Goal: Task Accomplishment & Management: Manage account settings

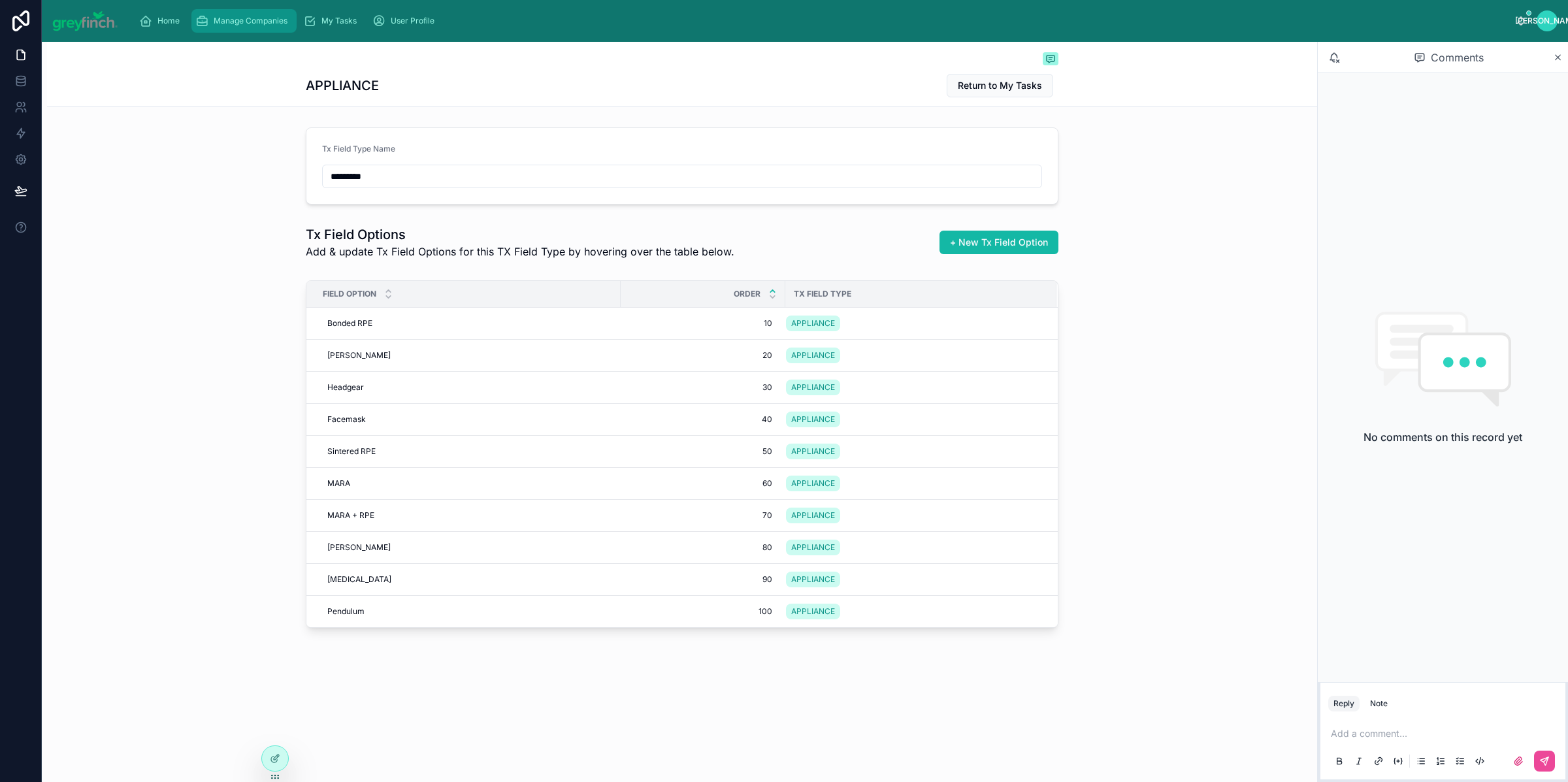
click at [219, 12] on div "Manage Companies" at bounding box center [244, 21] width 97 height 21
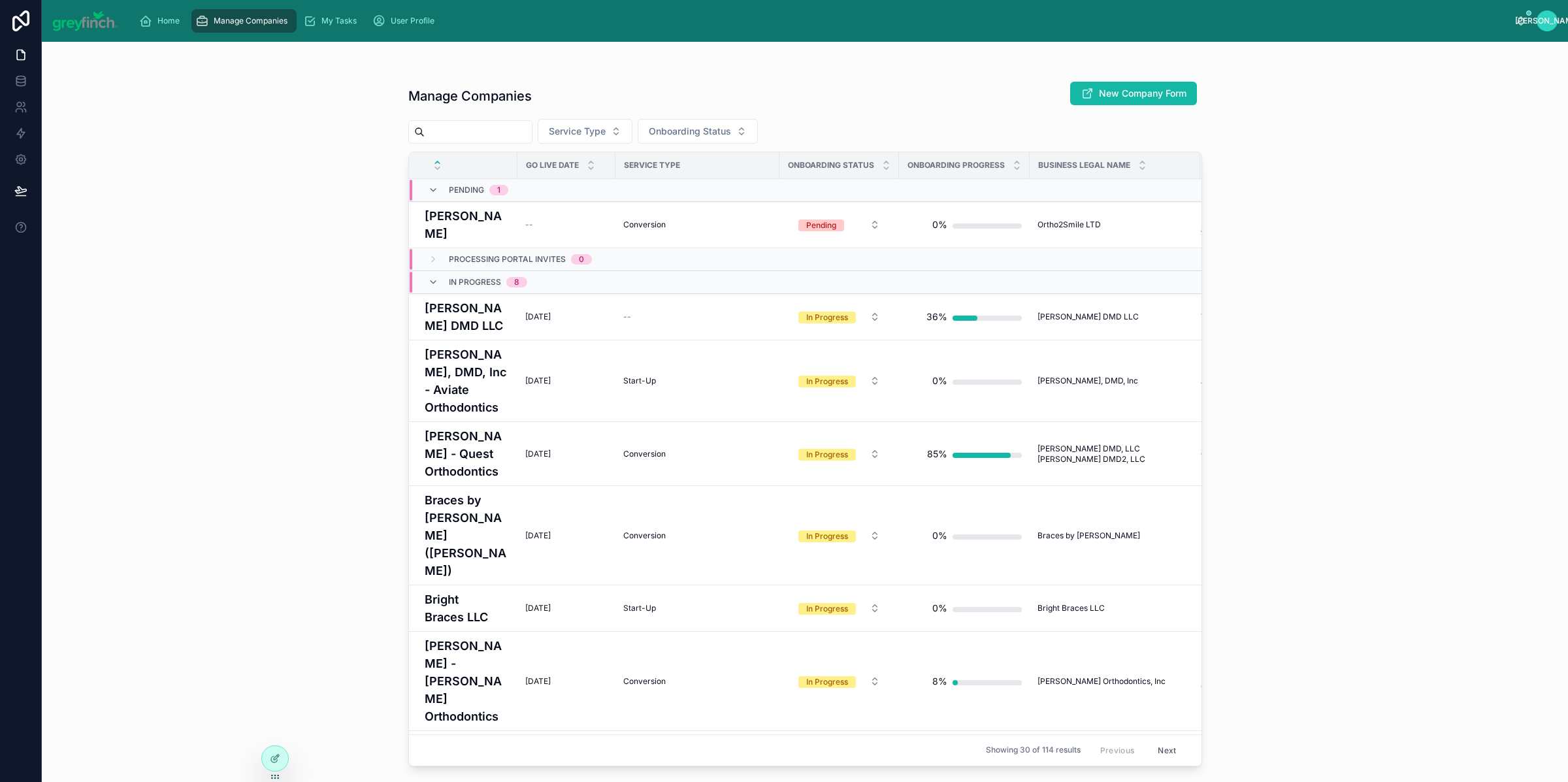
click at [501, 134] on input "text" at bounding box center [478, 132] width 107 height 18
type input "******"
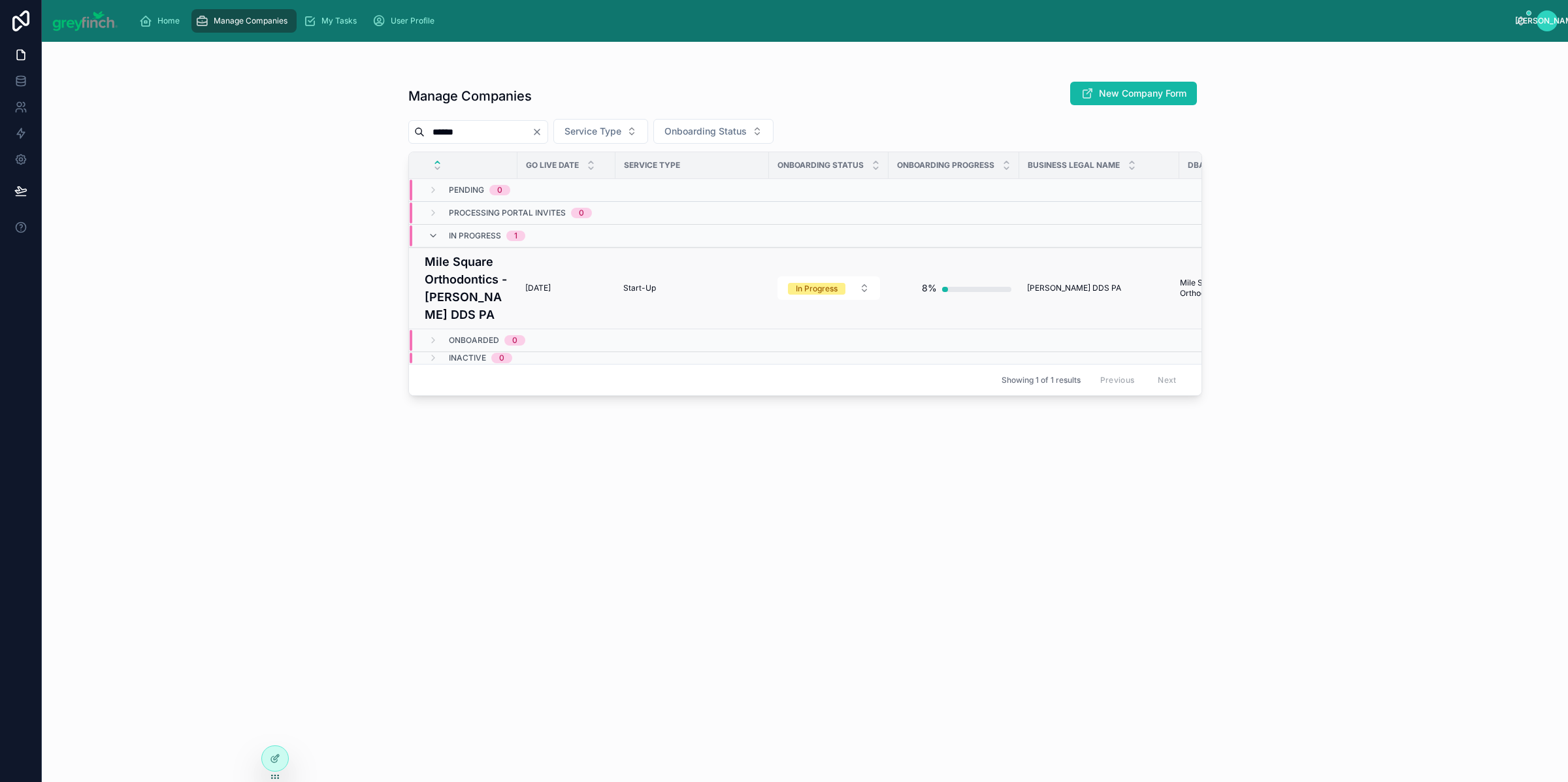
click at [460, 289] on h4 "Mile Square Orthodontics - [PERSON_NAME] DDS PA" at bounding box center [467, 288] width 85 height 71
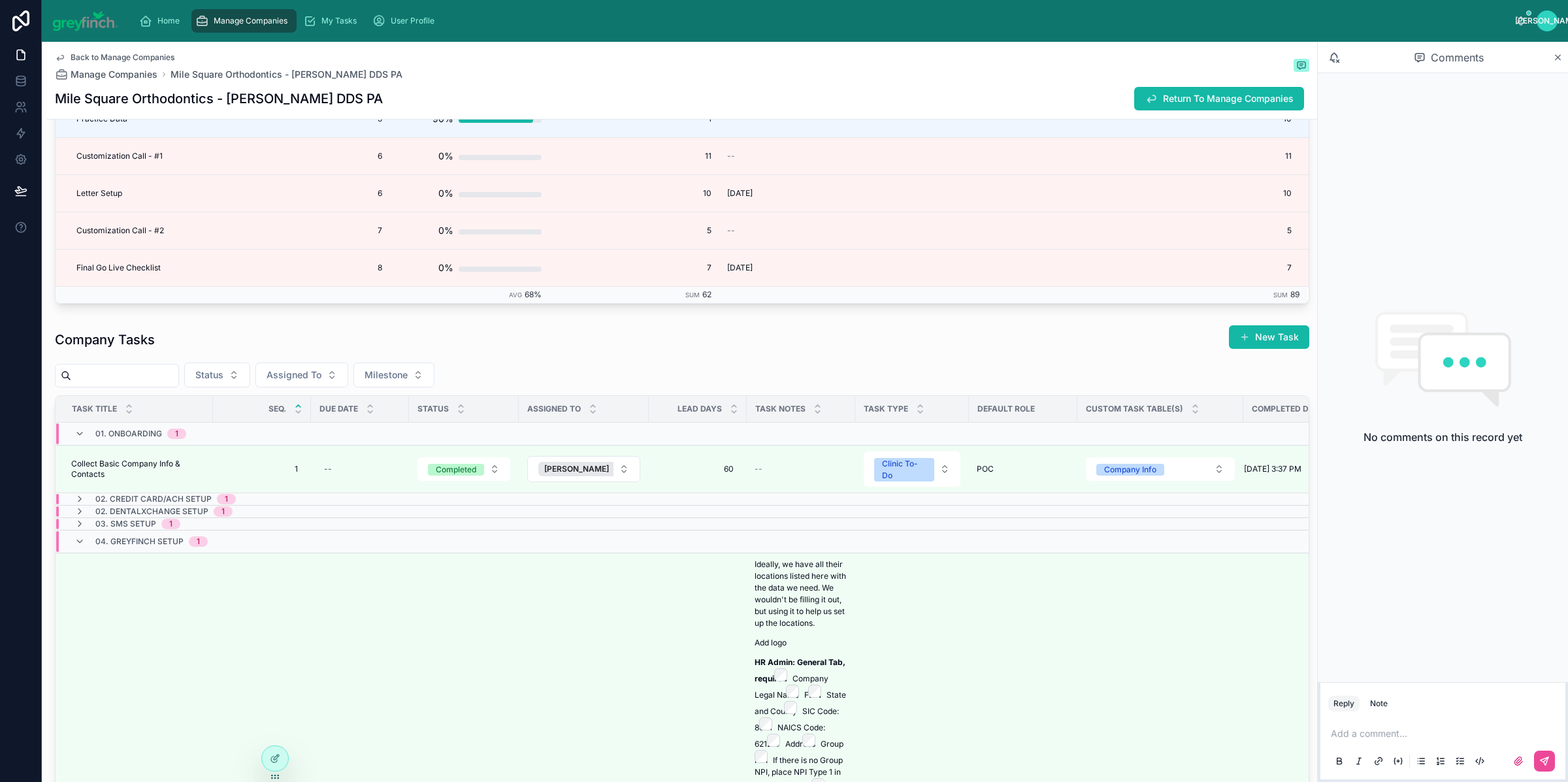
scroll to position [3331, 0]
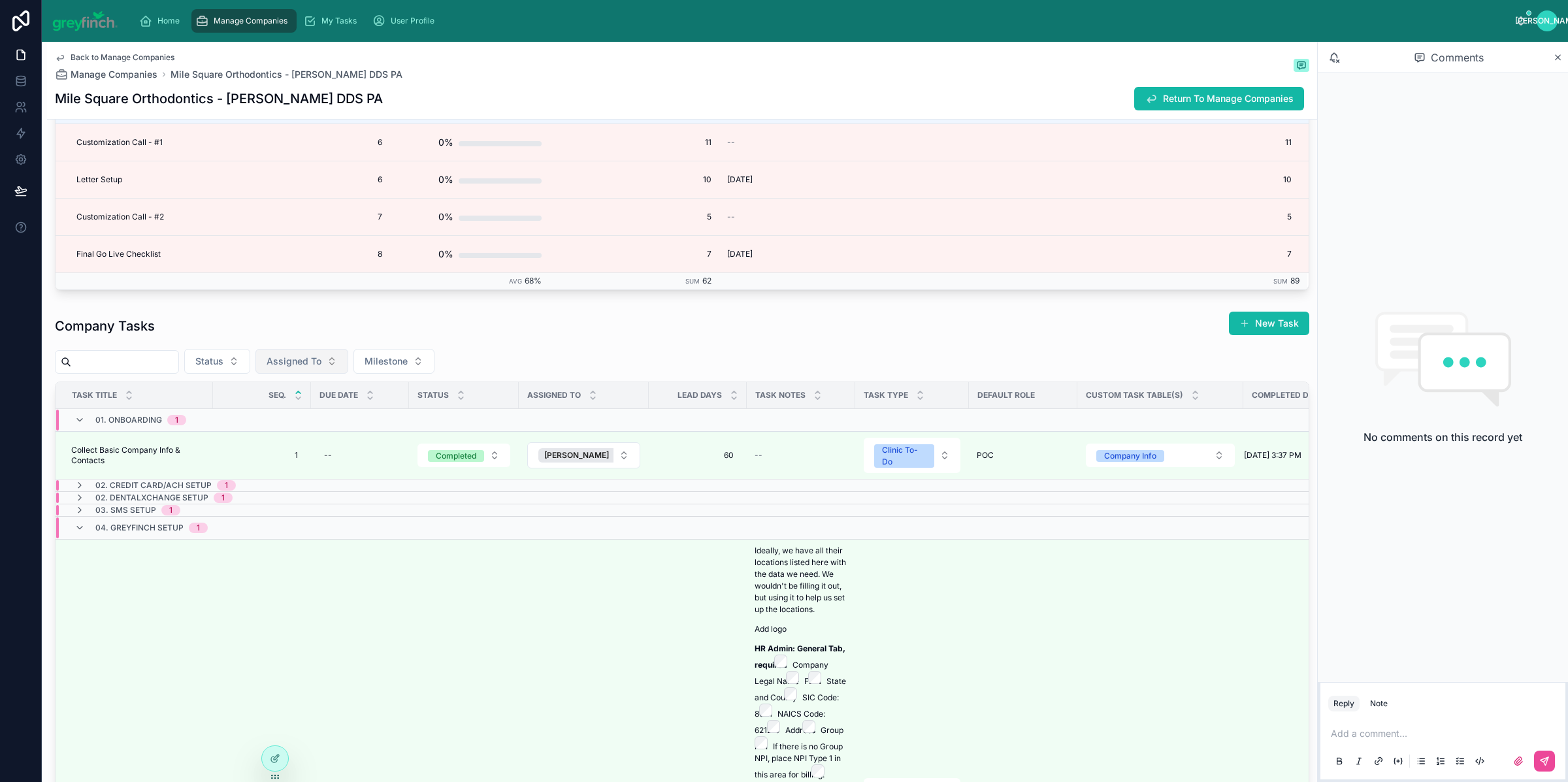
click at [321, 368] on span "Assigned To" at bounding box center [294, 361] width 55 height 13
click at [286, 423] on span "Carly Kinzer" at bounding box center [280, 423] width 75 height 13
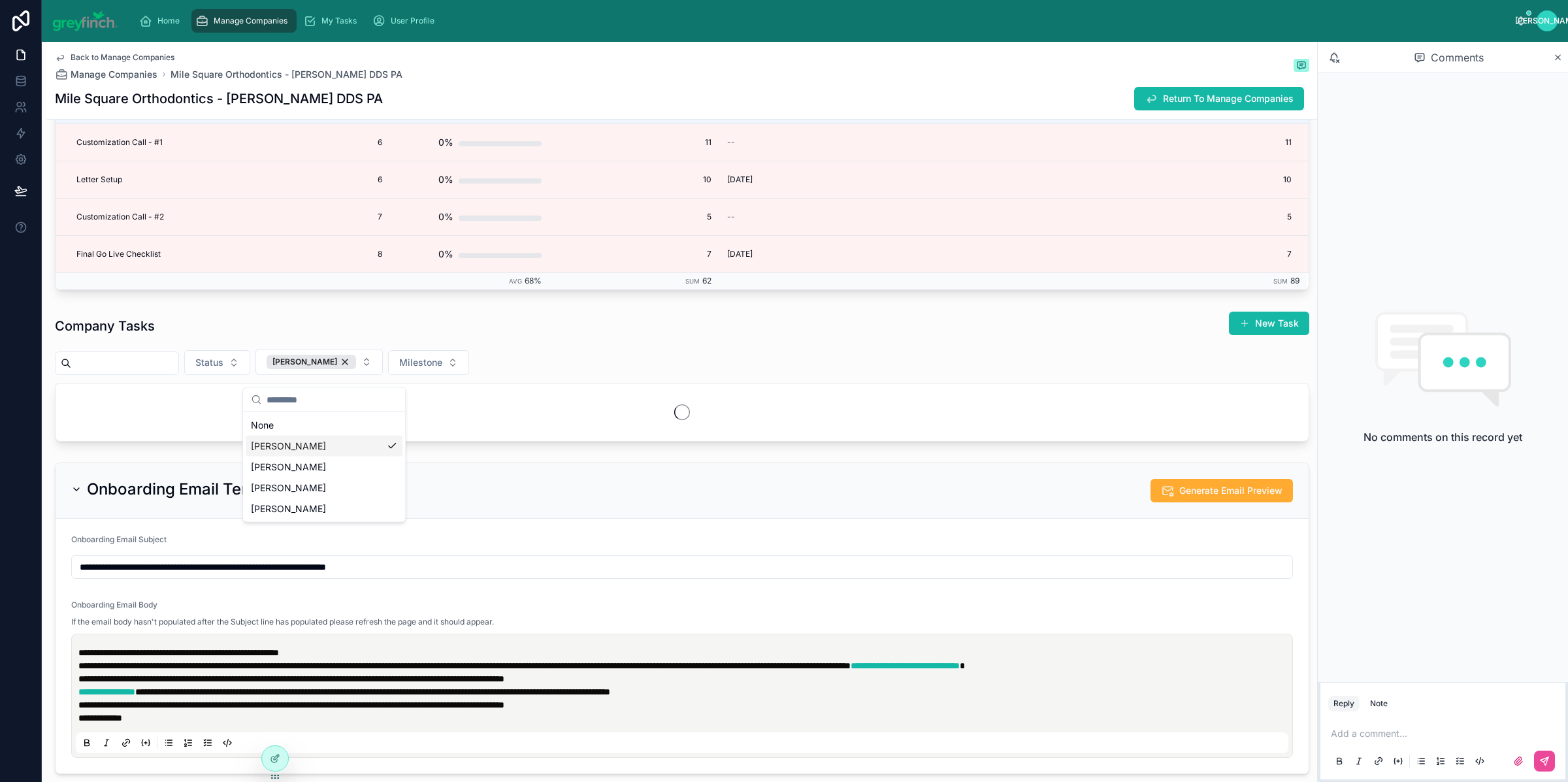
click at [538, 341] on div "Company Tasks New Task" at bounding box center [682, 325] width 1255 height 30
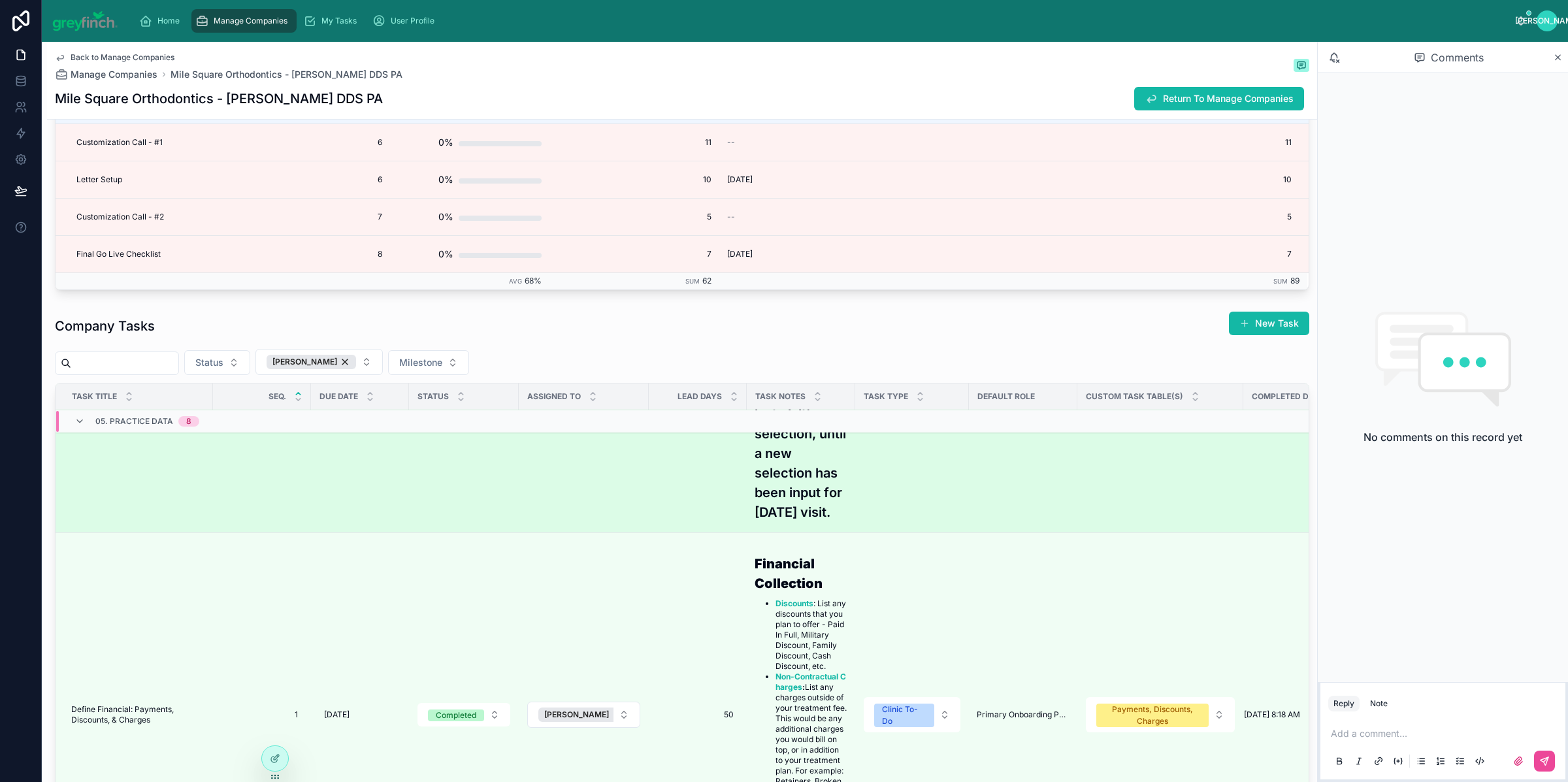
scroll to position [405, 0]
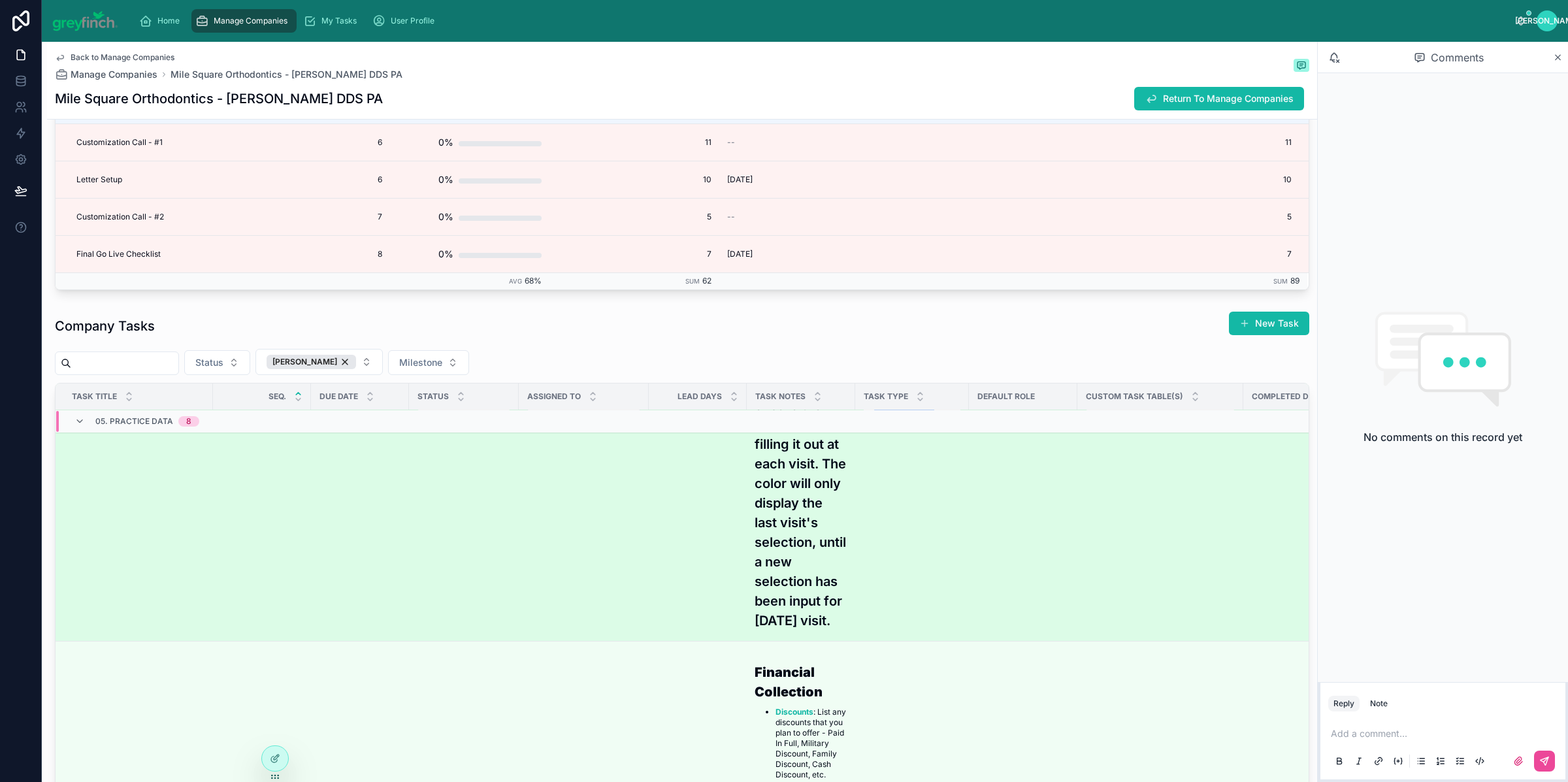
click at [118, 512] on td "Setup Tx Card Fields Setup Tx Card Fields" at bounding box center [134, 400] width 157 height 483
click at [126, 479] on td "Setup Tx Card Fields Setup Tx Card Fields" at bounding box center [134, 400] width 157 height 483
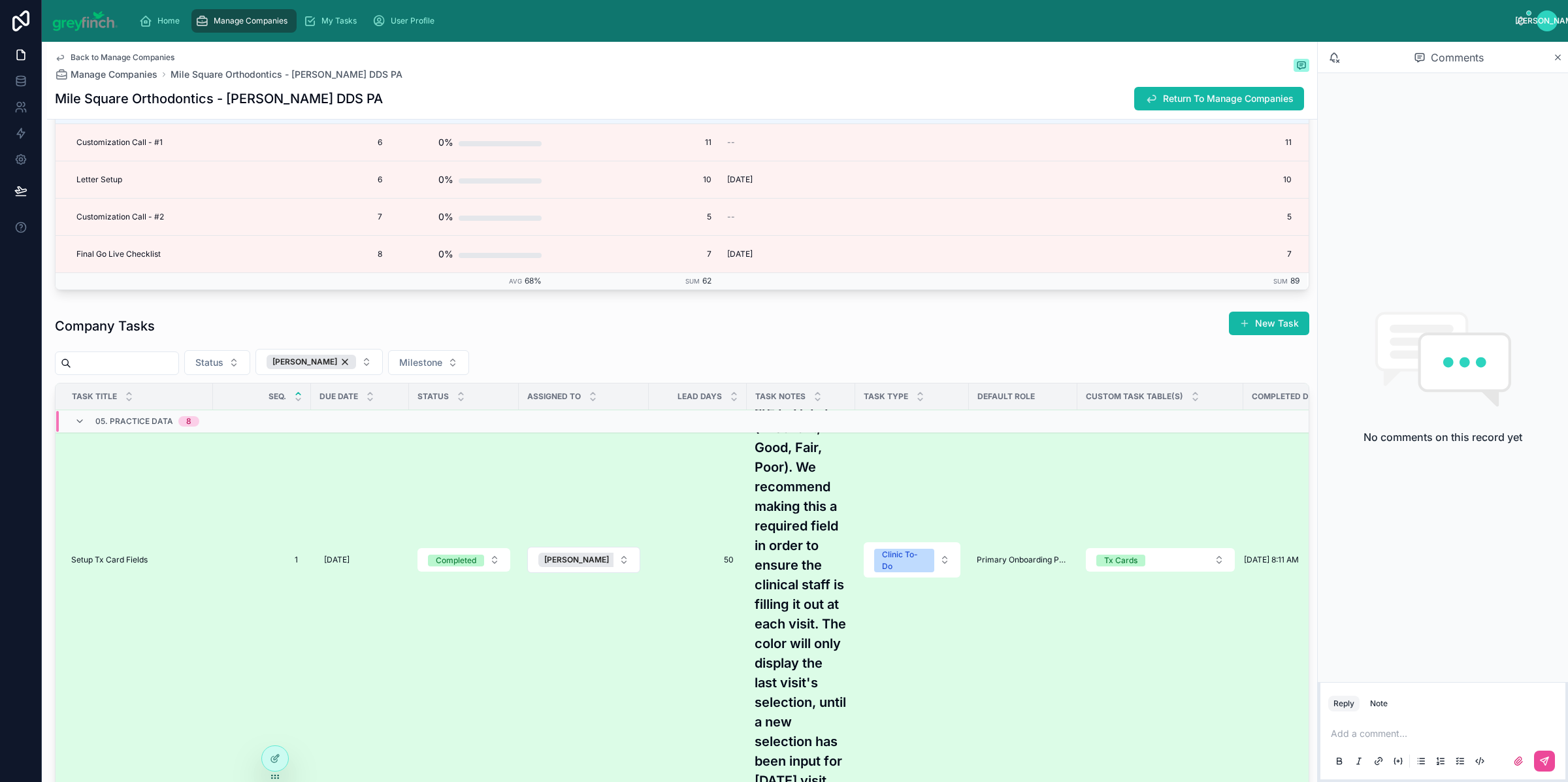
scroll to position [240, 0]
click at [127, 603] on td "Setup Tx Card Fields Setup Tx Card Fields" at bounding box center [134, 565] width 157 height 483
click at [130, 571] on span "Setup Tx Card Fields" at bounding box center [109, 565] width 77 height 11
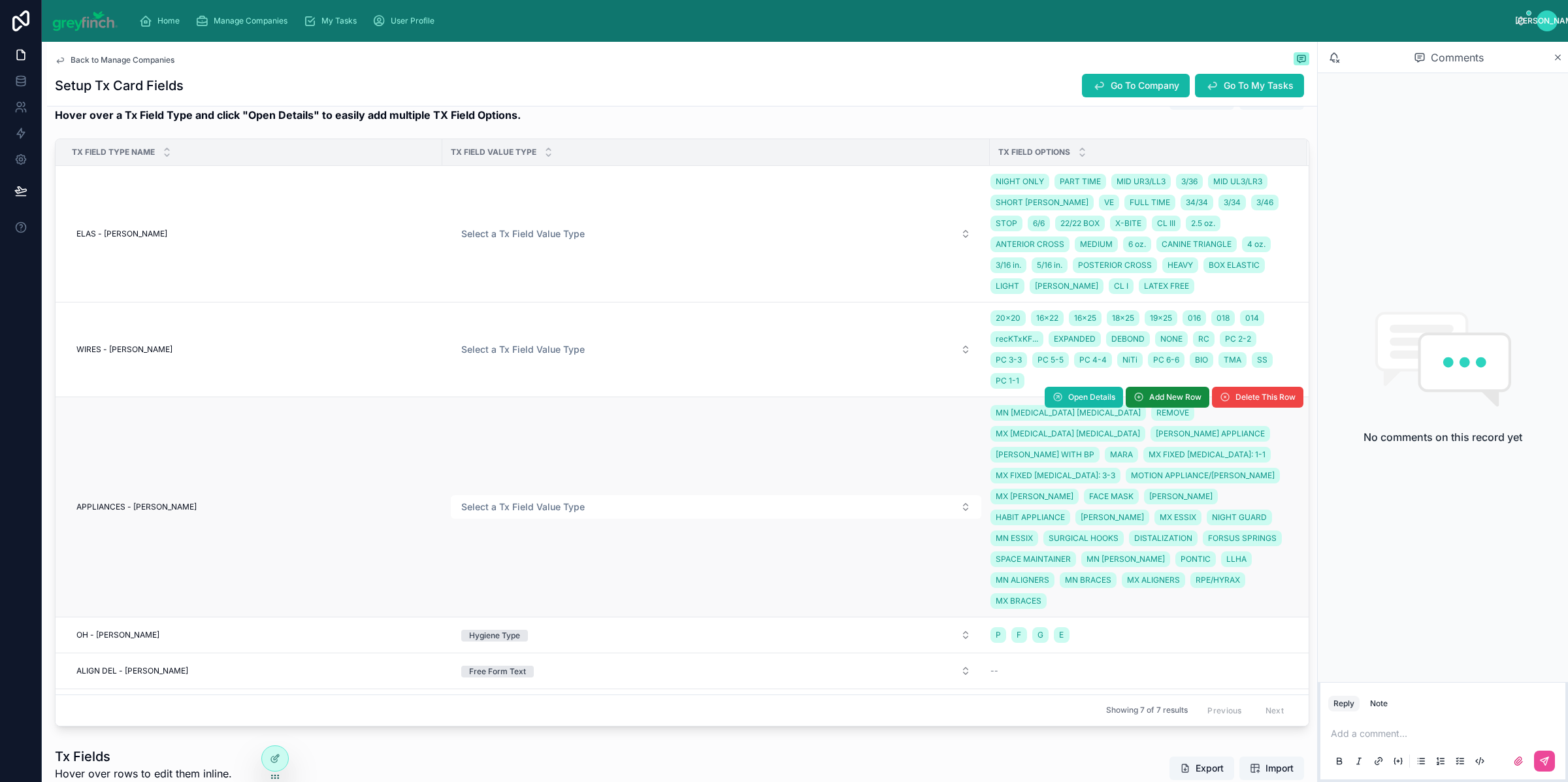
scroll to position [1062, 0]
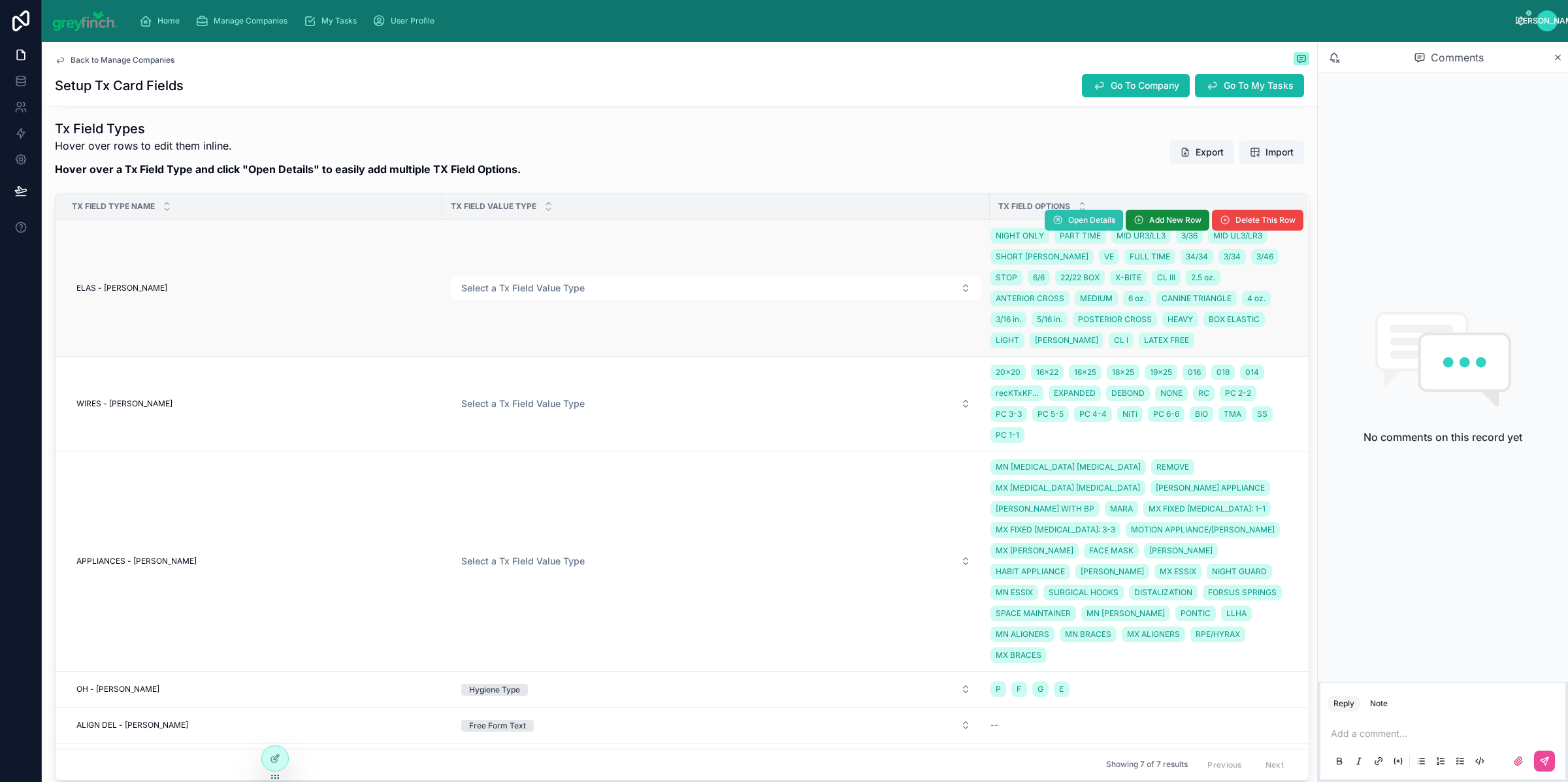
click at [1068, 225] on span "Open Details" at bounding box center [1092, 220] width 47 height 11
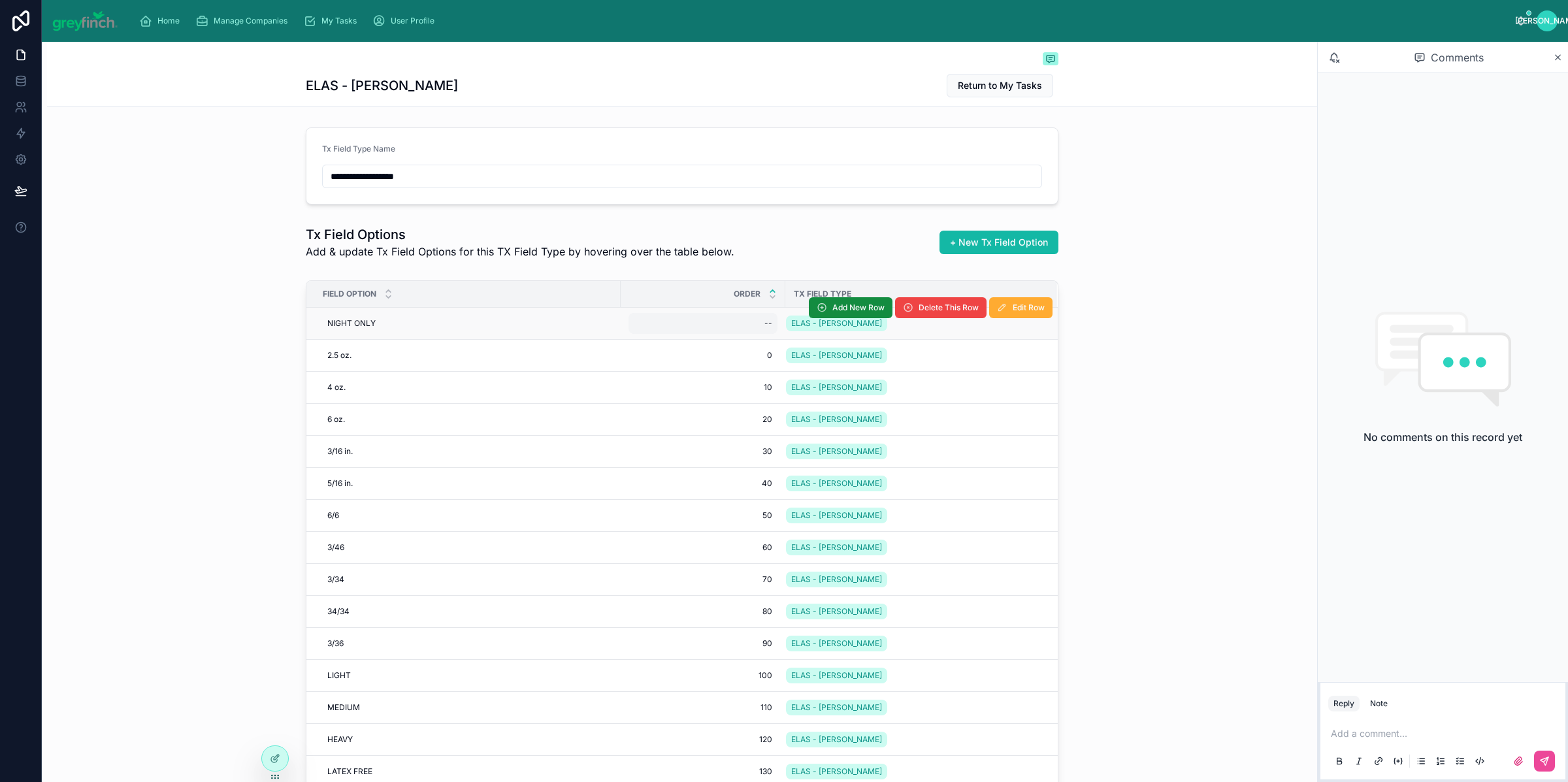
click at [739, 333] on div "--" at bounding box center [703, 324] width 149 height 21
type input "***"
click button "submit" at bounding box center [919, 342] width 15 height 15
click at [771, 291] on icon at bounding box center [773, 291] width 5 height 2
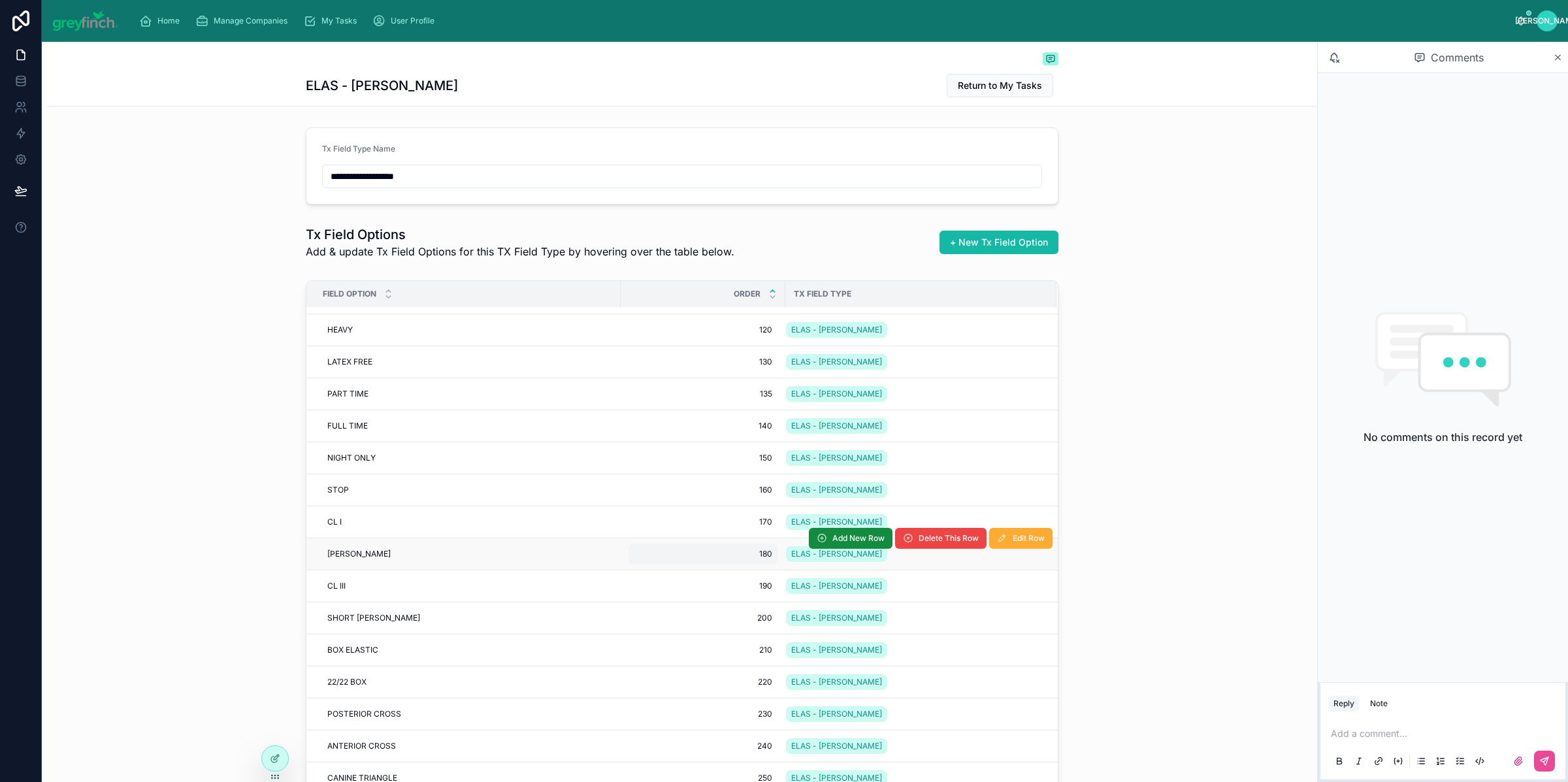
scroll to position [448, 0]
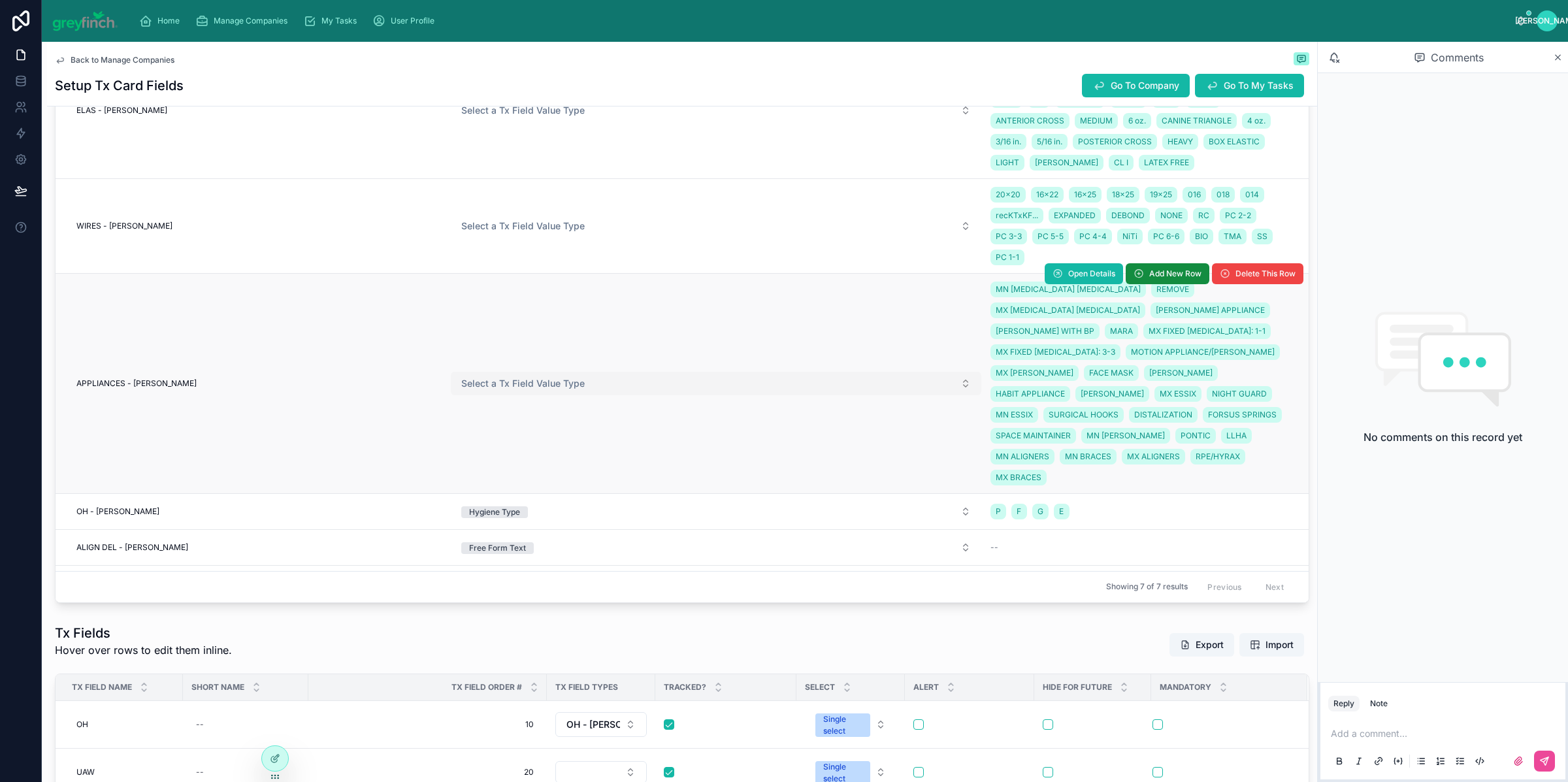
scroll to position [1102, 0]
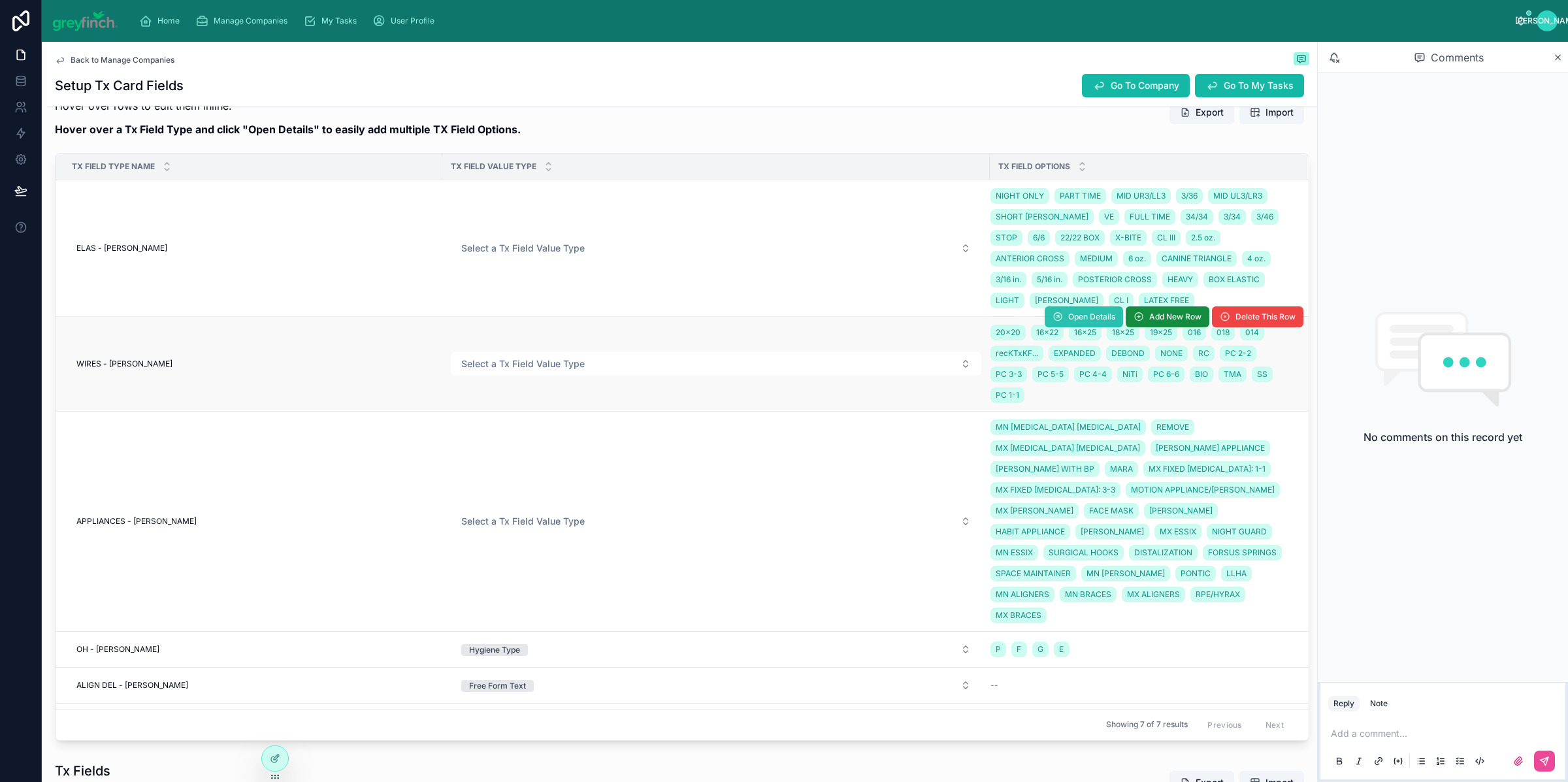
click at [1071, 316] on span "Open Details" at bounding box center [1092, 316] width 47 height 11
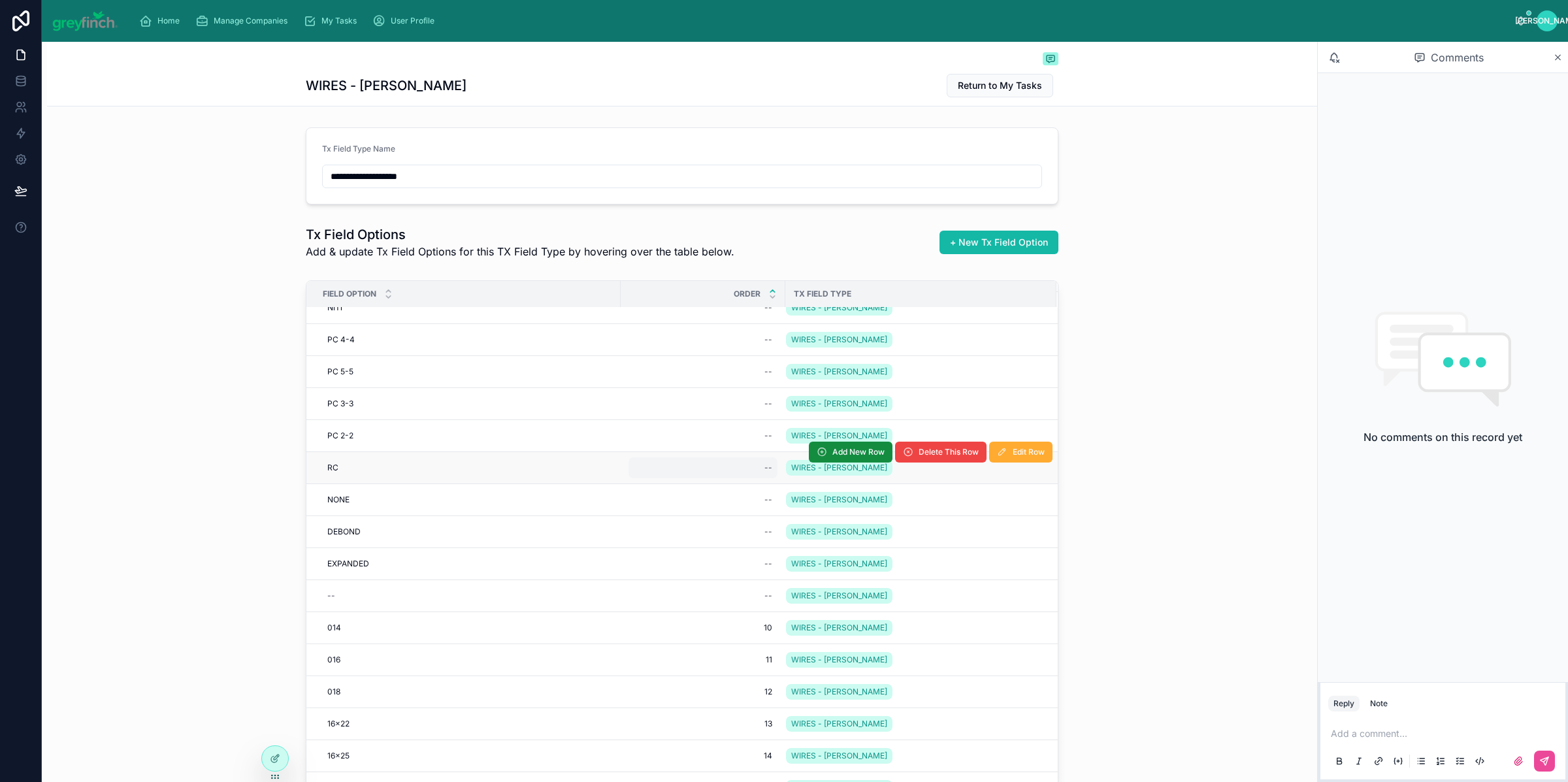
scroll to position [181, 0]
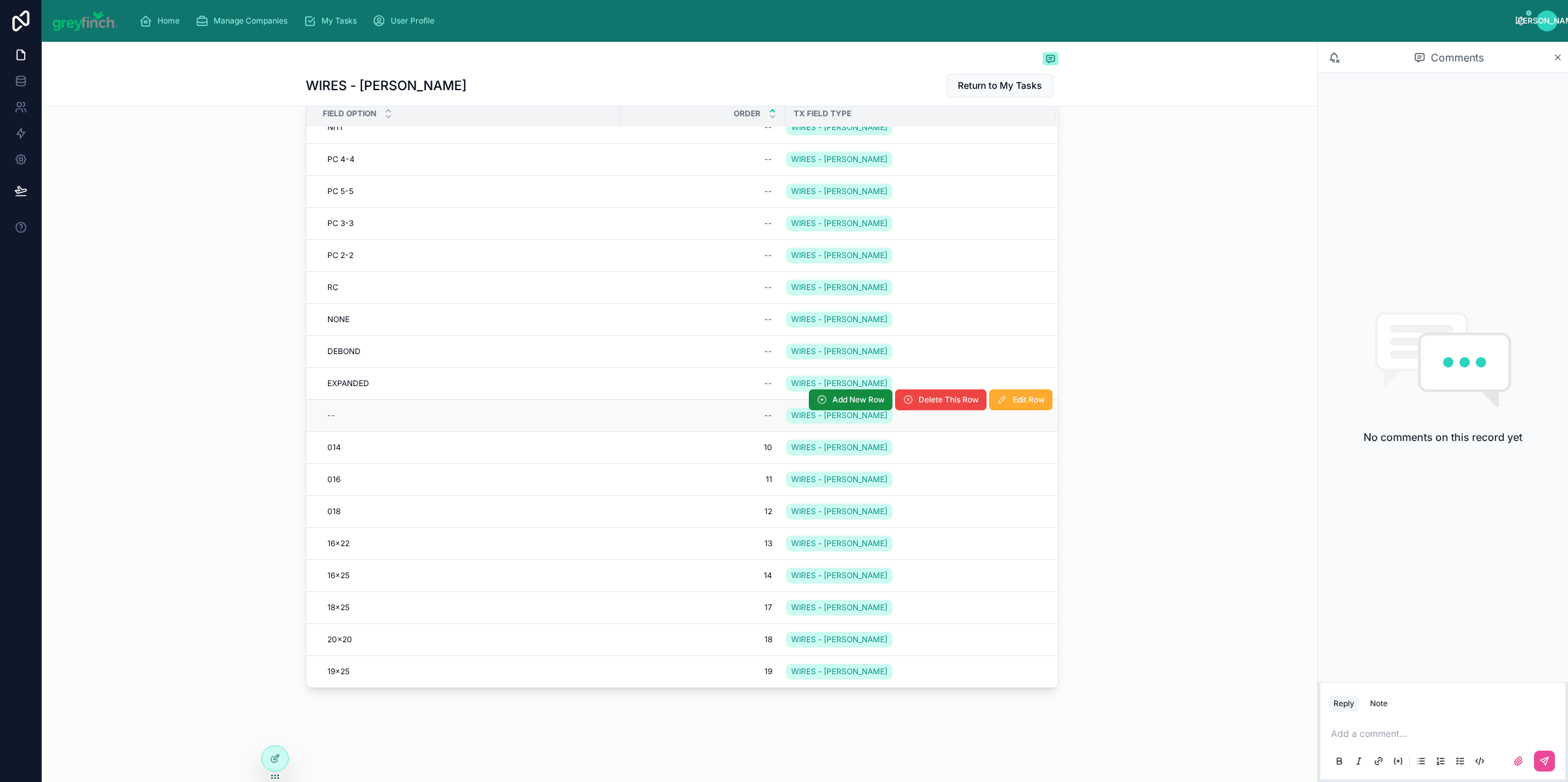
drag, startPoint x: 937, startPoint y: 386, endPoint x: 870, endPoint y: 415, distance: 73.0
click at [937, 395] on span "Delete This Row" at bounding box center [949, 400] width 60 height 11
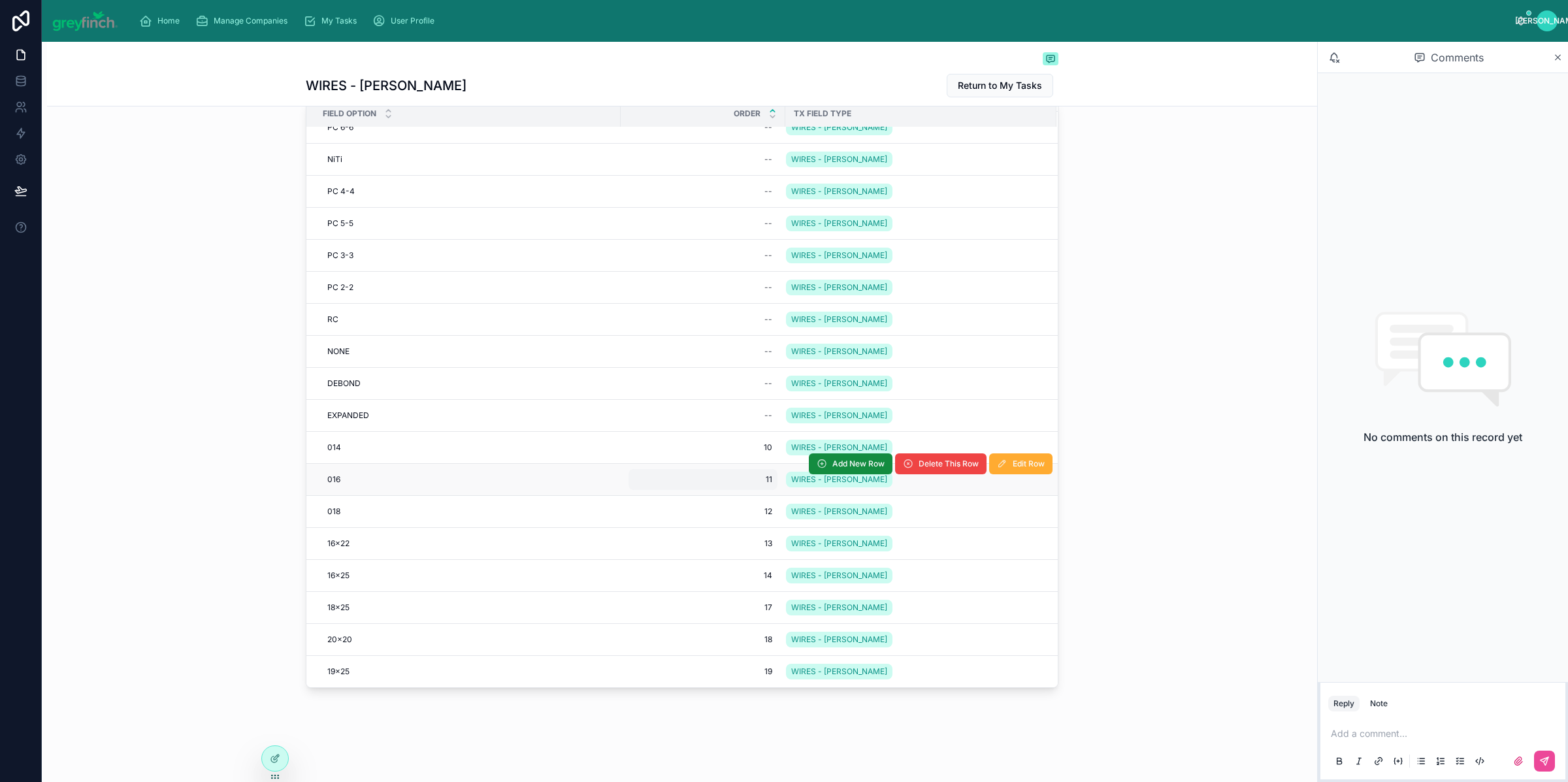
click at [758, 475] on span "11" at bounding box center [703, 479] width 139 height 11
type input "**"
click button "submit" at bounding box center [788, 484] width 15 height 15
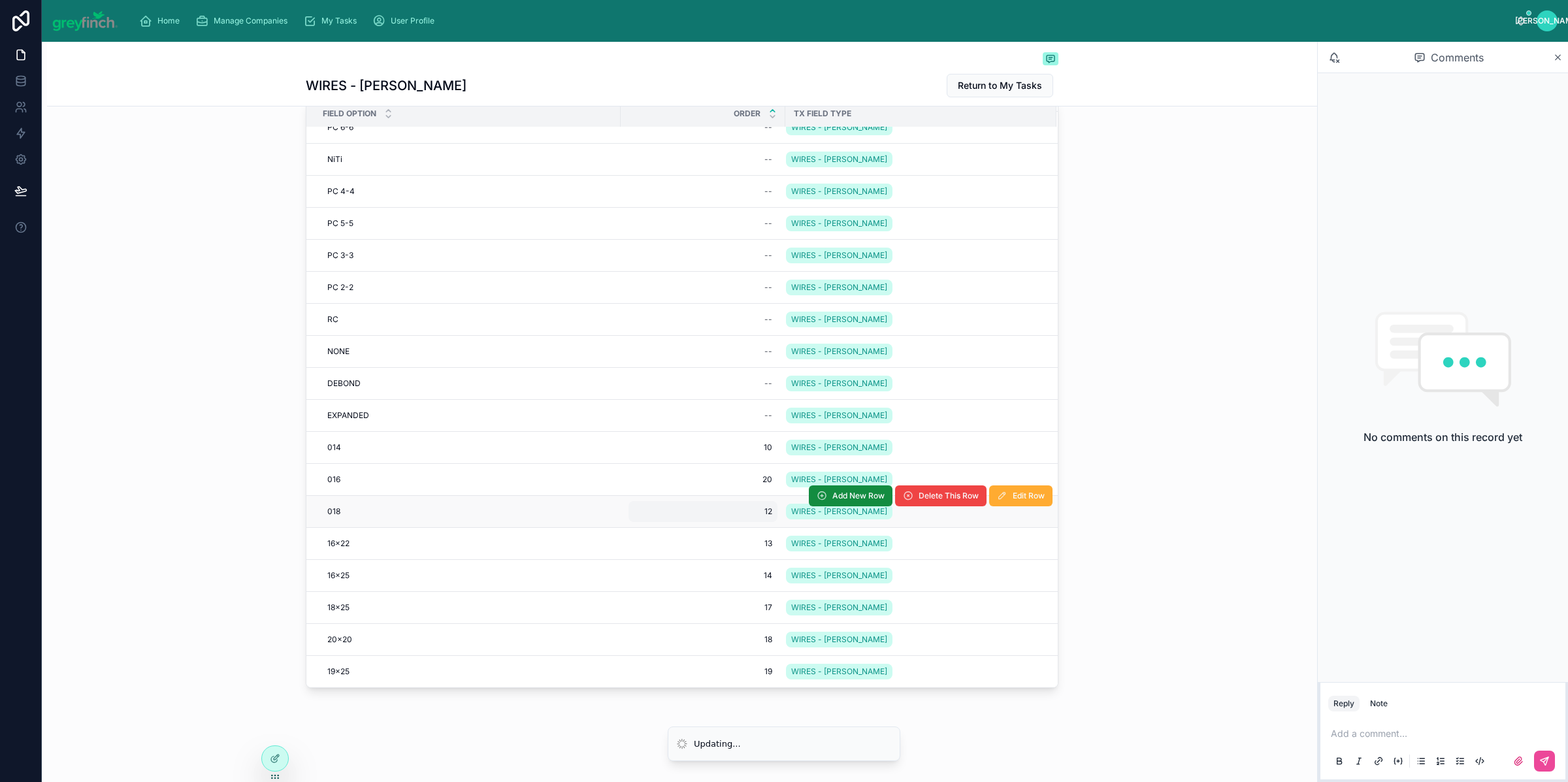
click at [757, 506] on span "12" at bounding box center [703, 511] width 139 height 11
type input "**"
click button "submit" at bounding box center [788, 516] width 15 height 15
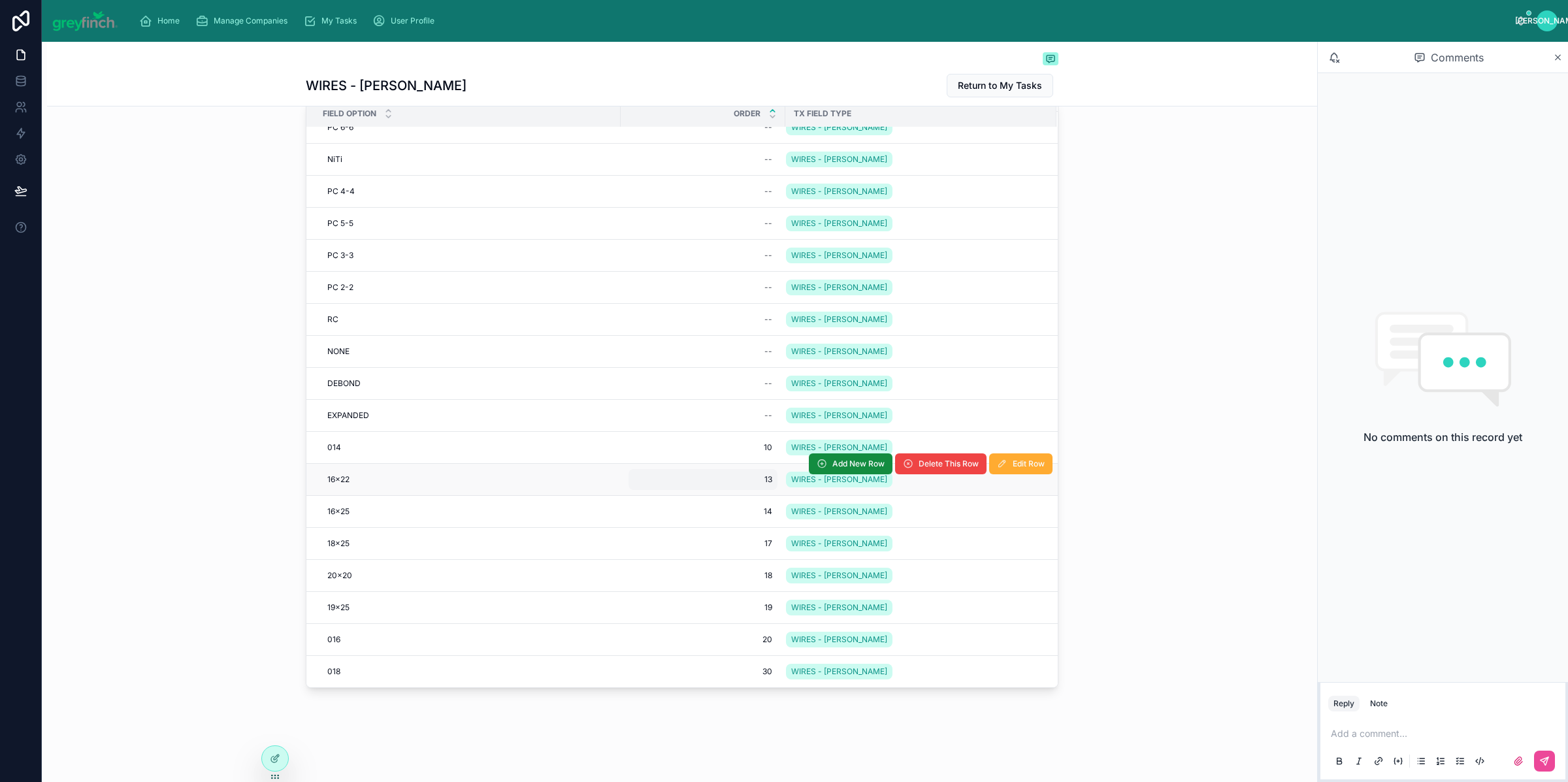
click at [753, 475] on span "13" at bounding box center [703, 479] width 139 height 11
type input "**"
click button "submit" at bounding box center [788, 484] width 15 height 15
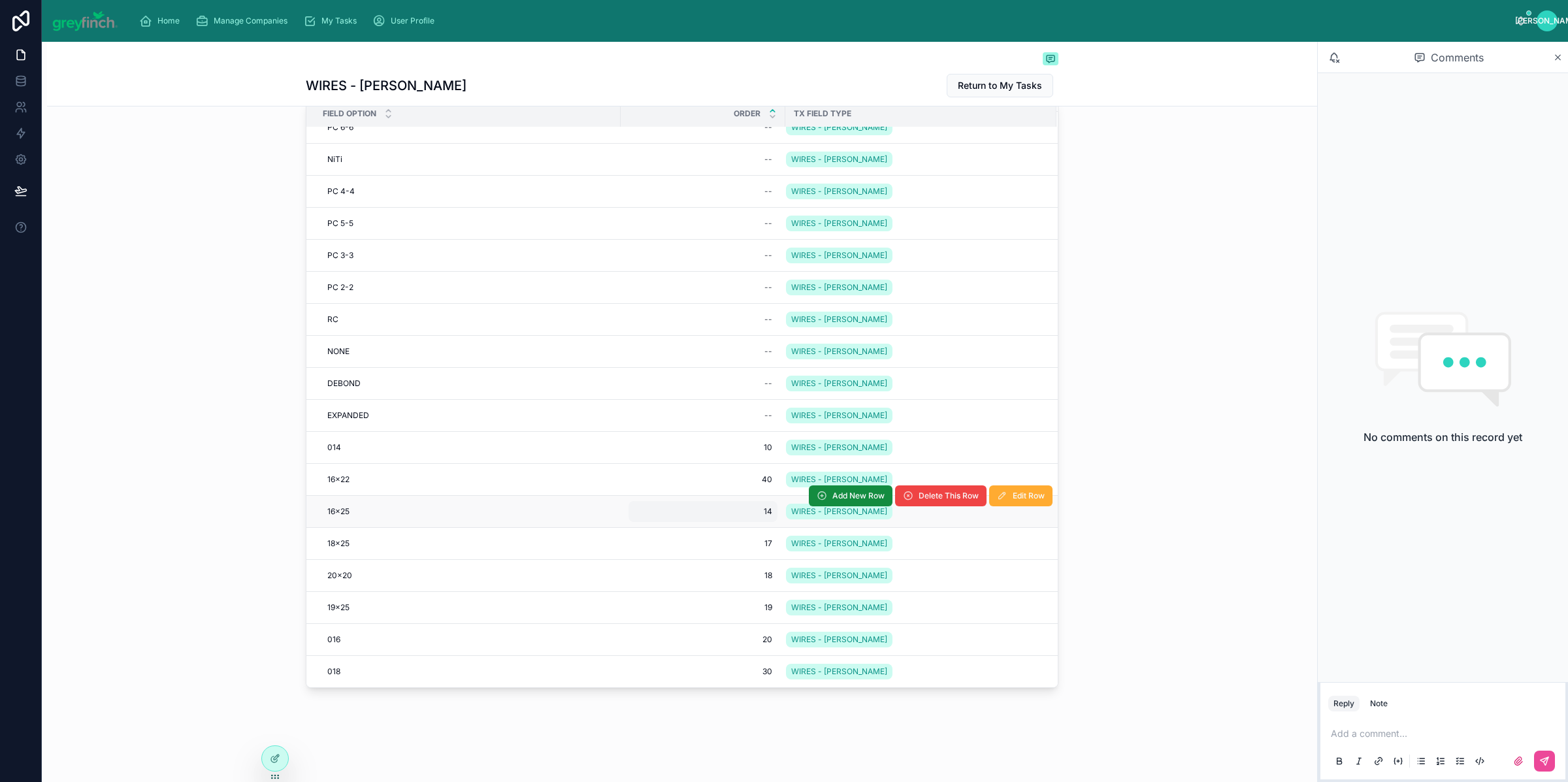
click at [755, 506] on span "14" at bounding box center [703, 511] width 139 height 11
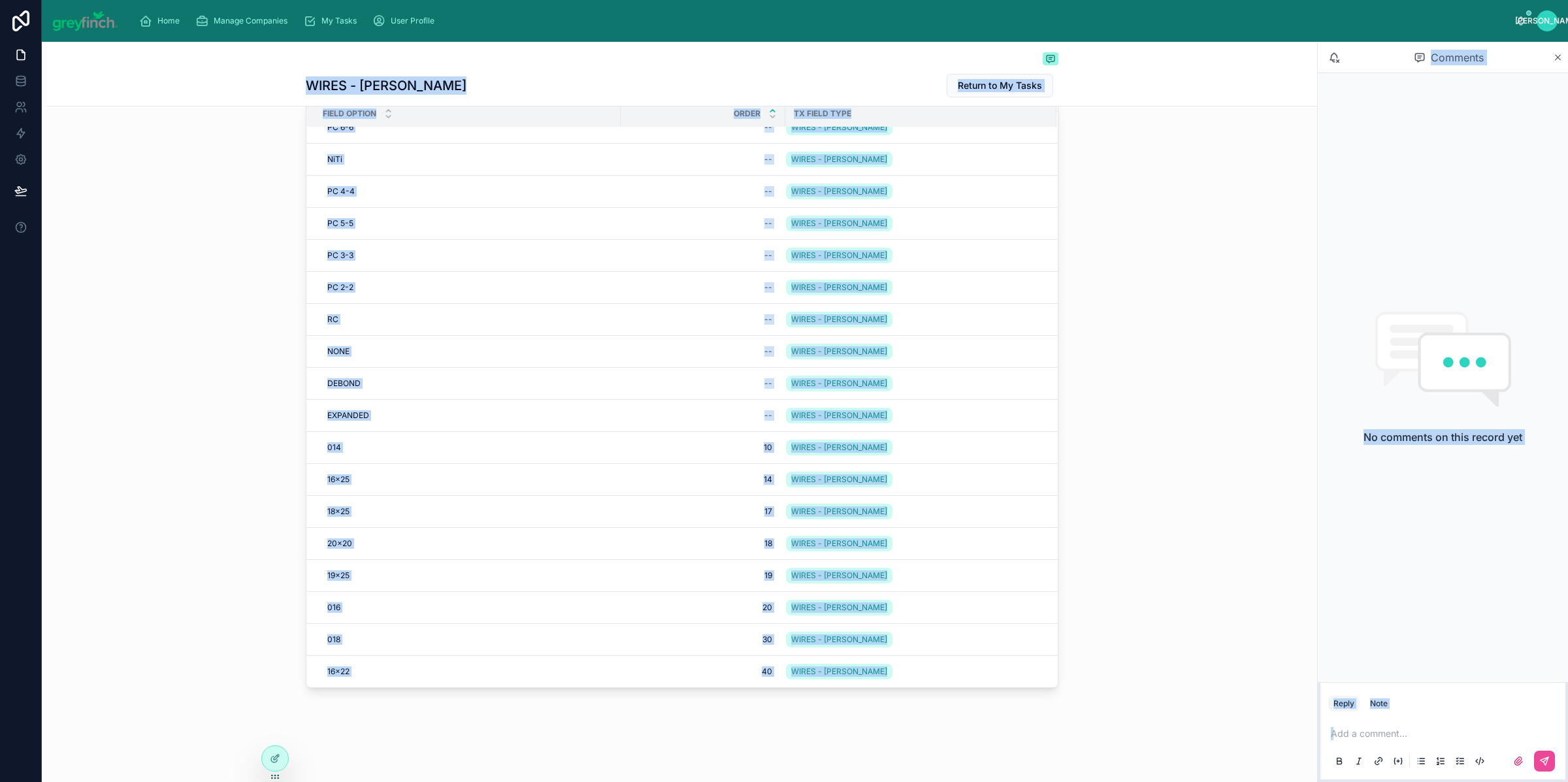
click at [1173, 442] on div "Field Option Order Tx Field Type PC 1-1 PC 1-1 -- WIRES - CARLY KINZER Add New …" at bounding box center [682, 396] width 1270 height 603
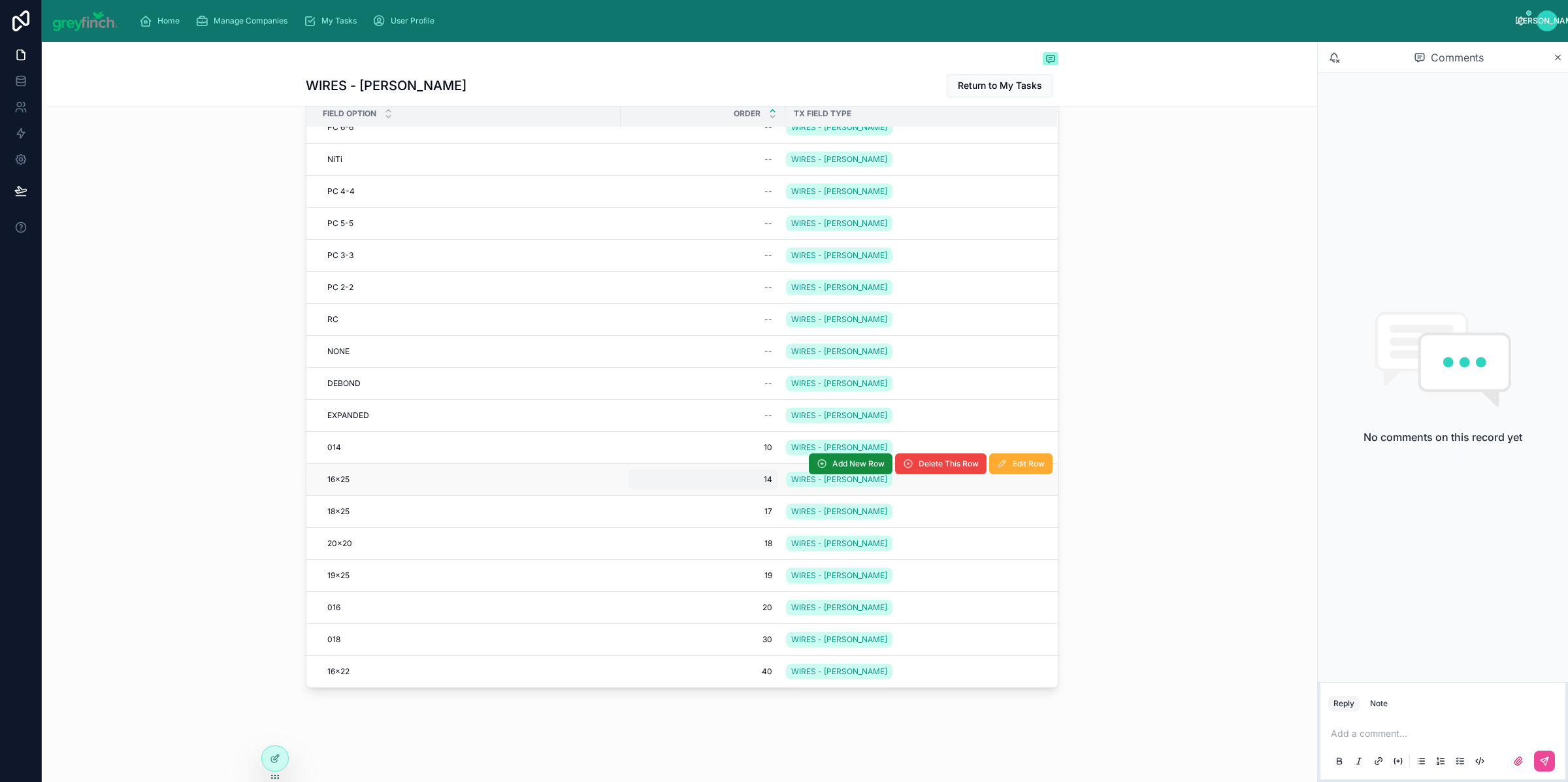
click at [704, 475] on span "14" at bounding box center [703, 479] width 139 height 11
type input "**"
click button "submit" at bounding box center [788, 484] width 15 height 15
click at [759, 475] on span "17" at bounding box center [703, 479] width 139 height 11
type input "**"
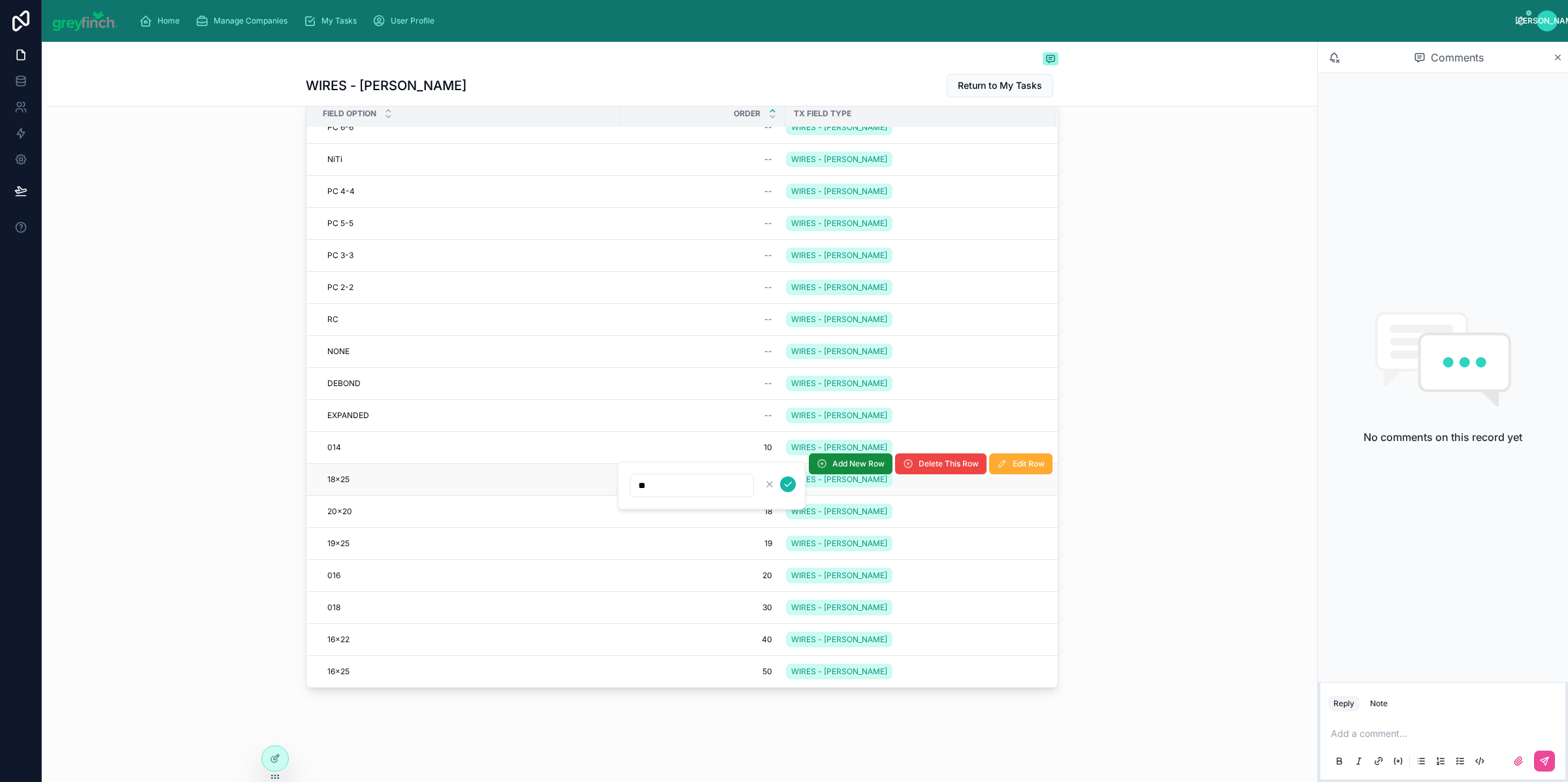
click button "submit" at bounding box center [788, 484] width 15 height 15
click at [753, 475] on span "18" at bounding box center [703, 479] width 139 height 11
type input "**"
click button "submit" at bounding box center [788, 484] width 15 height 15
click at [761, 475] on span "19" at bounding box center [703, 479] width 139 height 11
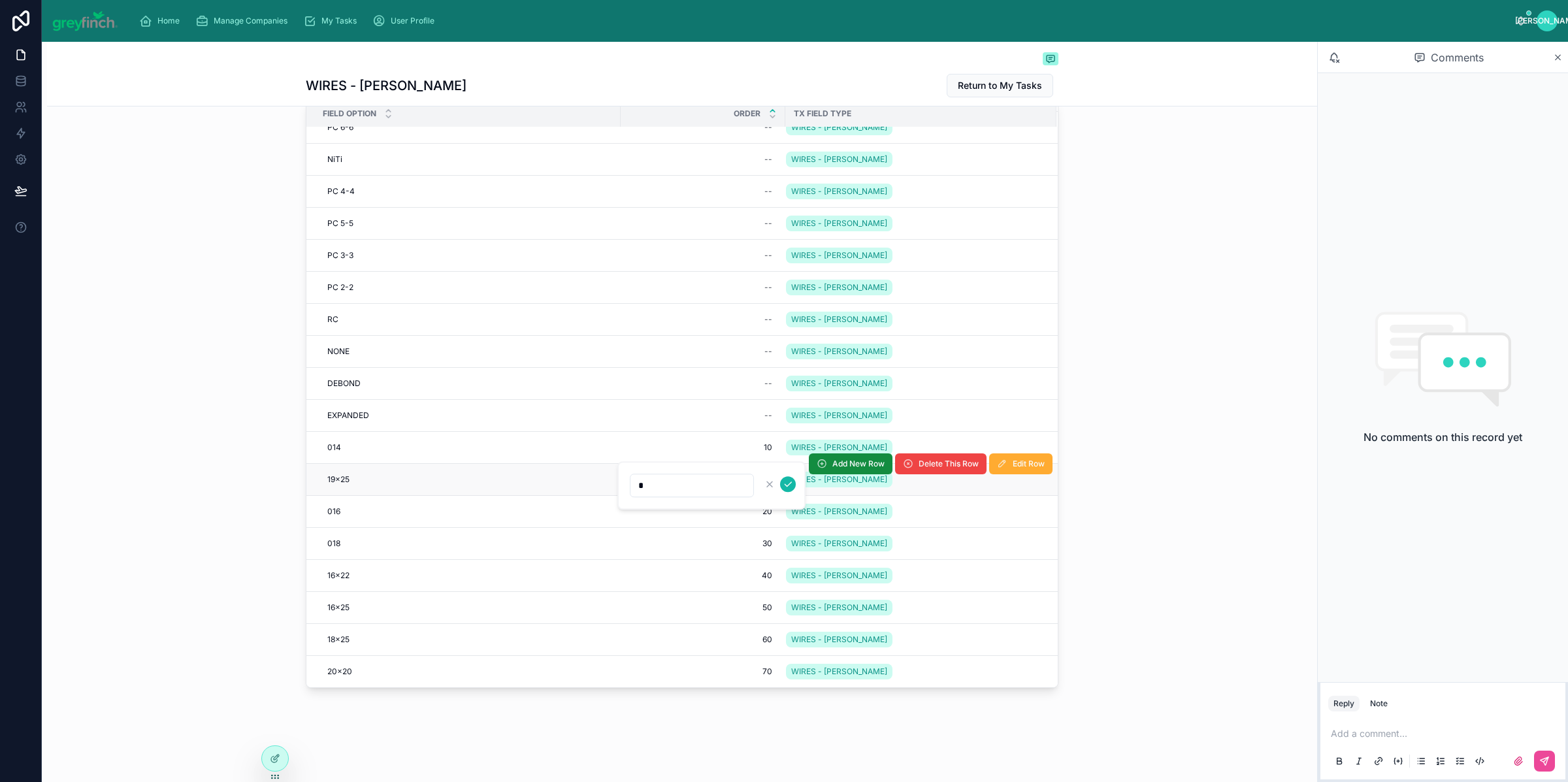
type input "**"
click button "submit" at bounding box center [788, 484] width 15 height 15
click at [1151, 485] on div "Field Option Order Tx Field Type PC 1-1 PC 1-1 -- WIRES - CARLY KINZER Add New …" at bounding box center [682, 396] width 1270 height 603
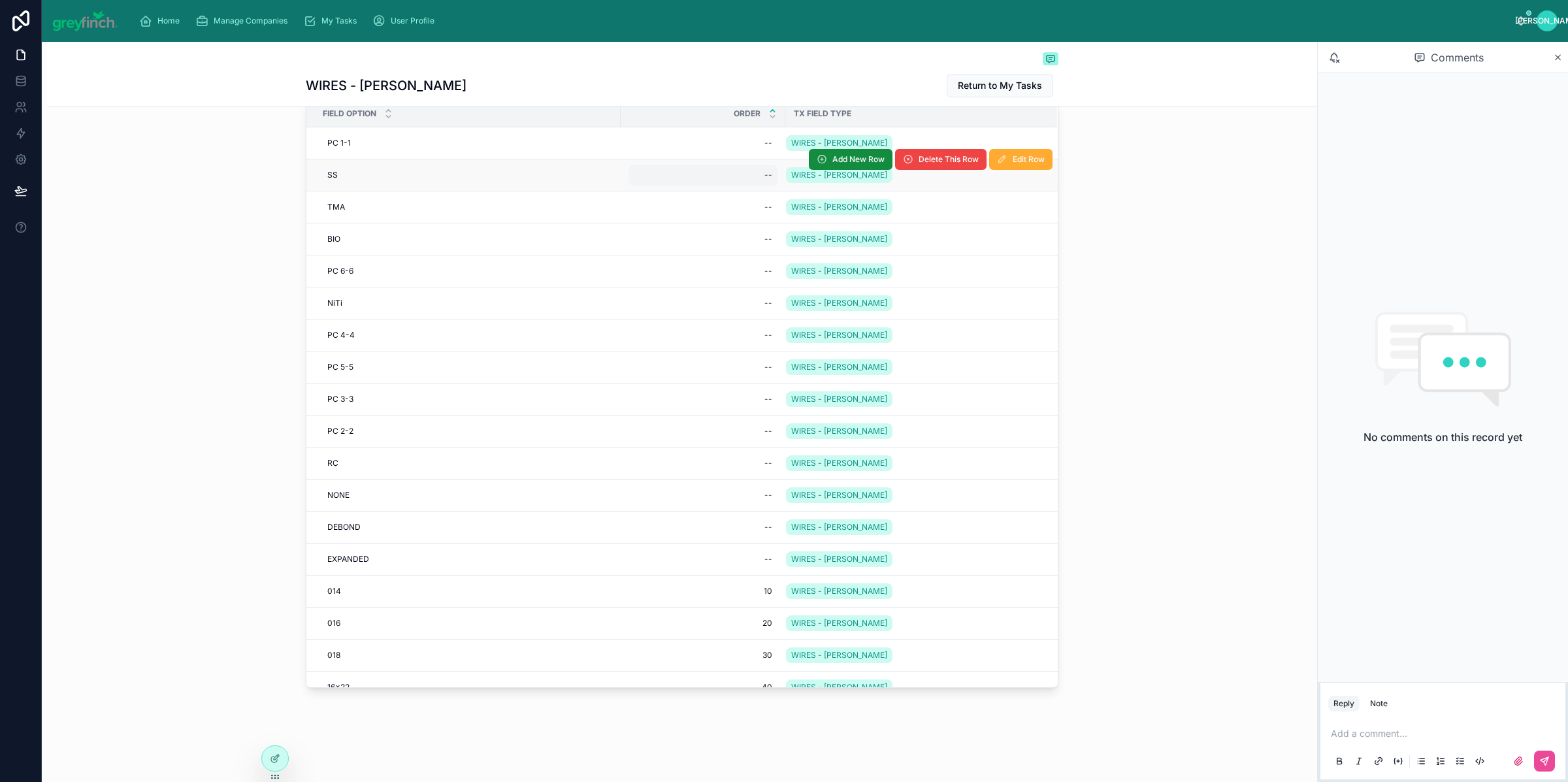
click at [746, 171] on div "--" at bounding box center [703, 175] width 149 height 21
type input "***"
click button "submit" at bounding box center [919, 192] width 15 height 15
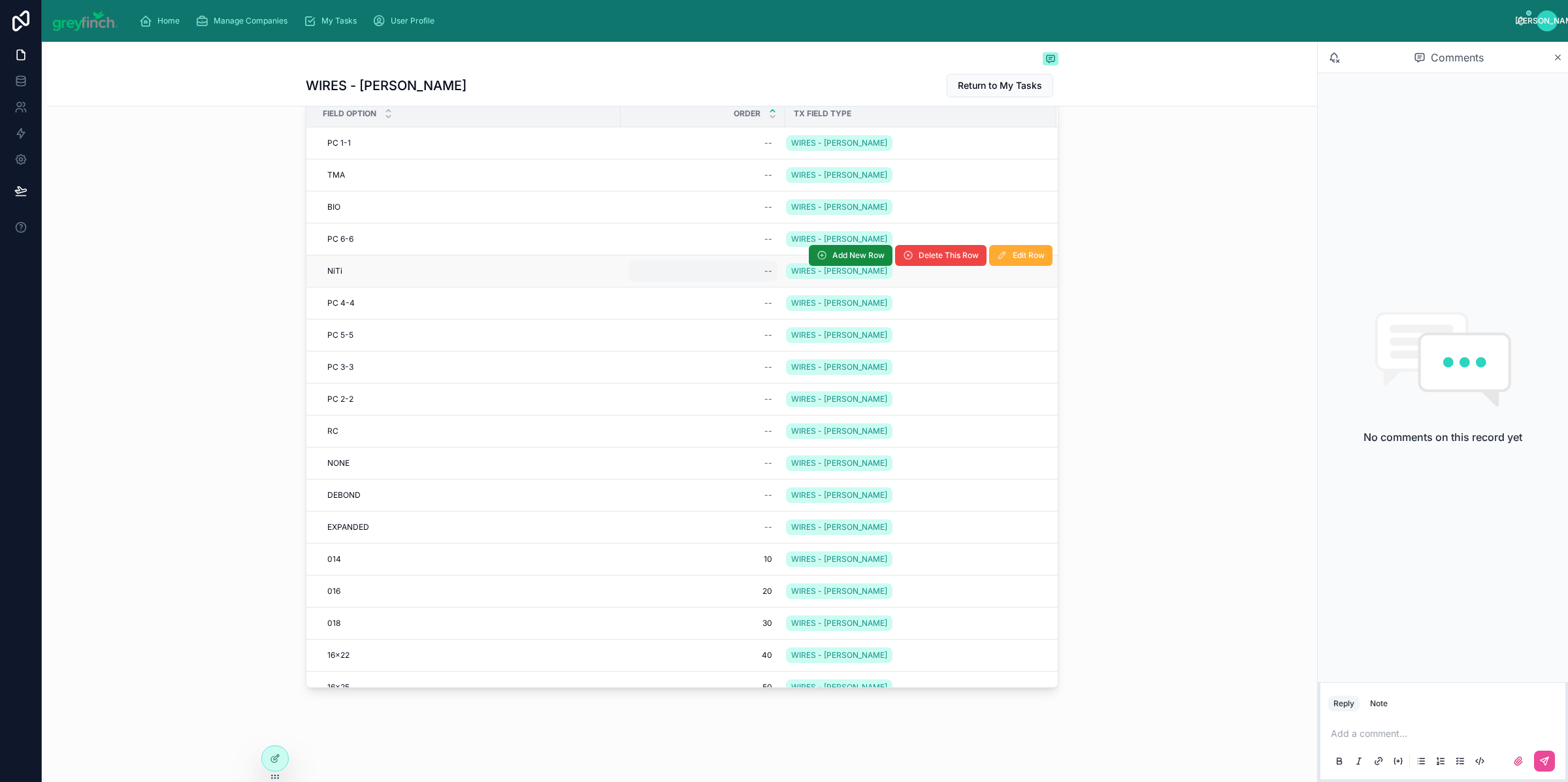
click at [710, 265] on div "--" at bounding box center [703, 272] width 149 height 21
type input "**"
click button "submit" at bounding box center [919, 289] width 15 height 15
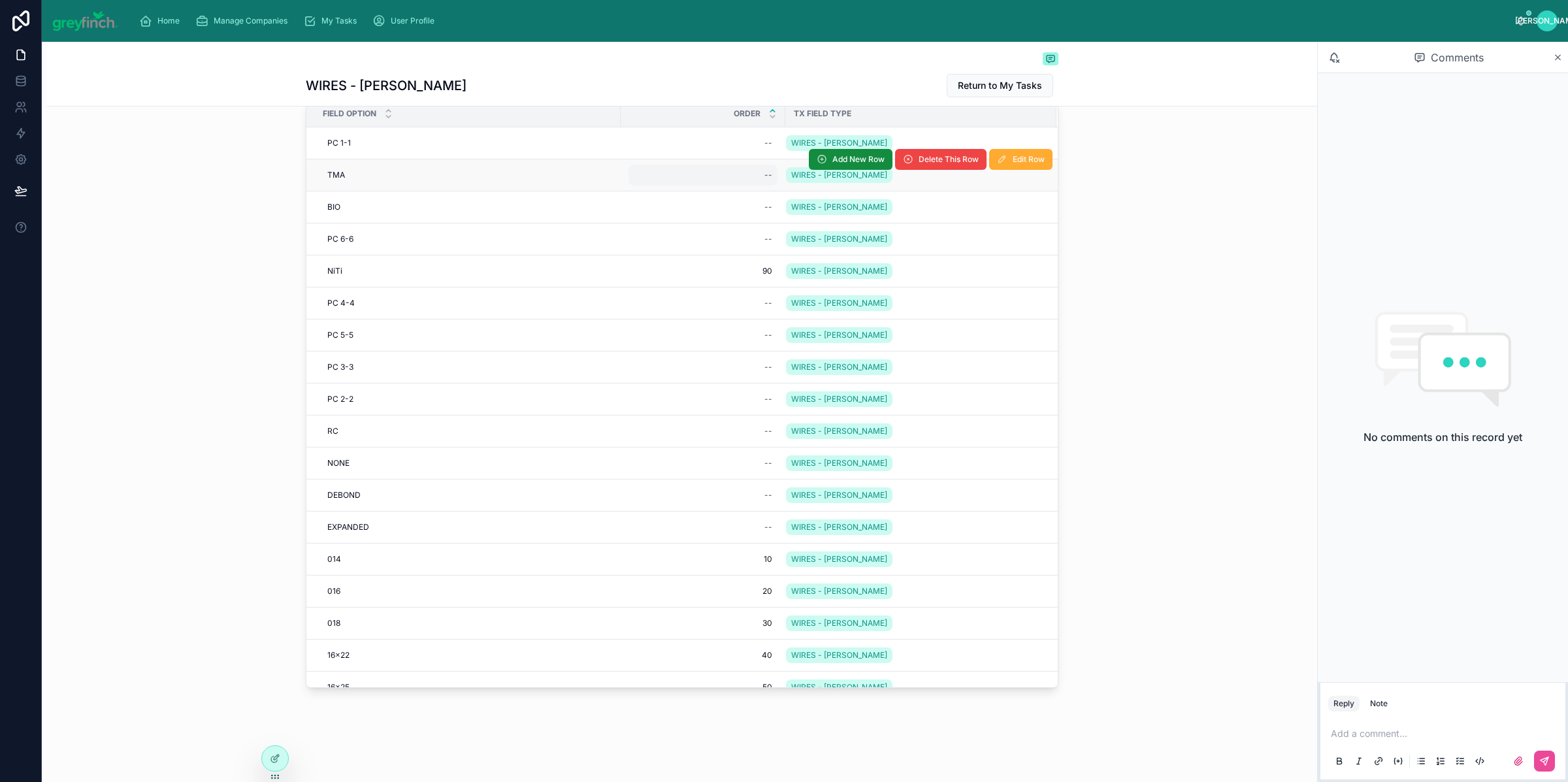
click at [735, 177] on div "--" at bounding box center [703, 175] width 149 height 21
type input "***"
click button "submit" at bounding box center [919, 192] width 15 height 15
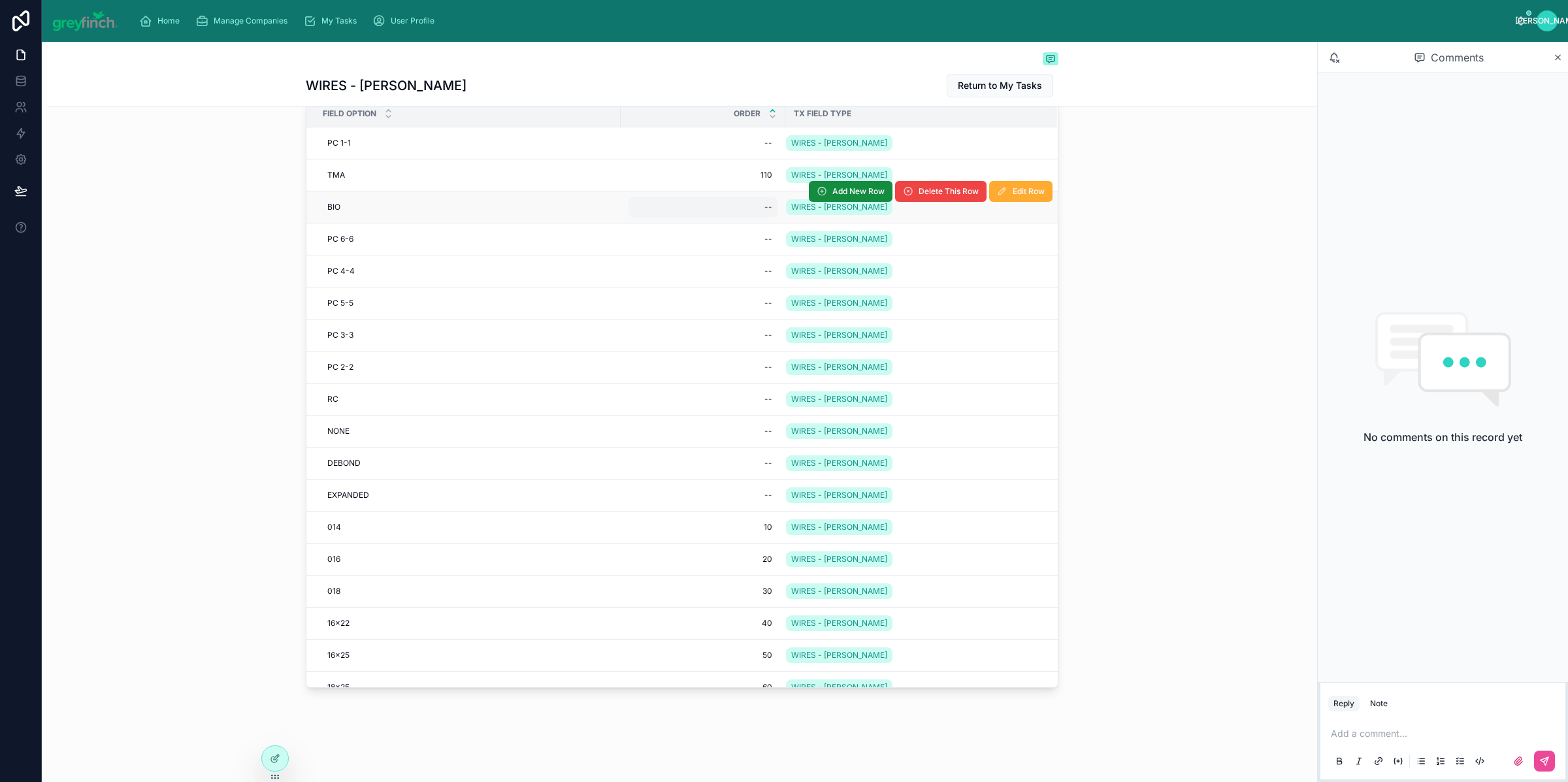
click at [741, 209] on div "--" at bounding box center [703, 207] width 149 height 21
type input "**"
click button "submit" at bounding box center [919, 224] width 15 height 15
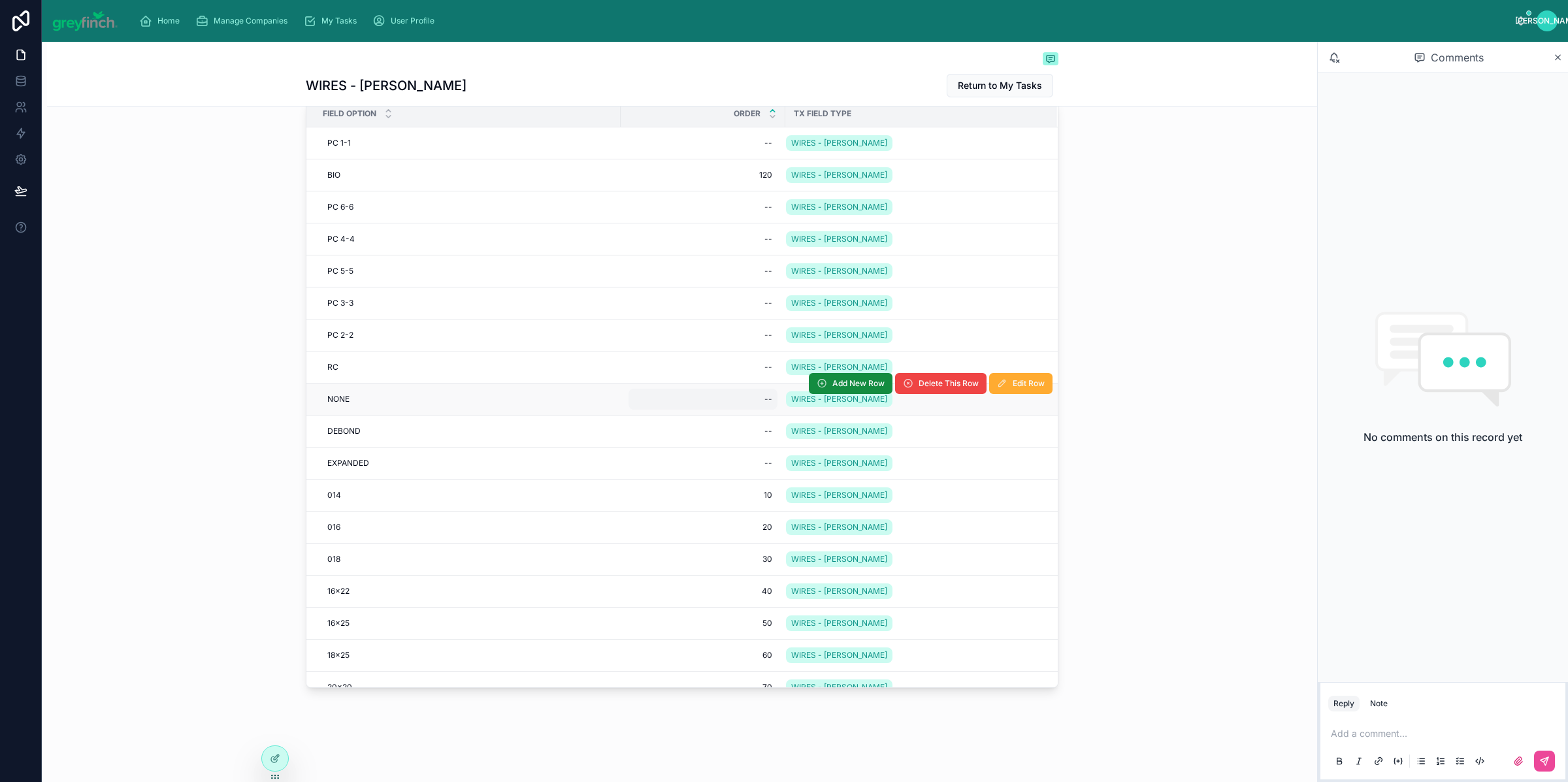
click at [729, 397] on div "--" at bounding box center [703, 400] width 149 height 21
type input "***"
click button "submit" at bounding box center [919, 418] width 15 height 15
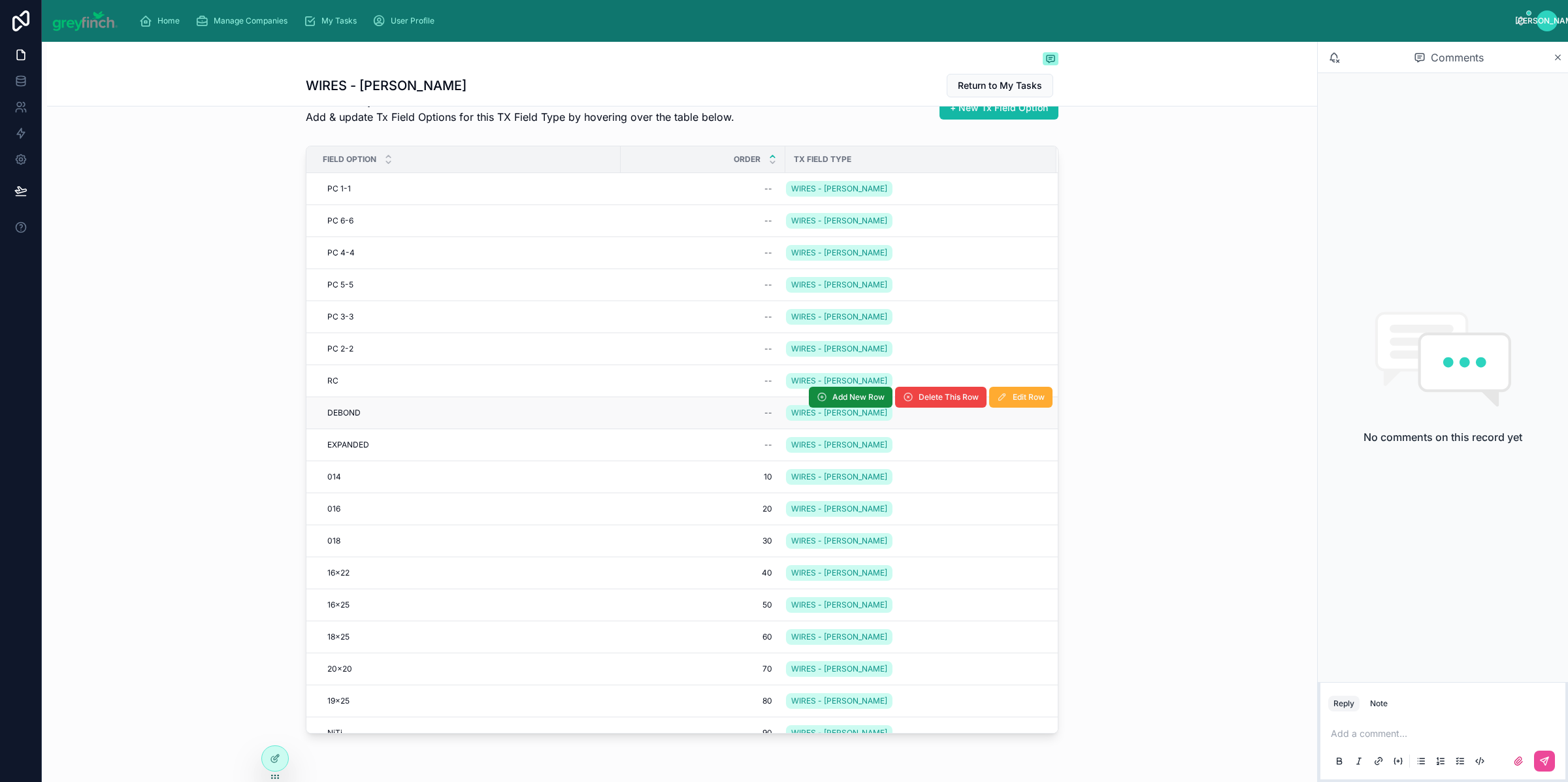
scroll to position [131, 0]
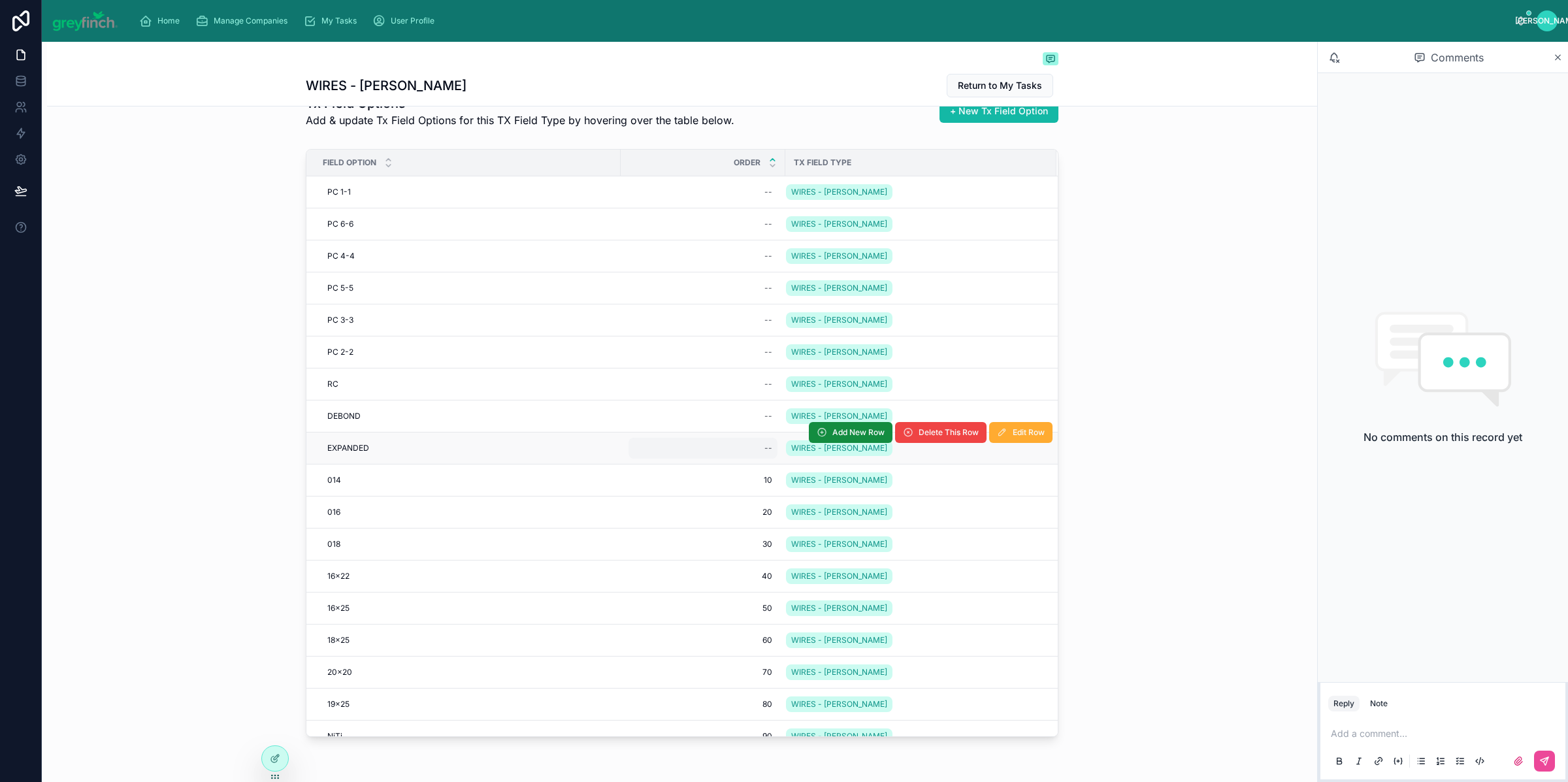
click at [732, 448] on div "--" at bounding box center [703, 448] width 149 height 21
type input "***"
click button "submit" at bounding box center [919, 467] width 15 height 15
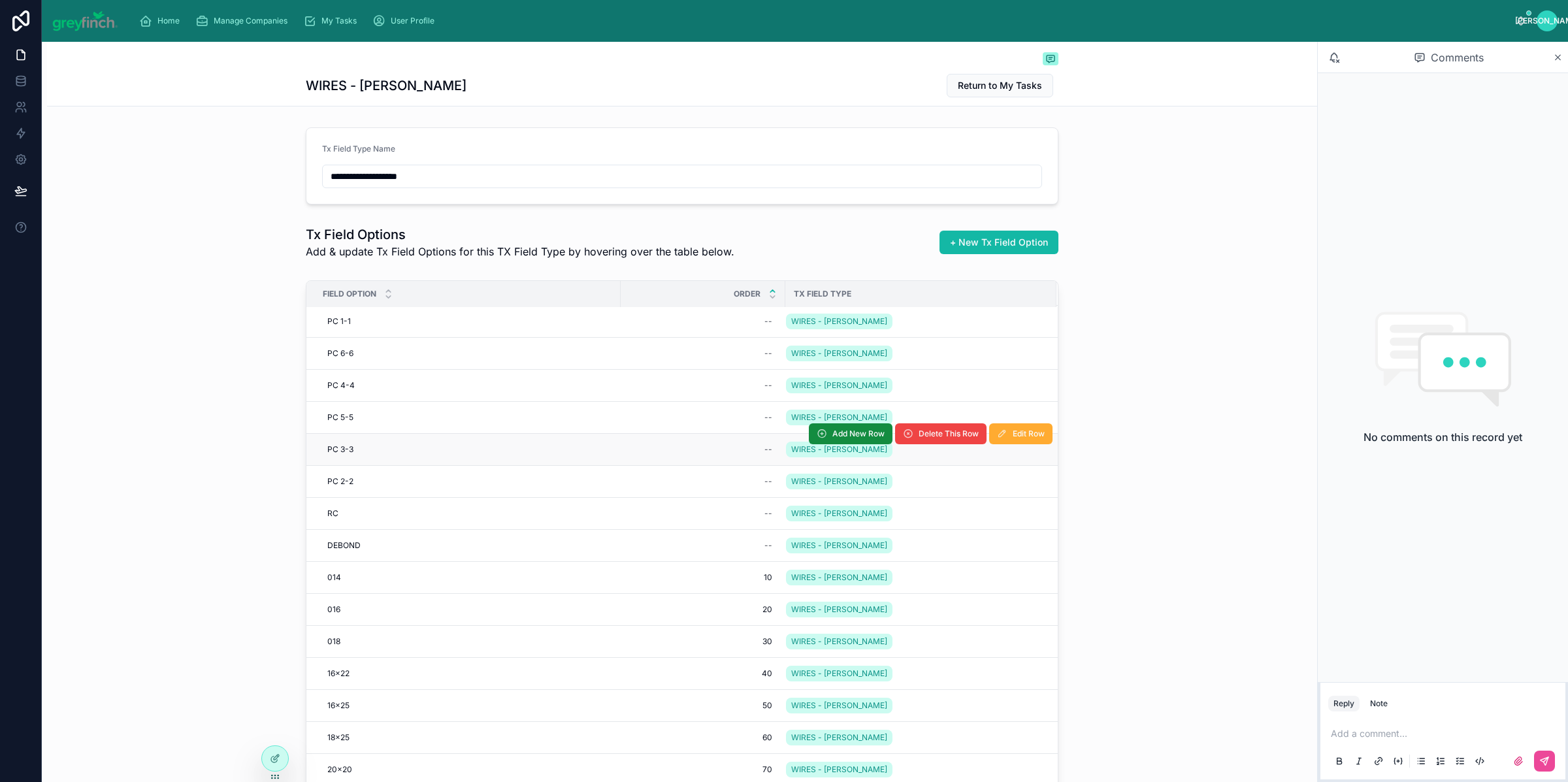
scroll to position [0, 0]
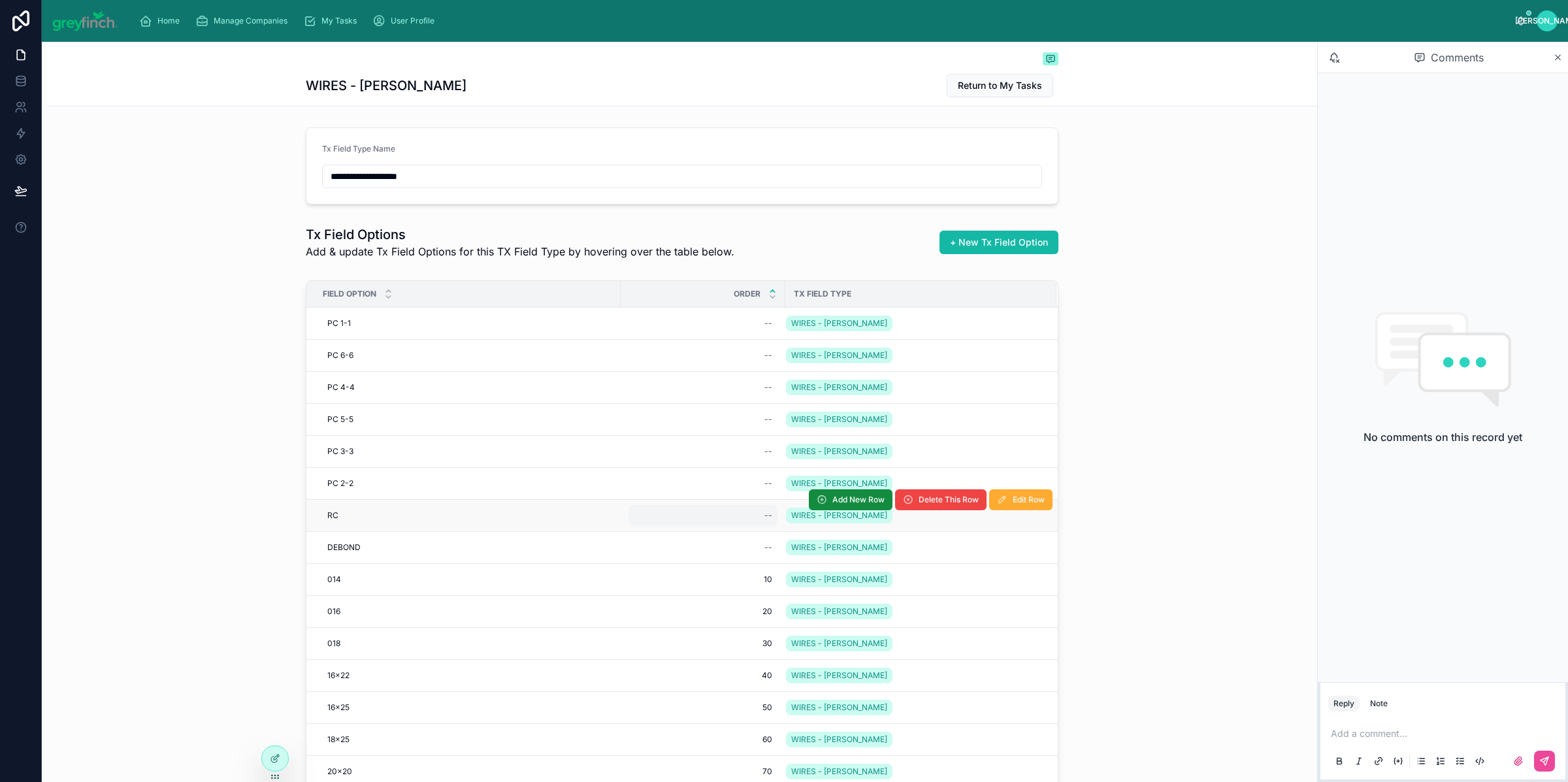
click at [722, 519] on div "--" at bounding box center [703, 515] width 149 height 21
type input "***"
click button "submit" at bounding box center [919, 535] width 15 height 15
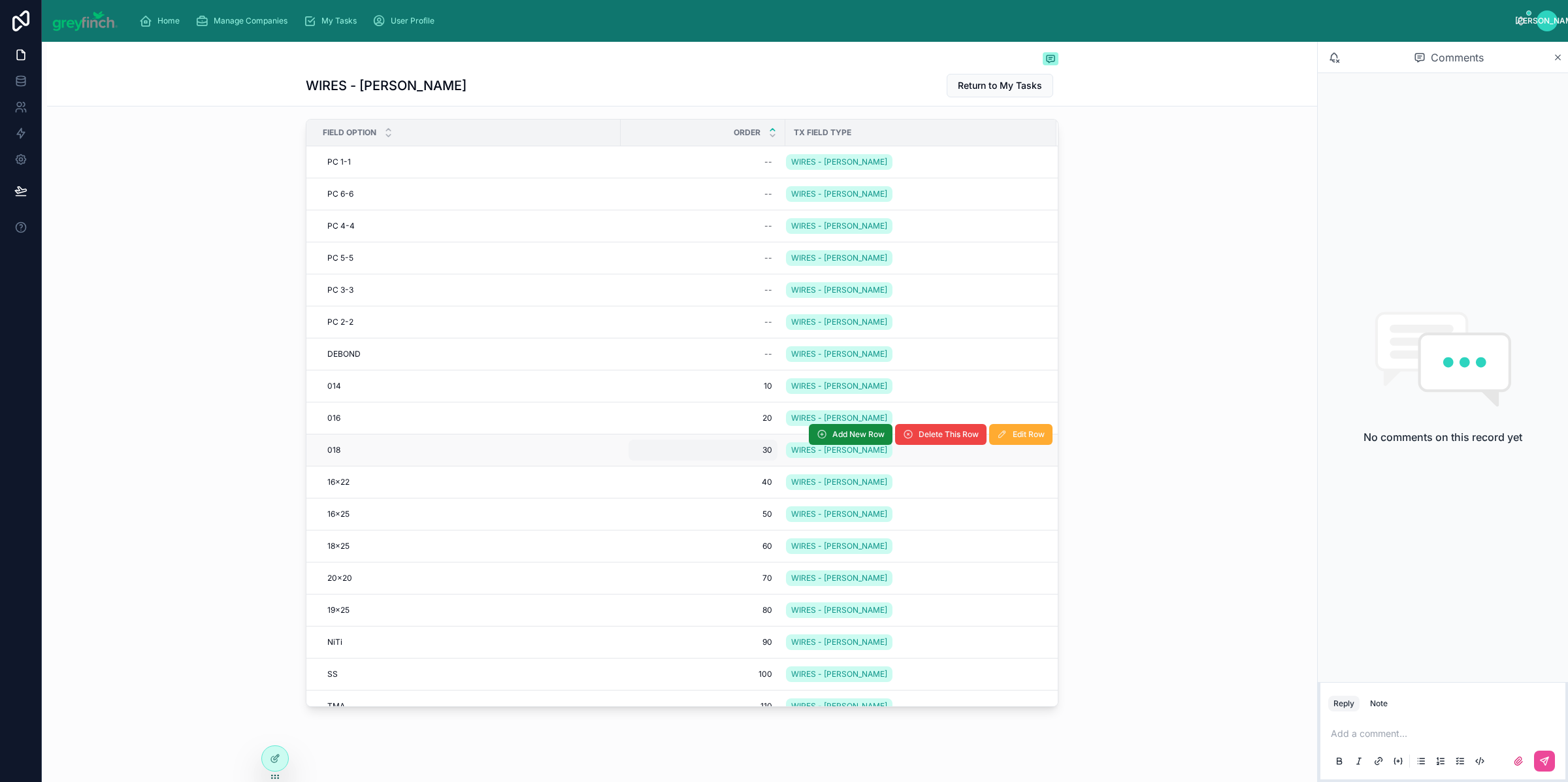
scroll to position [42, 0]
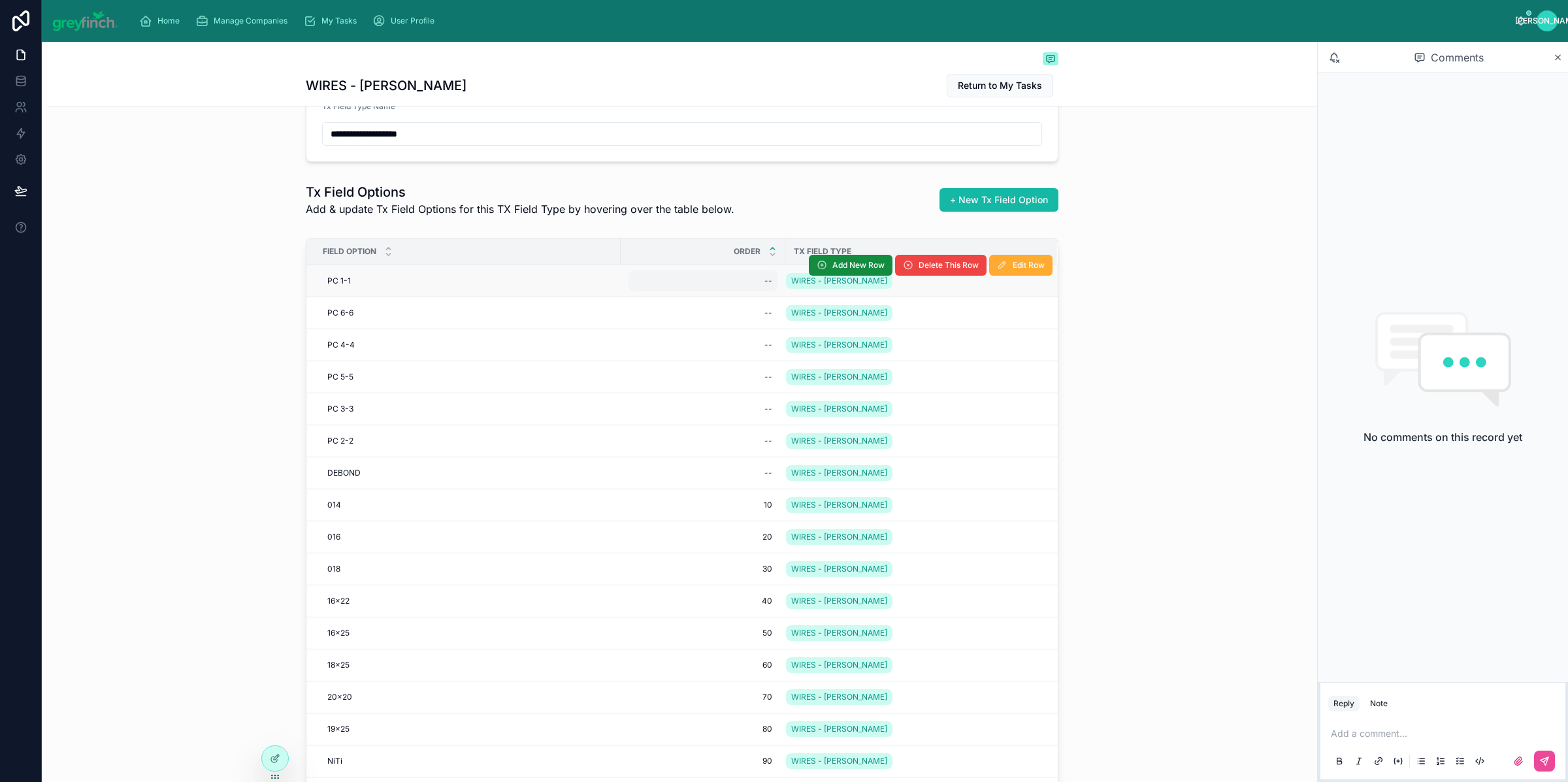
click at [729, 281] on div "--" at bounding box center [703, 281] width 149 height 21
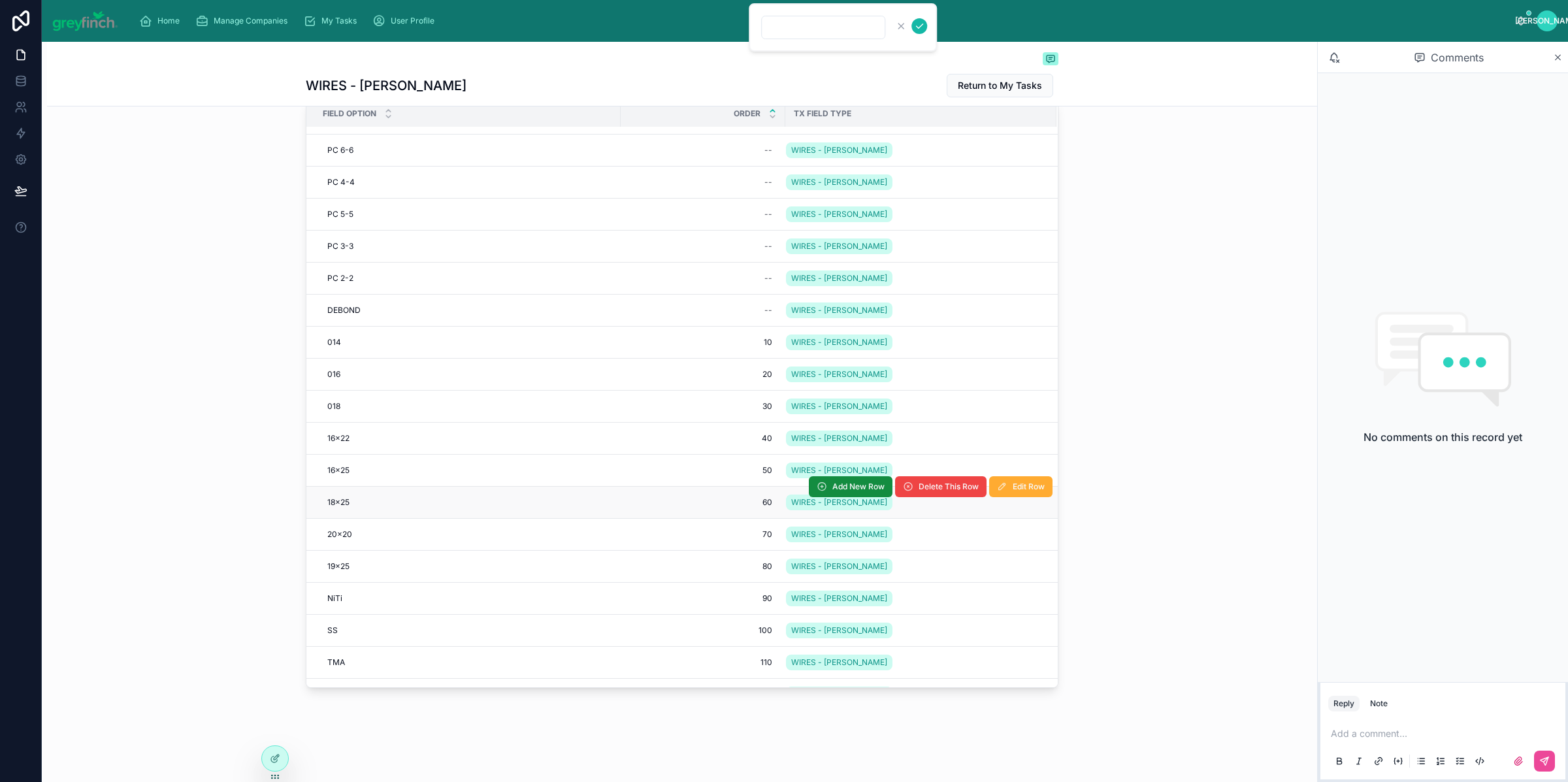
scroll to position [0, 0]
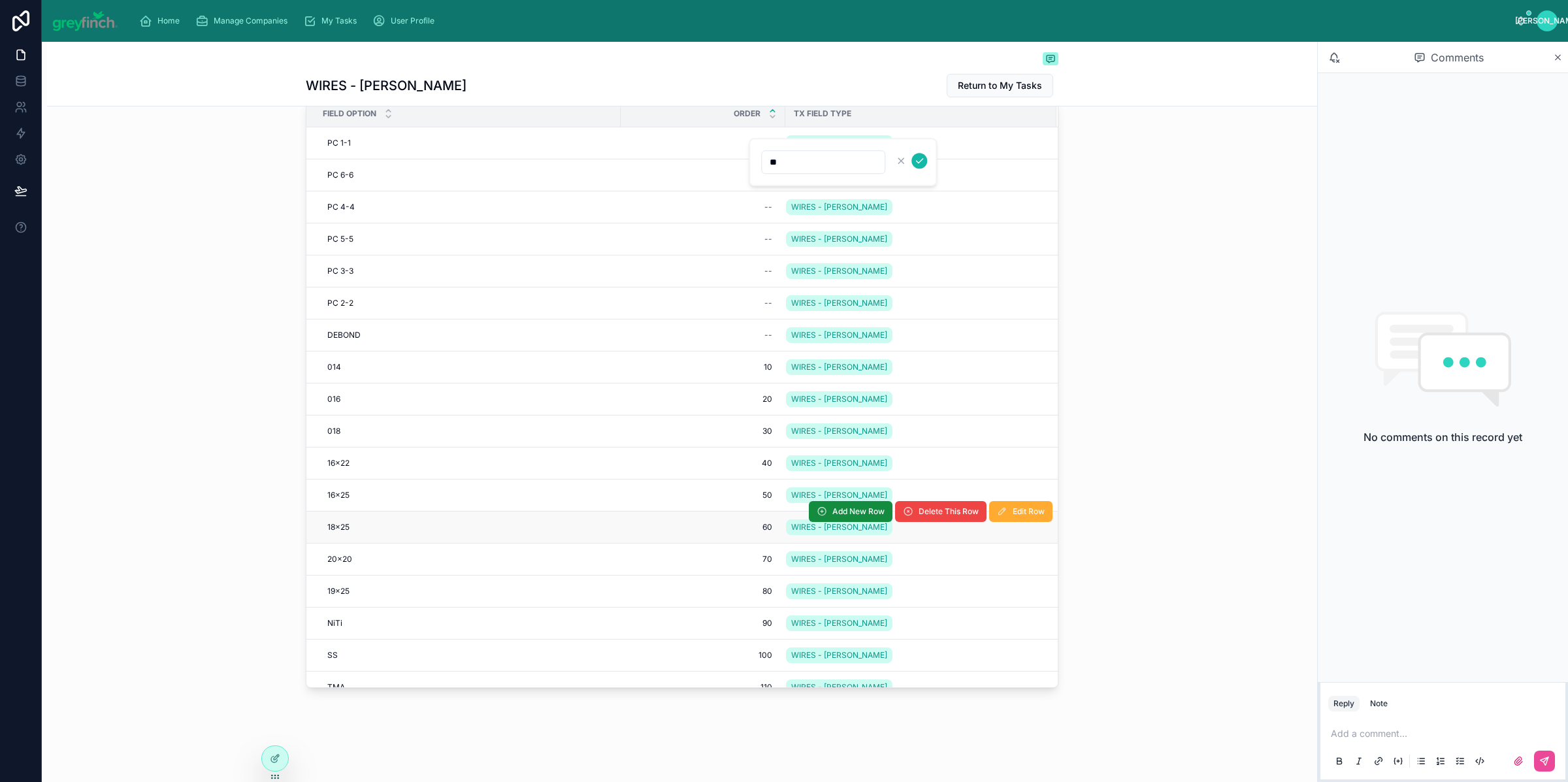
type input "***"
click button "submit" at bounding box center [919, 161] width 15 height 15
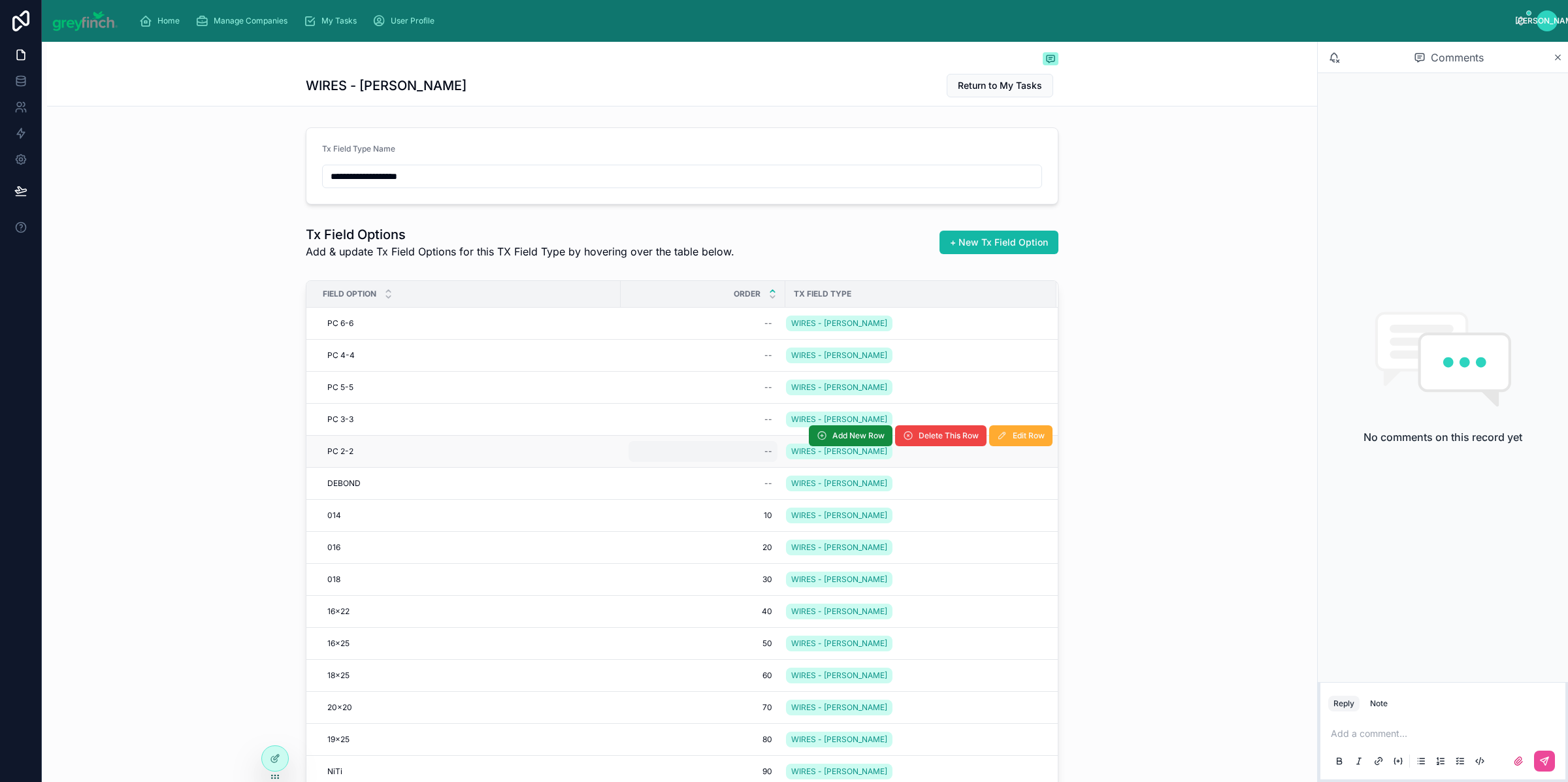
click at [735, 453] on div "--" at bounding box center [703, 452] width 149 height 21
type input "***"
click button "submit" at bounding box center [919, 470] width 15 height 15
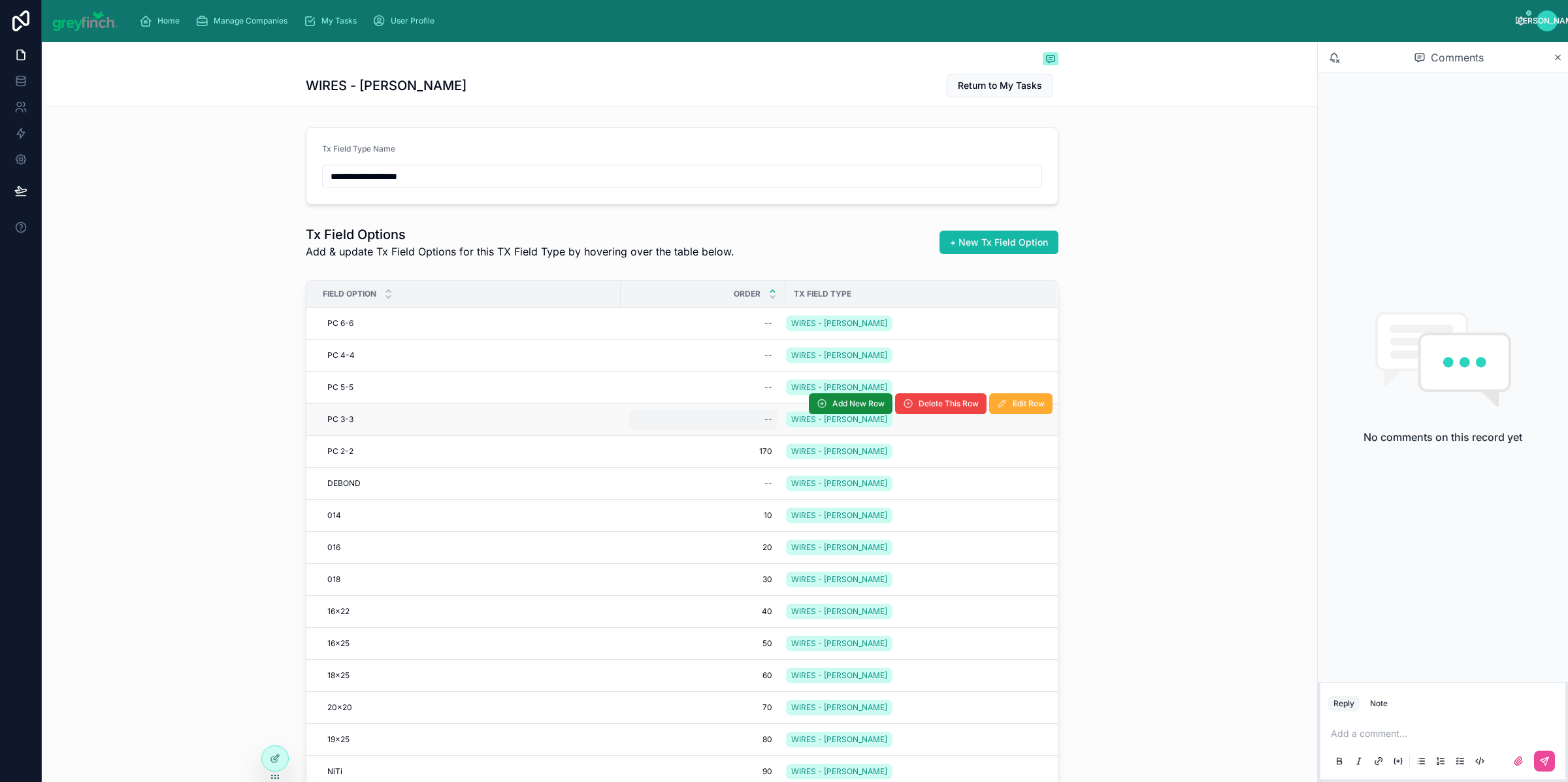
click at [738, 419] on div "--" at bounding box center [703, 420] width 149 height 21
type input "***"
click button "submit" at bounding box center [919, 438] width 15 height 15
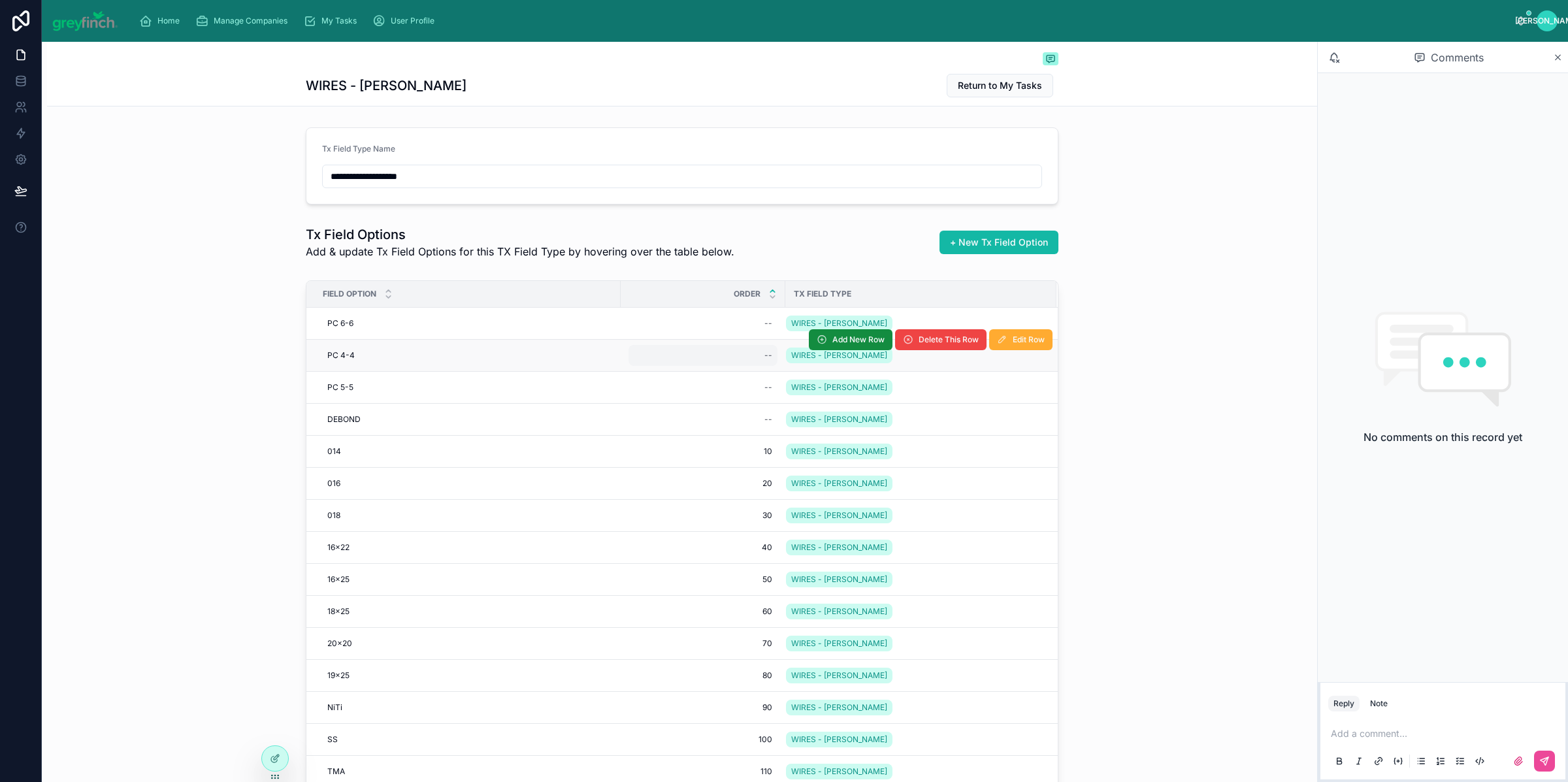
click at [743, 357] on div "--" at bounding box center [703, 356] width 149 height 21
type input "***"
click button "submit" at bounding box center [919, 374] width 15 height 15
click at [749, 355] on div "--" at bounding box center [703, 356] width 149 height 21
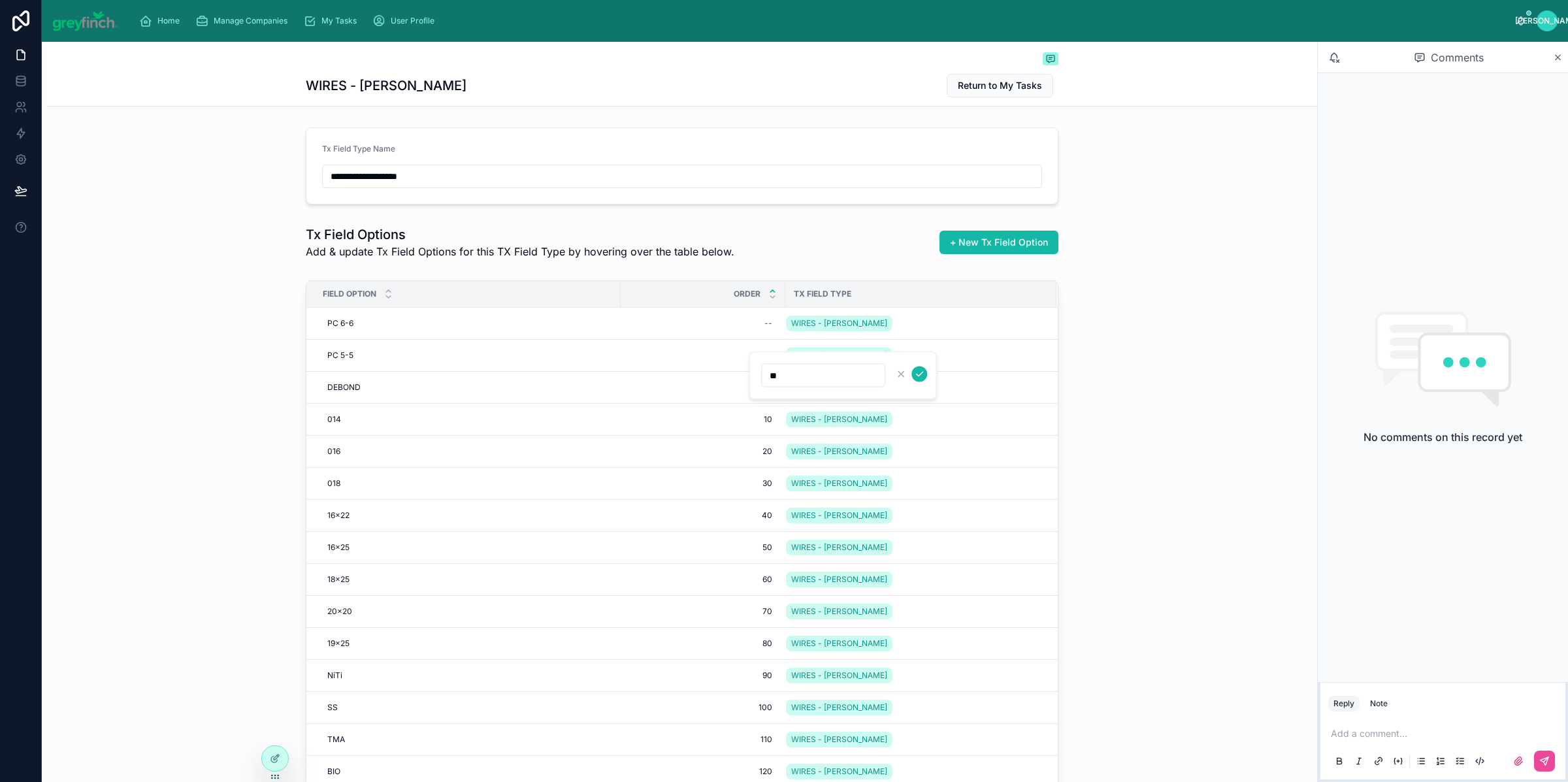
type input "***"
click button "submit" at bounding box center [919, 374] width 15 height 15
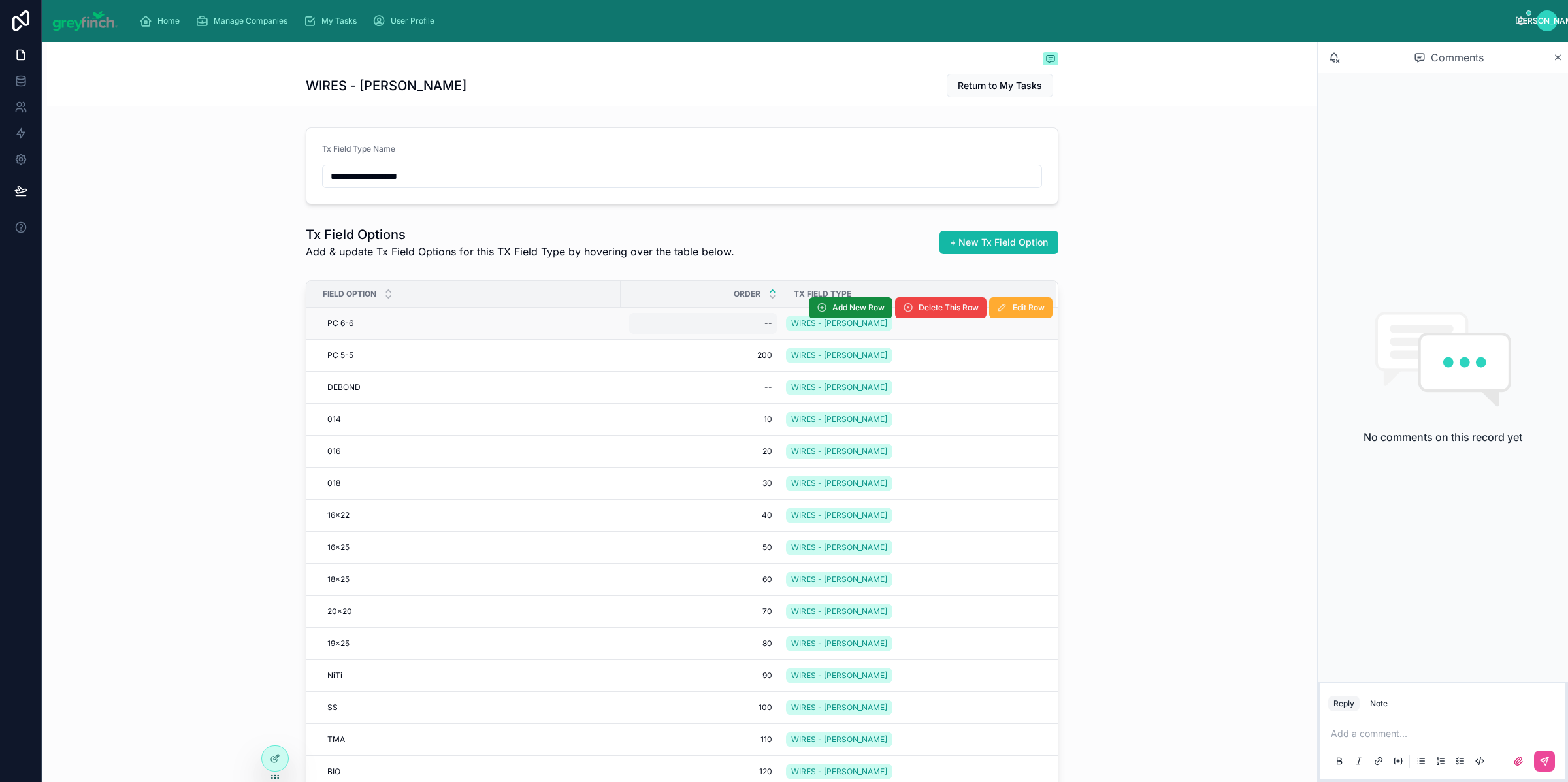
click at [751, 326] on div "--" at bounding box center [703, 324] width 149 height 21
type input "***"
click button "submit" at bounding box center [919, 342] width 15 height 15
click at [747, 387] on div "--" at bounding box center [703, 387] width 149 height 21
click at [753, 314] on div "--" at bounding box center [703, 324] width 149 height 21
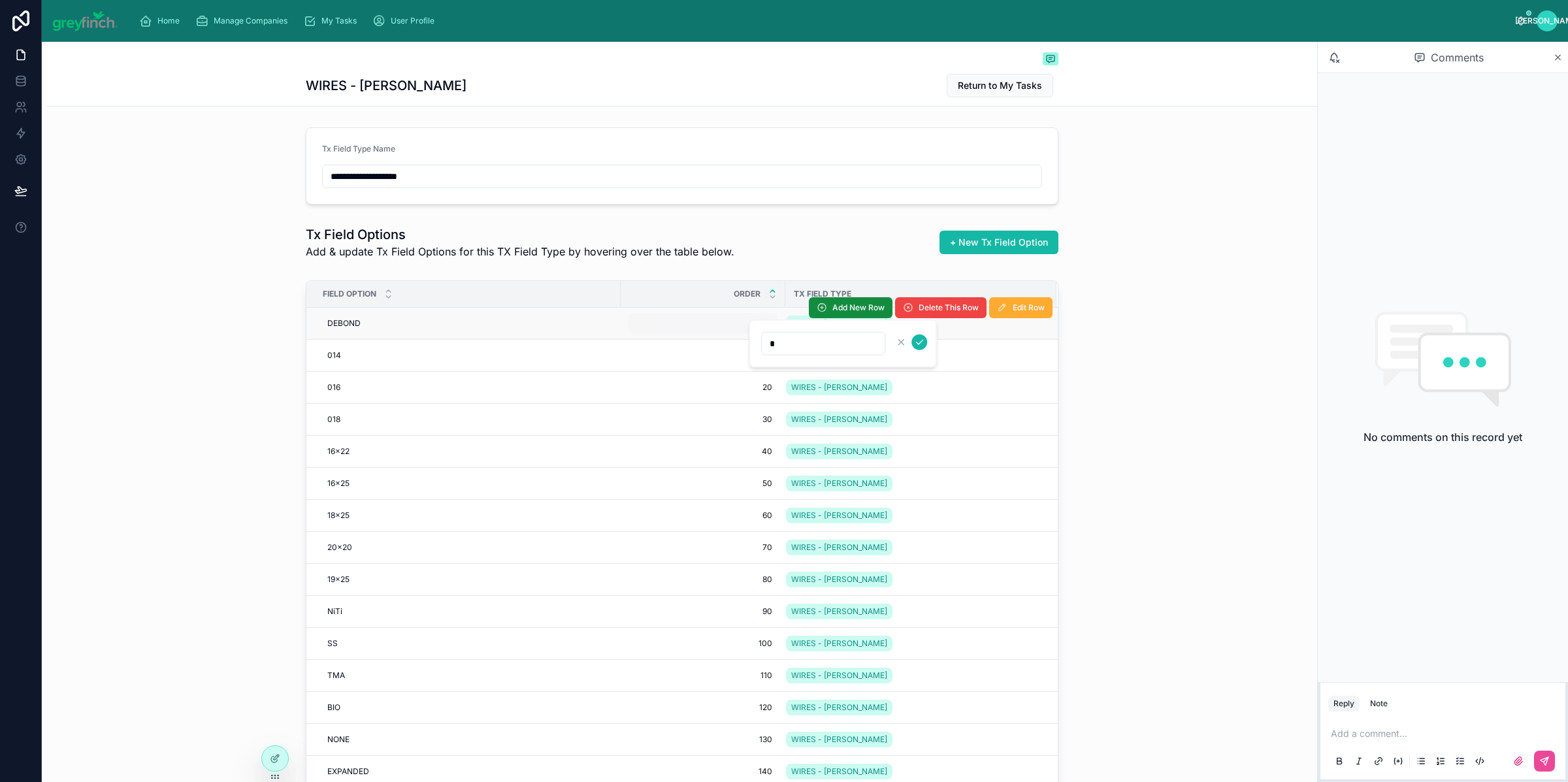
type input "**"
click button "submit" at bounding box center [919, 342] width 15 height 15
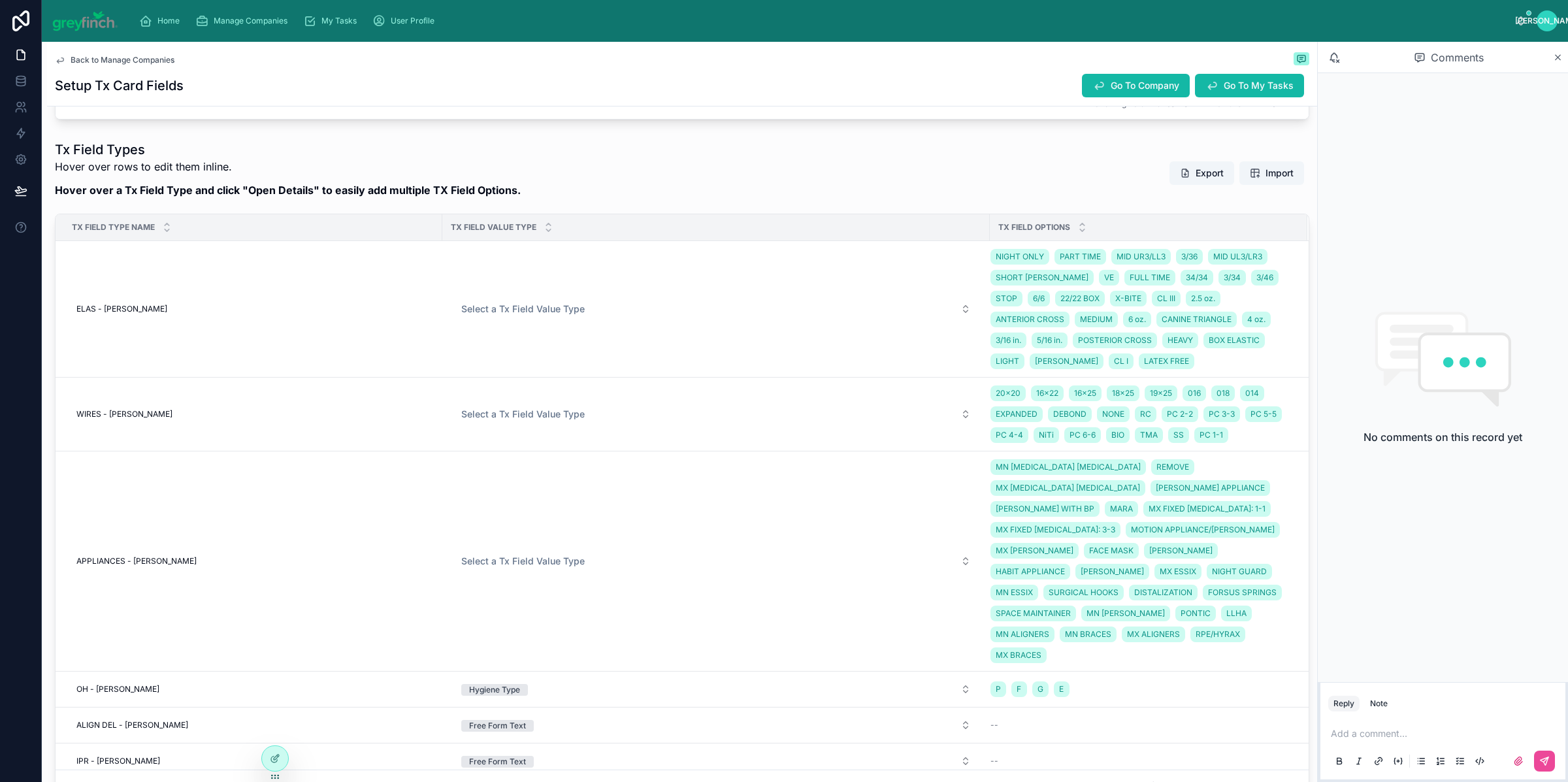
scroll to position [987, 0]
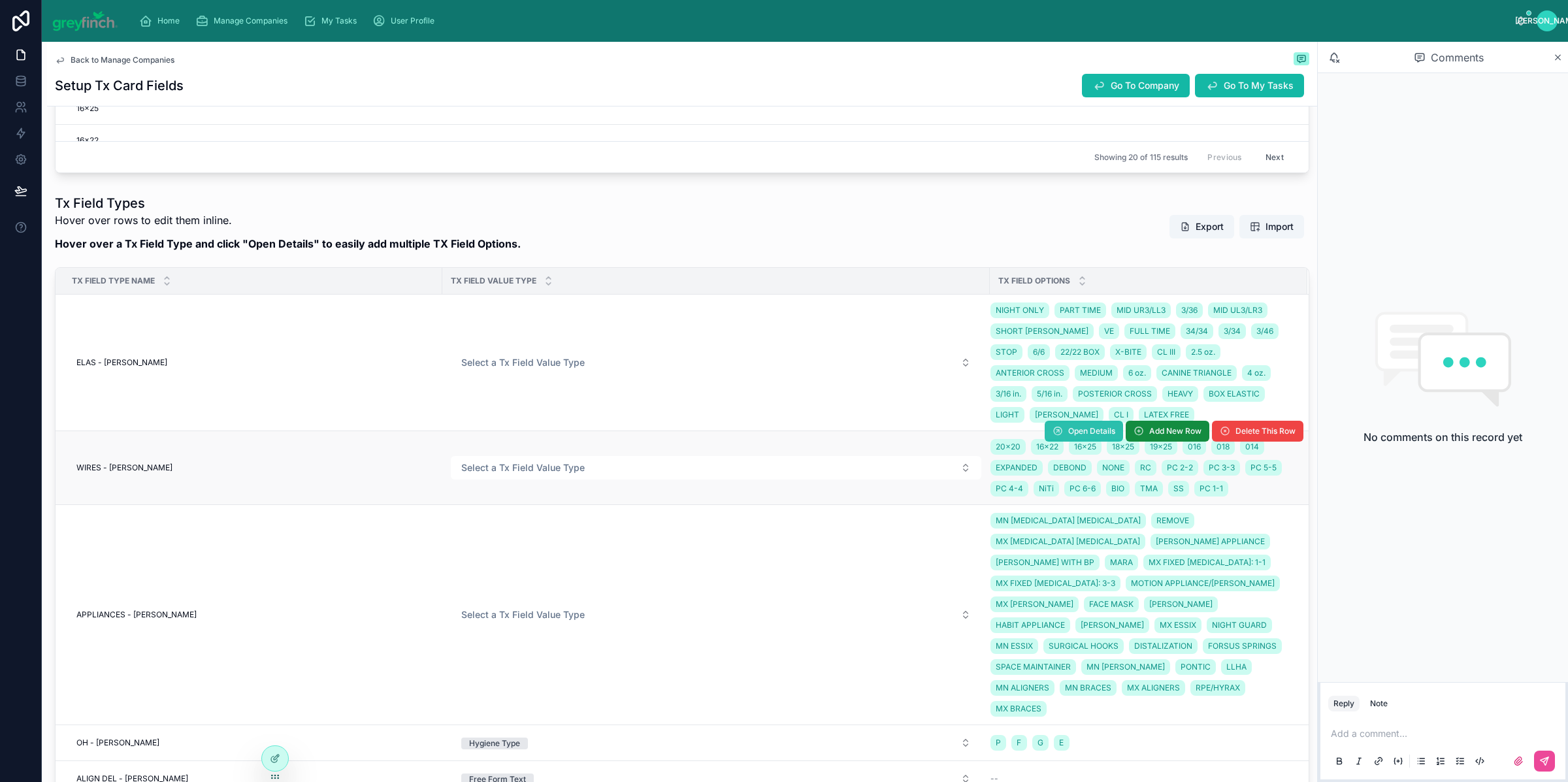
click at [1068, 433] on span "Open Details" at bounding box center [1092, 431] width 47 height 11
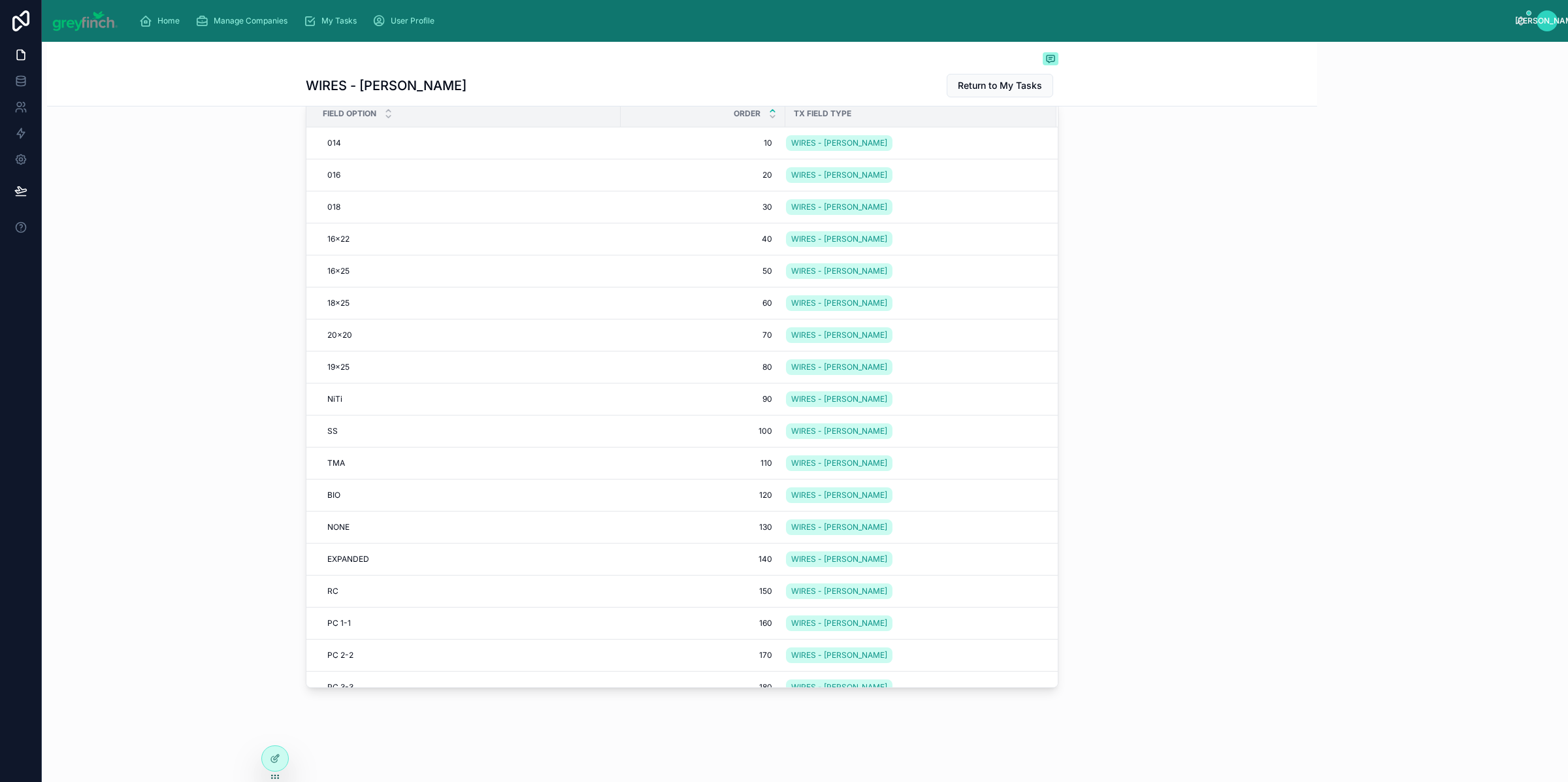
scroll to position [181, 0]
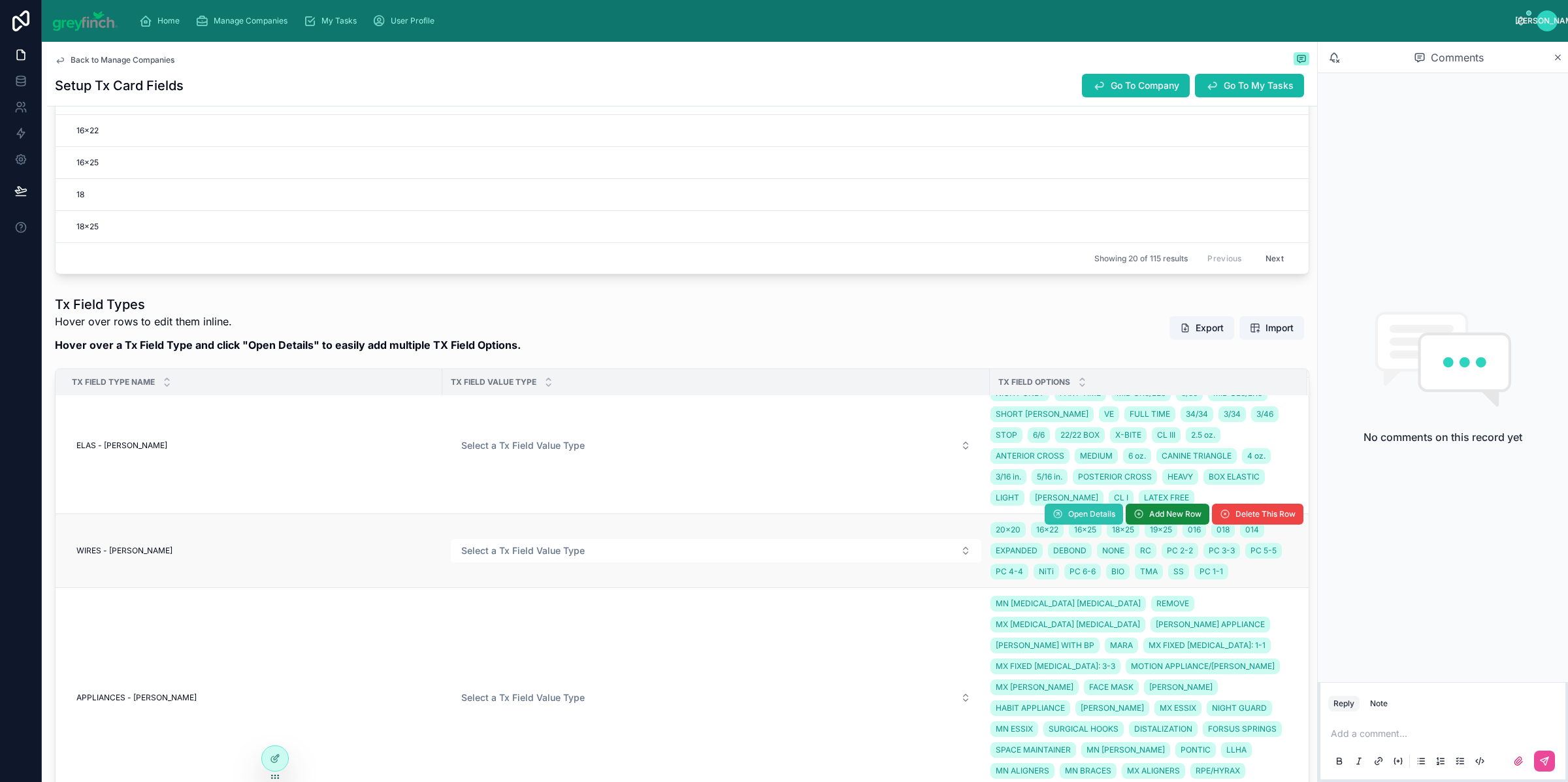
scroll to position [53, 0]
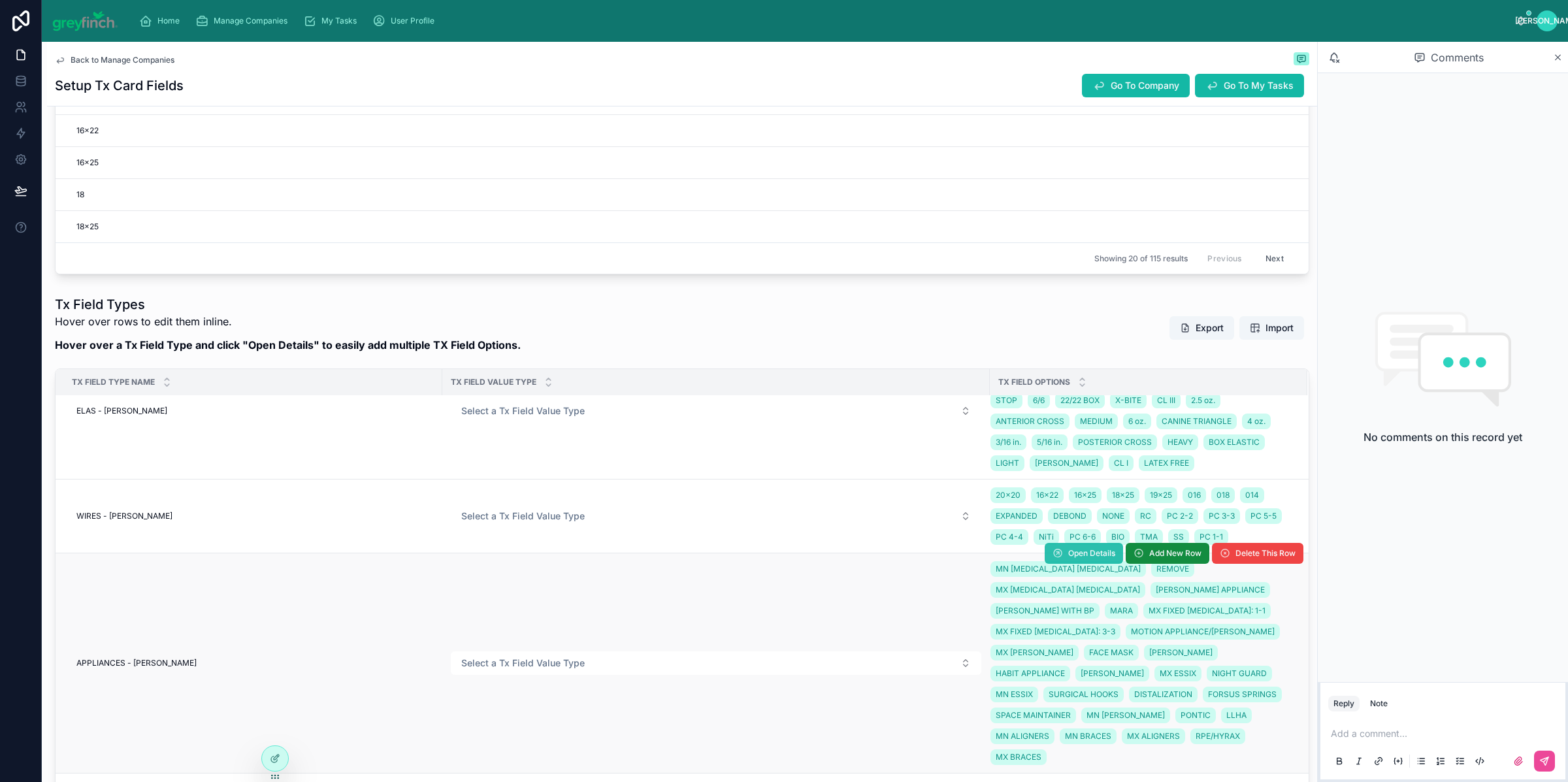
click at [1068, 554] on span "Open Details" at bounding box center [1092, 553] width 47 height 11
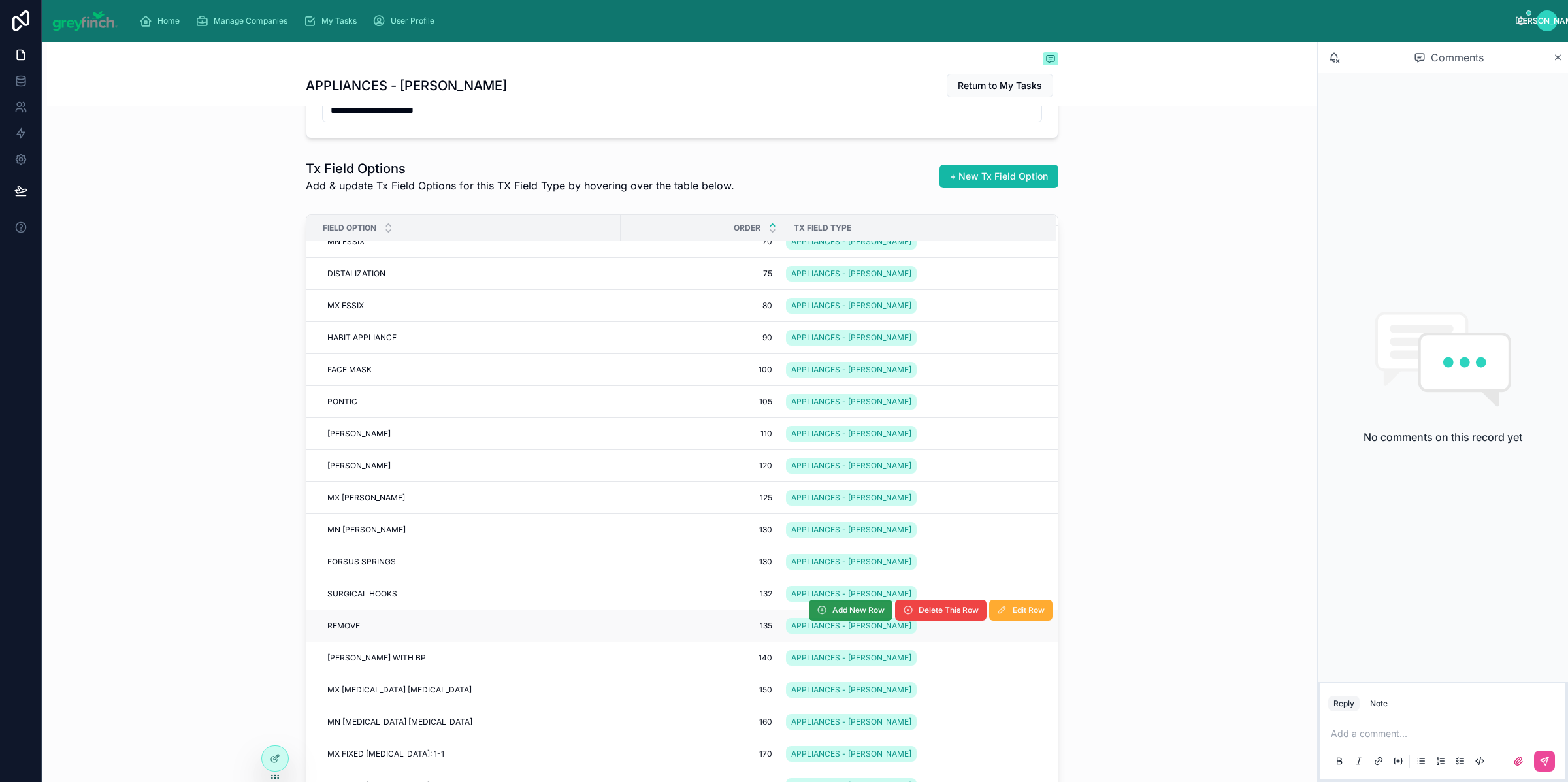
scroll to position [181, 0]
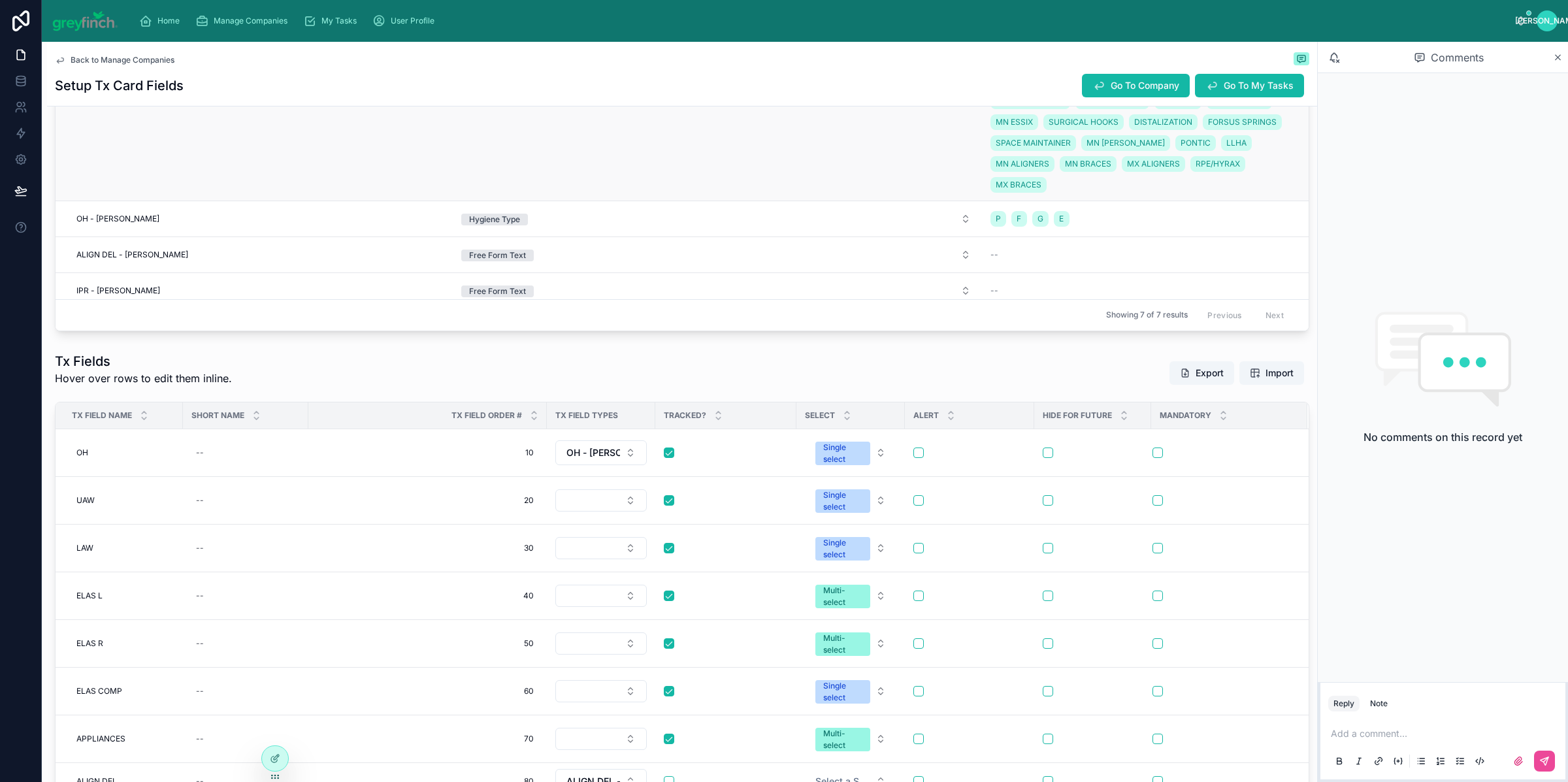
scroll to position [1249, 0]
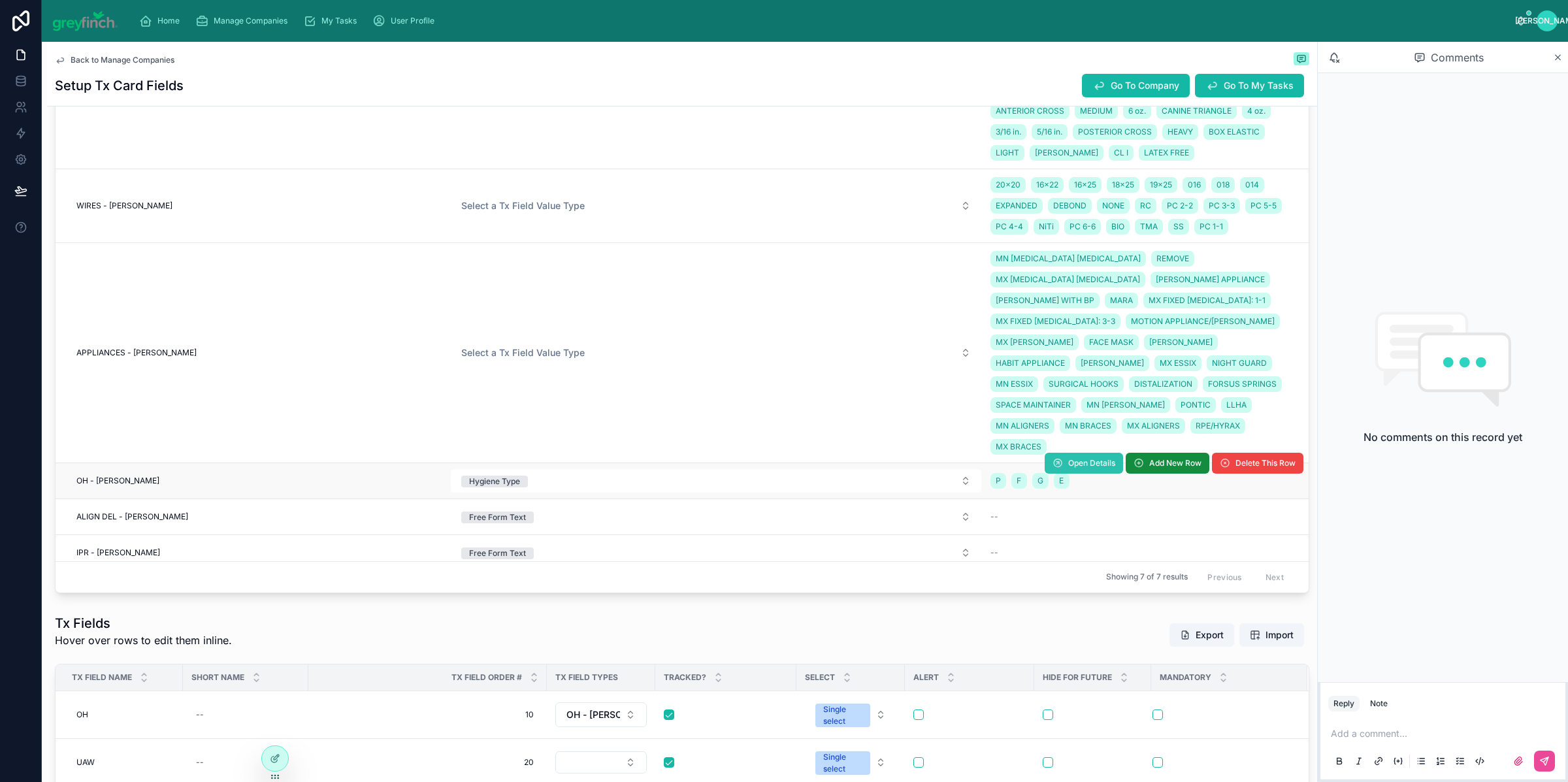
click at [1069, 453] on button "Open Details" at bounding box center [1084, 463] width 78 height 21
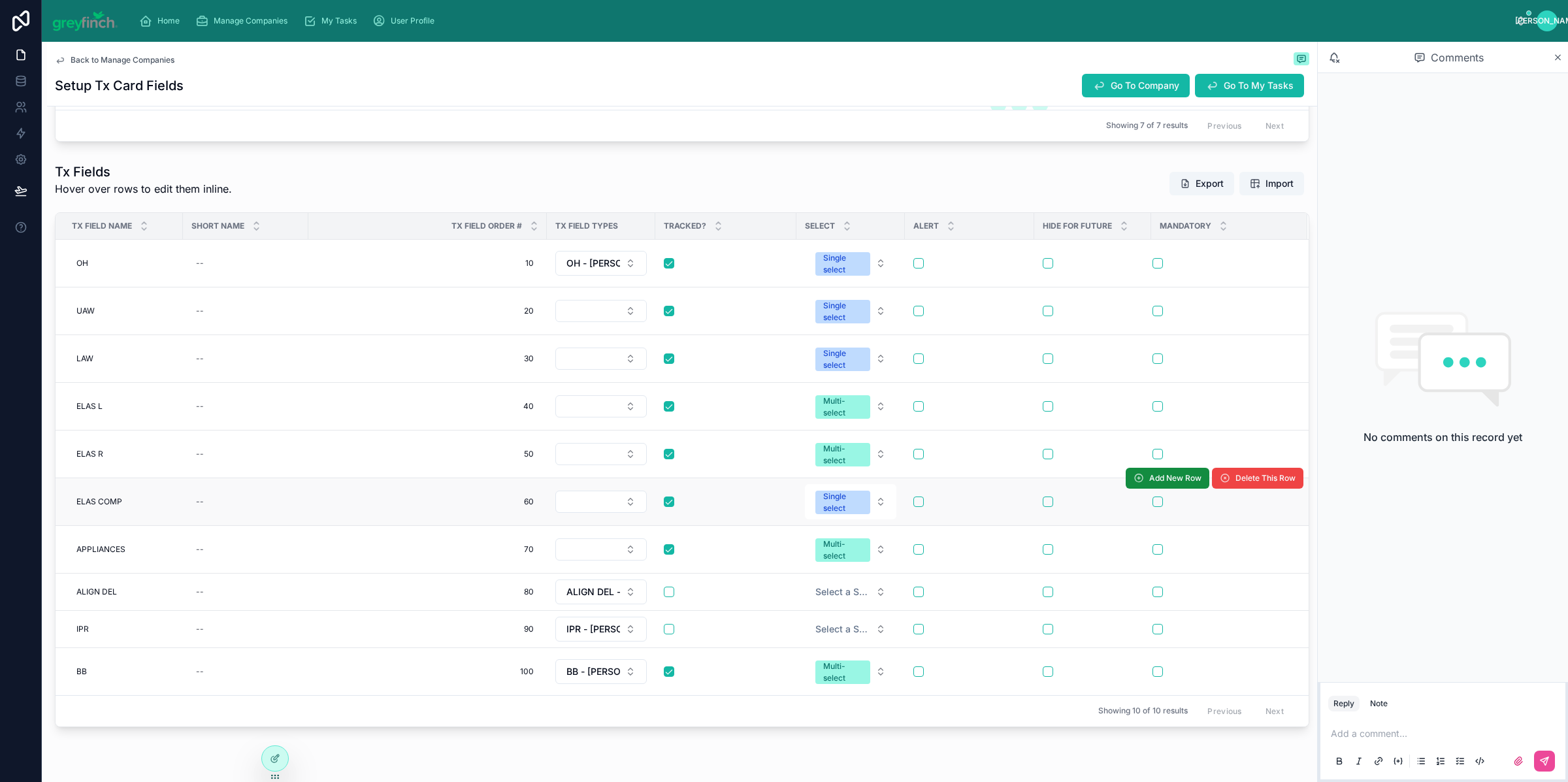
scroll to position [1704, 0]
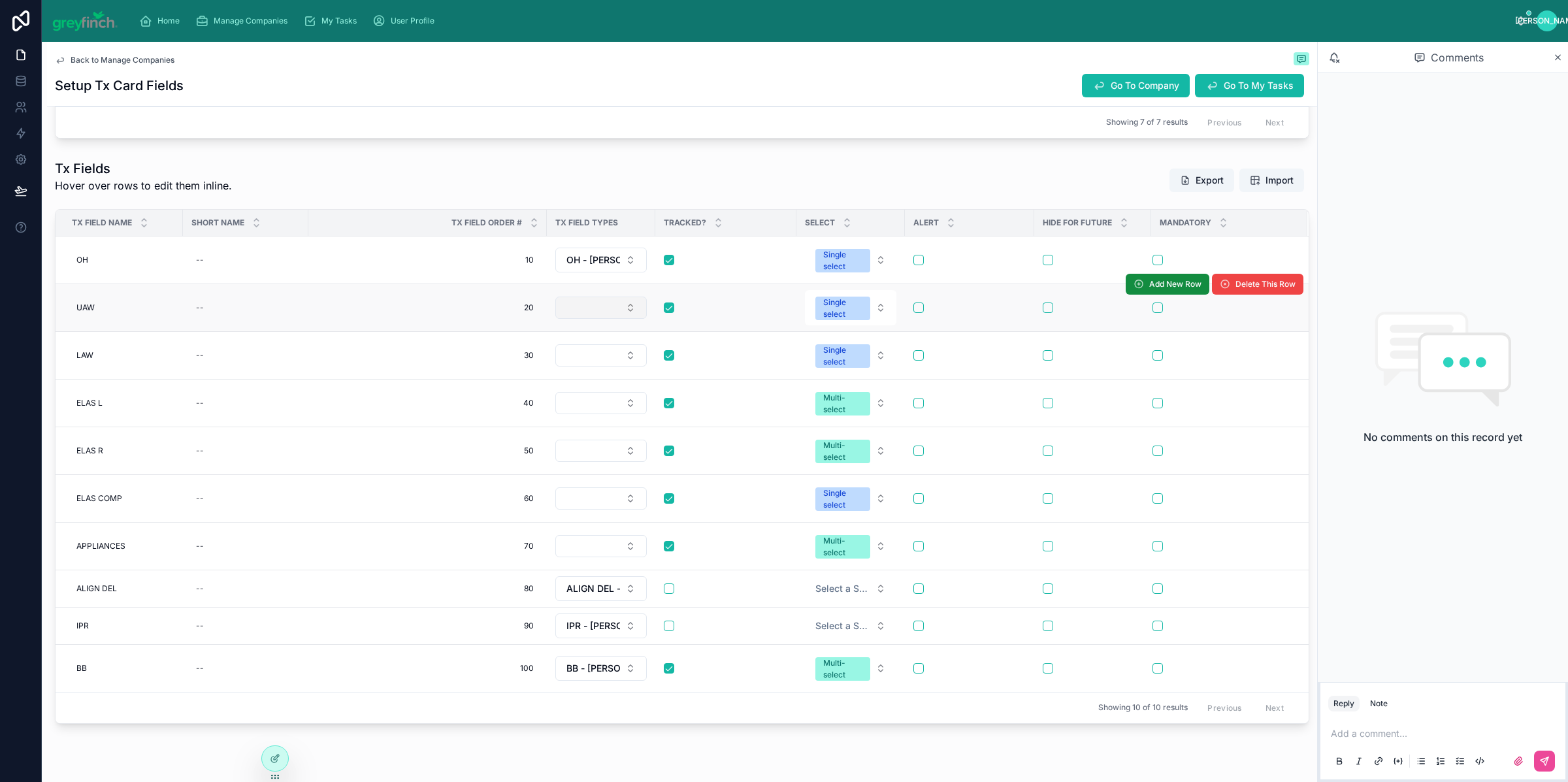
click at [568, 316] on button "Select Button" at bounding box center [601, 307] width 91 height 22
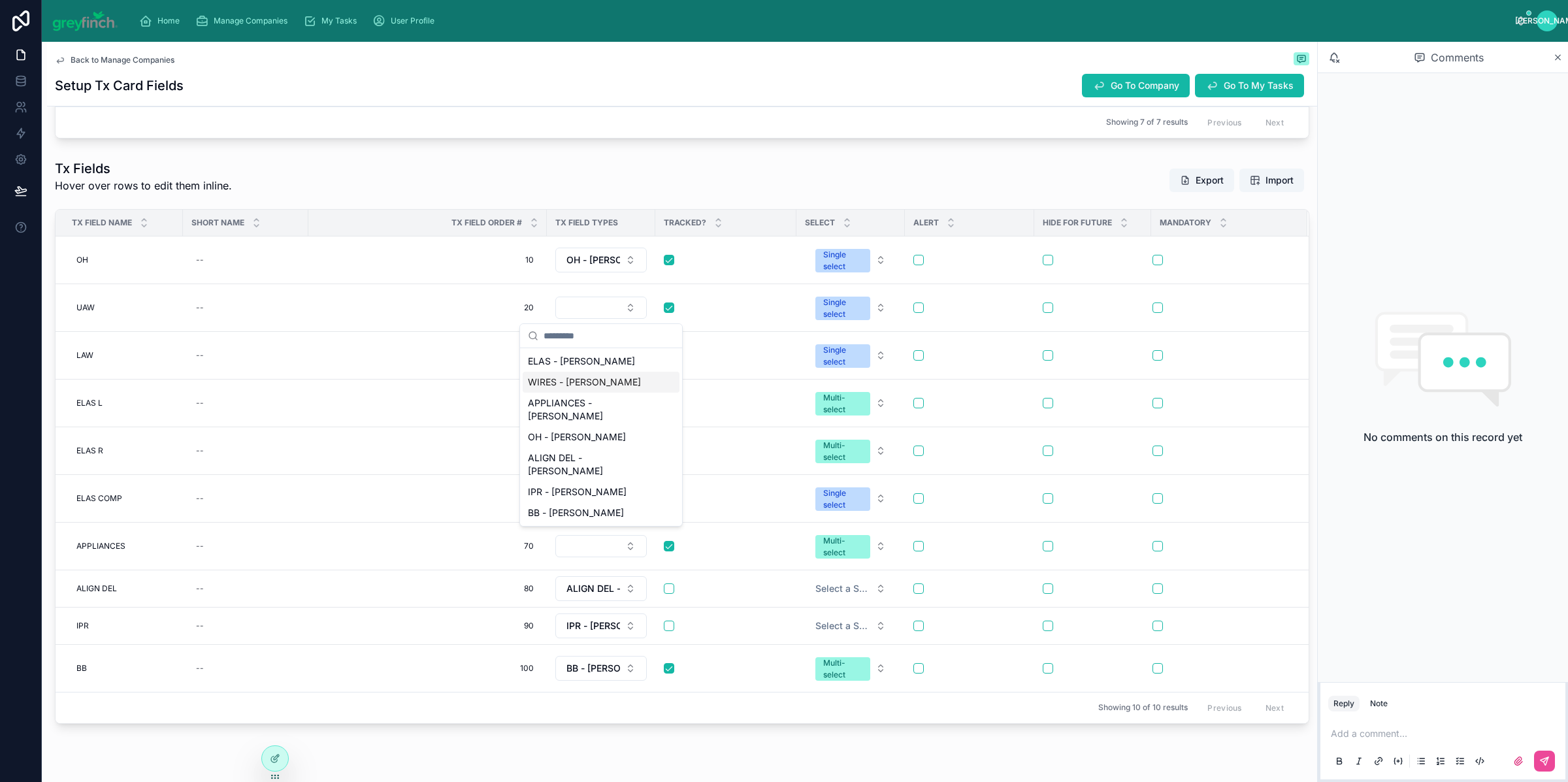
click at [553, 382] on span "WIRES - [PERSON_NAME]" at bounding box center [585, 382] width 113 height 13
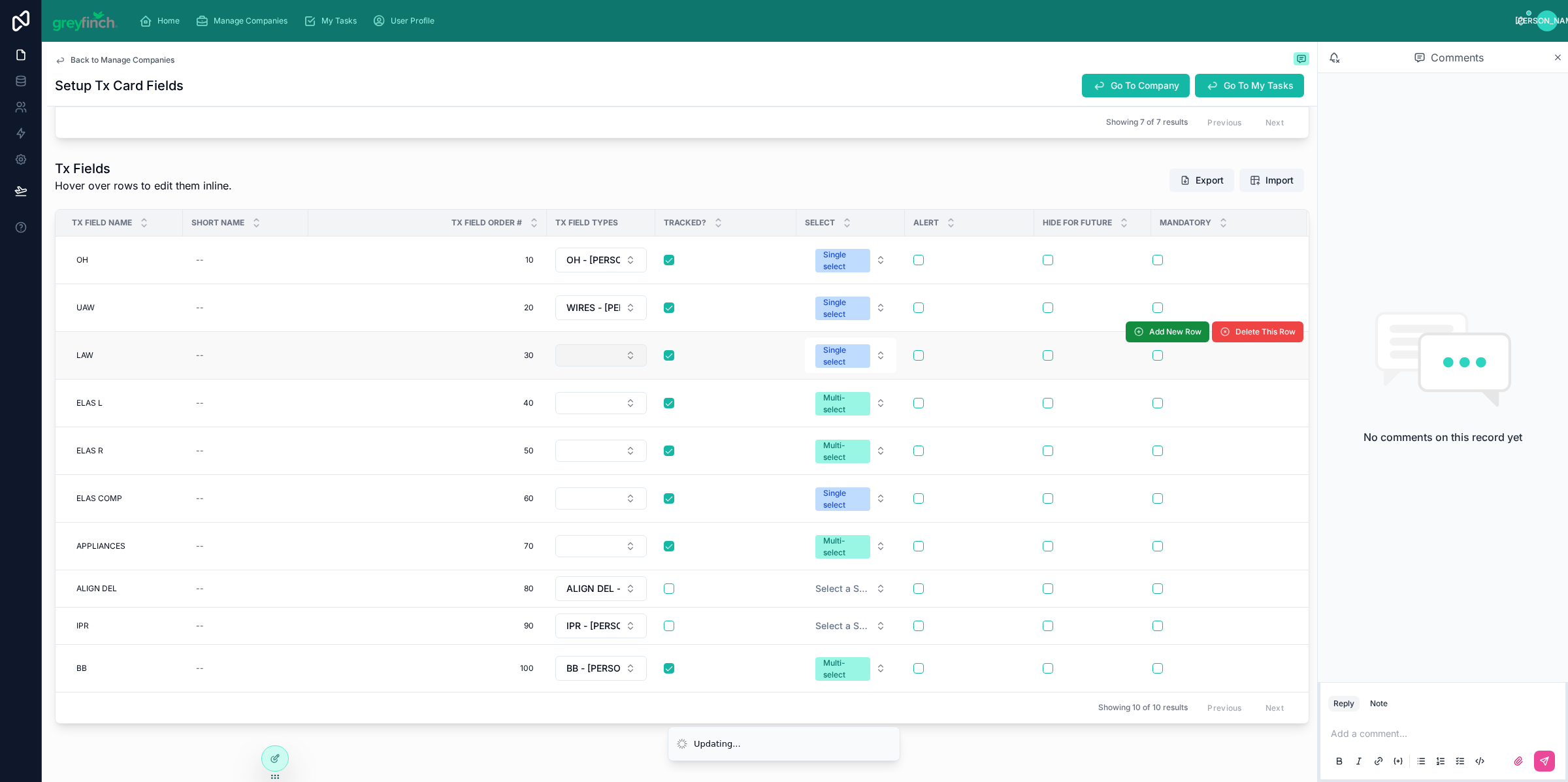
click at [576, 362] on button "Select Button" at bounding box center [601, 355] width 91 height 22
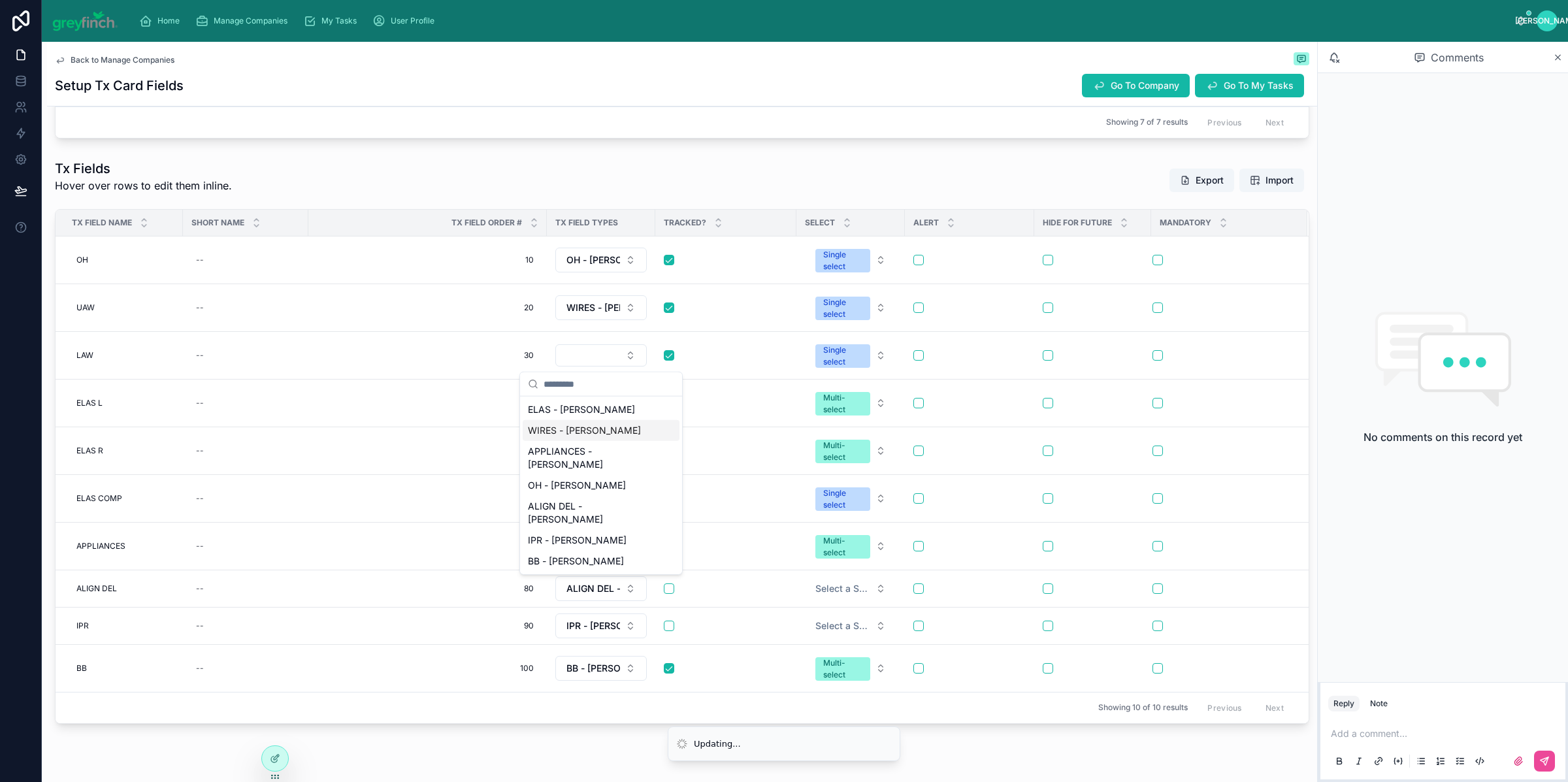
click at [563, 426] on span "WIRES - [PERSON_NAME]" at bounding box center [585, 431] width 113 height 13
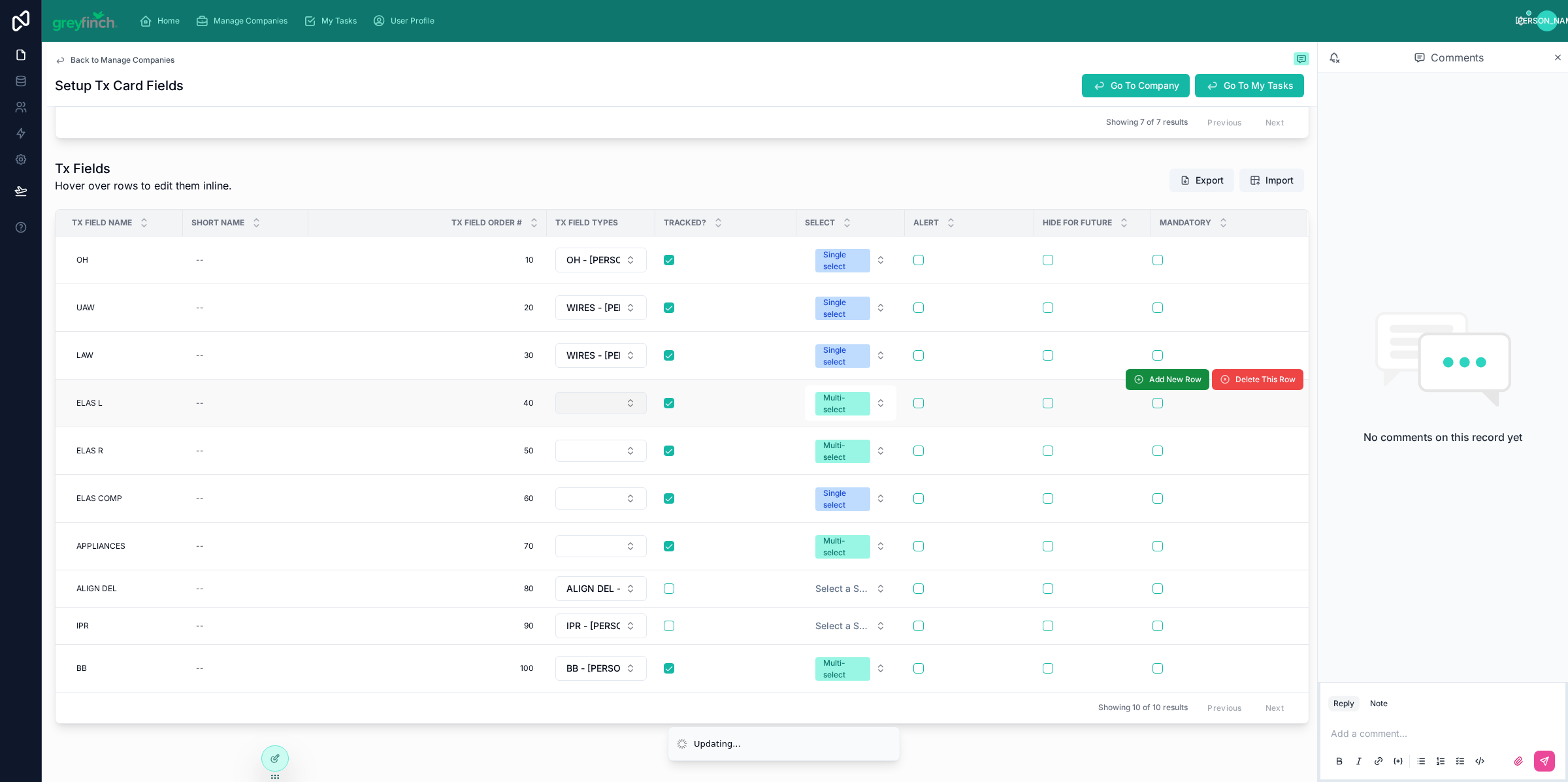
click at [577, 413] on button "Select Button" at bounding box center [601, 403] width 91 height 22
click at [583, 413] on button "Select Button" at bounding box center [601, 403] width 91 height 22
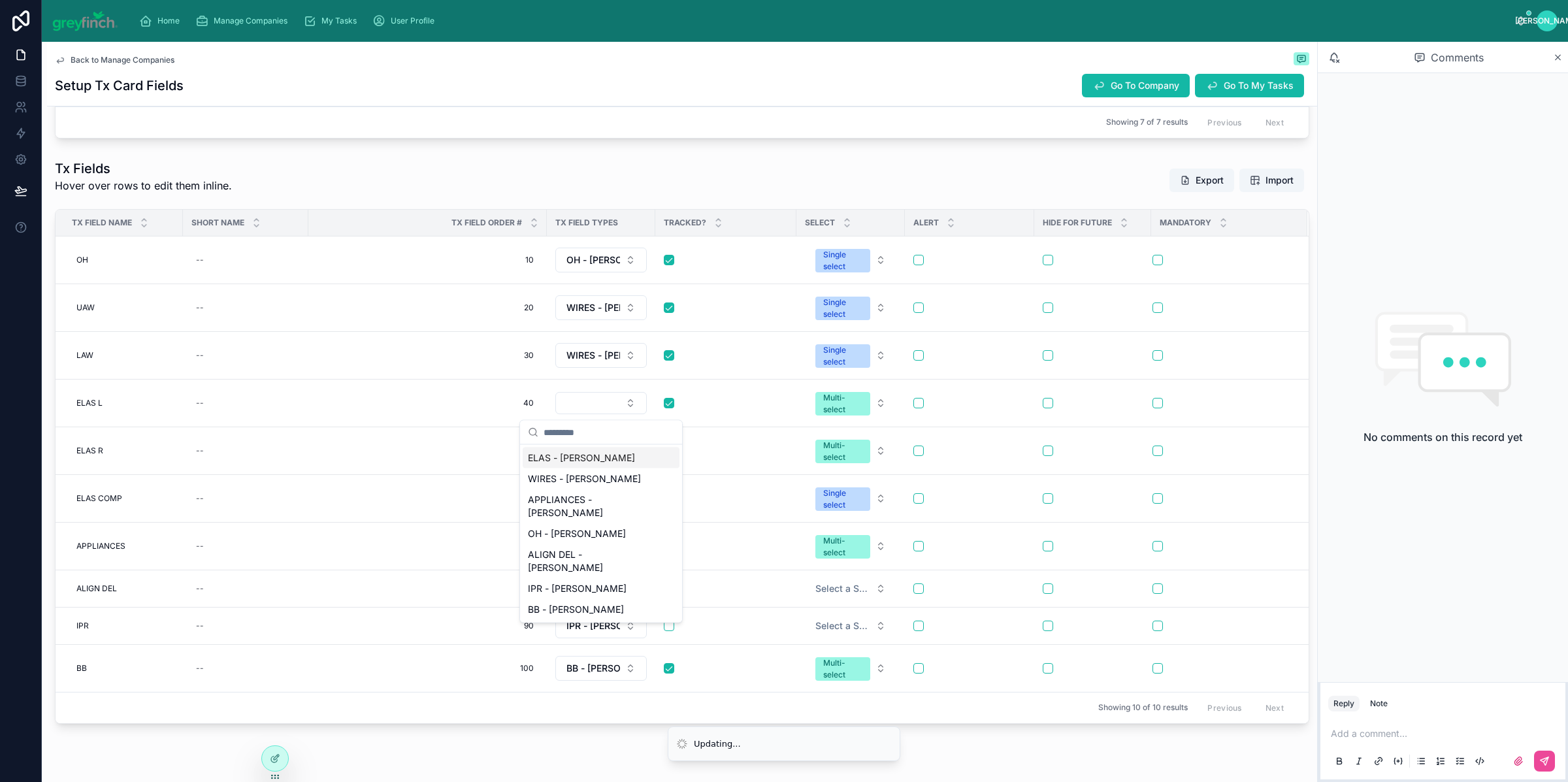
click at [562, 456] on span "ELAS - [PERSON_NAME]" at bounding box center [581, 458] width 107 height 13
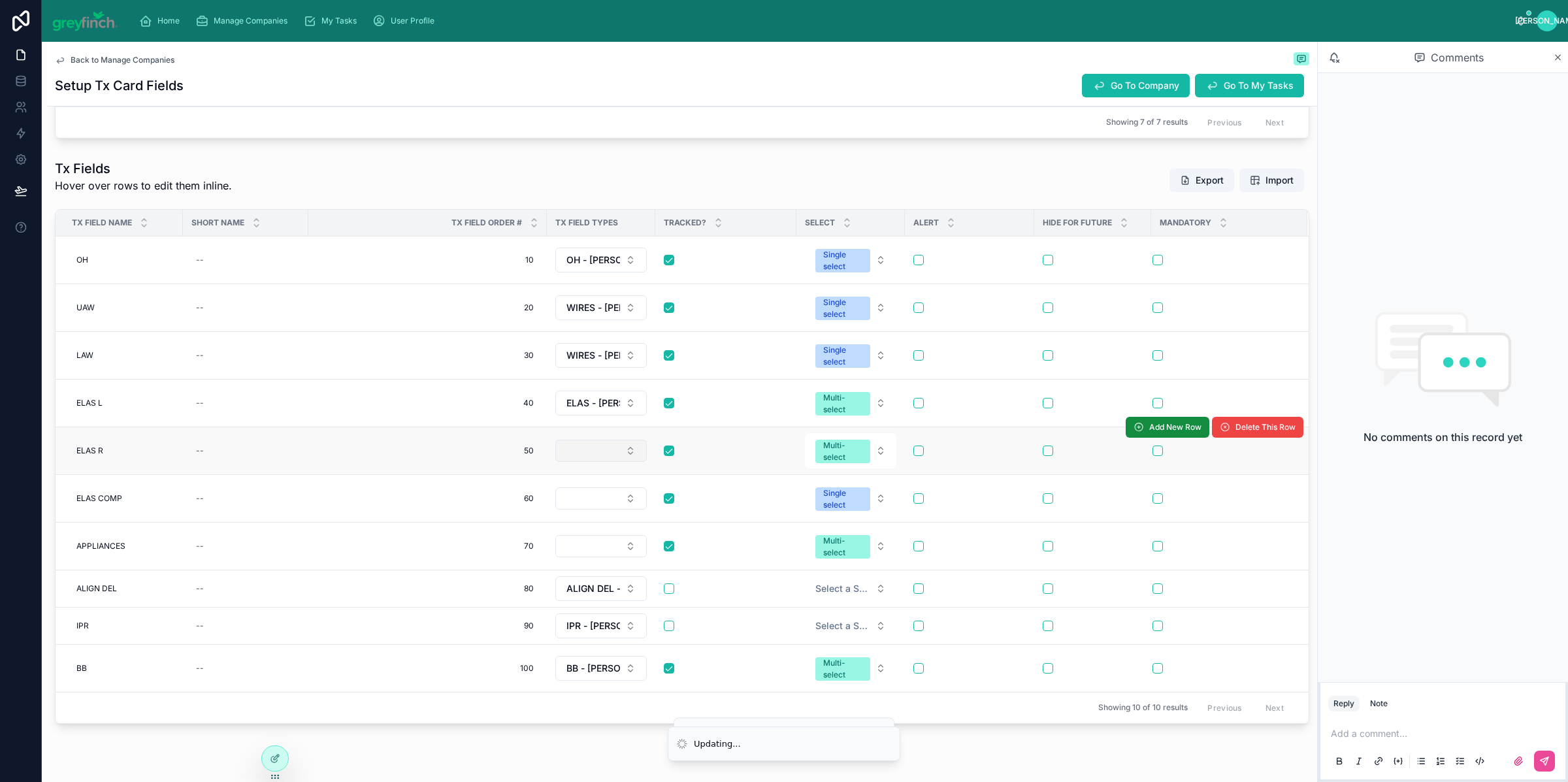
click at [569, 451] on button "Select Button" at bounding box center [601, 450] width 91 height 22
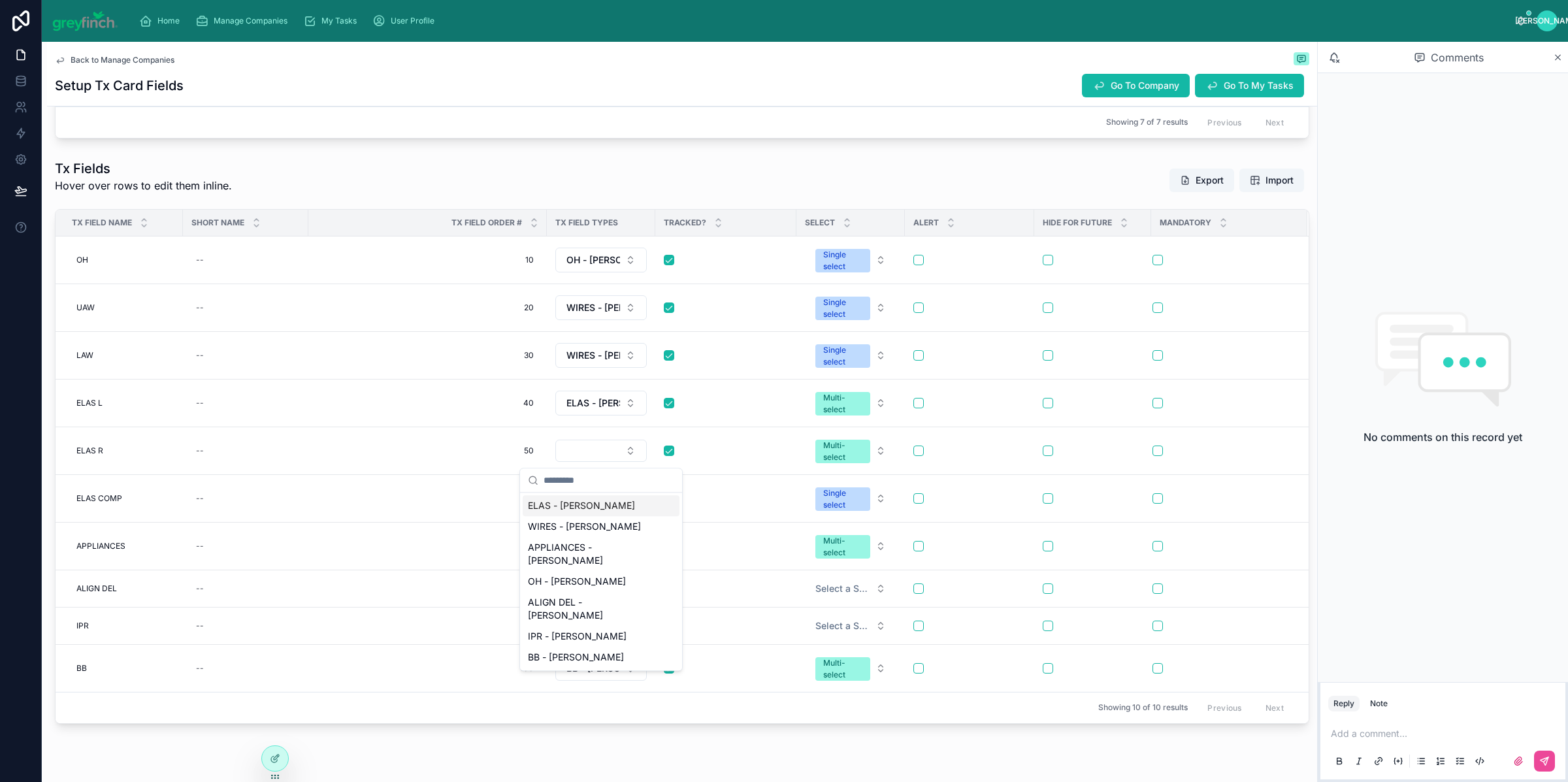
click at [553, 503] on span "ELAS - [PERSON_NAME]" at bounding box center [581, 506] width 107 height 13
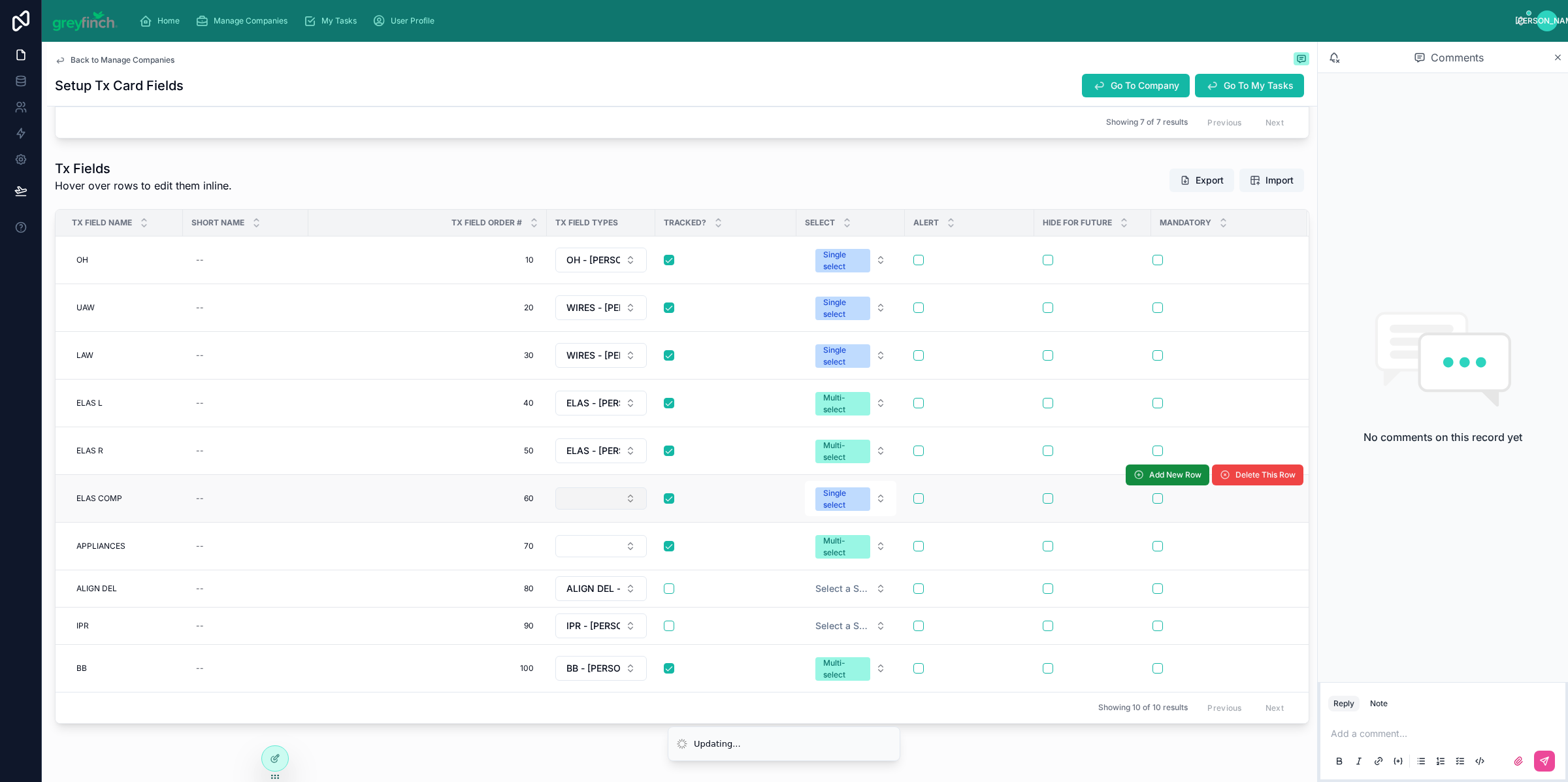
click at [574, 509] on button "Select Button" at bounding box center [601, 498] width 91 height 22
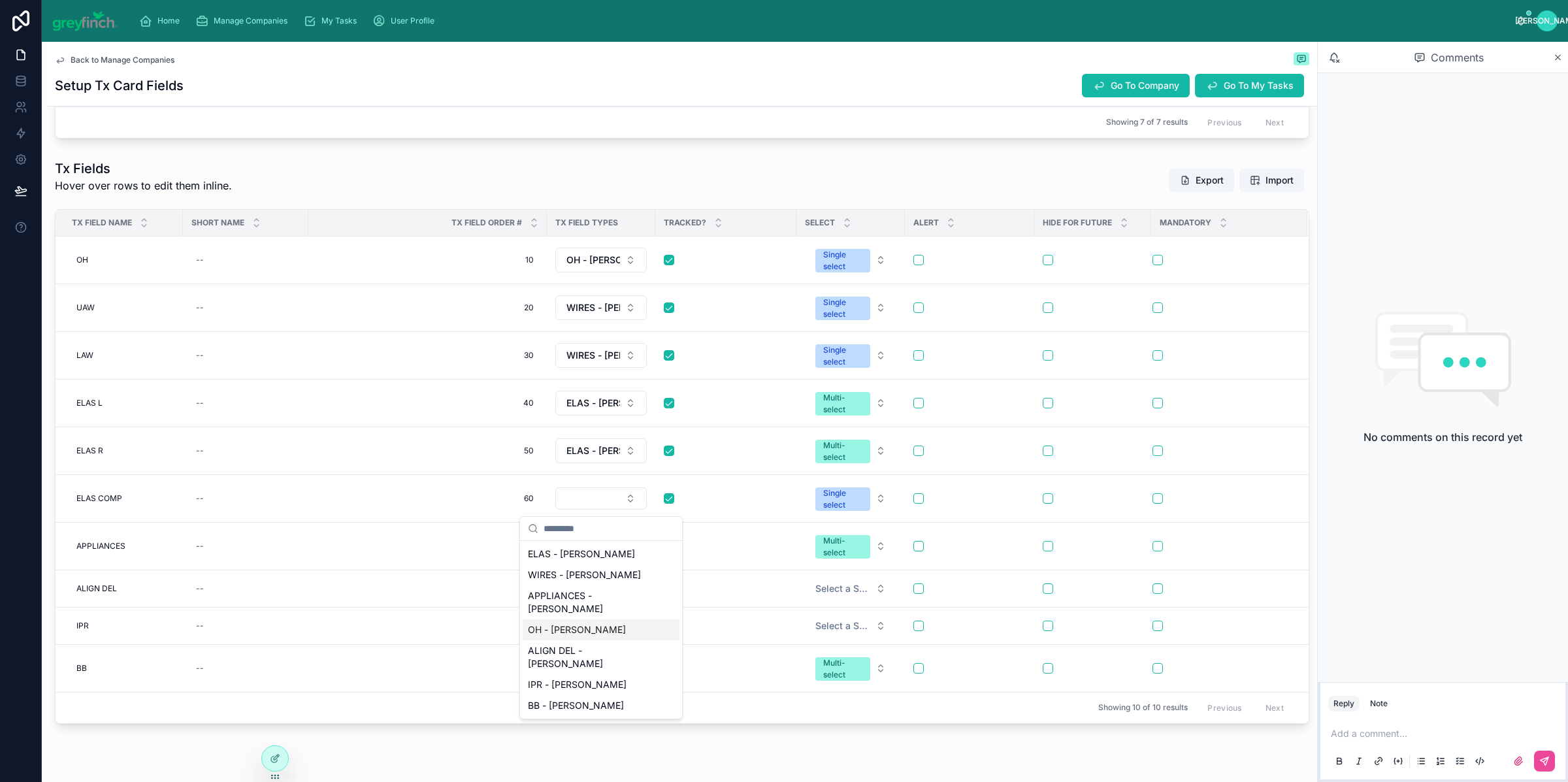
click at [559, 634] on span "OH - [PERSON_NAME]" at bounding box center [577, 630] width 98 height 13
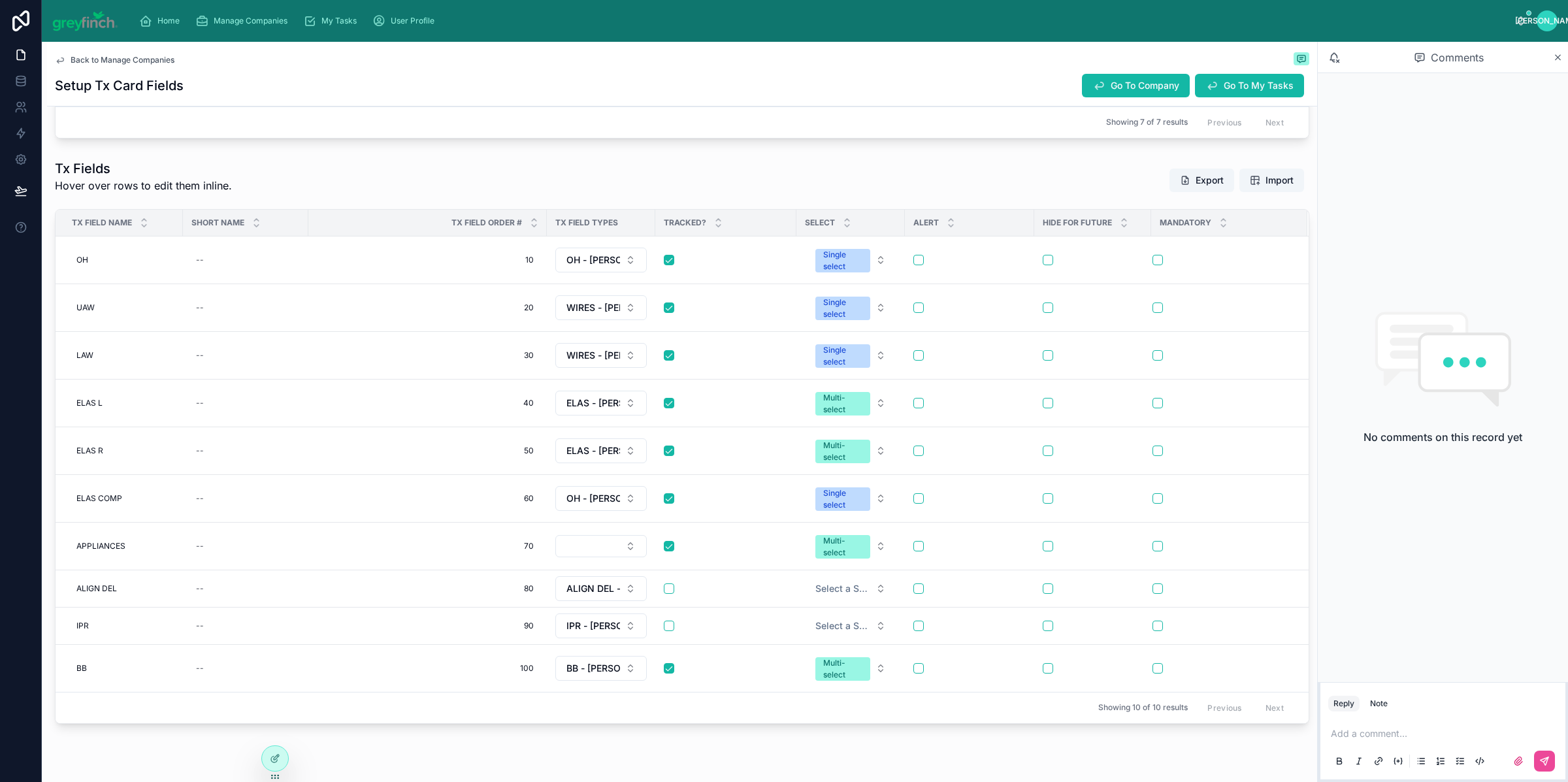
click at [590, 554] on button "Select Button" at bounding box center [601, 546] width 91 height 22
click at [562, 638] on span "APPLIANCES - [PERSON_NAME]" at bounding box center [594, 651] width 130 height 26
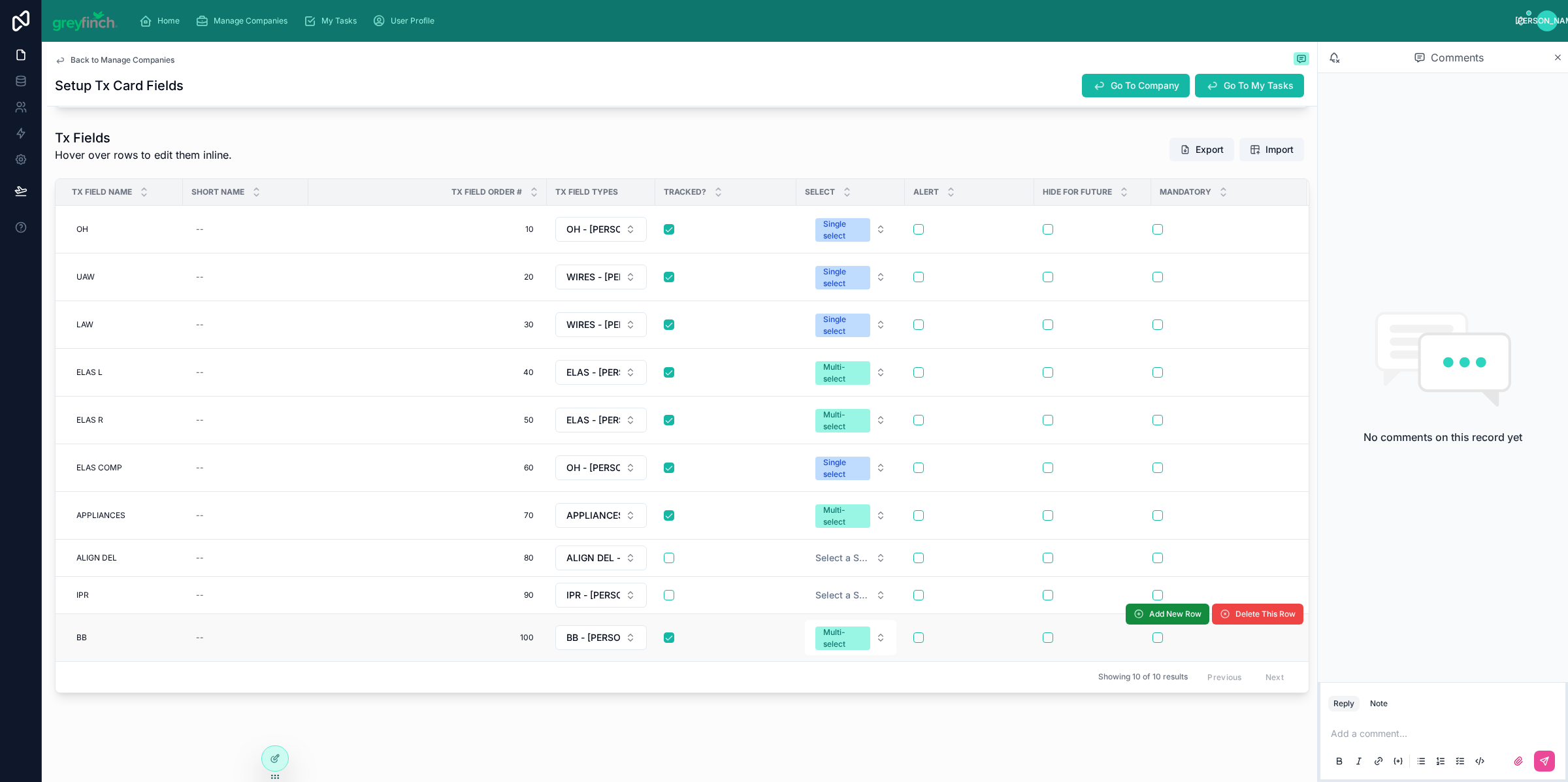
scroll to position [1739, 0]
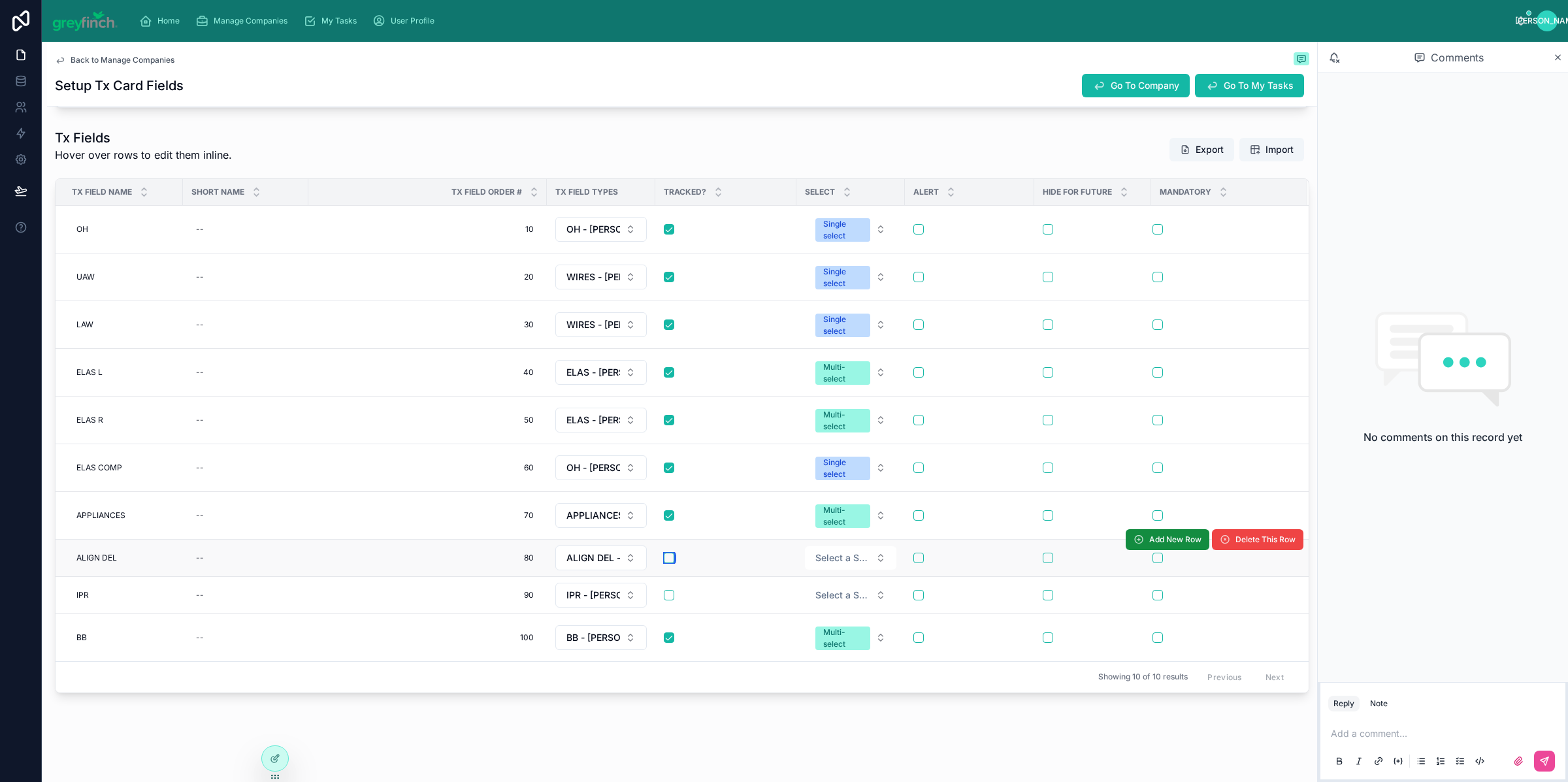
click at [669, 559] on button "button" at bounding box center [669, 558] width 11 height 11
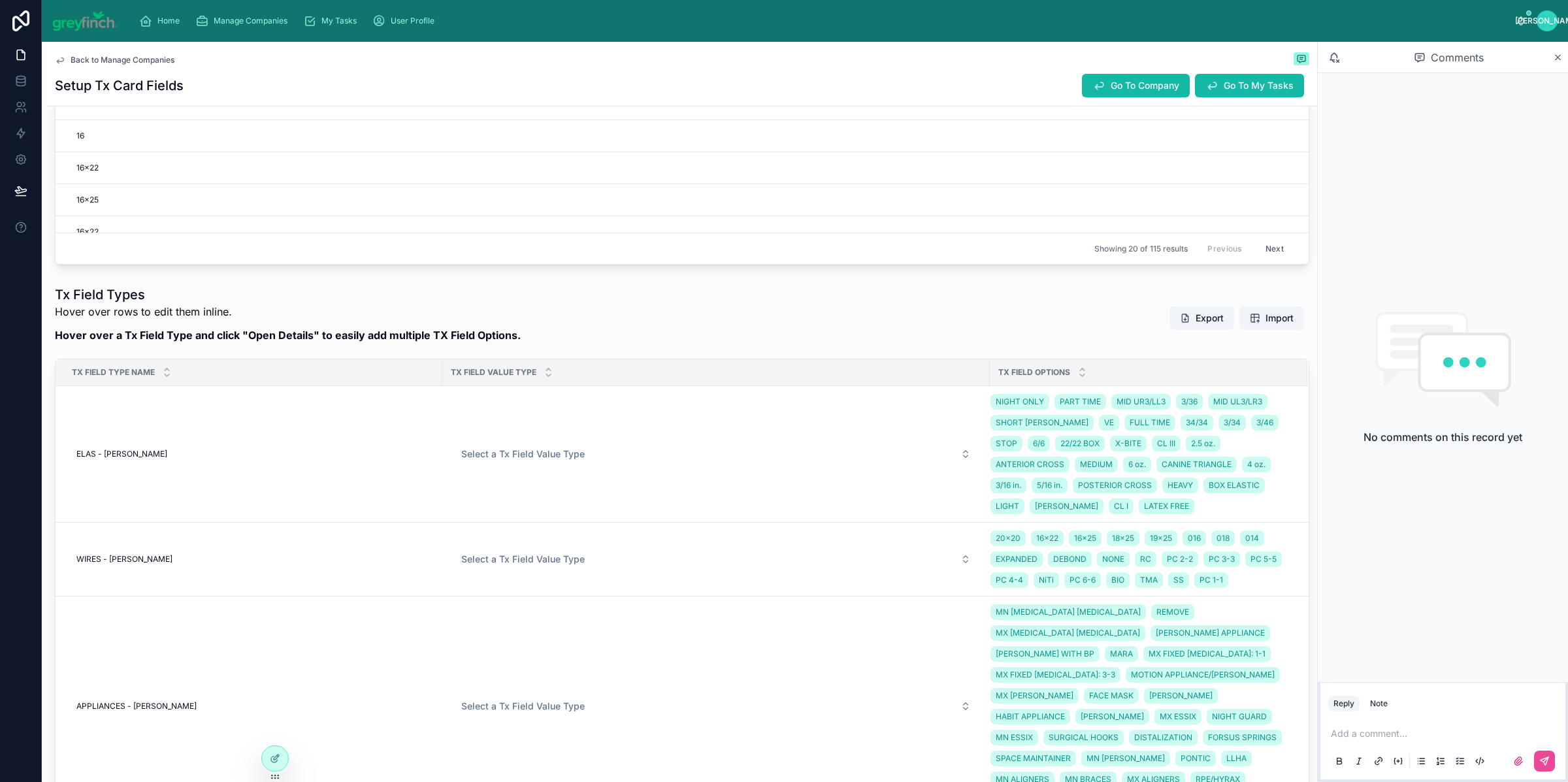
scroll to position [0, 0]
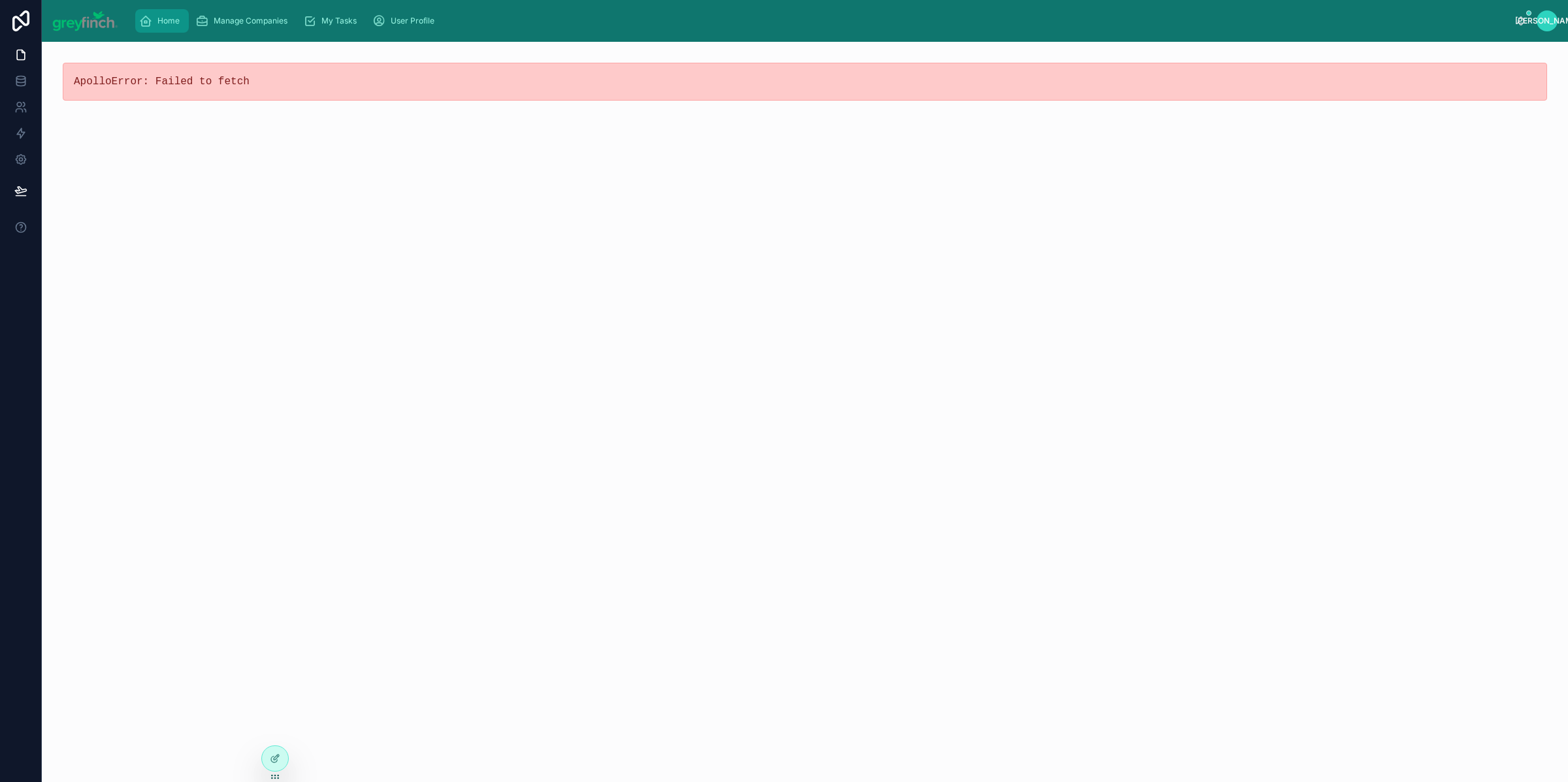
click at [173, 15] on span "Home" at bounding box center [168, 20] width 22 height 11
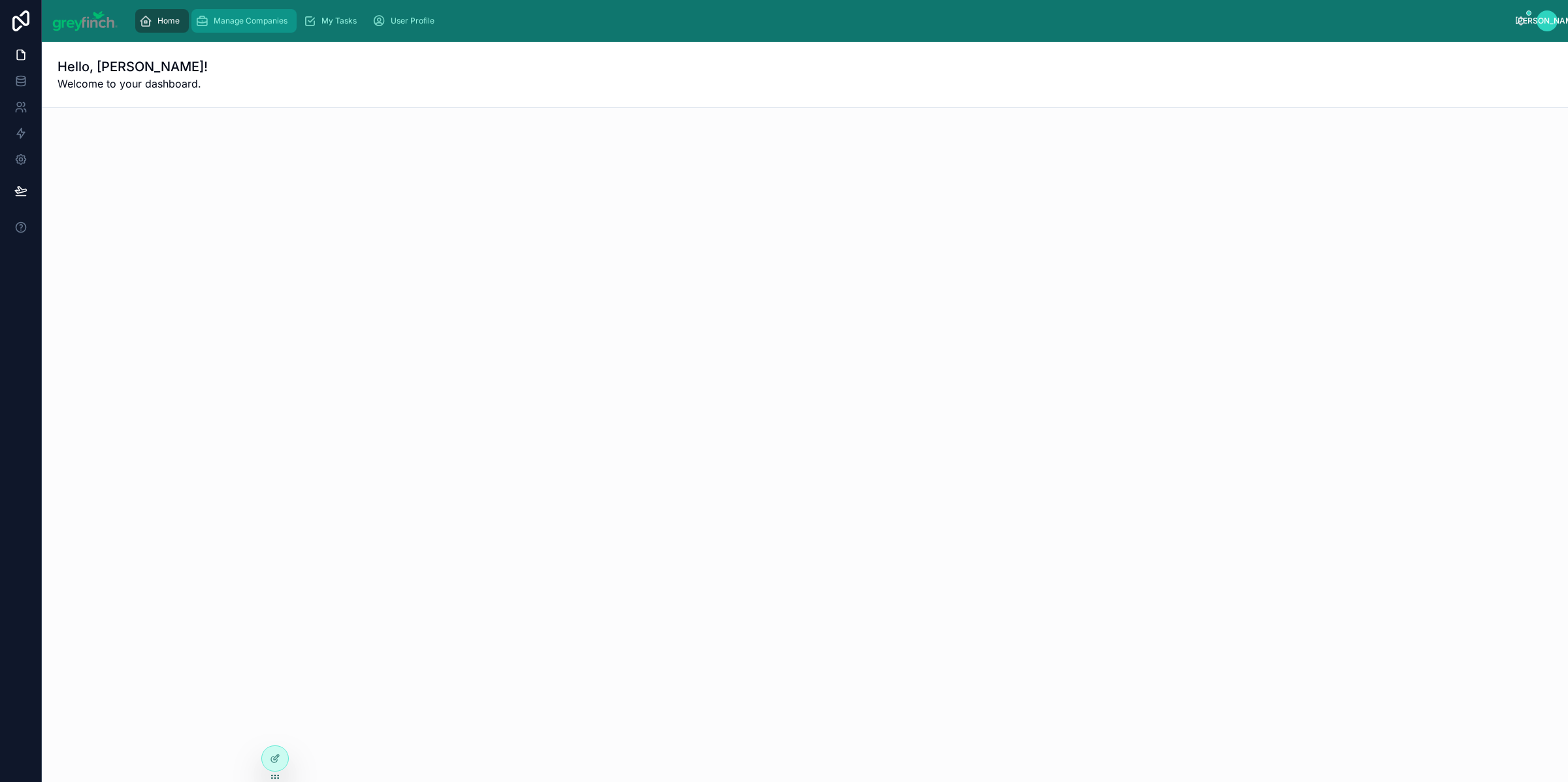
click at [237, 24] on span "Manage Companies" at bounding box center [250, 20] width 74 height 11
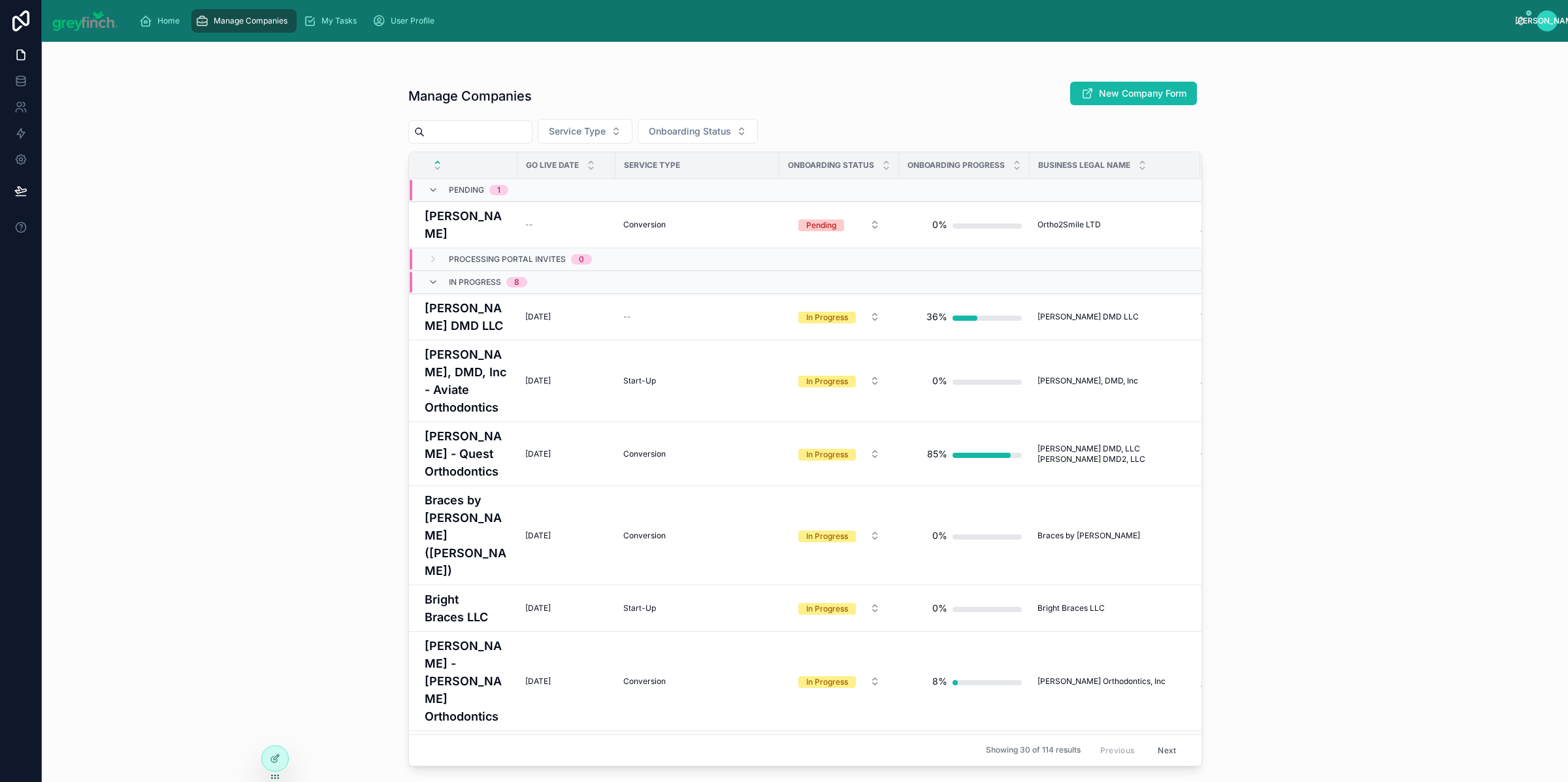
click at [499, 126] on input "text" at bounding box center [478, 132] width 107 height 18
type input "******"
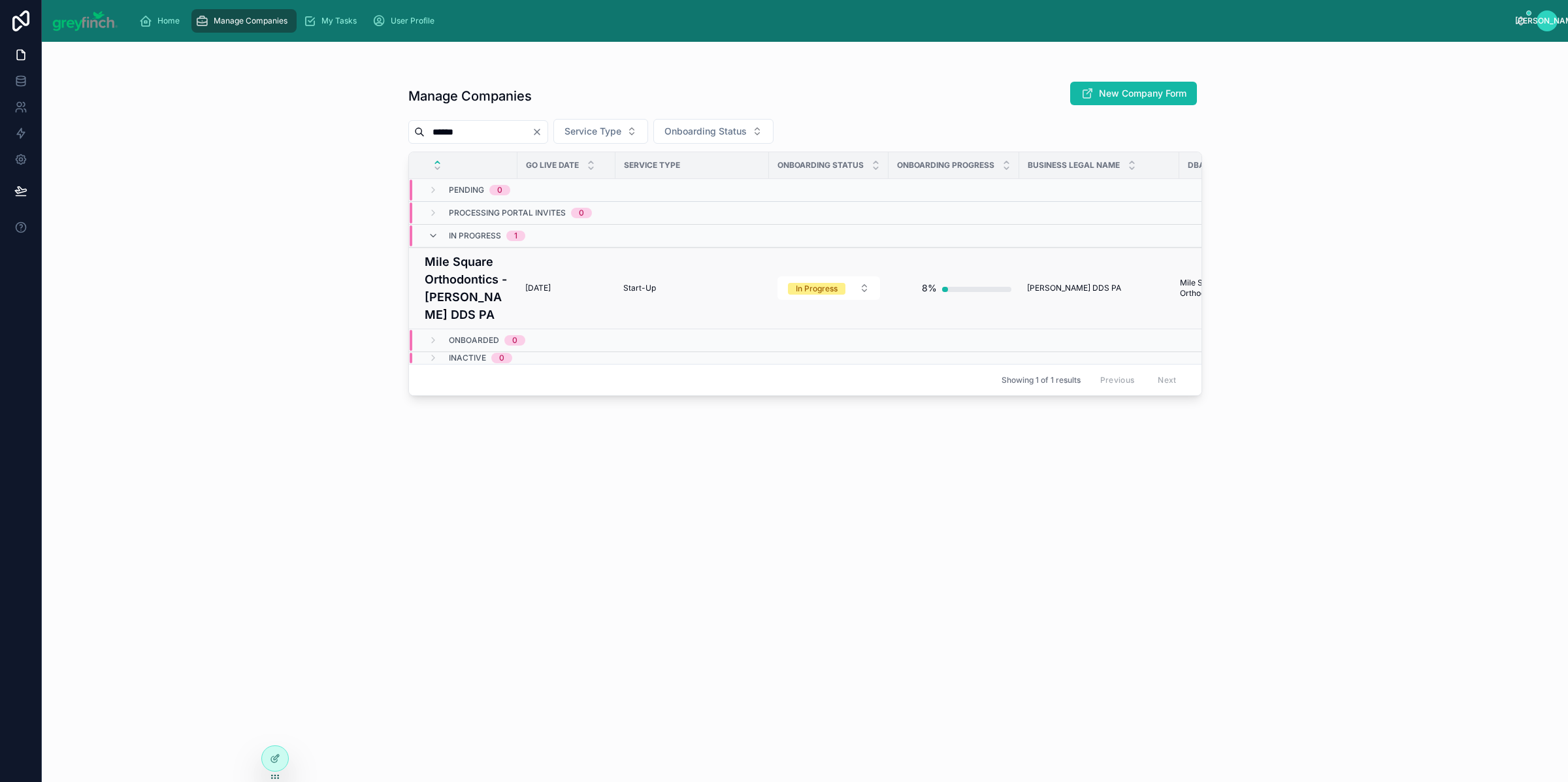
click at [466, 281] on h4 "Mile Square Orthodontics - [PERSON_NAME] DDS PA" at bounding box center [467, 288] width 85 height 71
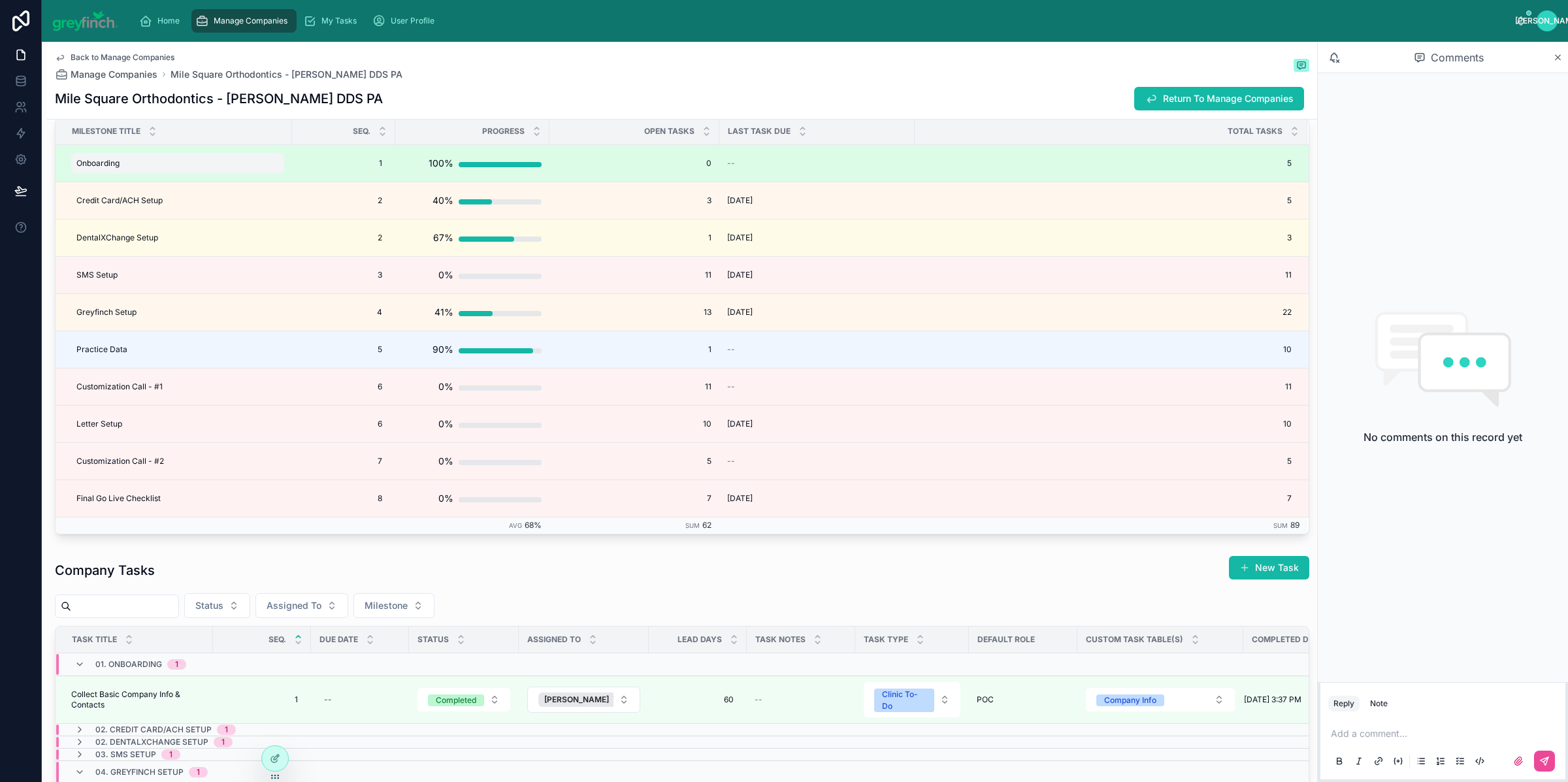
scroll to position [3301, 0]
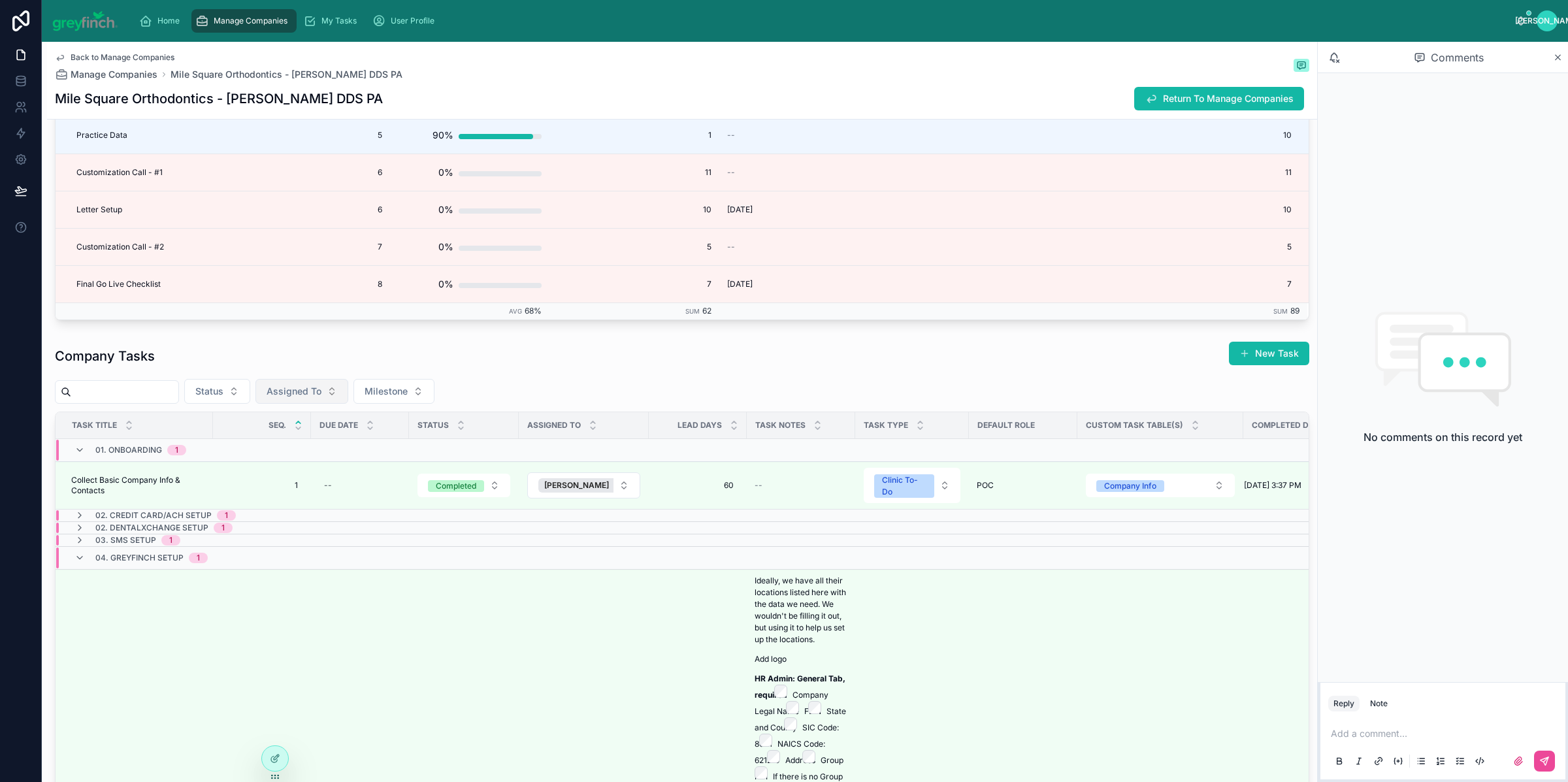
click at [304, 398] on span "Assigned To" at bounding box center [294, 391] width 55 height 13
click at [281, 446] on div "Carly Kinzer" at bounding box center [316, 453] width 157 height 21
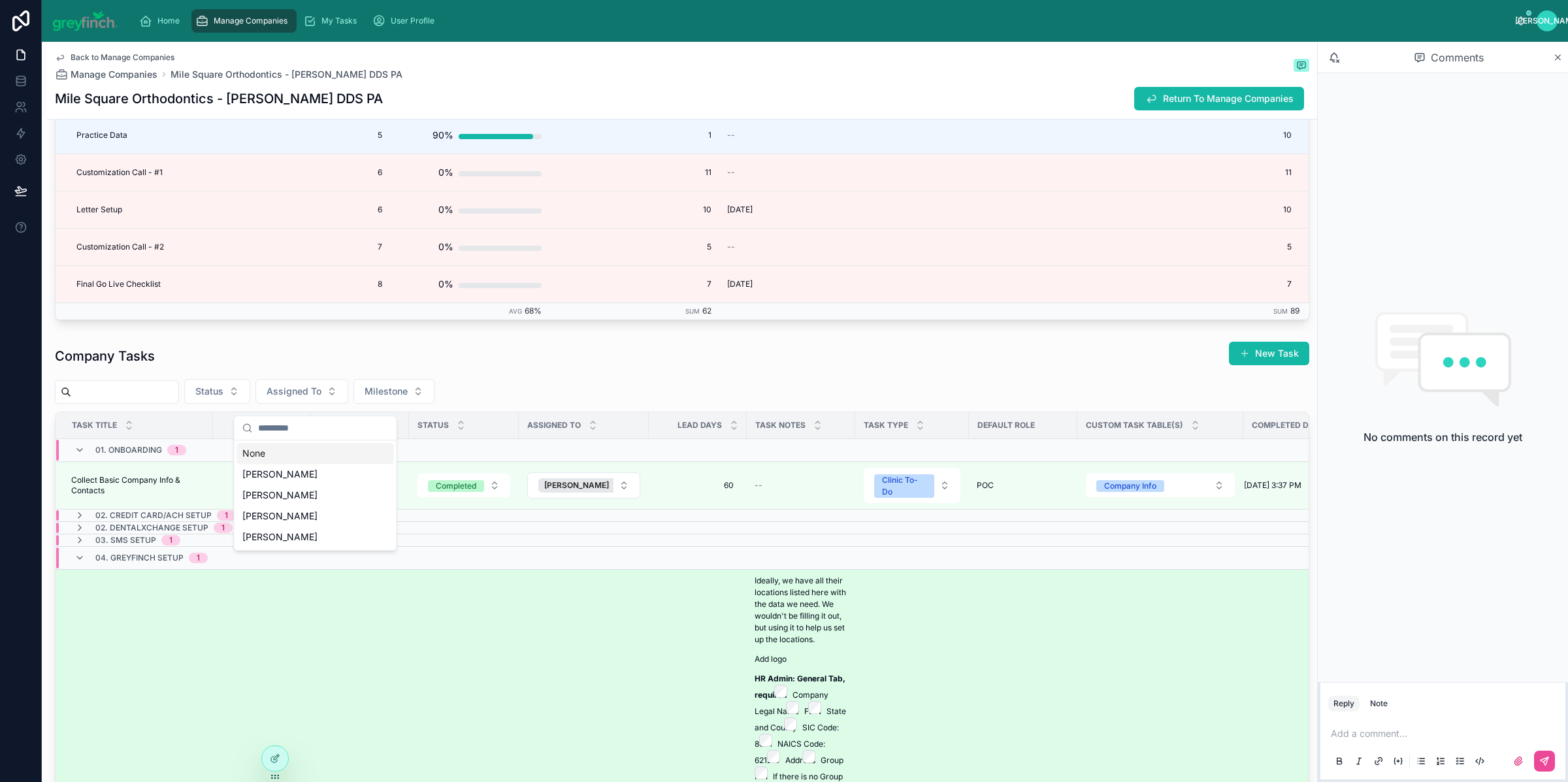
scroll to position [3699, 0]
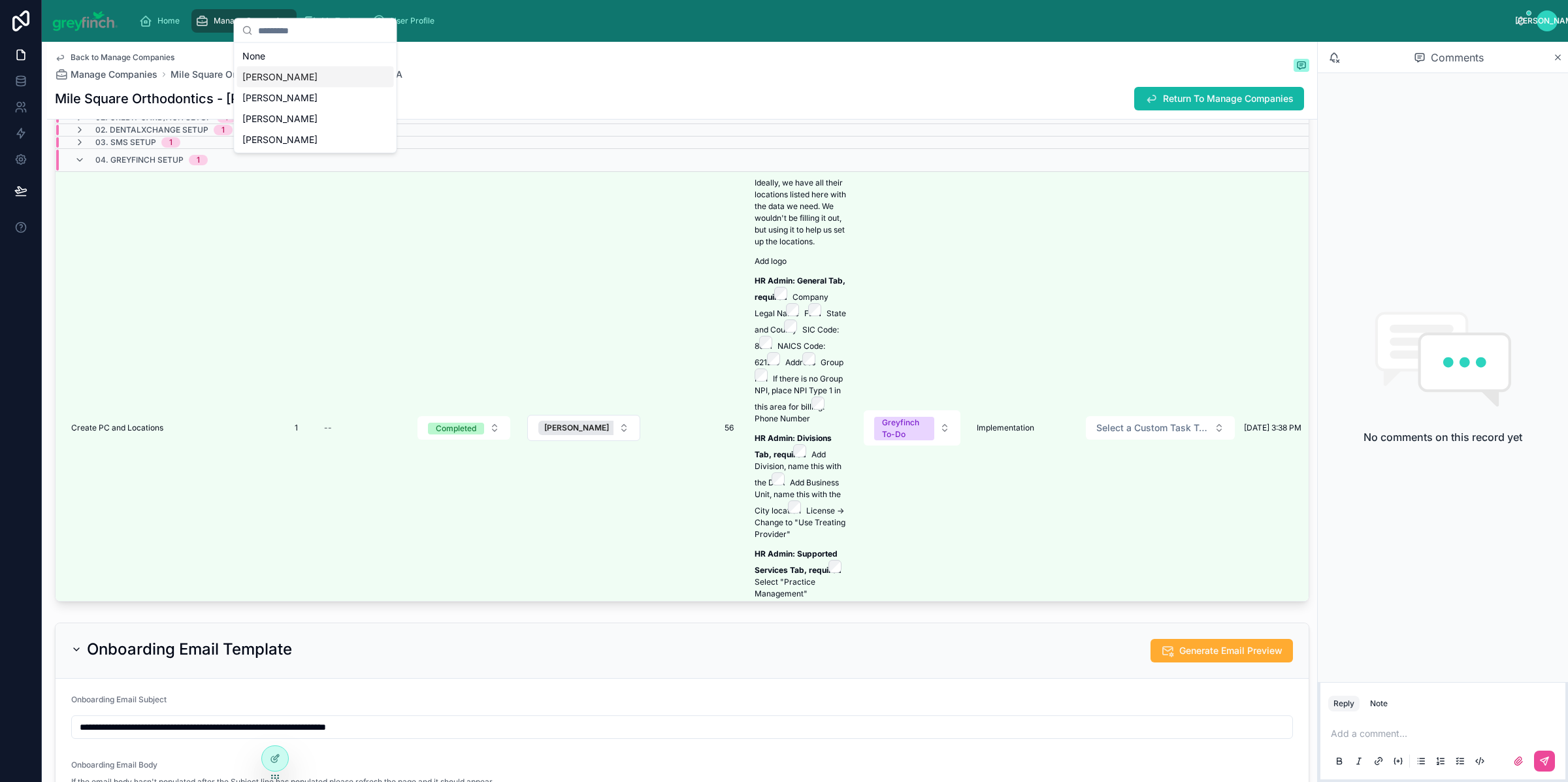
click at [269, 74] on span "Carly Kinzer" at bounding box center [280, 77] width 75 height 13
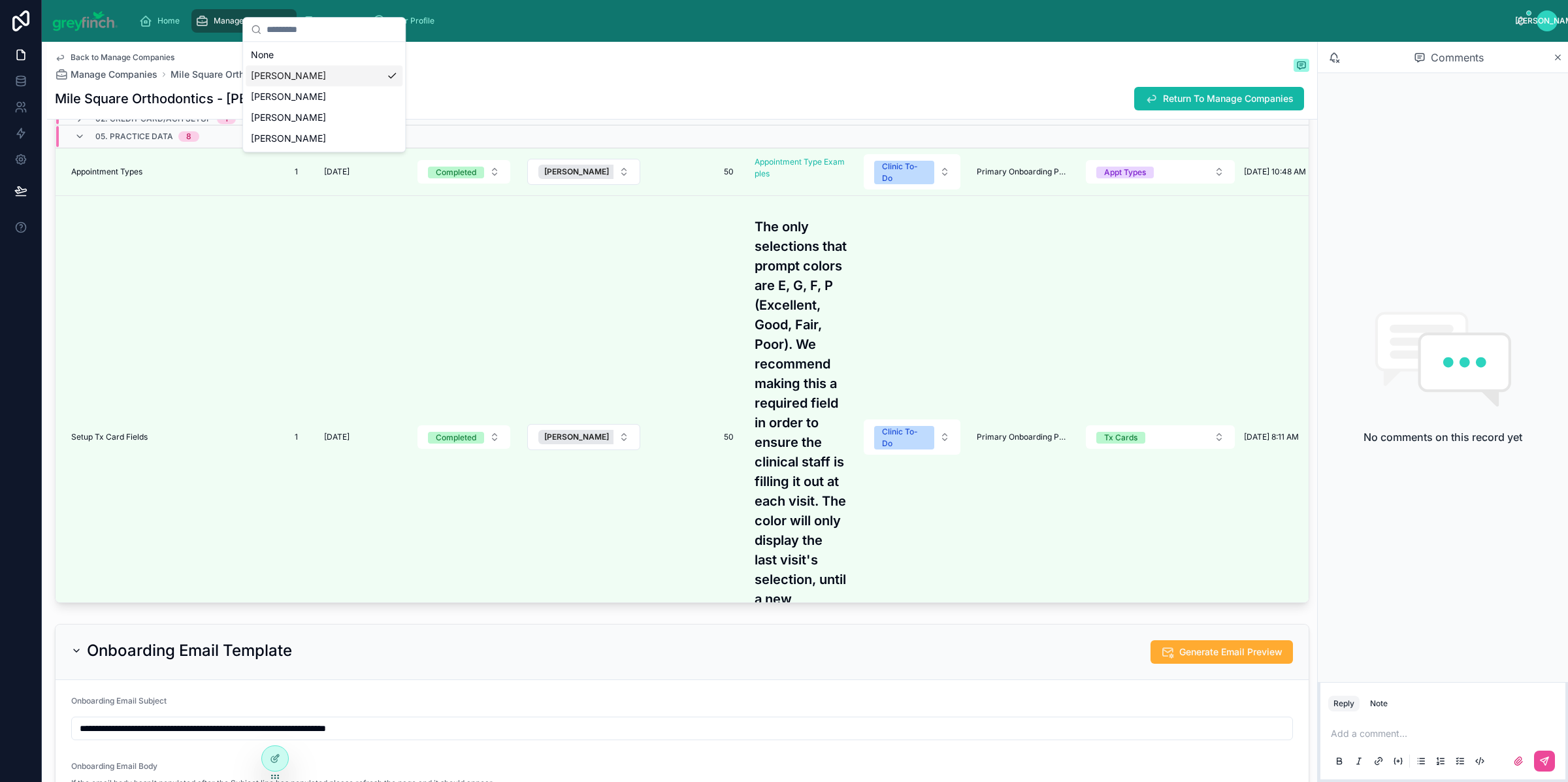
scroll to position [3700, 0]
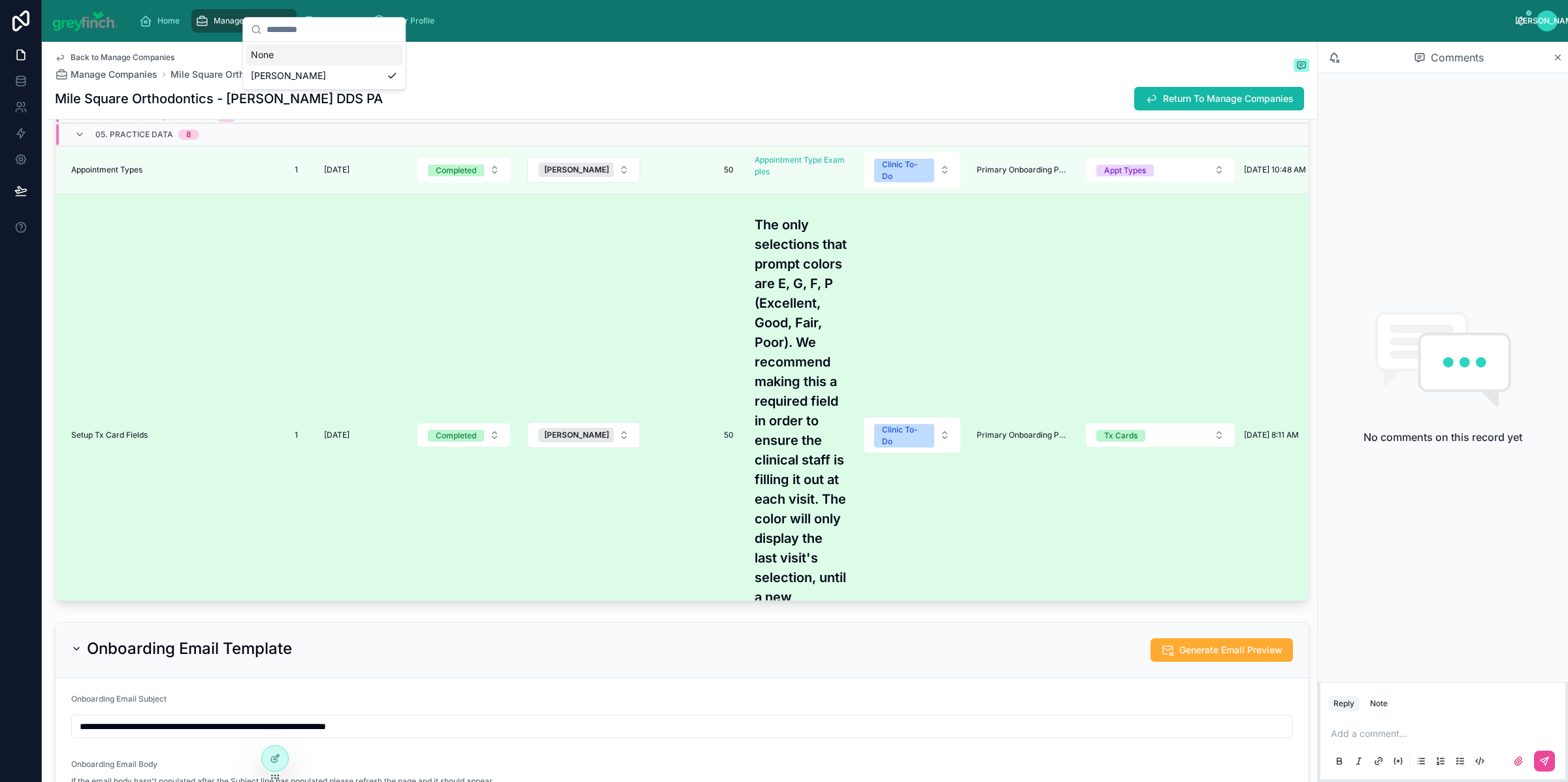
click at [179, 440] on div "Setup Tx Card Fields Setup Tx Card Fields" at bounding box center [138, 435] width 134 height 11
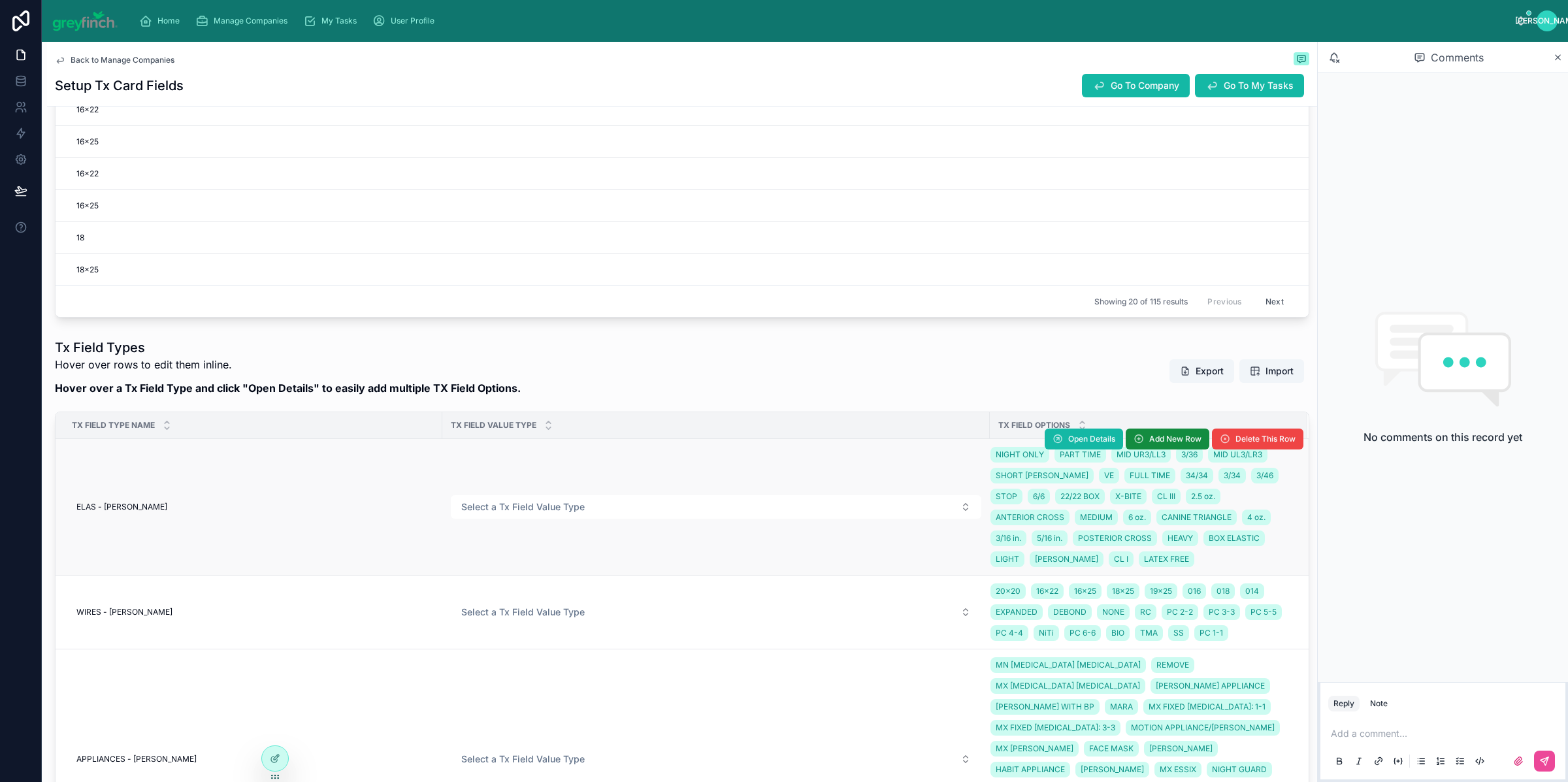
scroll to position [1014, 0]
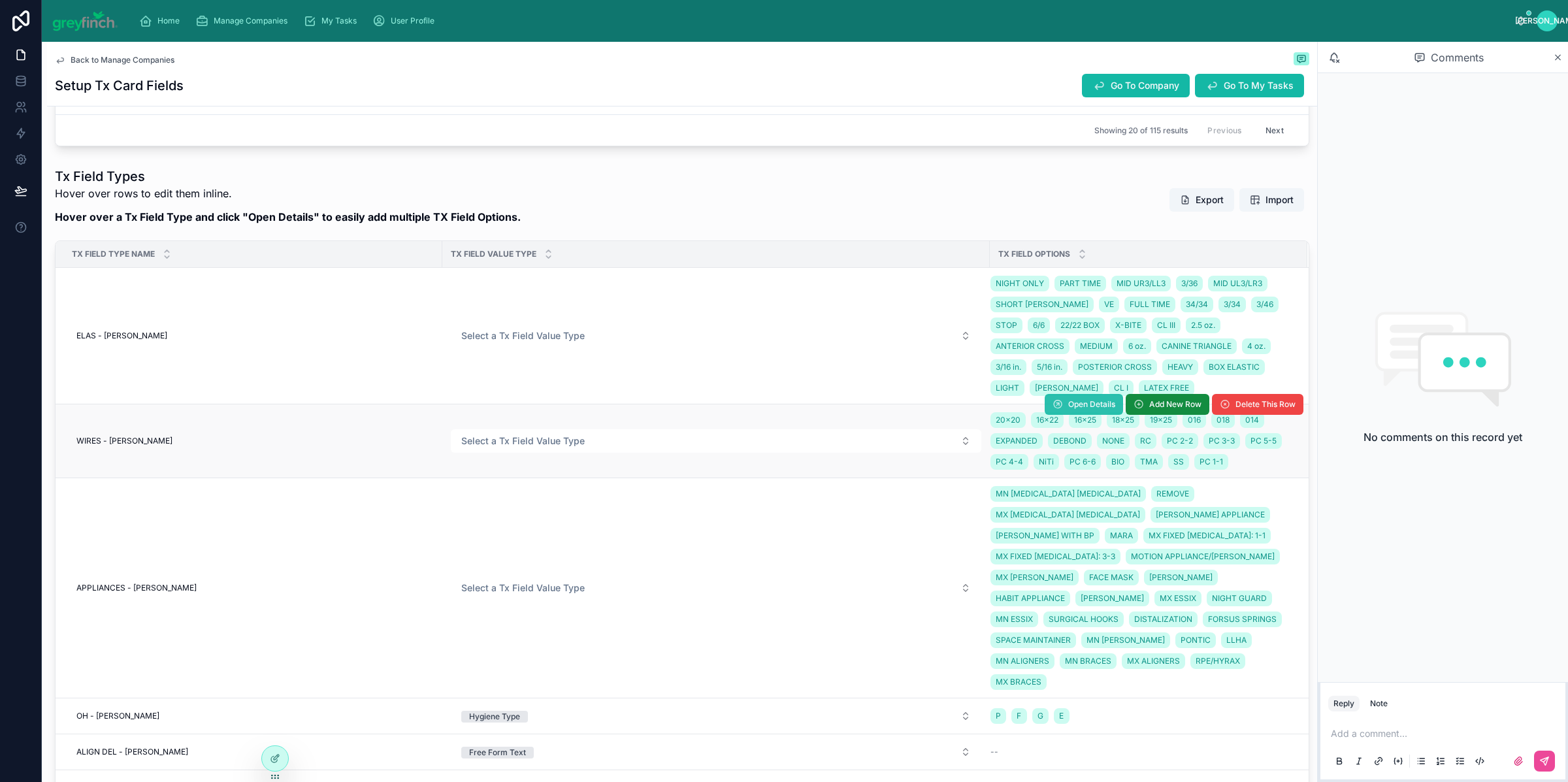
click at [1068, 405] on span "Open Details" at bounding box center [1092, 404] width 47 height 11
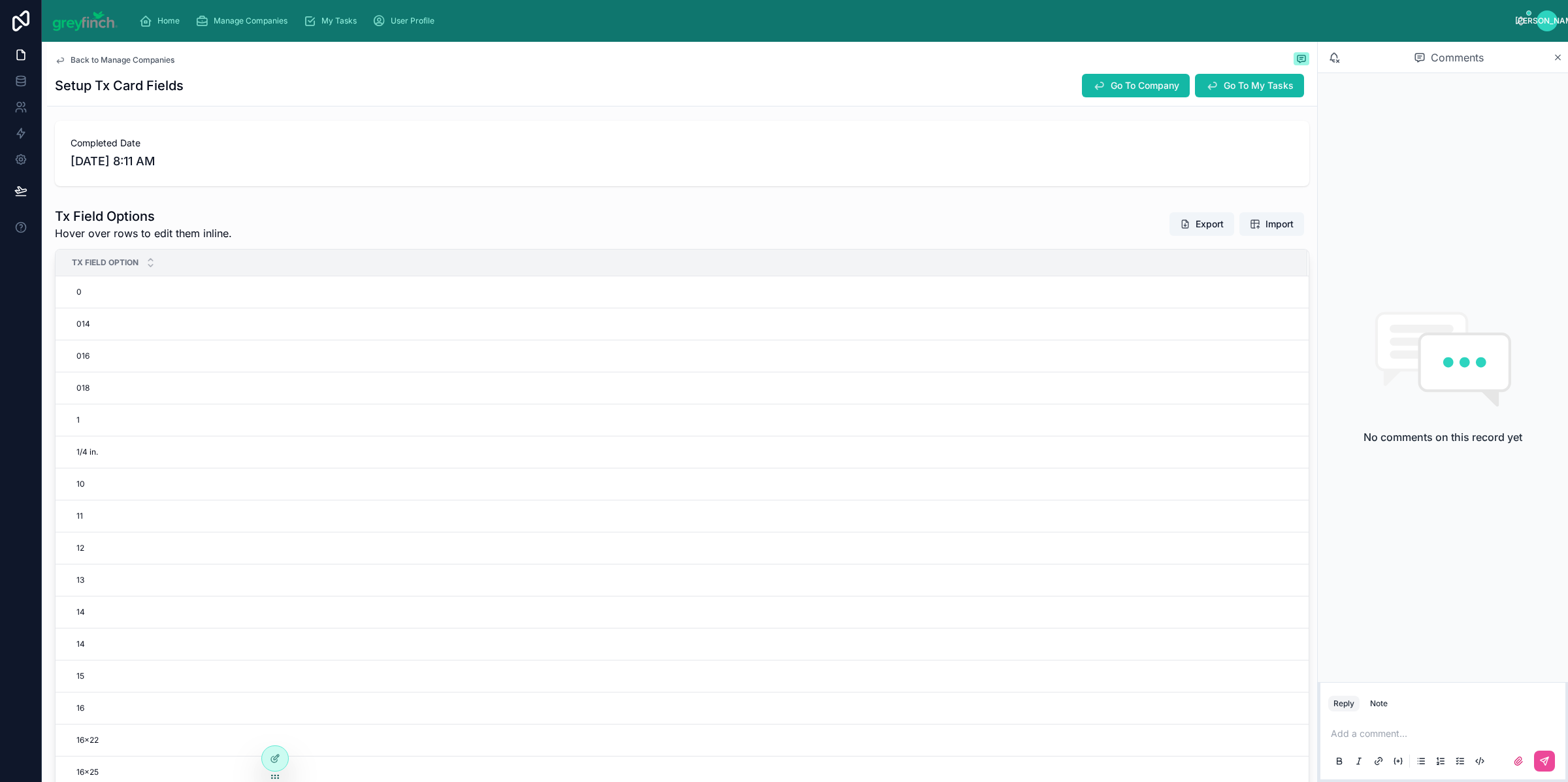
scroll to position [334, 0]
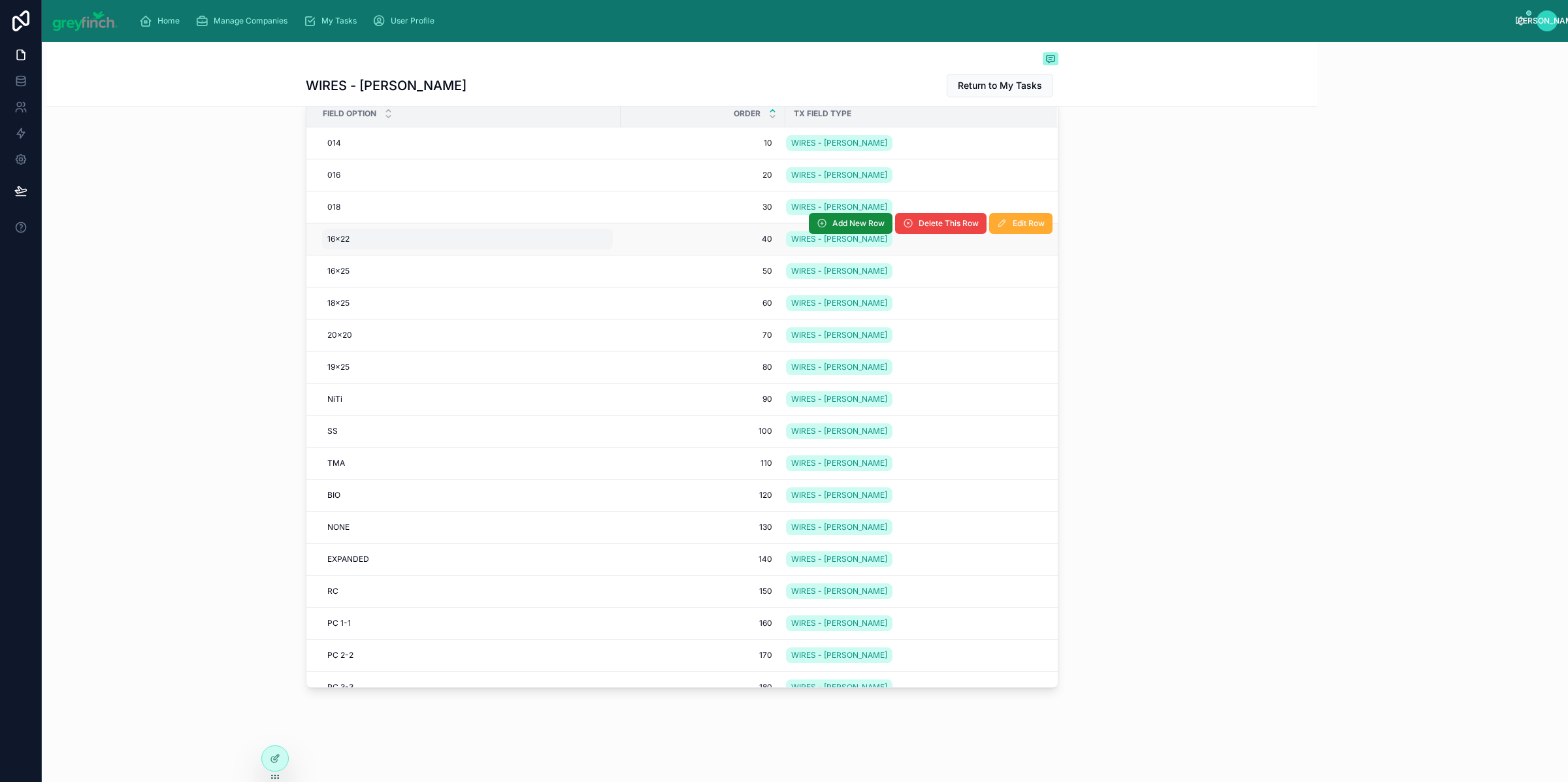
scroll to position [181, 0]
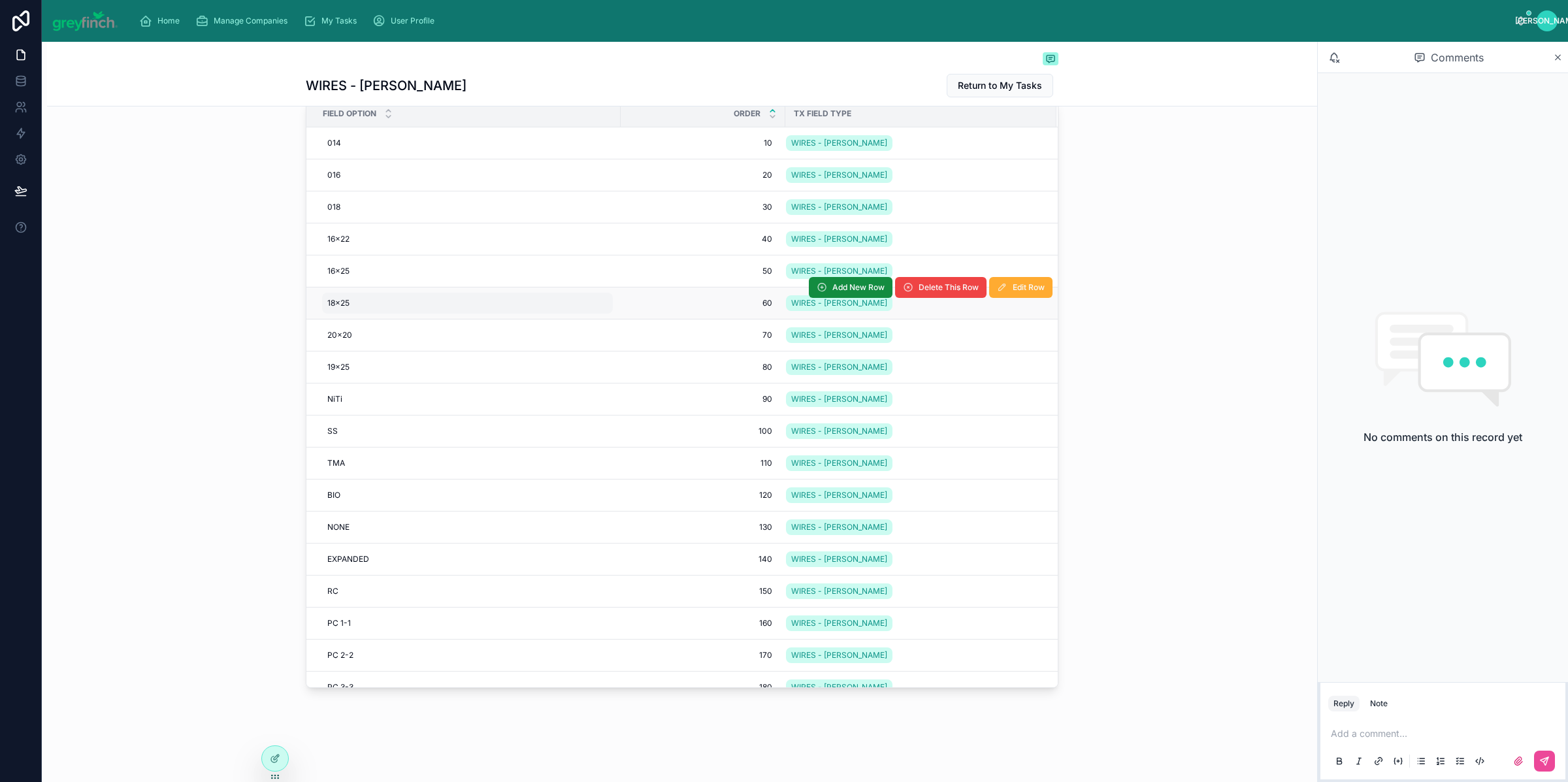
click at [352, 313] on div "18x25 18x25" at bounding box center [467, 303] width 291 height 21
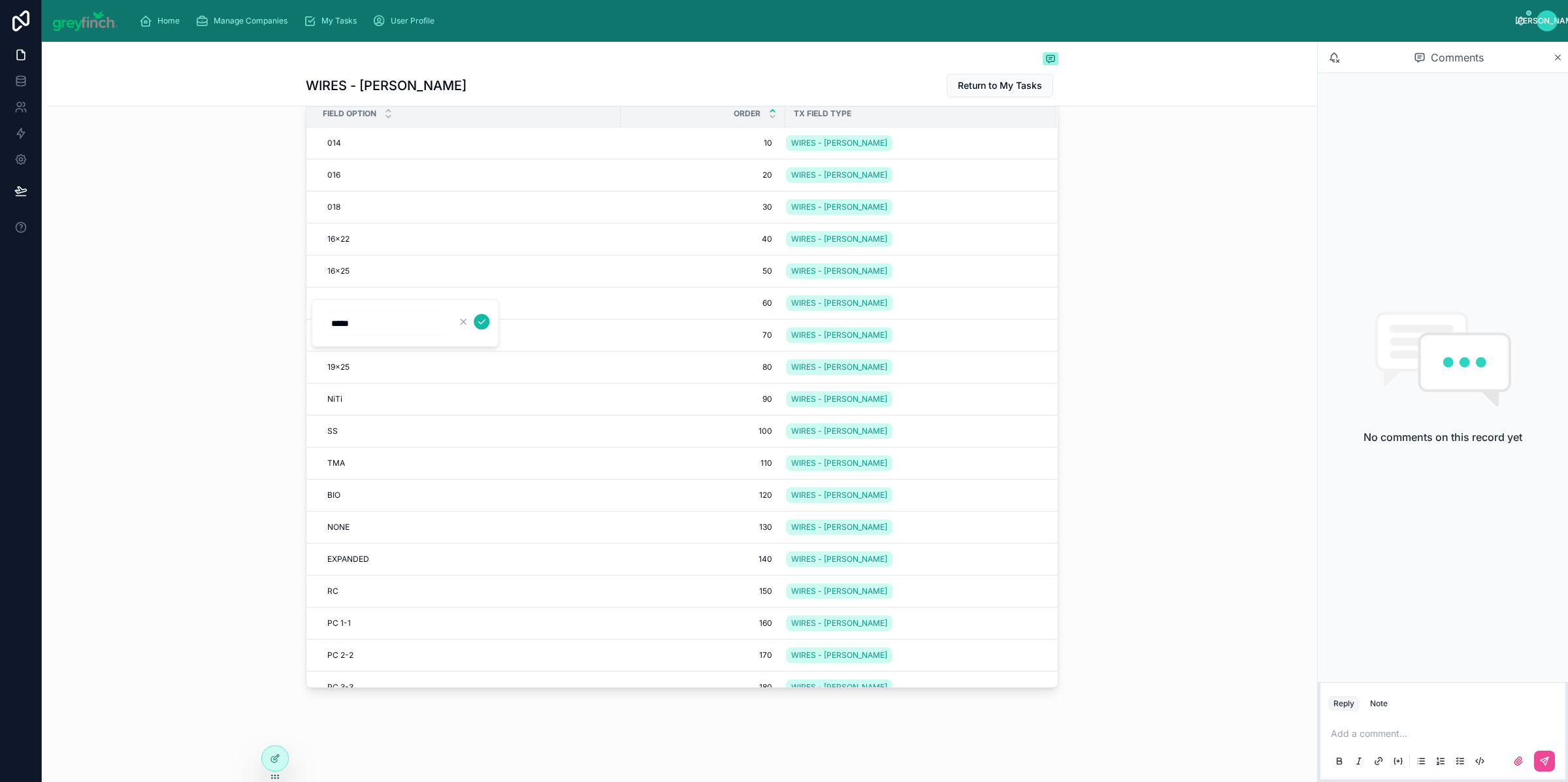
type input "******"
click button "submit" at bounding box center [481, 321] width 15 height 15
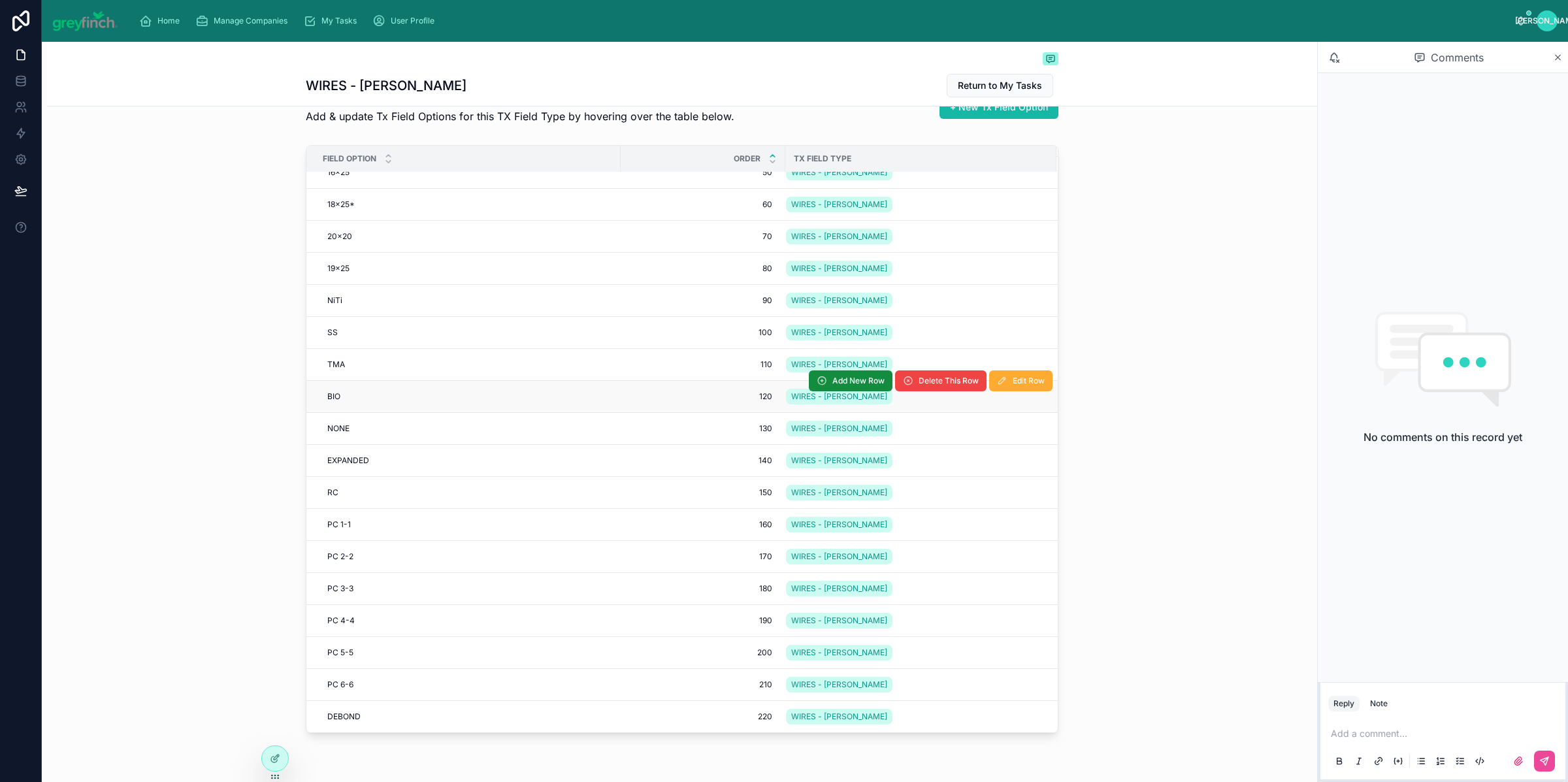
scroll to position [0, 0]
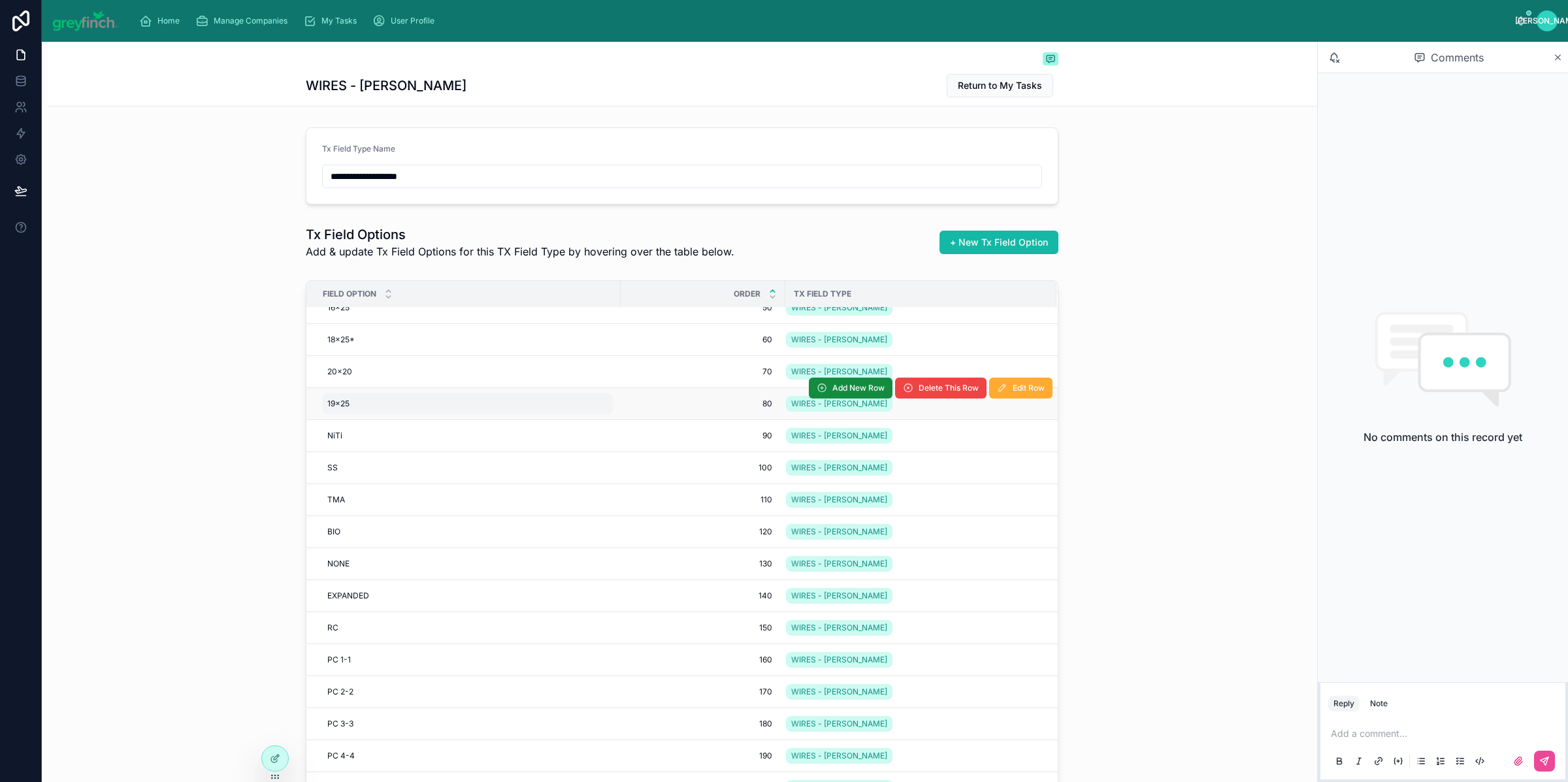
click at [362, 397] on div "19x25 19x25" at bounding box center [467, 404] width 291 height 21
type input "******"
click button "submit" at bounding box center [481, 408] width 15 height 15
click at [377, 364] on div "20x20 20x20" at bounding box center [467, 372] width 291 height 21
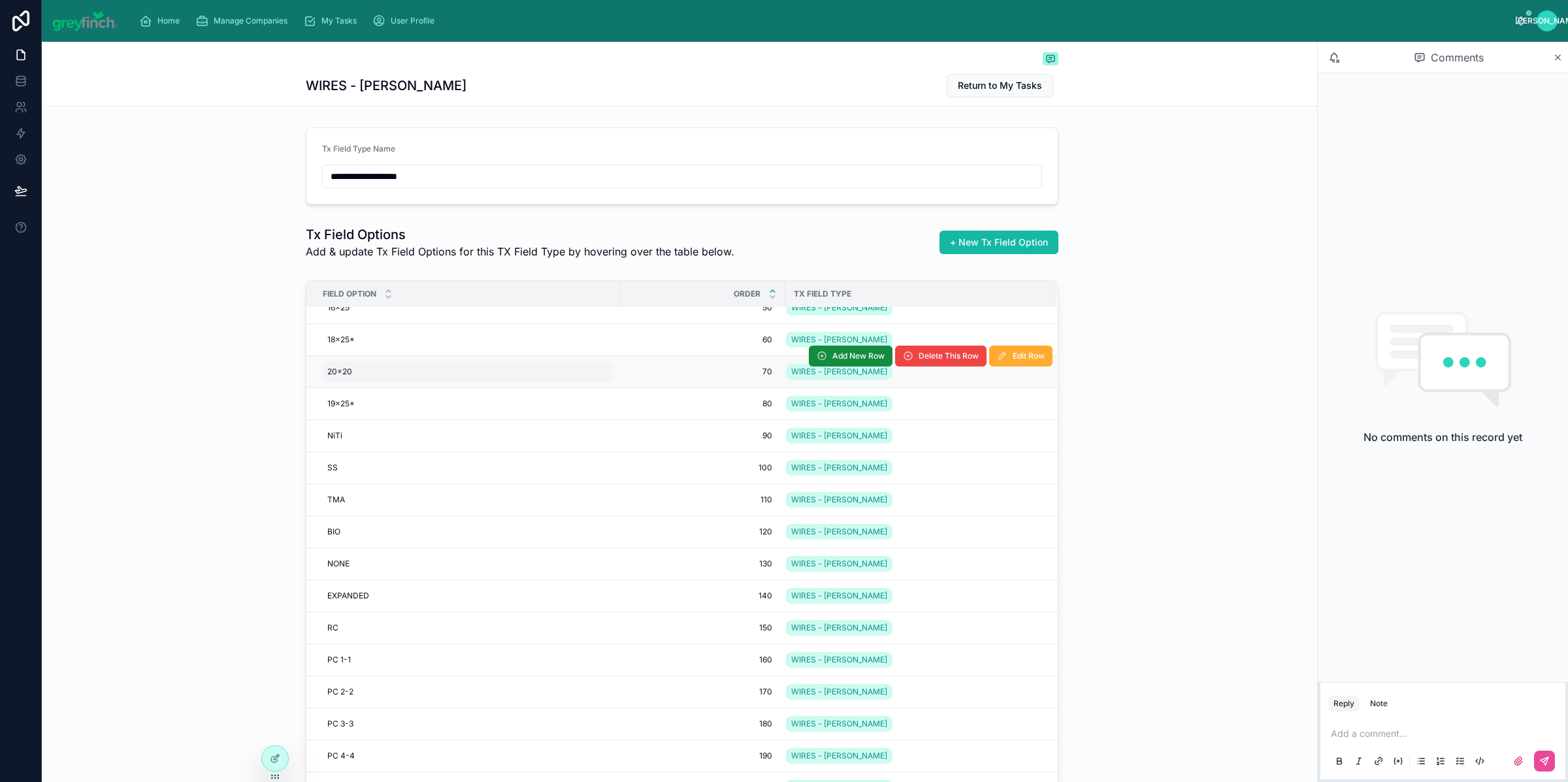
click at [377, 364] on div "20x20 20x20" at bounding box center [467, 372] width 291 height 21
type input "******"
click button "submit" at bounding box center [481, 376] width 15 height 15
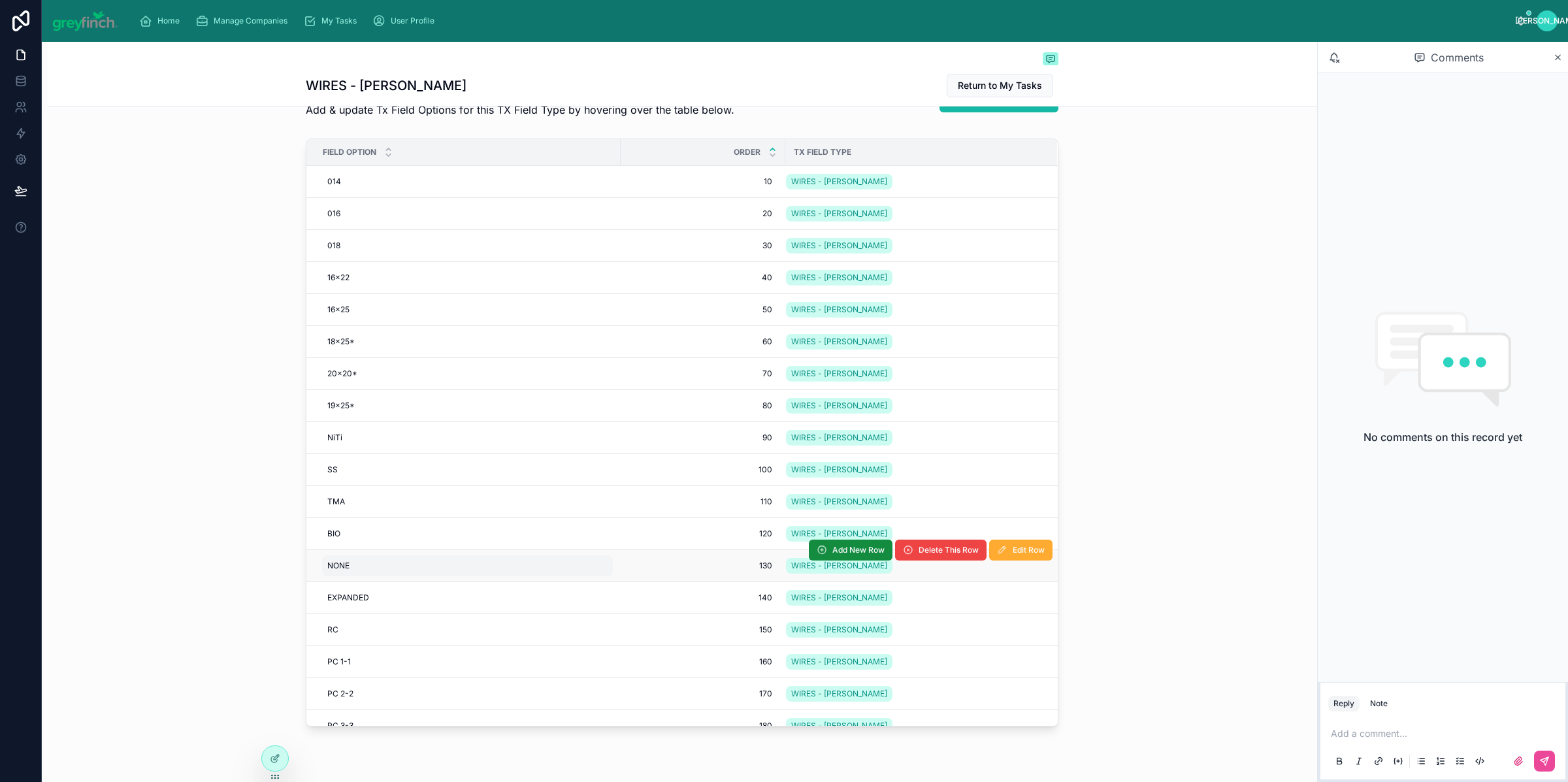
scroll to position [119, 0]
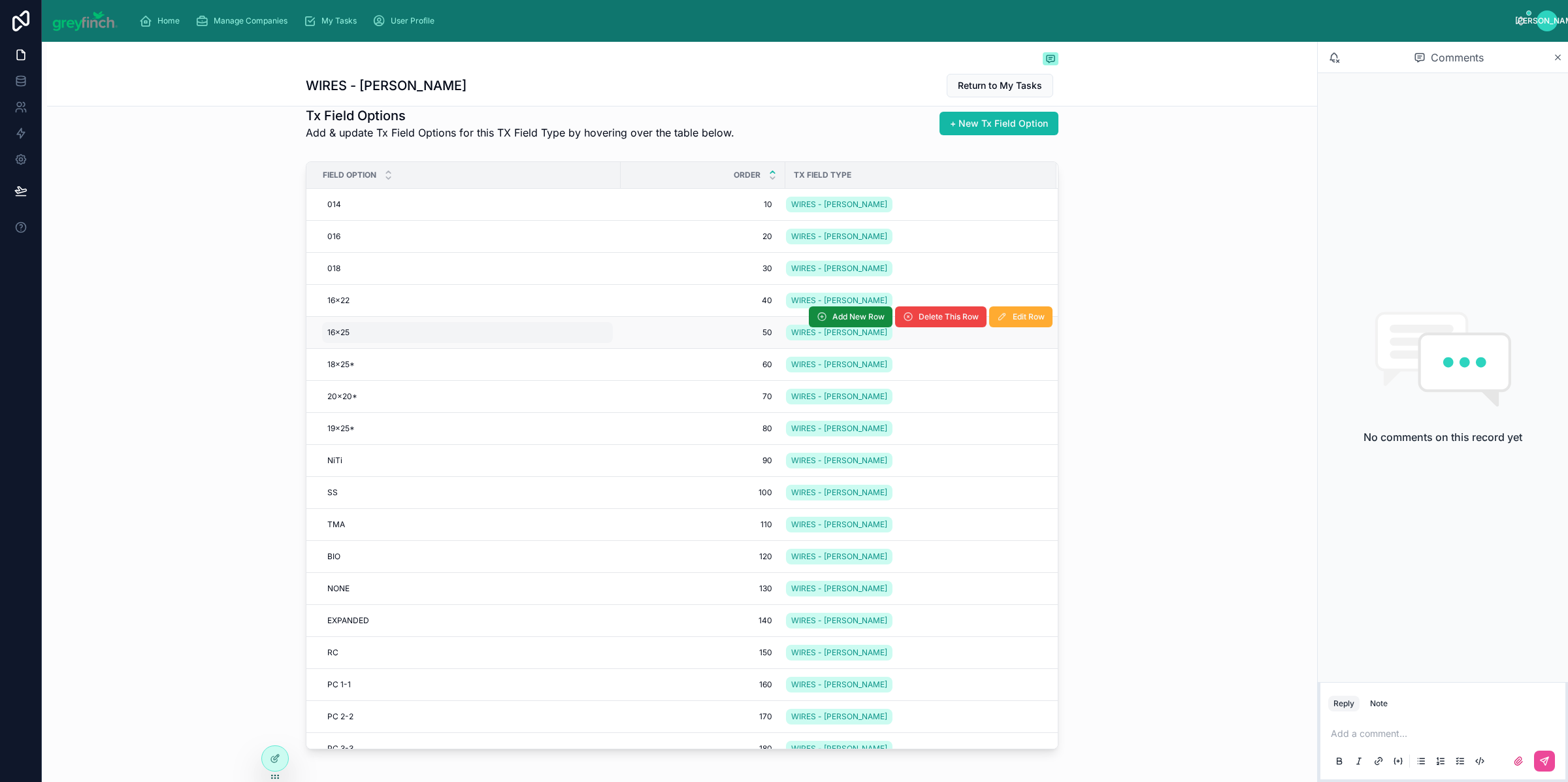
click at [370, 337] on div "16x25 16x25" at bounding box center [467, 333] width 291 height 21
type input "******"
click button "submit" at bounding box center [481, 351] width 15 height 15
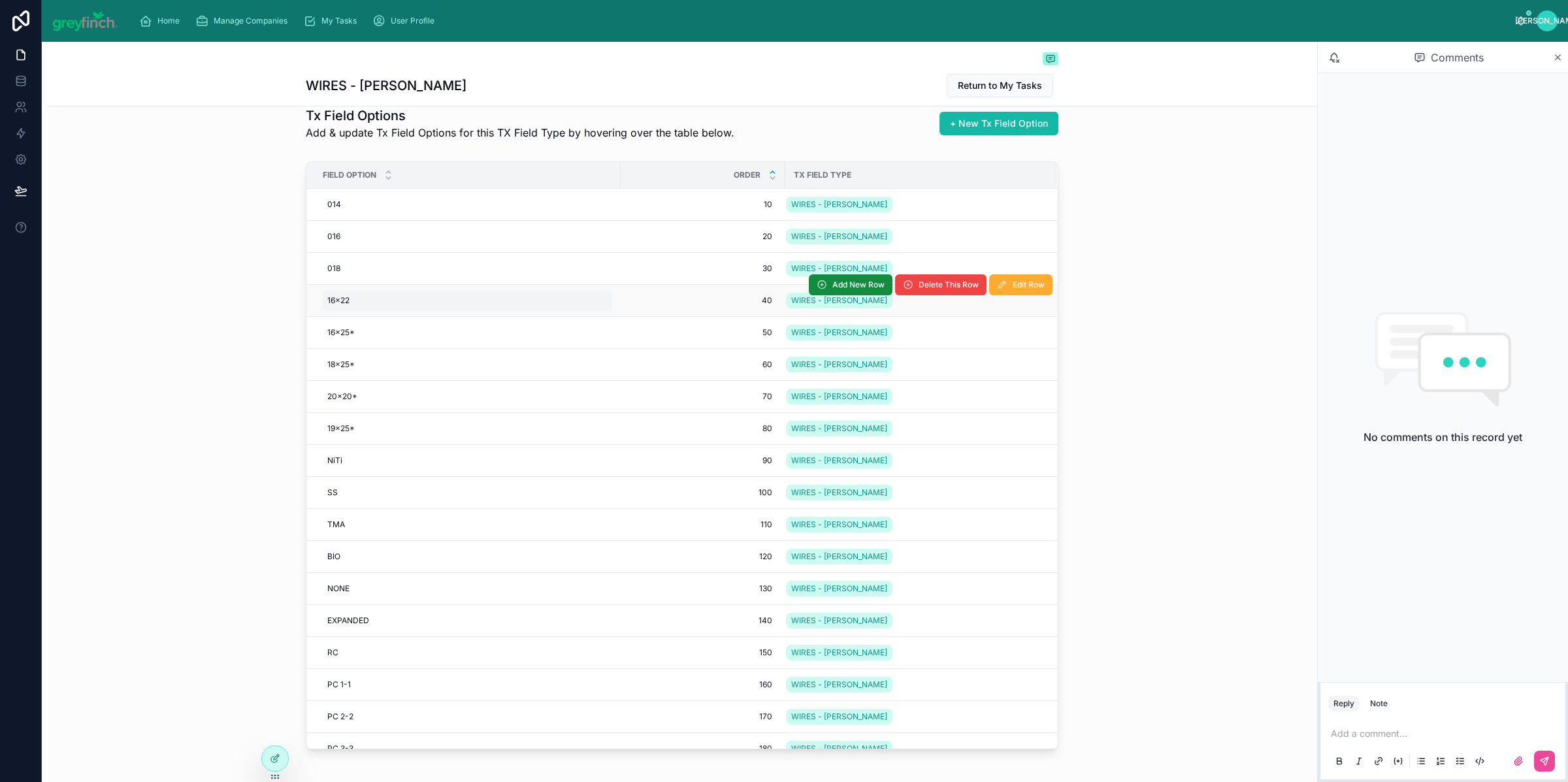
click at [374, 306] on div "16x22 16x22" at bounding box center [467, 301] width 291 height 21
type input "******"
click button "submit" at bounding box center [481, 319] width 15 height 15
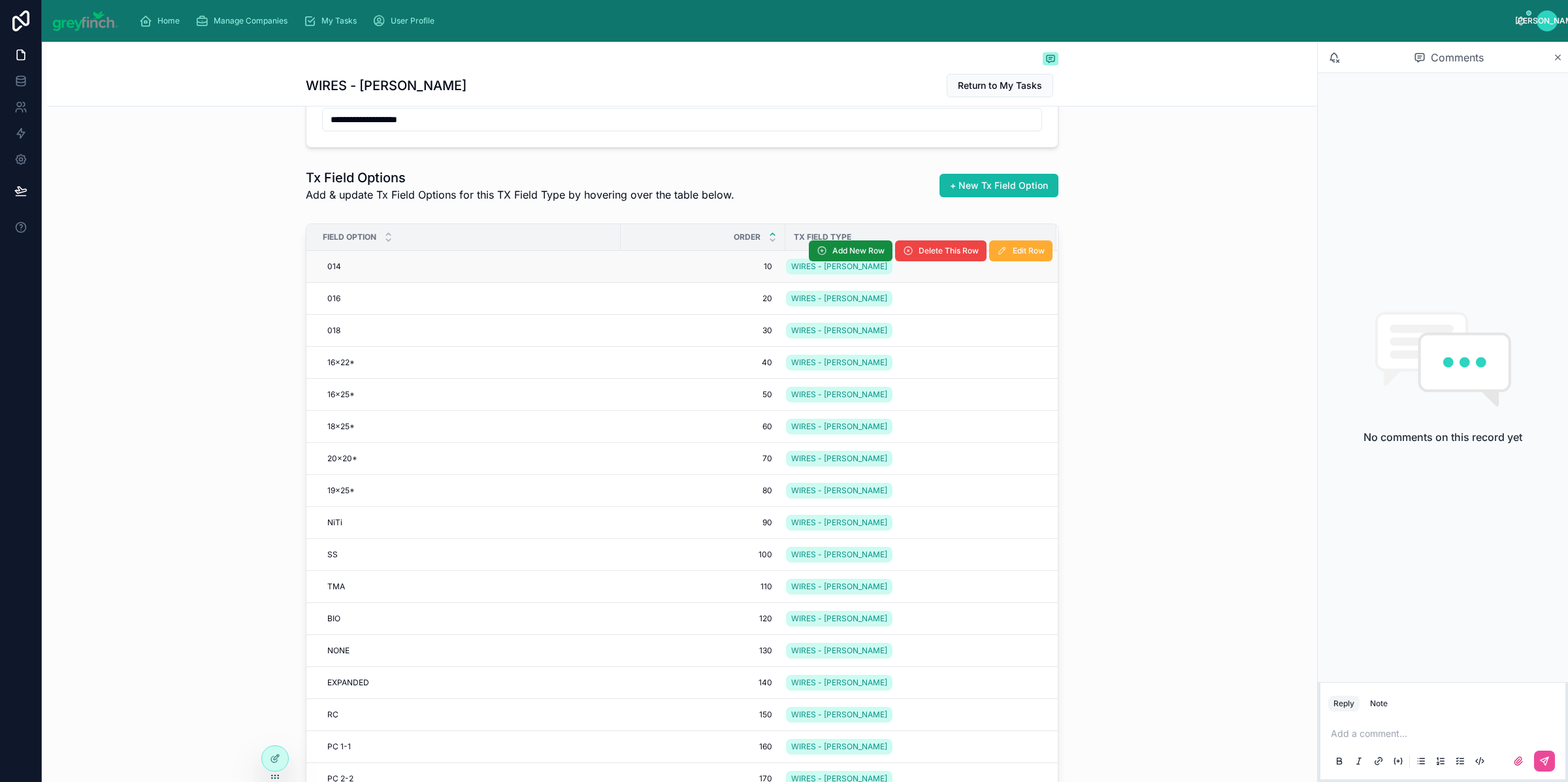
scroll to position [20, 0]
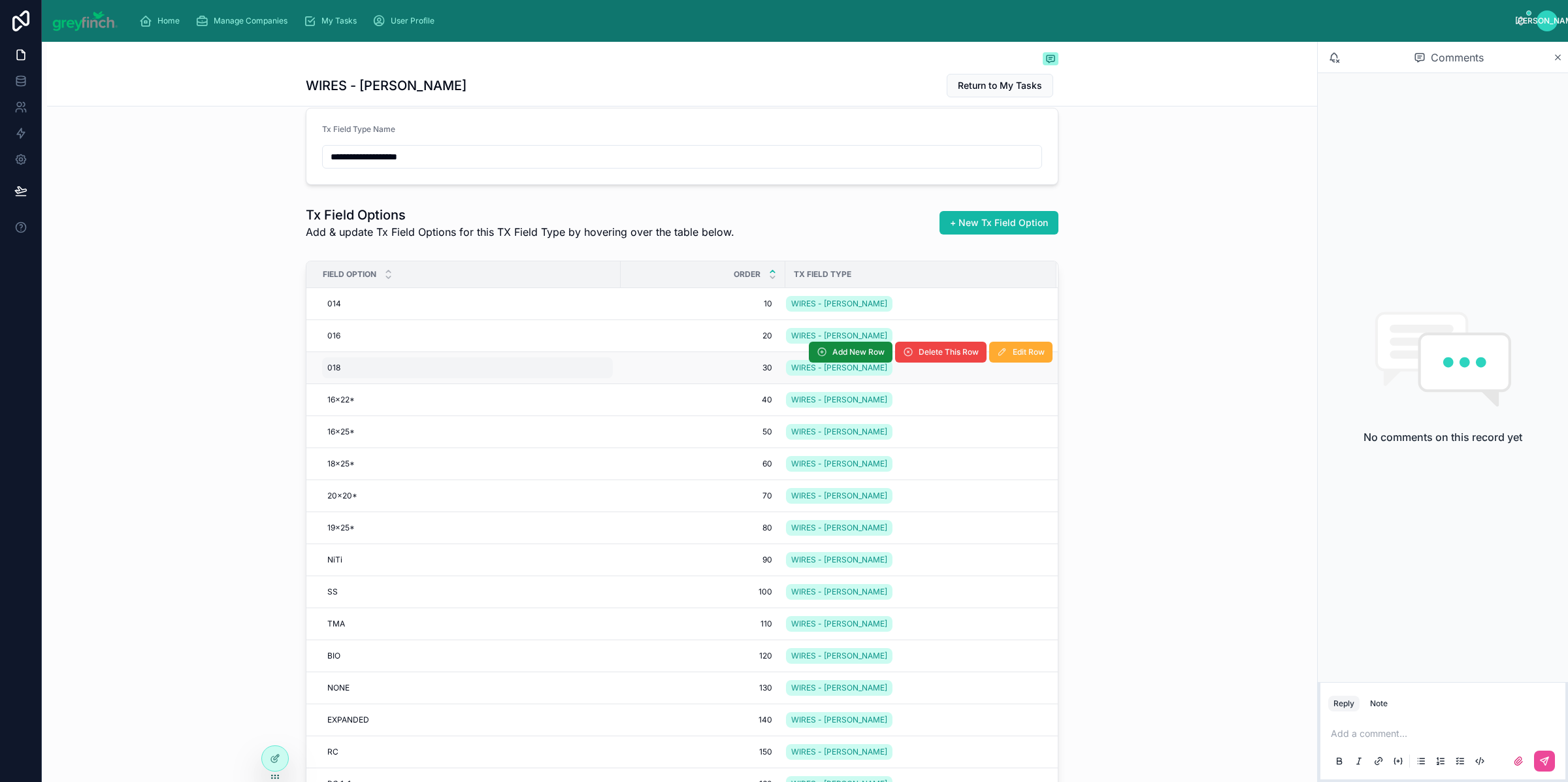
click at [347, 368] on div "018 018" at bounding box center [467, 368] width 291 height 21
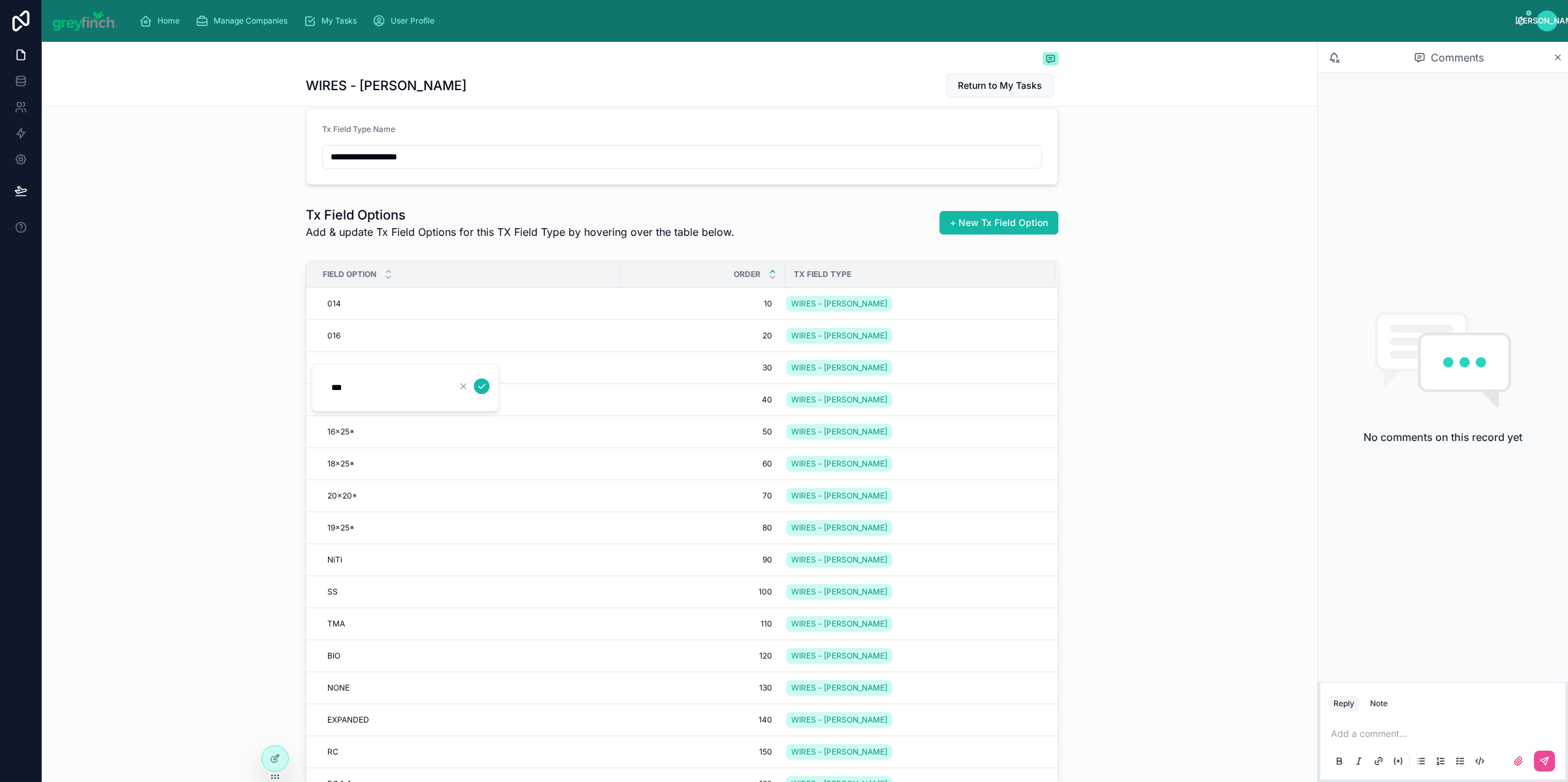
type input "****"
click button "submit" at bounding box center [481, 386] width 15 height 15
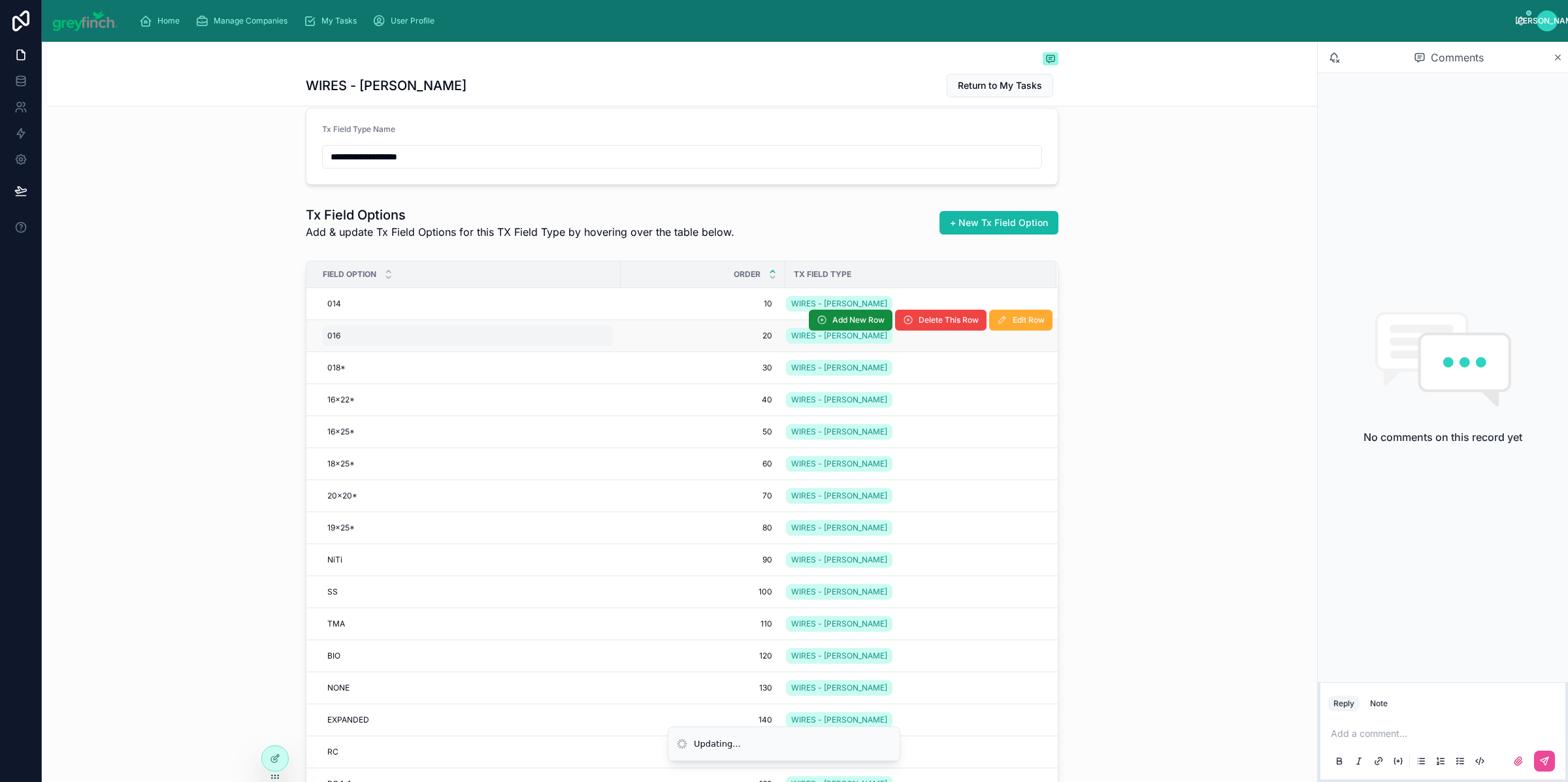
click at [351, 340] on div "016 016" at bounding box center [467, 336] width 291 height 21
type input "****"
click button "submit" at bounding box center [481, 355] width 15 height 15
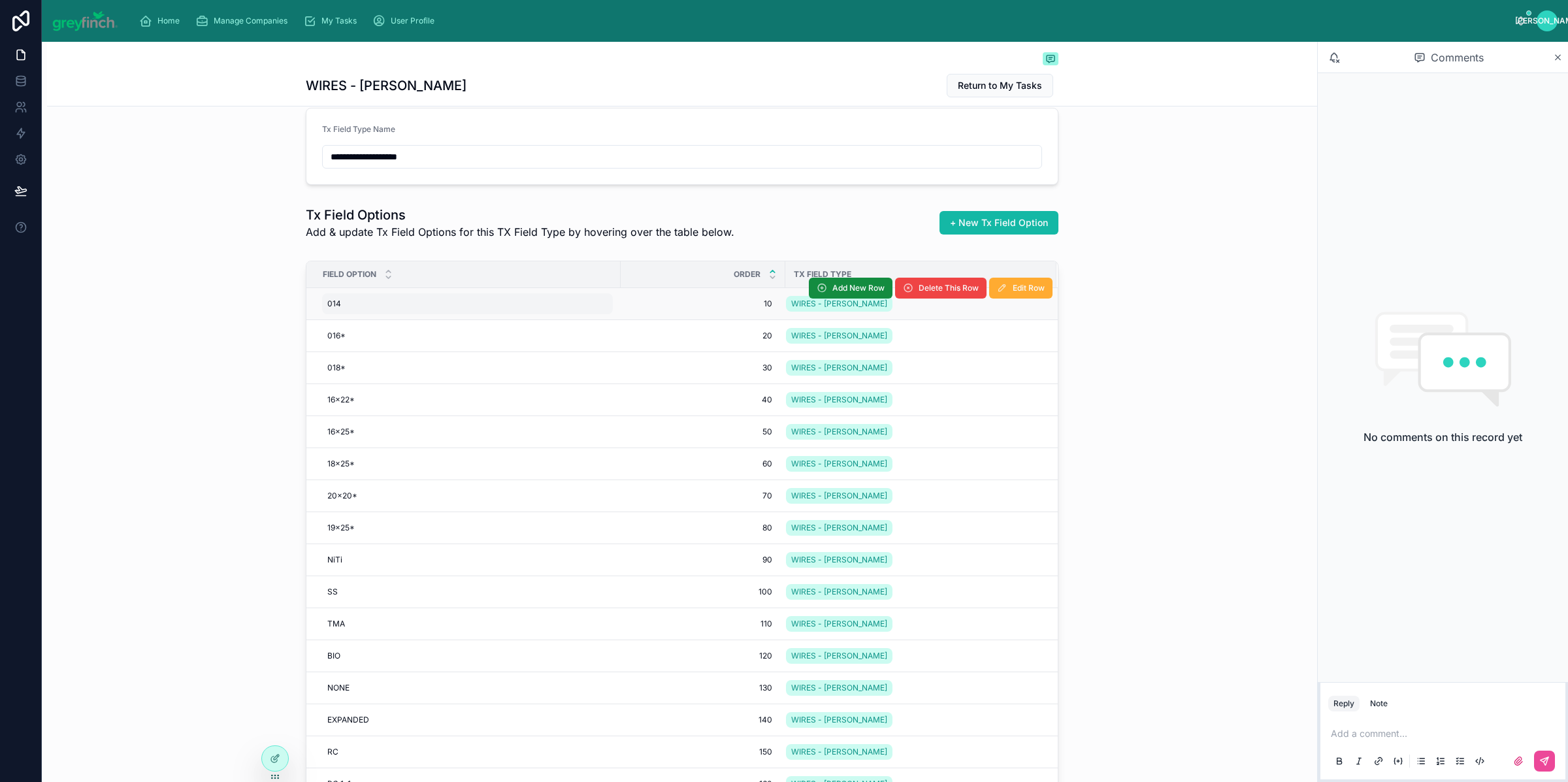
click at [365, 313] on div "014 014" at bounding box center [467, 304] width 291 height 21
drag, startPoint x: 365, startPoint y: 313, endPoint x: 367, endPoint y: 306, distance: 7.3
click at [367, 306] on div "014 014" at bounding box center [467, 304] width 291 height 21
type input "****"
click button "submit" at bounding box center [481, 322] width 15 height 15
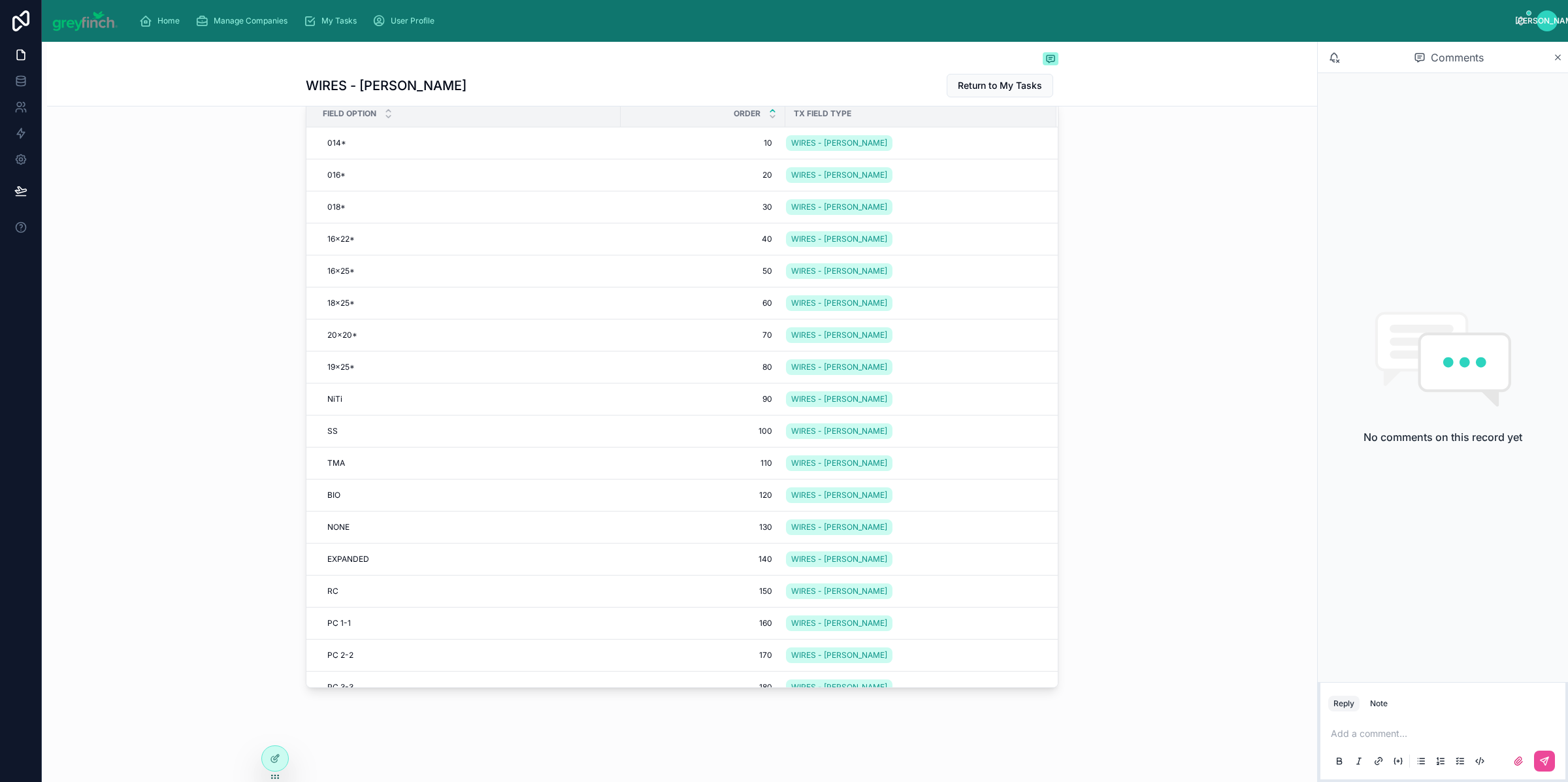
scroll to position [3, 0]
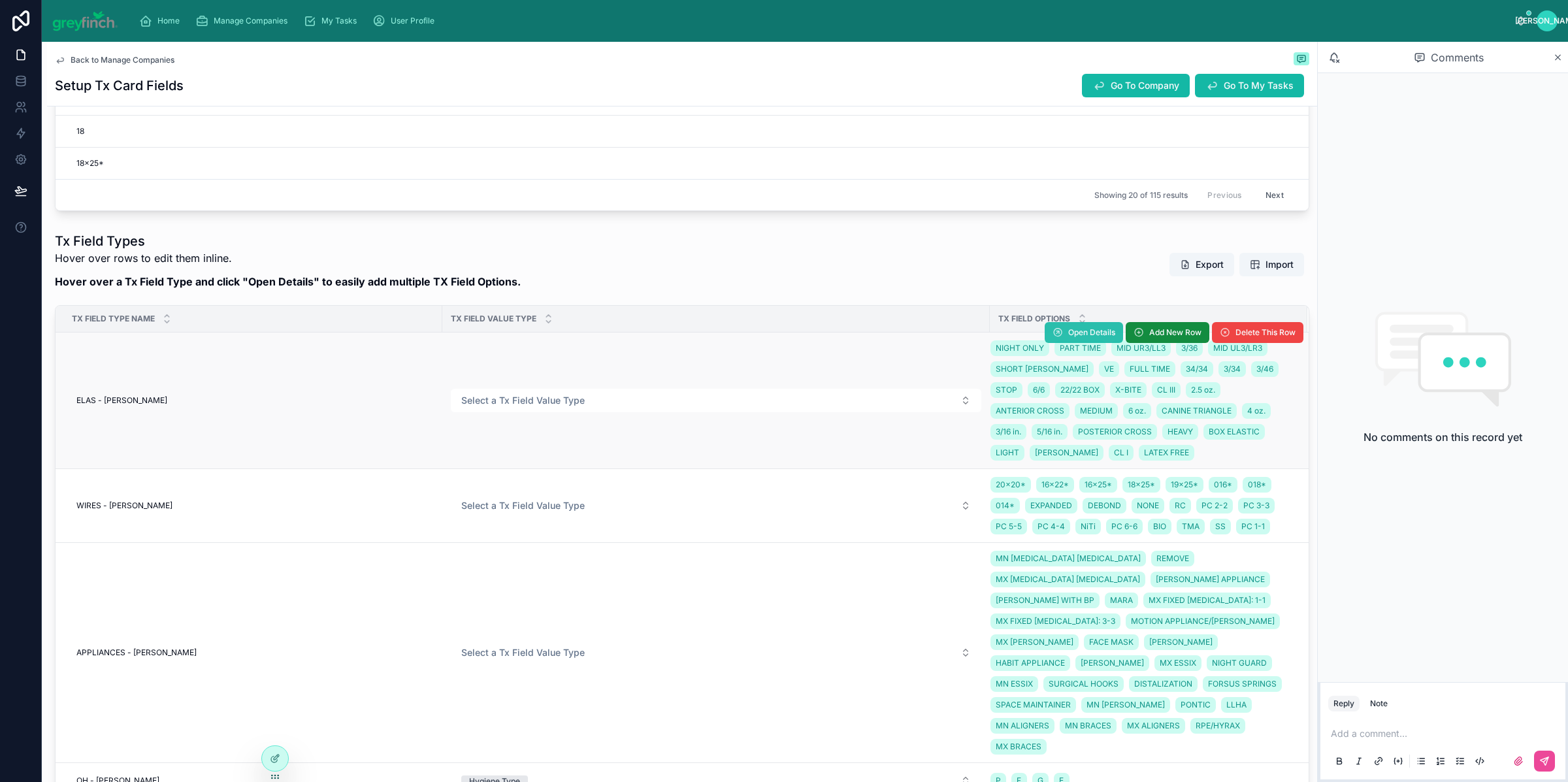
click at [1068, 333] on span "Open Details" at bounding box center [1092, 332] width 47 height 11
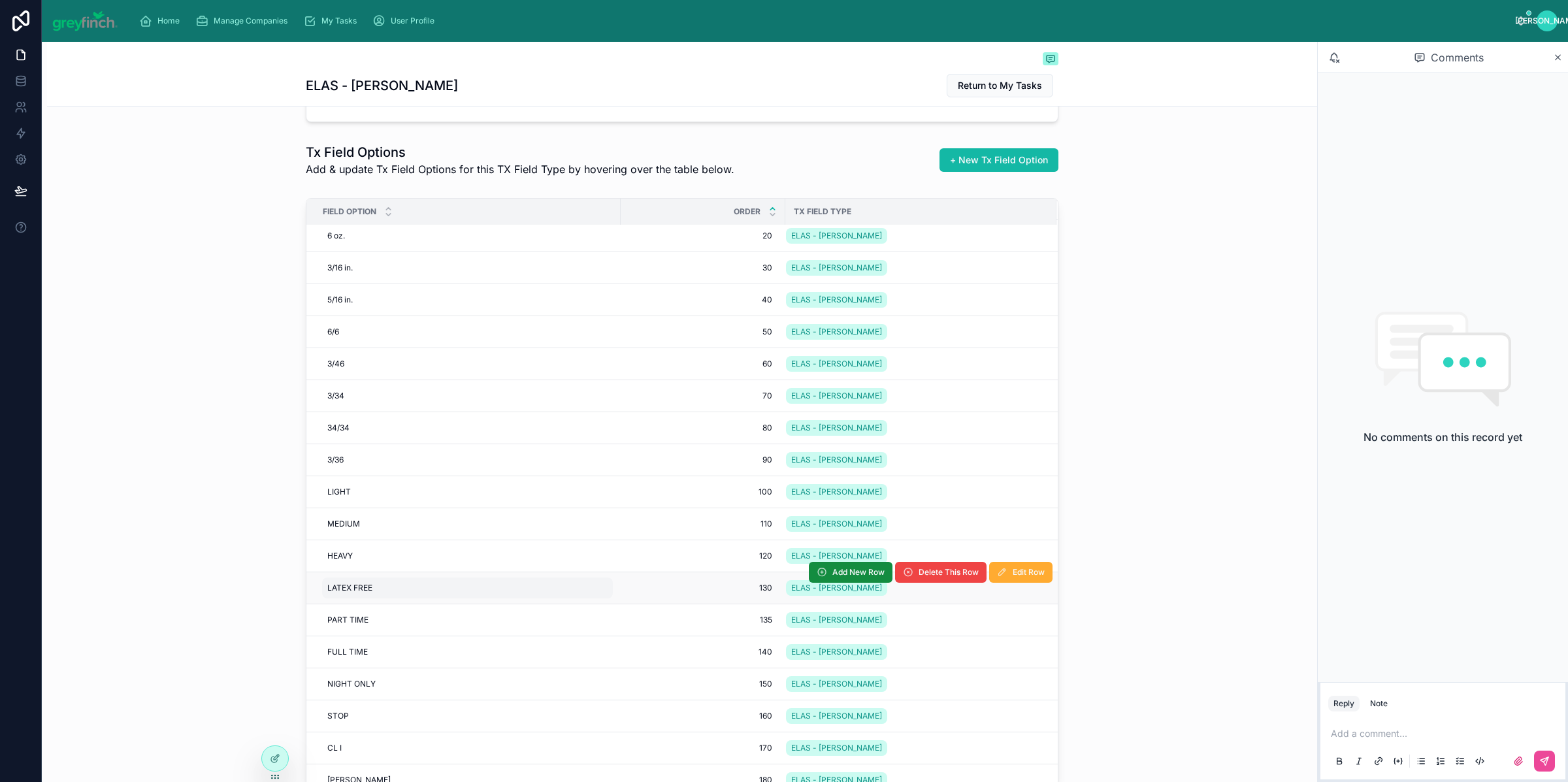
scroll to position [153, 0]
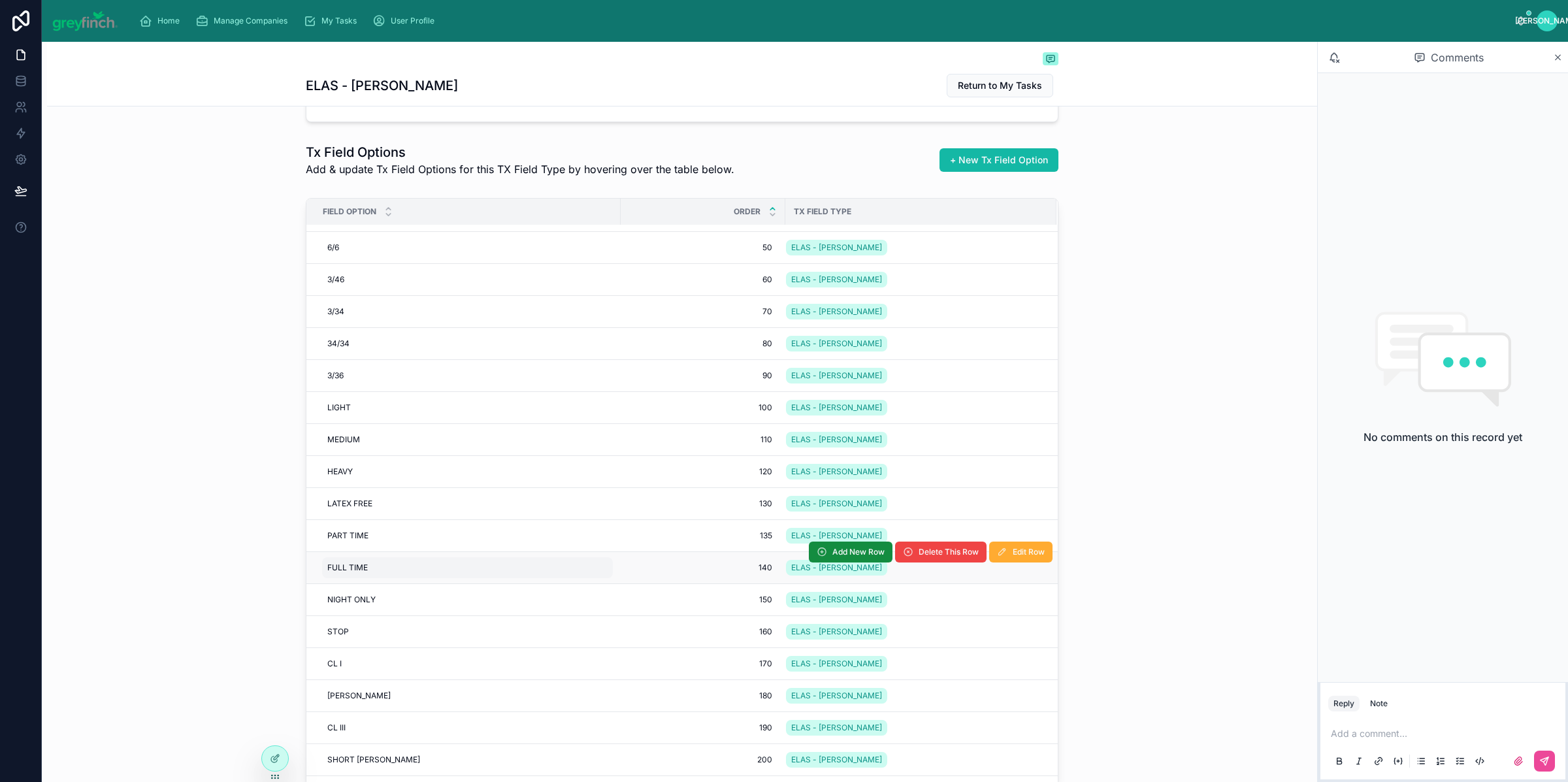
click at [420, 571] on div "FULL TIME FULL TIME" at bounding box center [467, 568] width 291 height 21
click at [157, 501] on div "Field Option Order Tx Field Type 2.5 oz. 2.5 oz. 0 0 ELAS - CARLY KINZER Add Ne…" at bounding box center [682, 494] width 1270 height 603
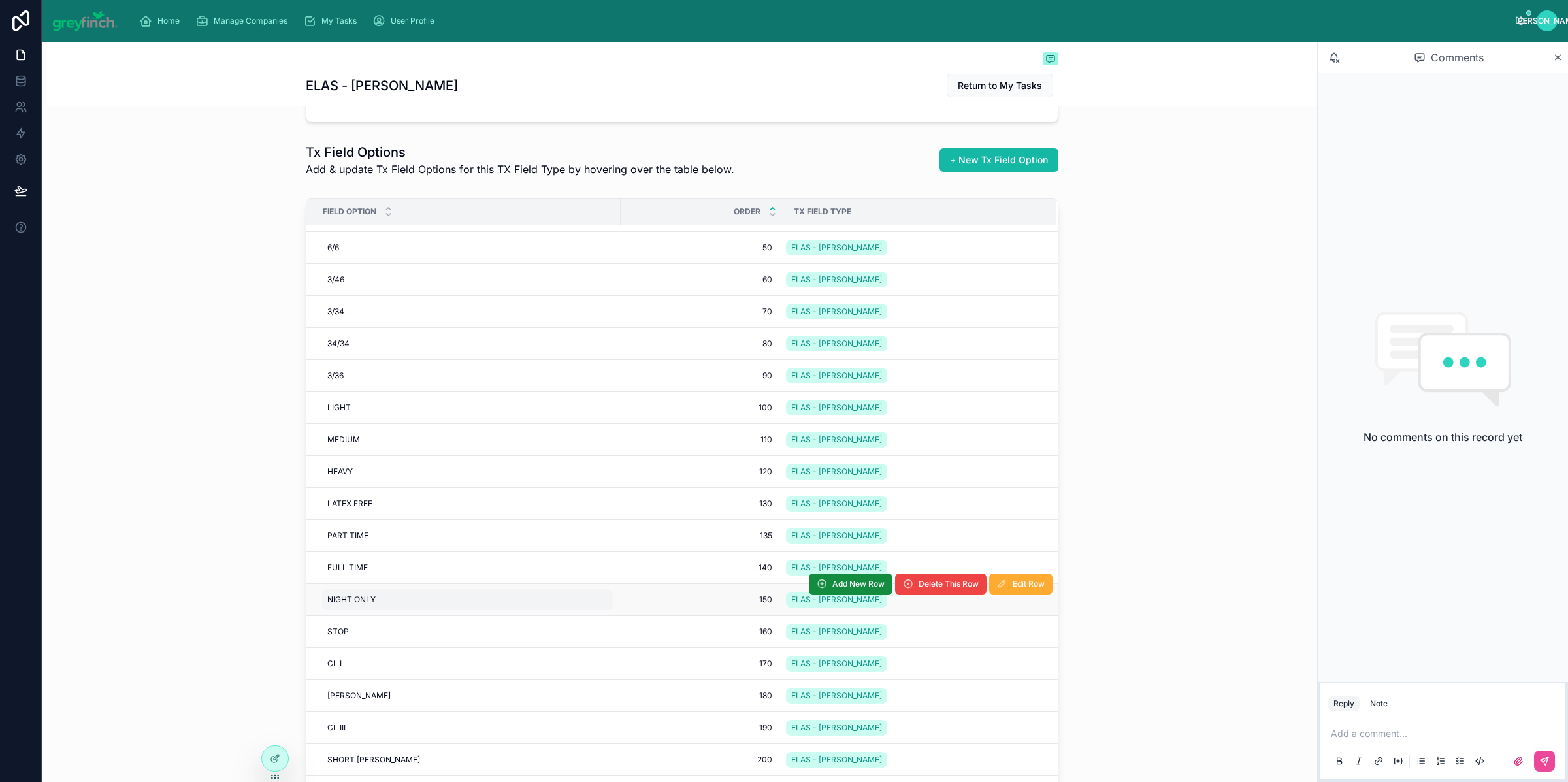
click at [402, 600] on div "NIGHT ONLY NIGHT ONLY" at bounding box center [467, 600] width 291 height 21
type input "**********"
click button "submit" at bounding box center [481, 621] width 15 height 15
click at [272, 581] on div "Field Option Order Tx Field Type 2.5 oz. 2.5 oz. 0 0 ELAS - CARLY KINZER Add Ne…" at bounding box center [682, 494] width 1270 height 603
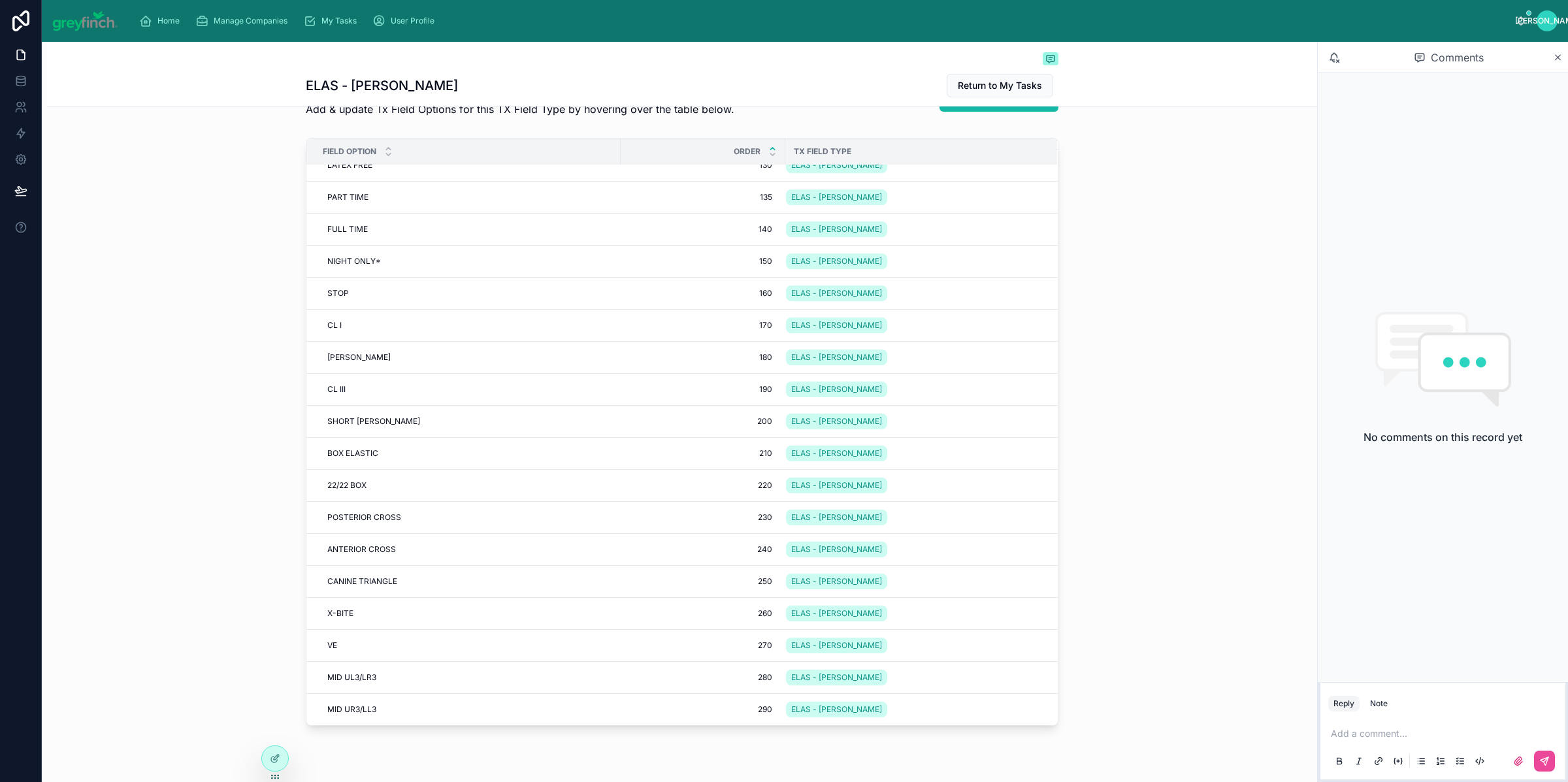
scroll to position [0, 0]
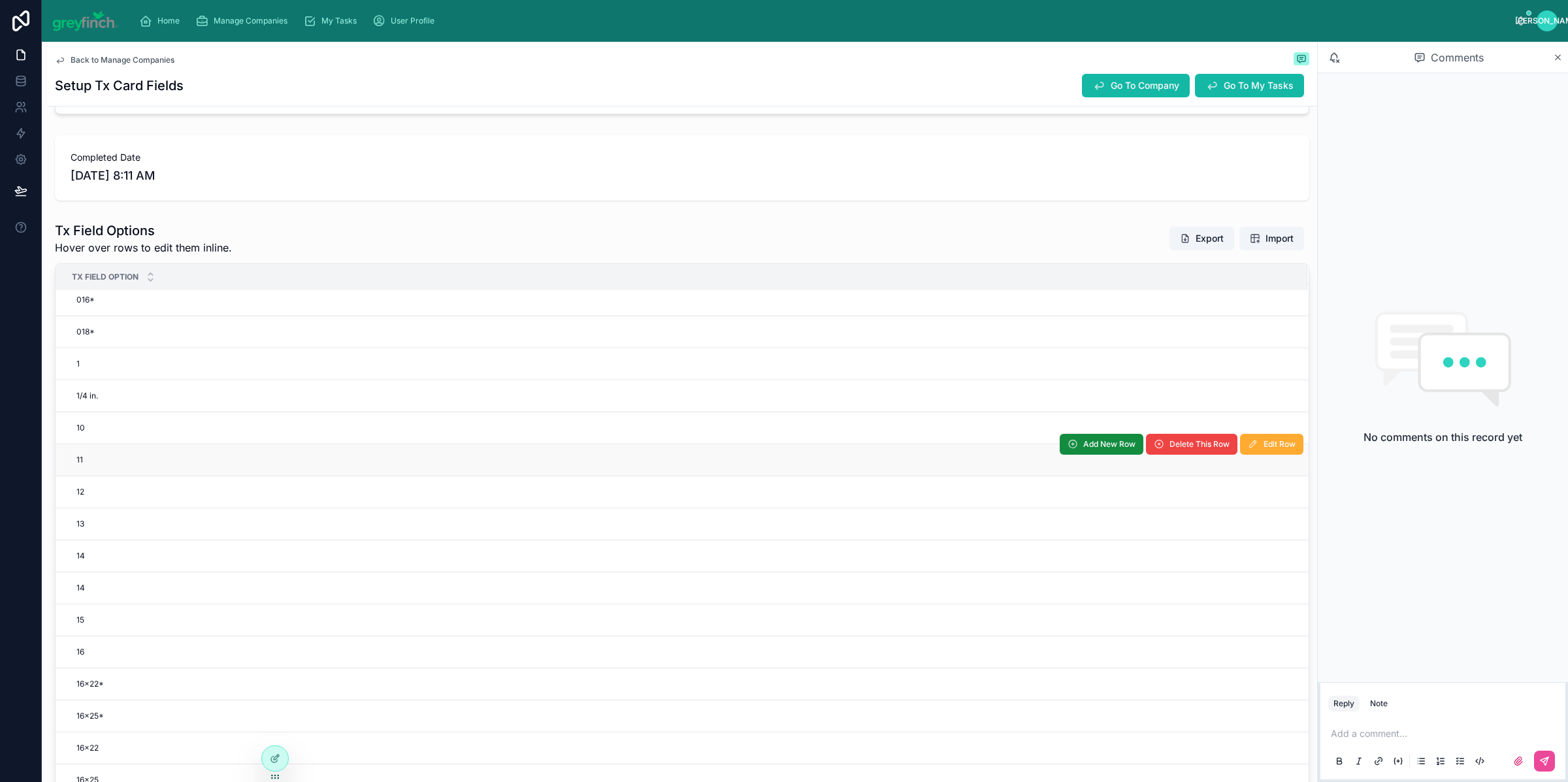
scroll to position [99, 0]
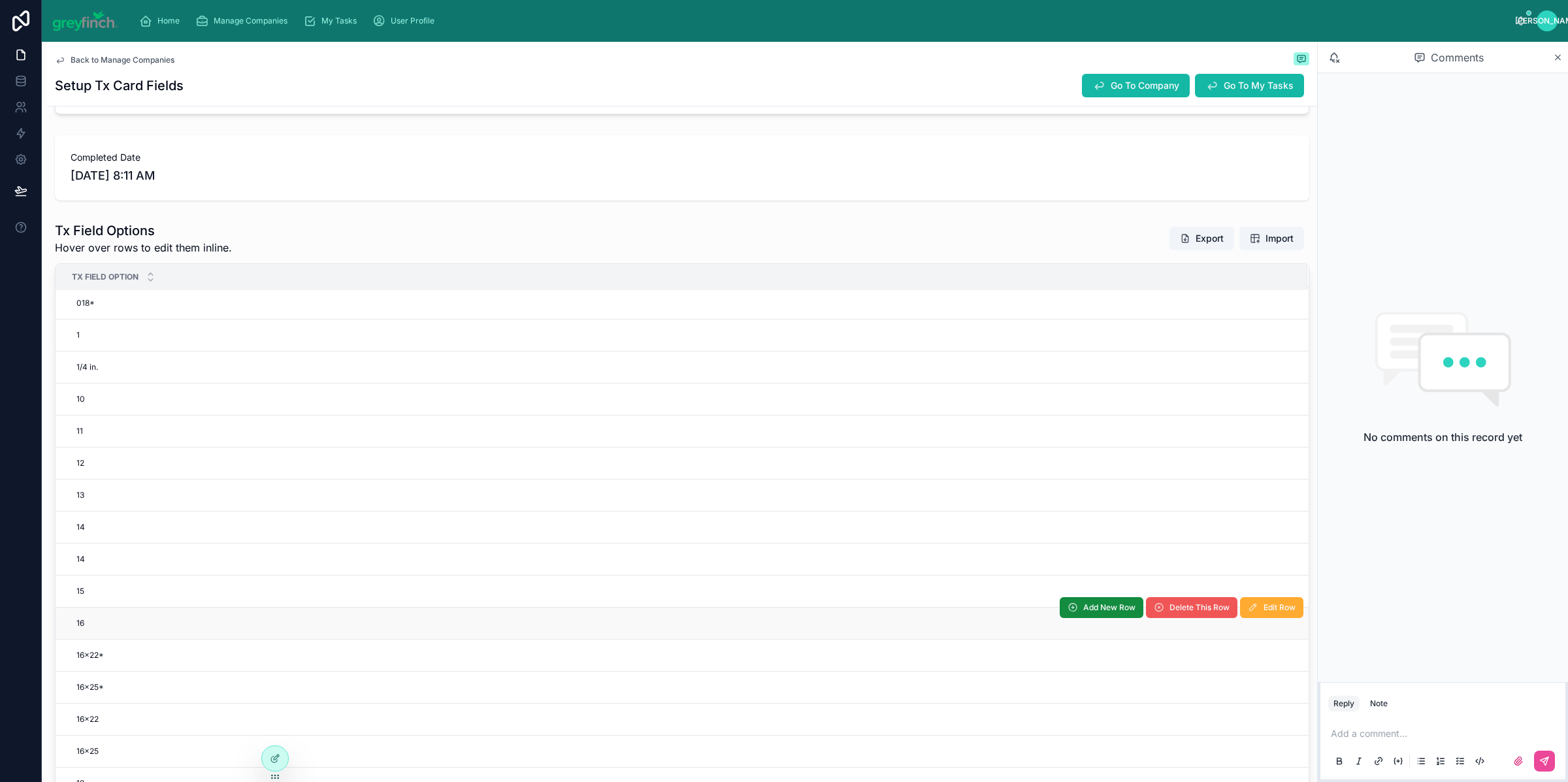
click at [1186, 611] on span "Delete This Row" at bounding box center [1199, 607] width 60 height 11
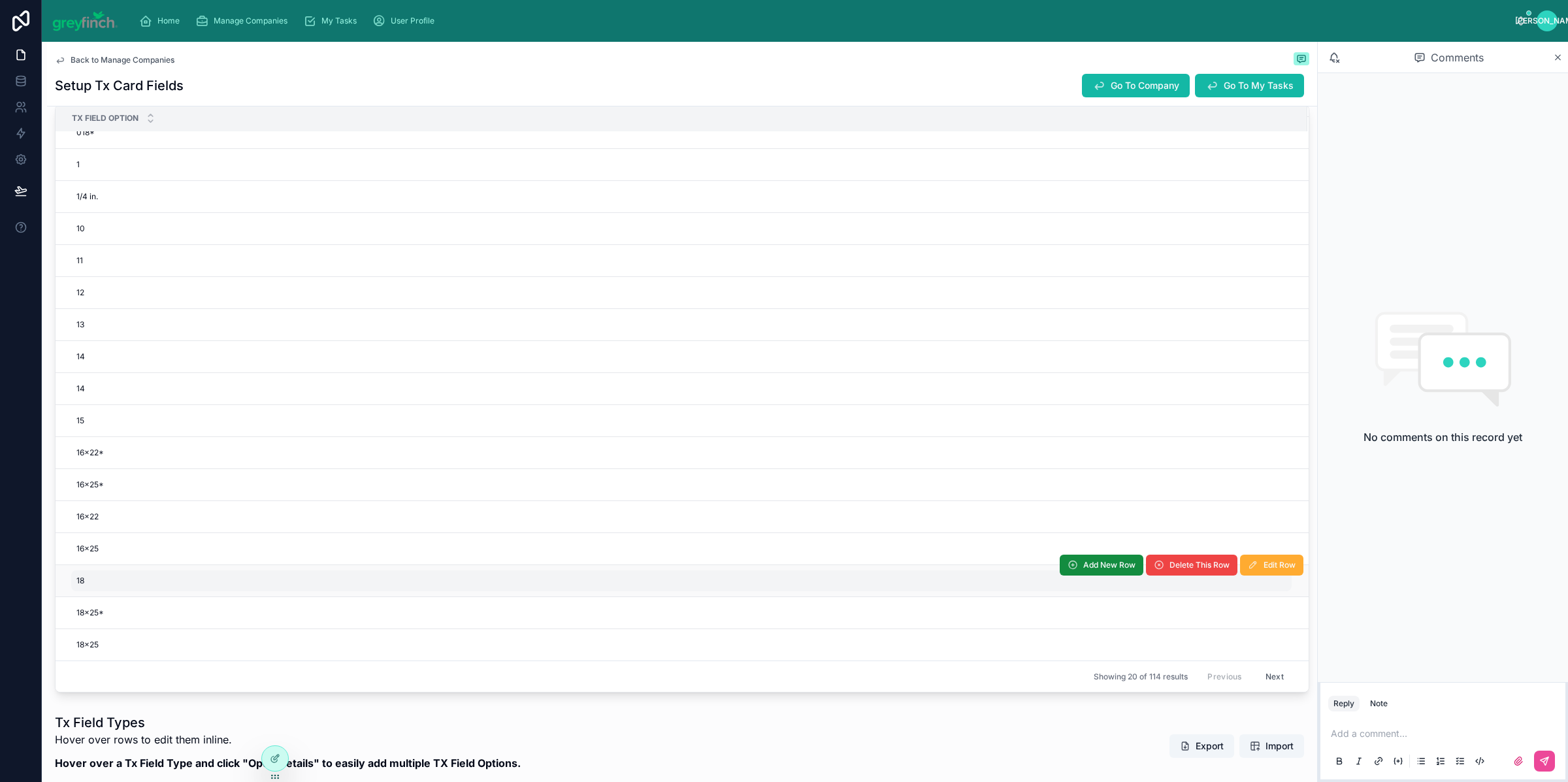
scroll to position [478, 0]
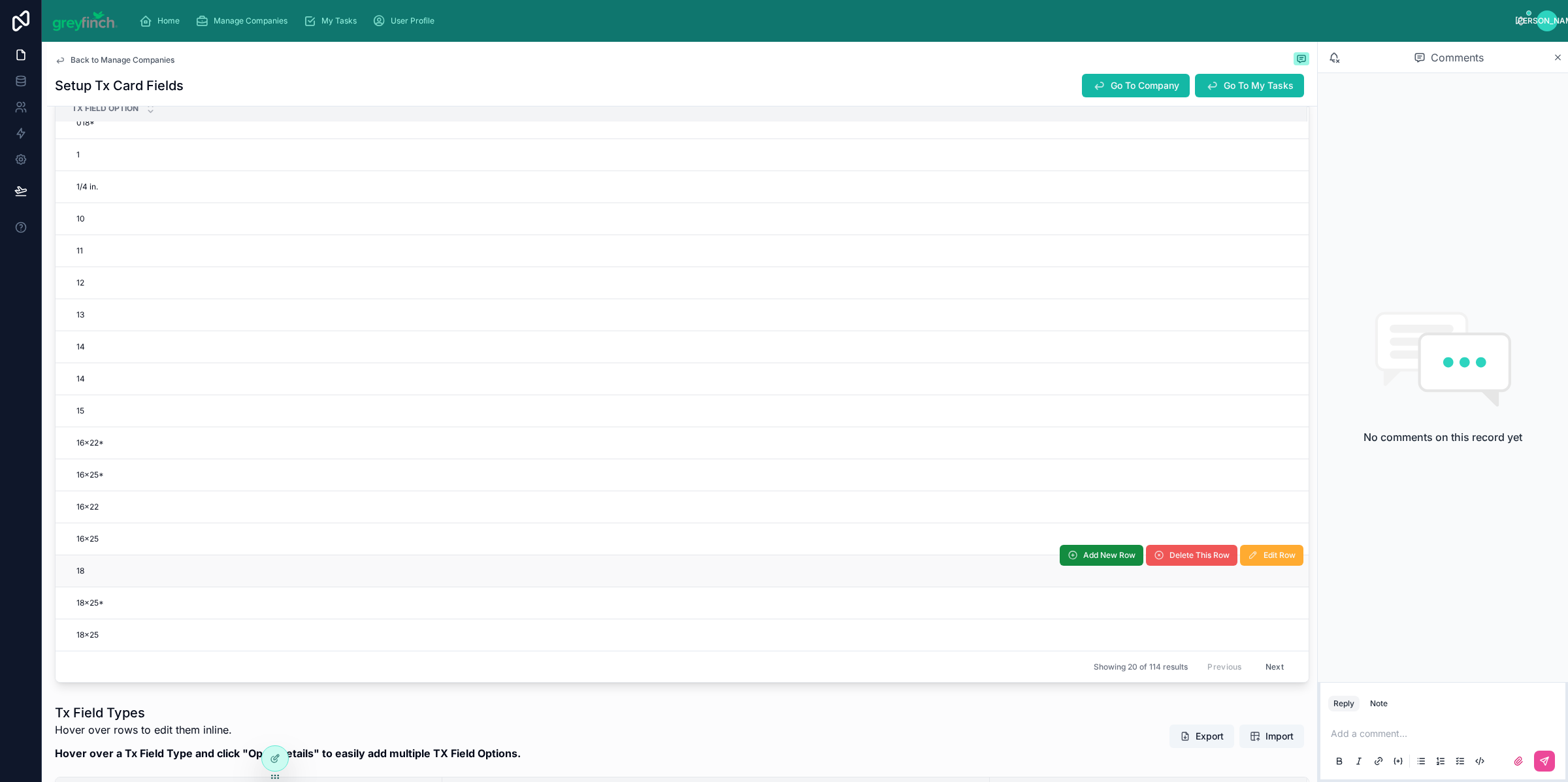
click at [1169, 557] on span "Delete This Row" at bounding box center [1199, 555] width 60 height 11
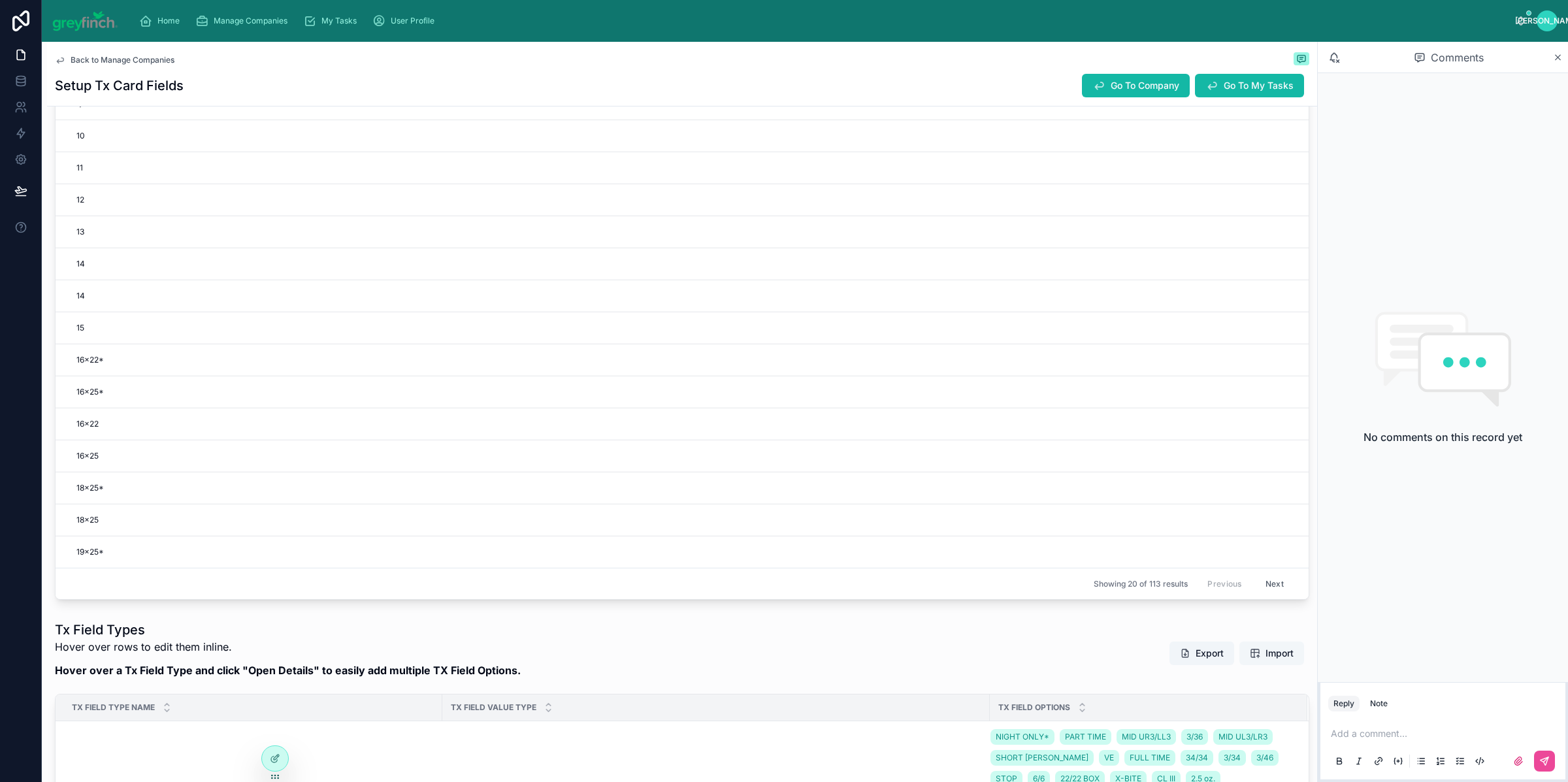
scroll to position [577, 0]
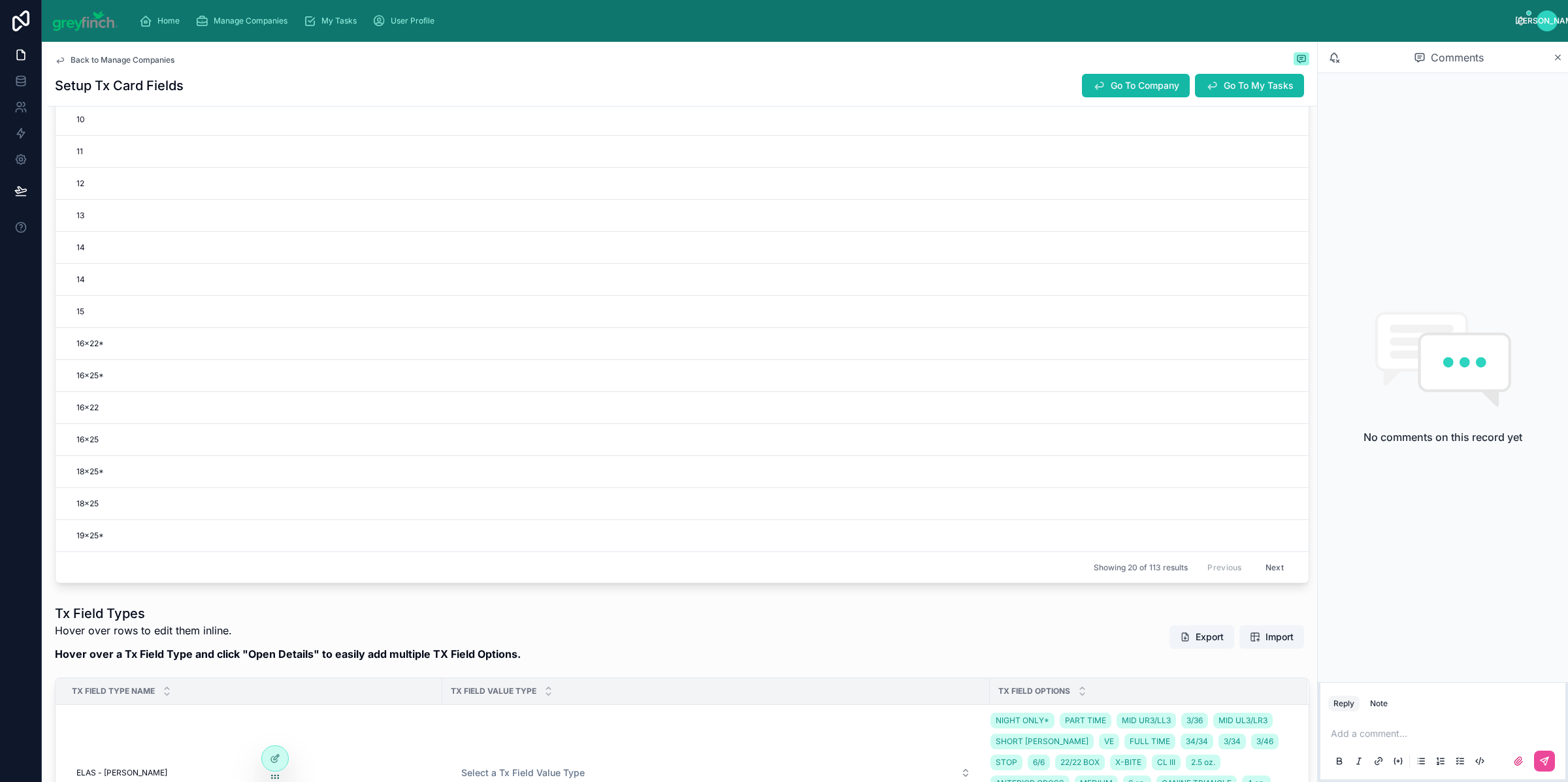
click at [1257, 577] on button "Next" at bounding box center [1274, 568] width 37 height 20
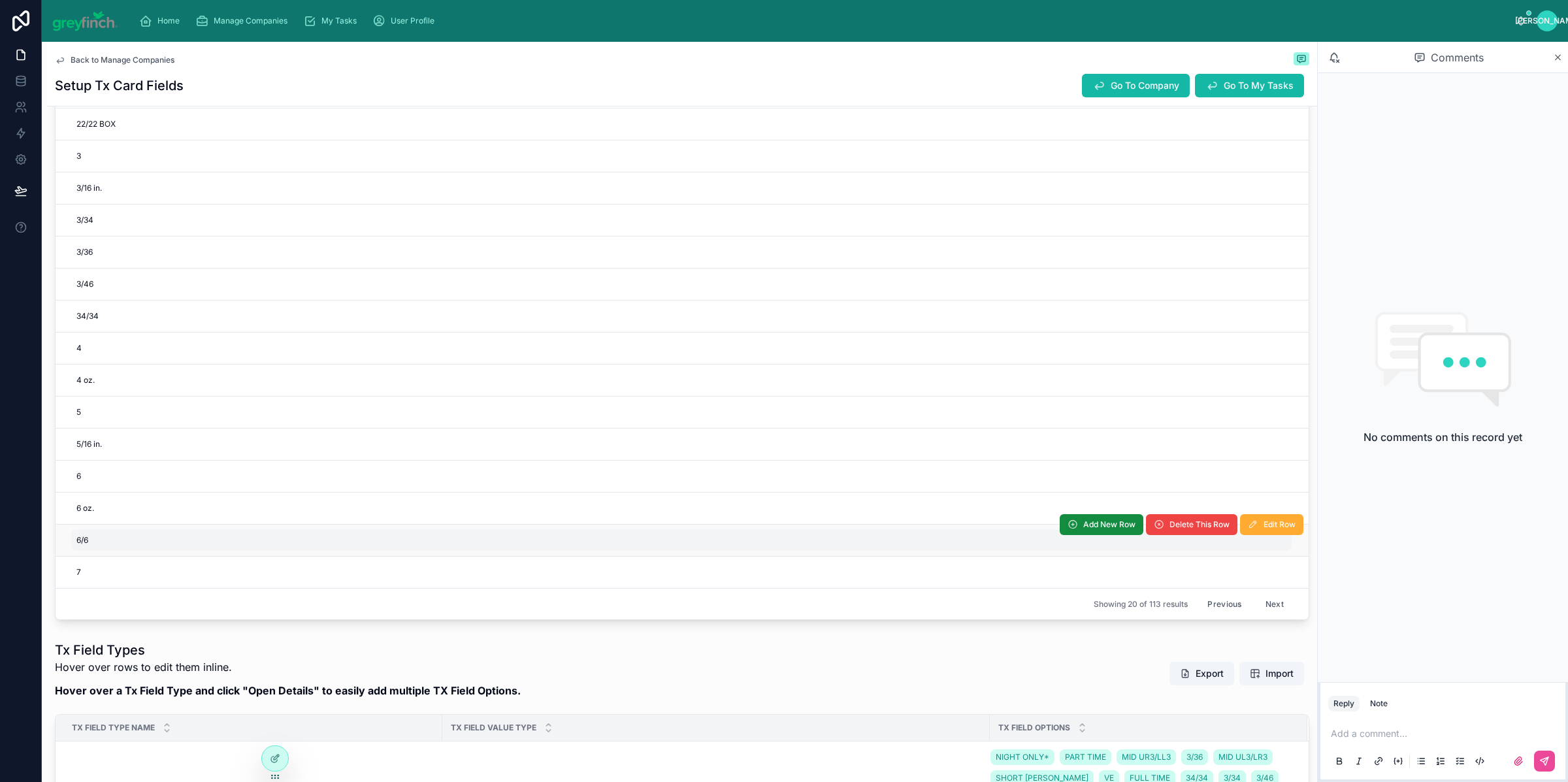
scroll to position [555, 0]
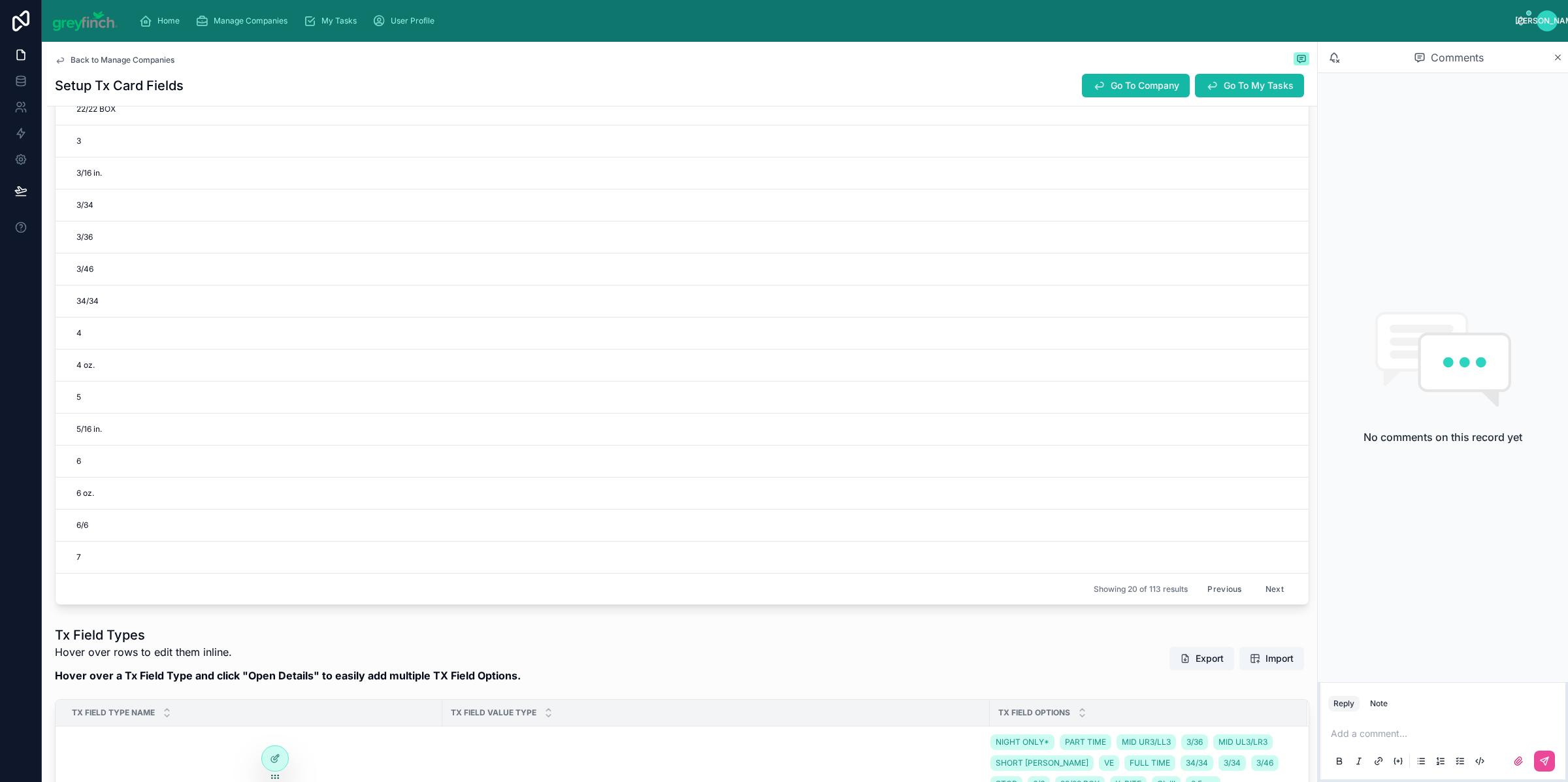
click at [1257, 592] on button "Next" at bounding box center [1274, 589] width 37 height 20
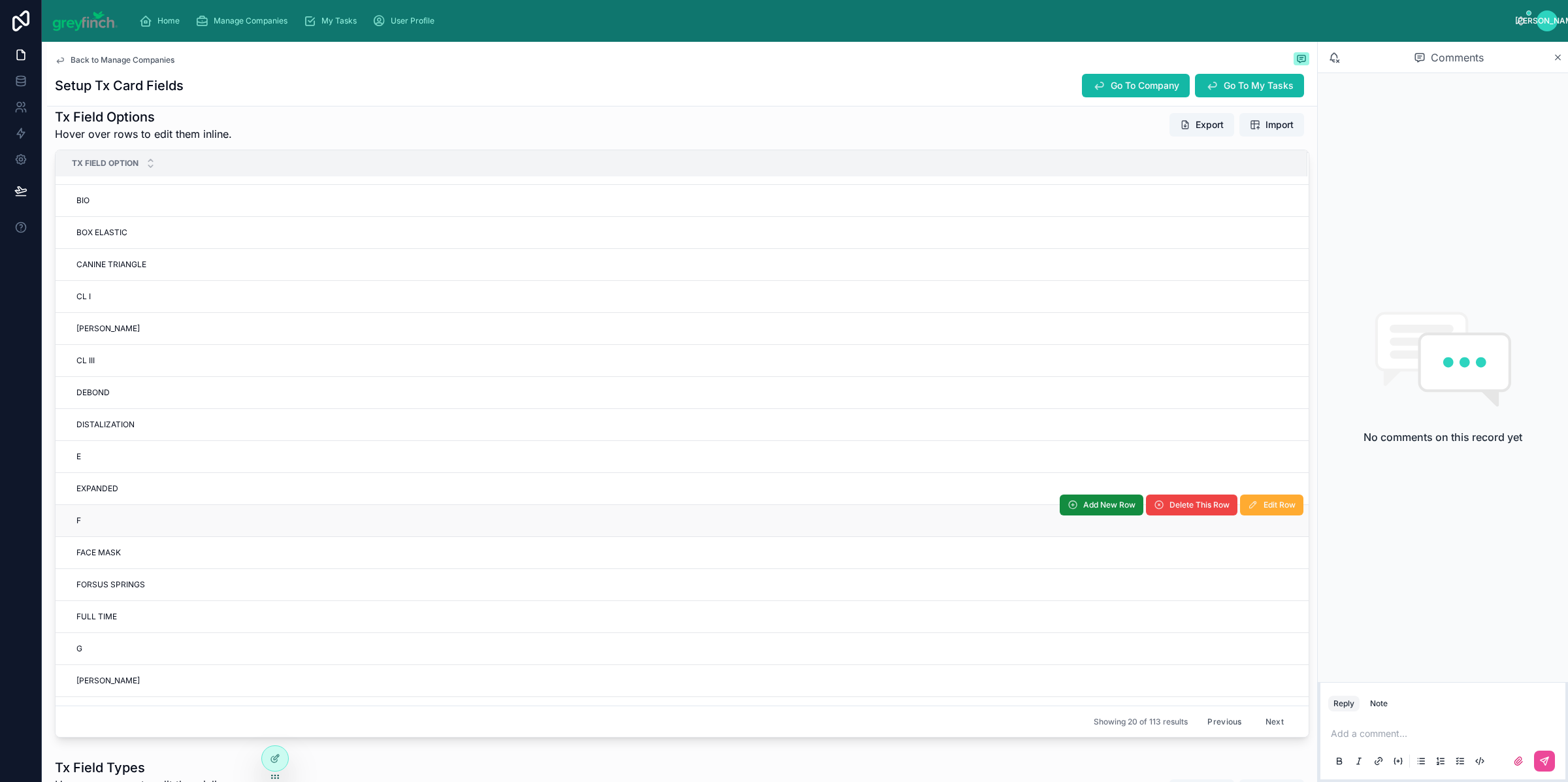
scroll to position [113, 0]
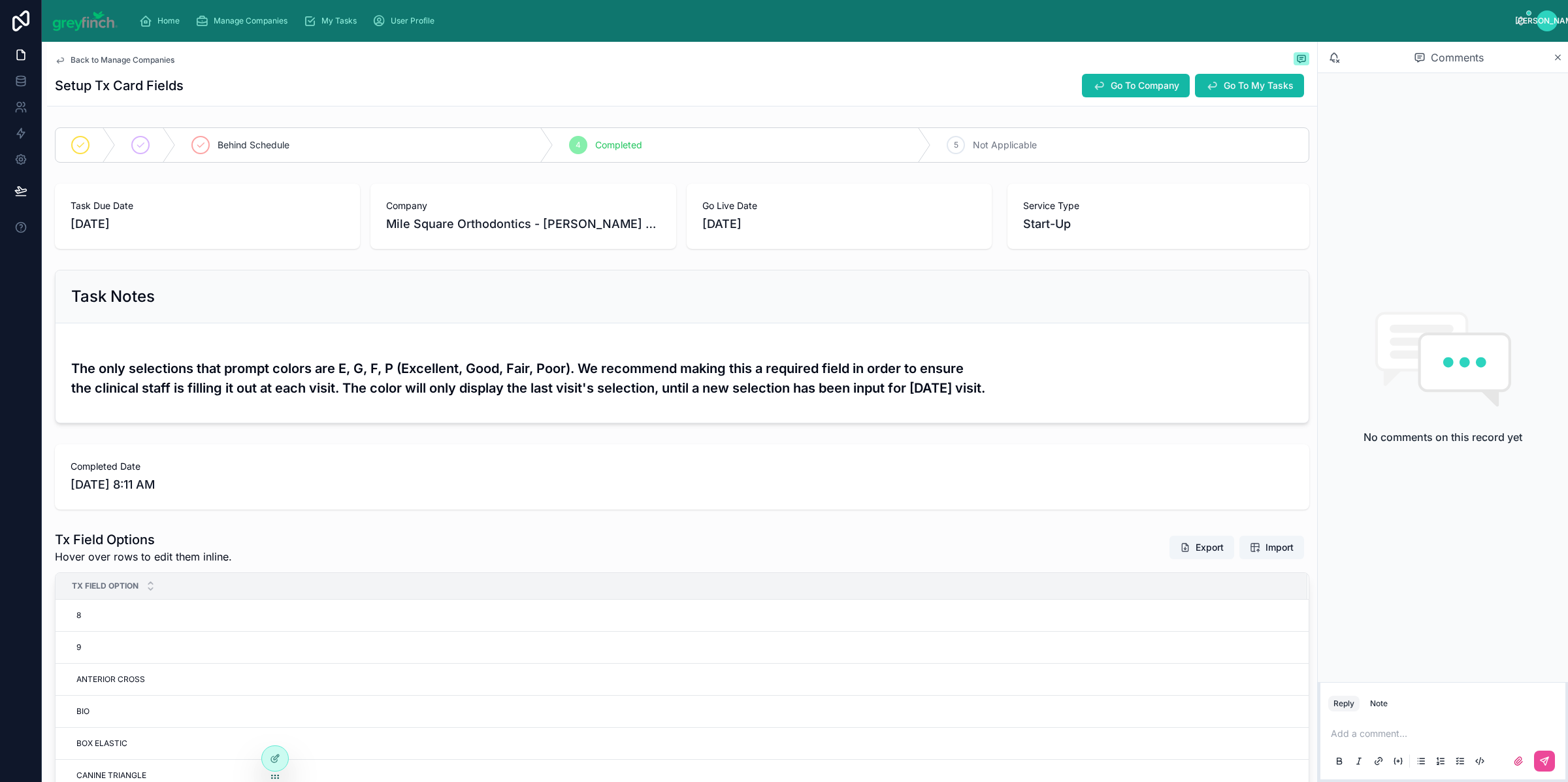
scroll to position [113, 0]
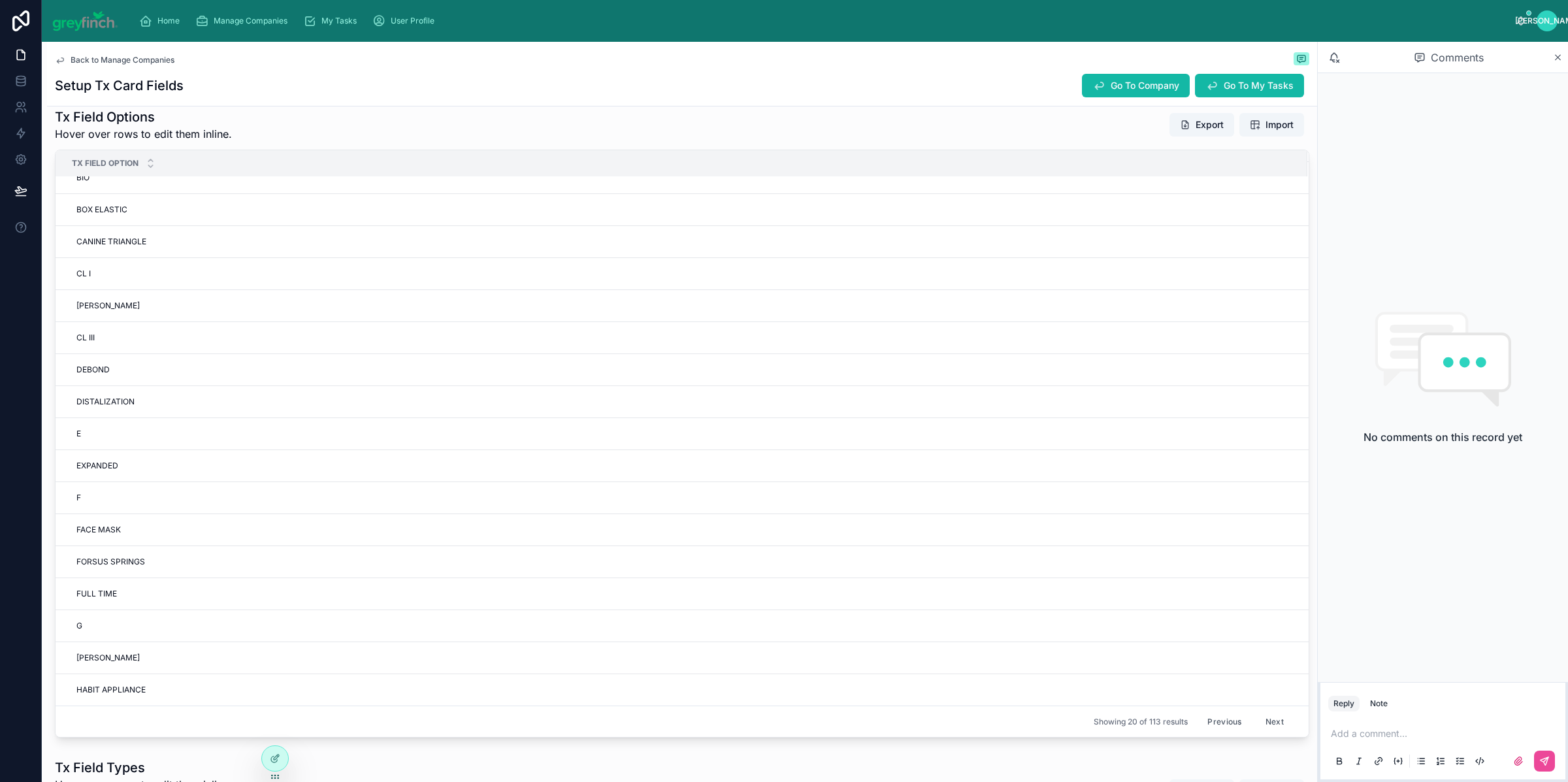
click at [1257, 726] on button "Next" at bounding box center [1274, 722] width 37 height 20
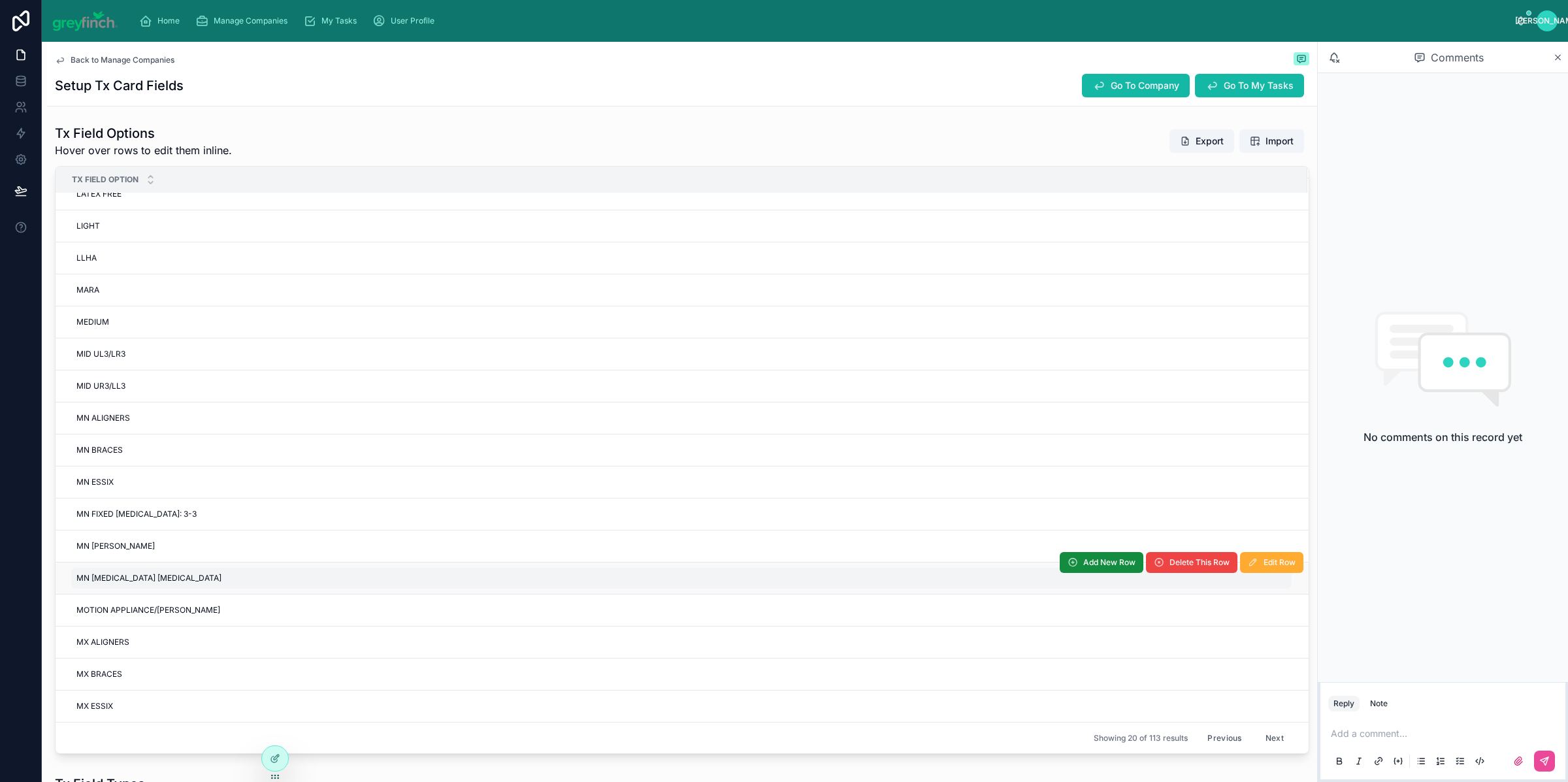
scroll to position [423, 0]
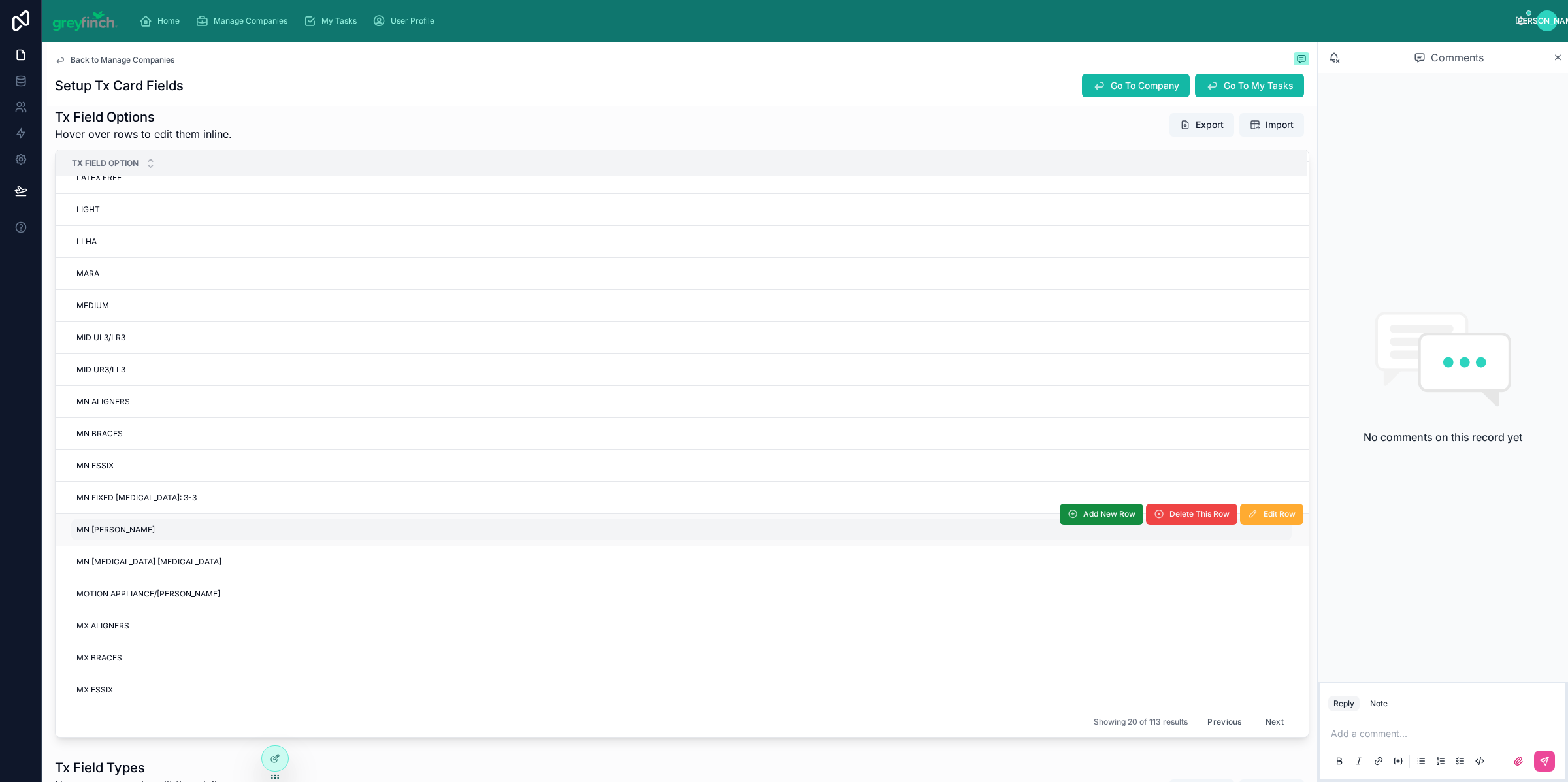
click at [0, 0] on span "Delete This Row" at bounding box center [0, 0] width 0 height 0
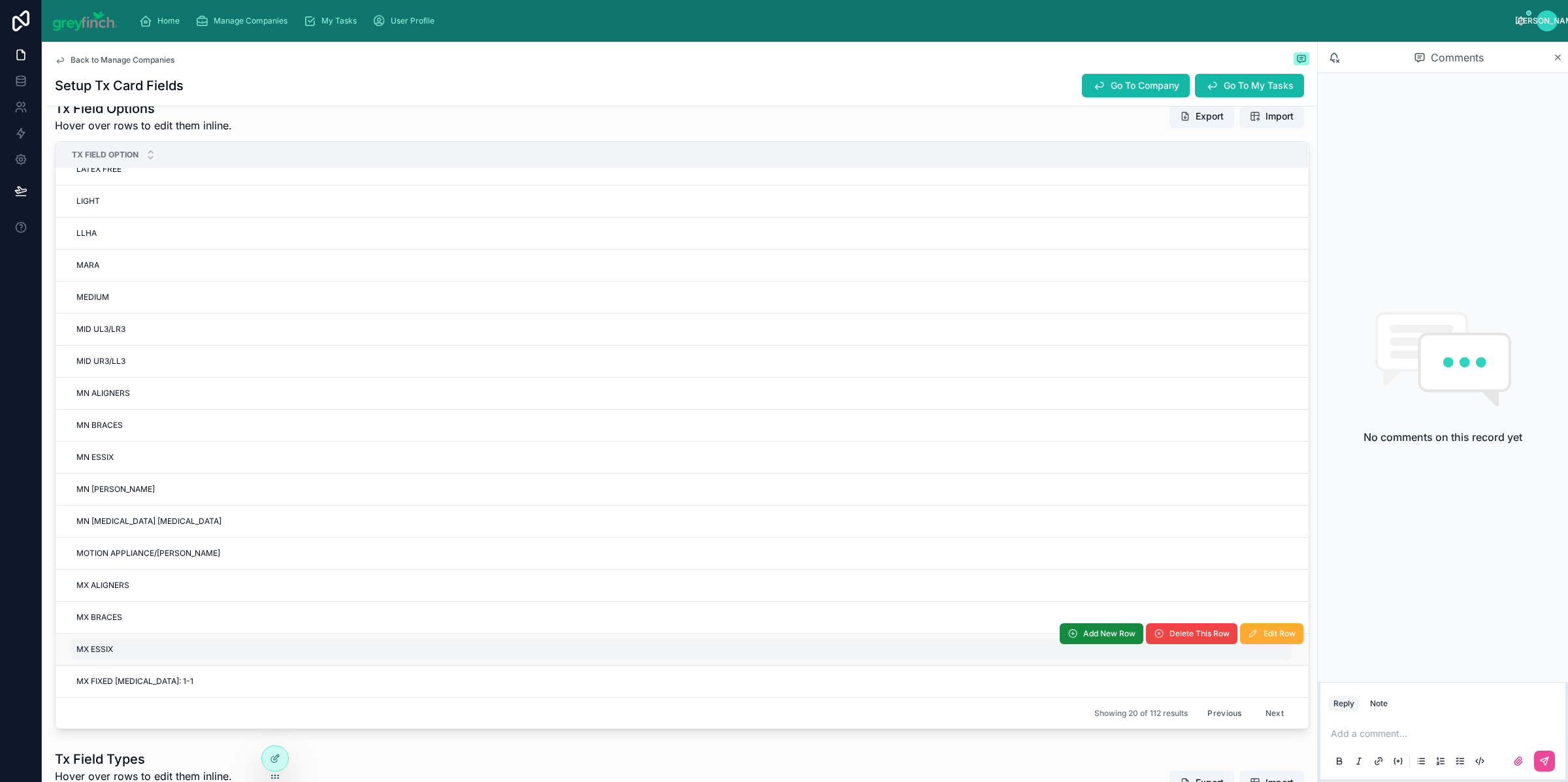
scroll to position [435, 0]
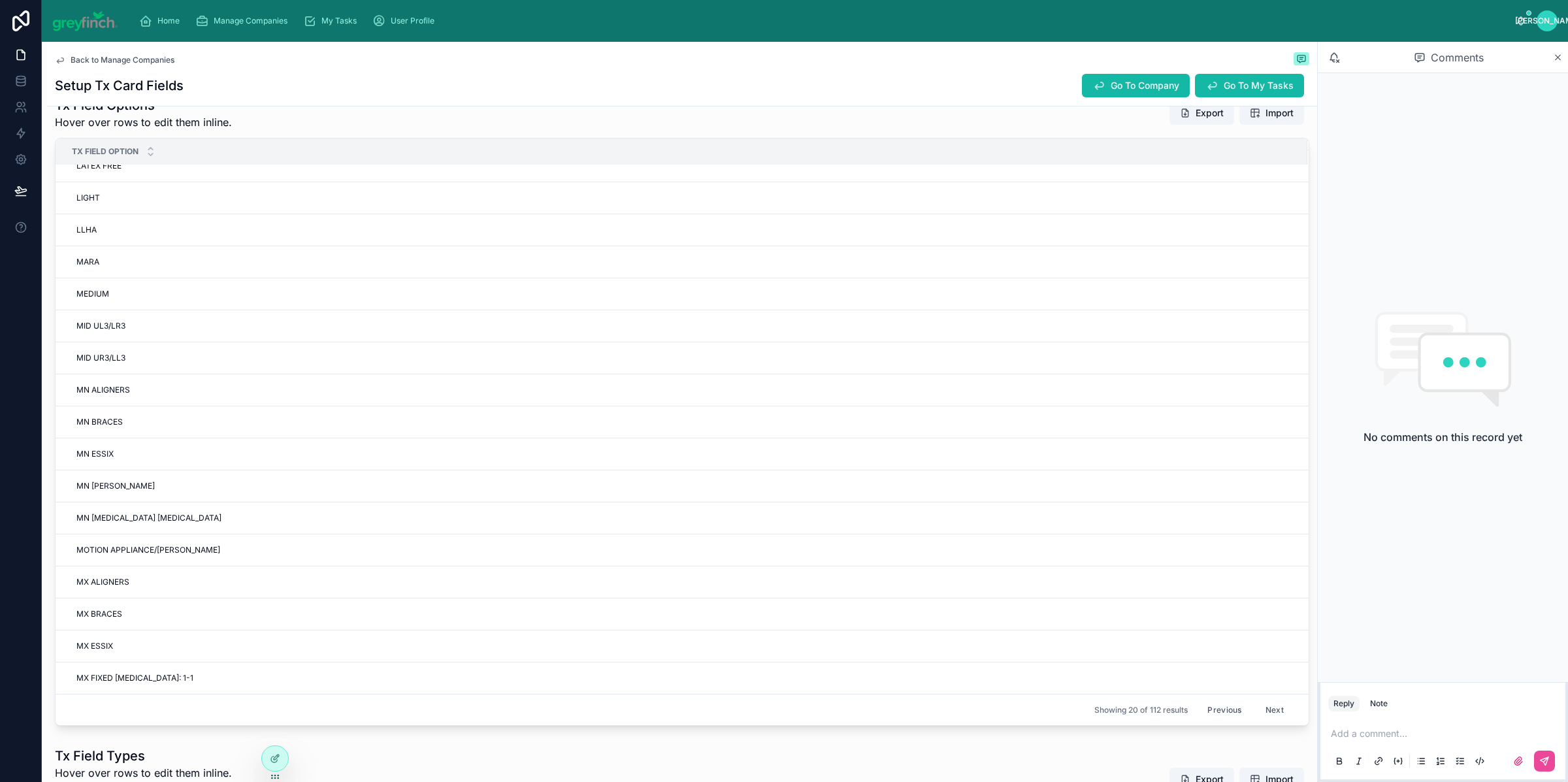
click at [1257, 713] on button "Next" at bounding box center [1274, 709] width 37 height 20
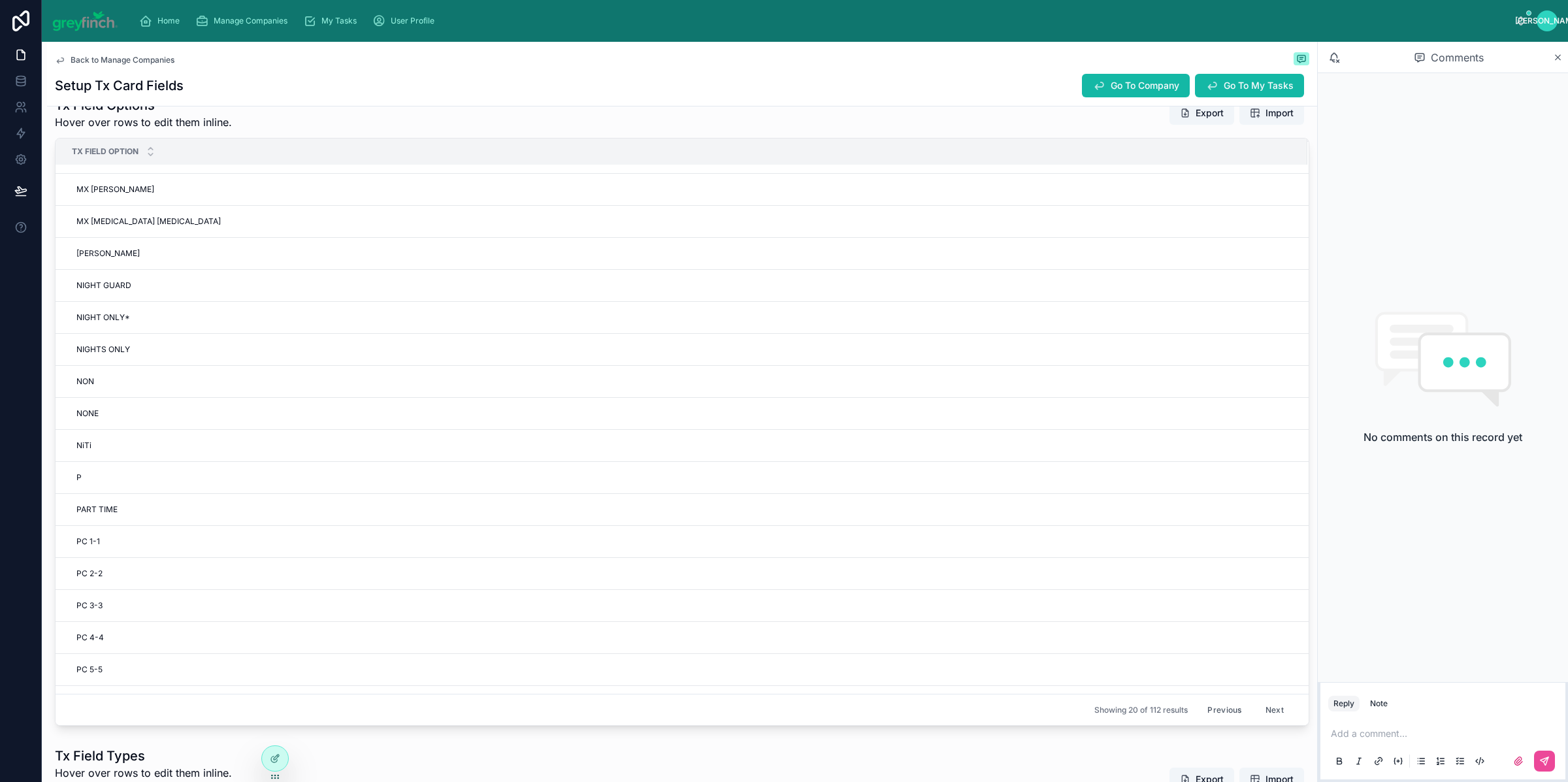
scroll to position [24, 0]
click at [1166, 340] on button "Delete This Row" at bounding box center [1192, 333] width 91 height 21
click at [1169, 338] on span "Delete This Row" at bounding box center [1199, 332] width 60 height 11
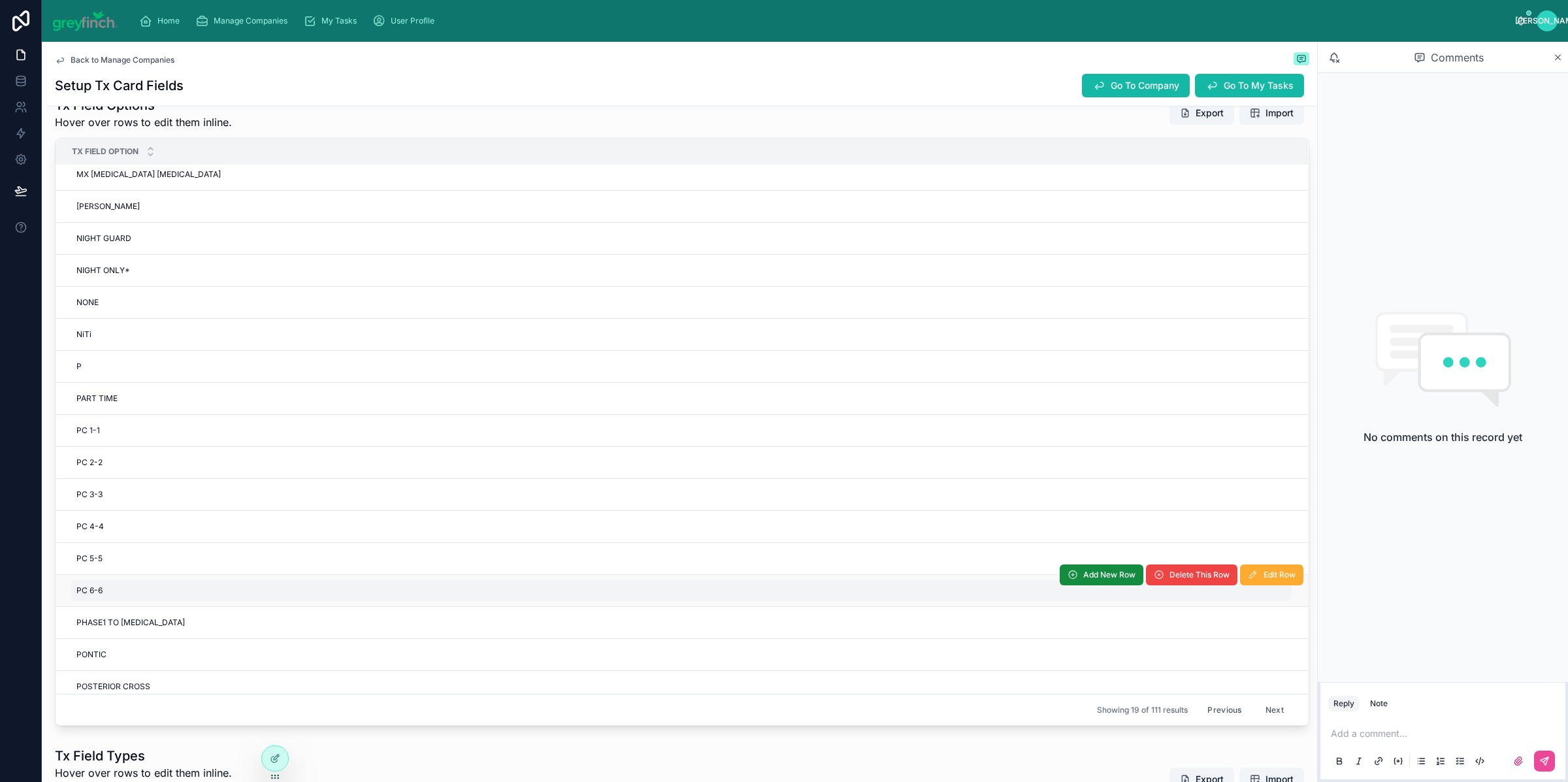
scroll to position [80, 0]
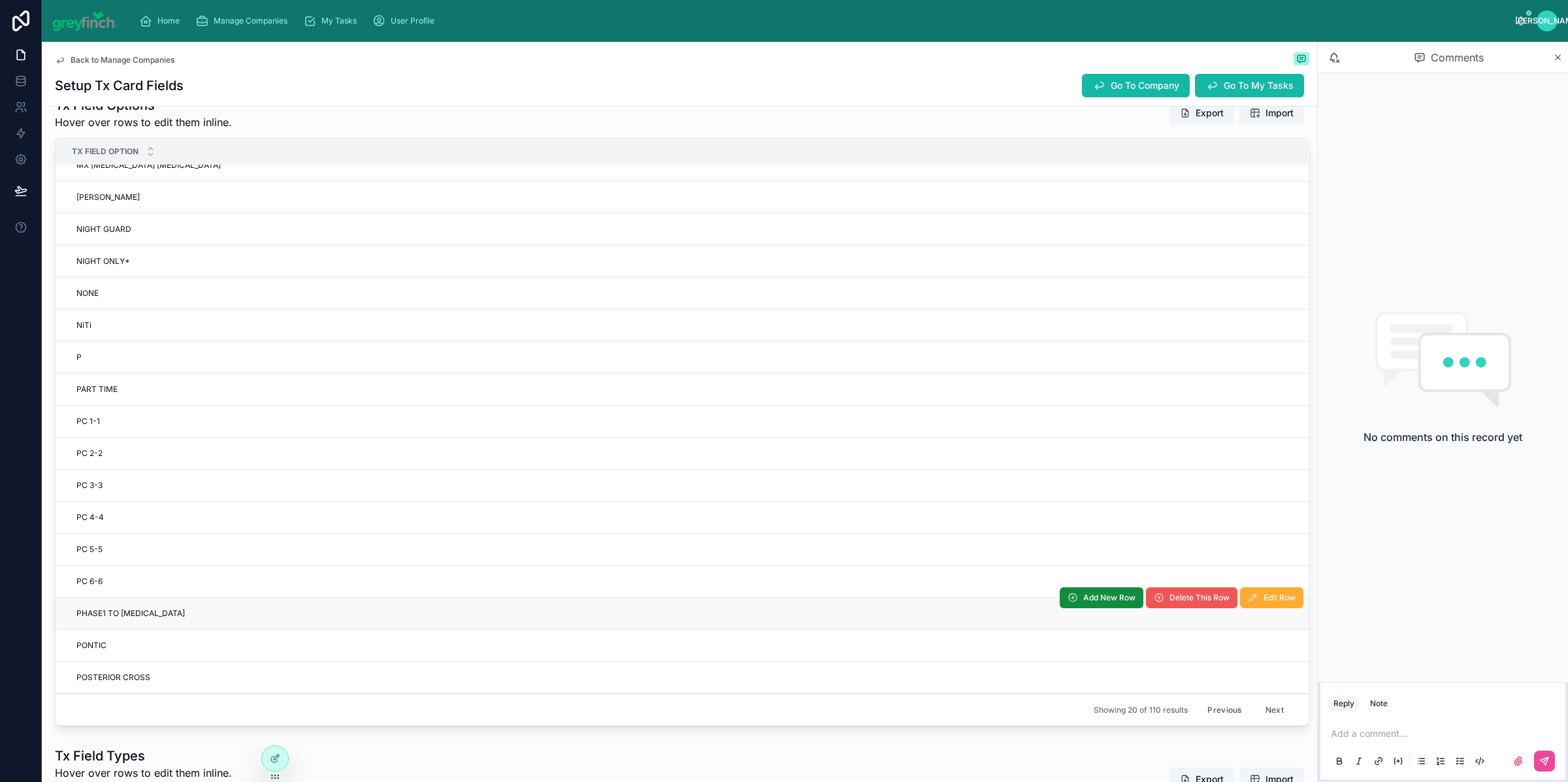
click at [1169, 603] on span "Delete This Row" at bounding box center [1199, 598] width 60 height 11
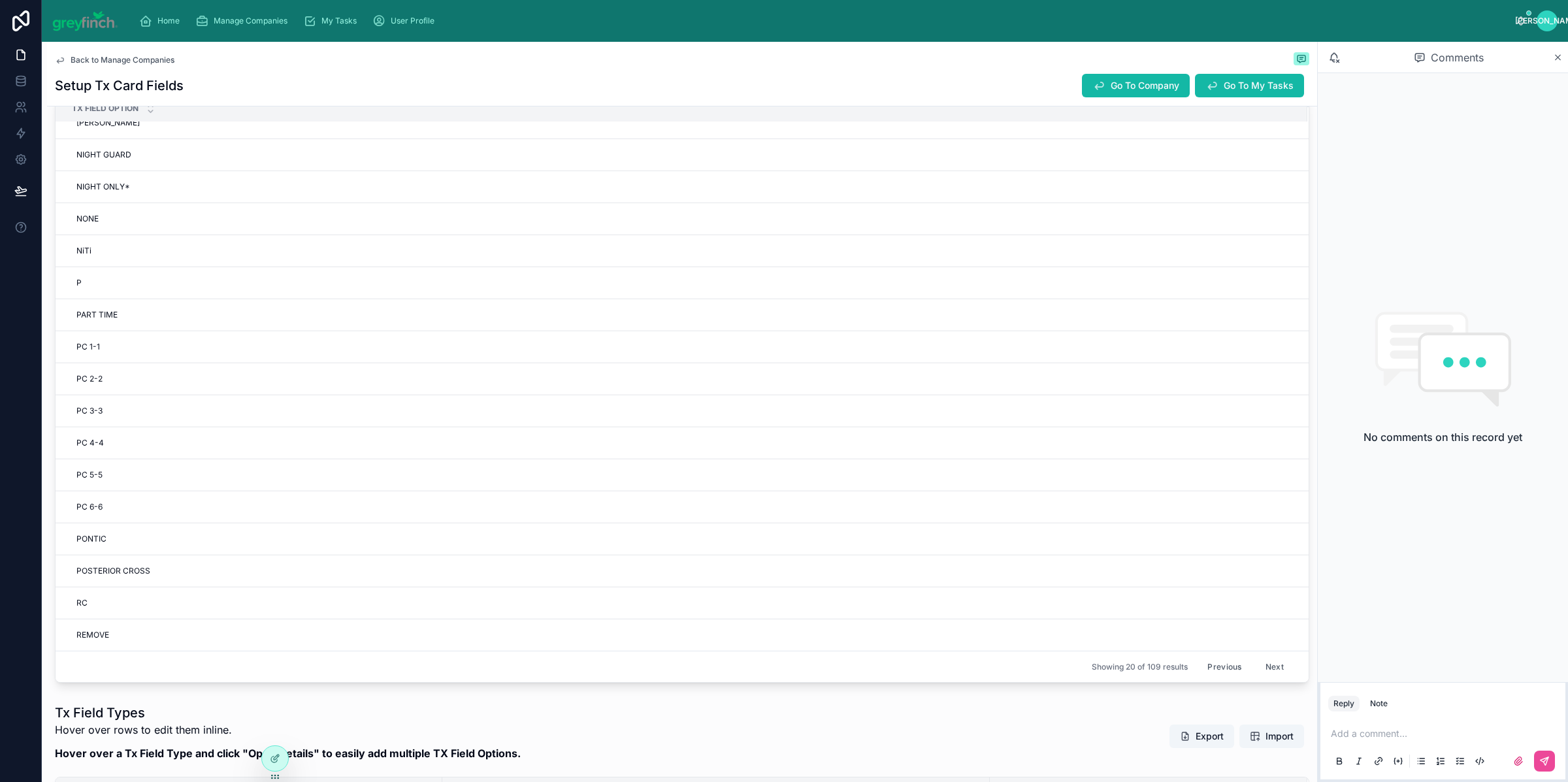
scroll to position [506, 0]
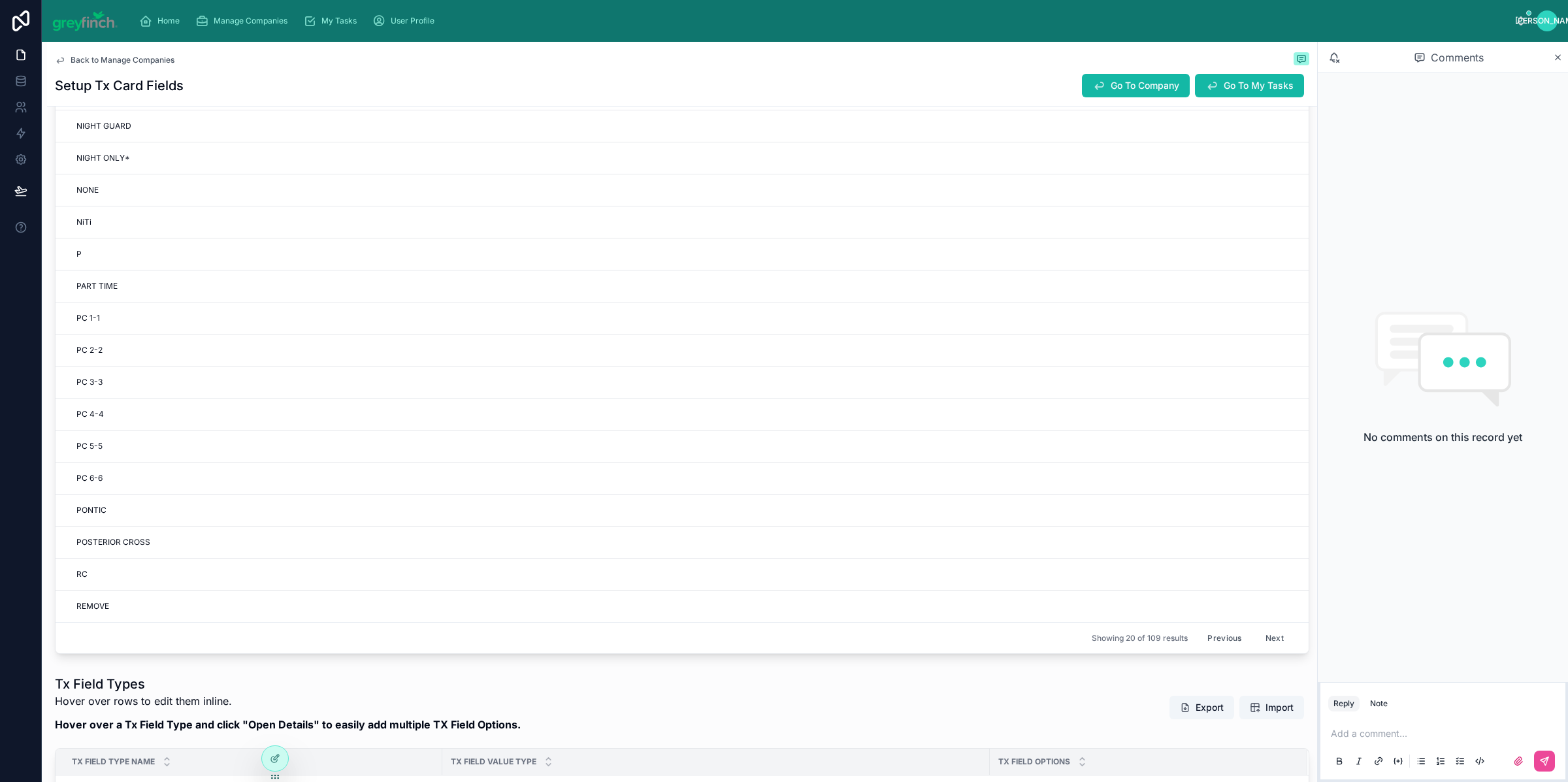
click at [1257, 640] on button "Next" at bounding box center [1274, 638] width 37 height 20
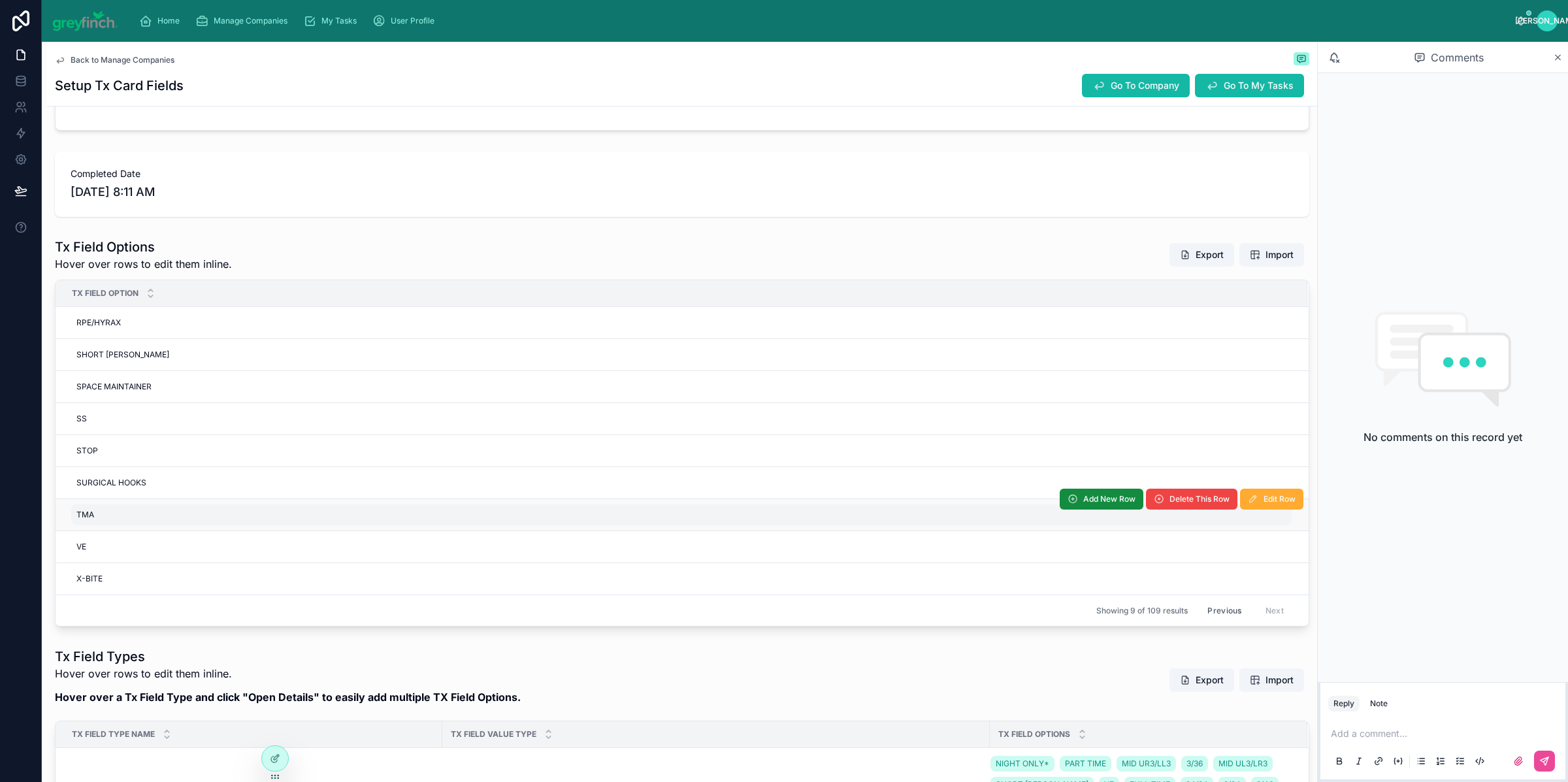
scroll to position [308, 0]
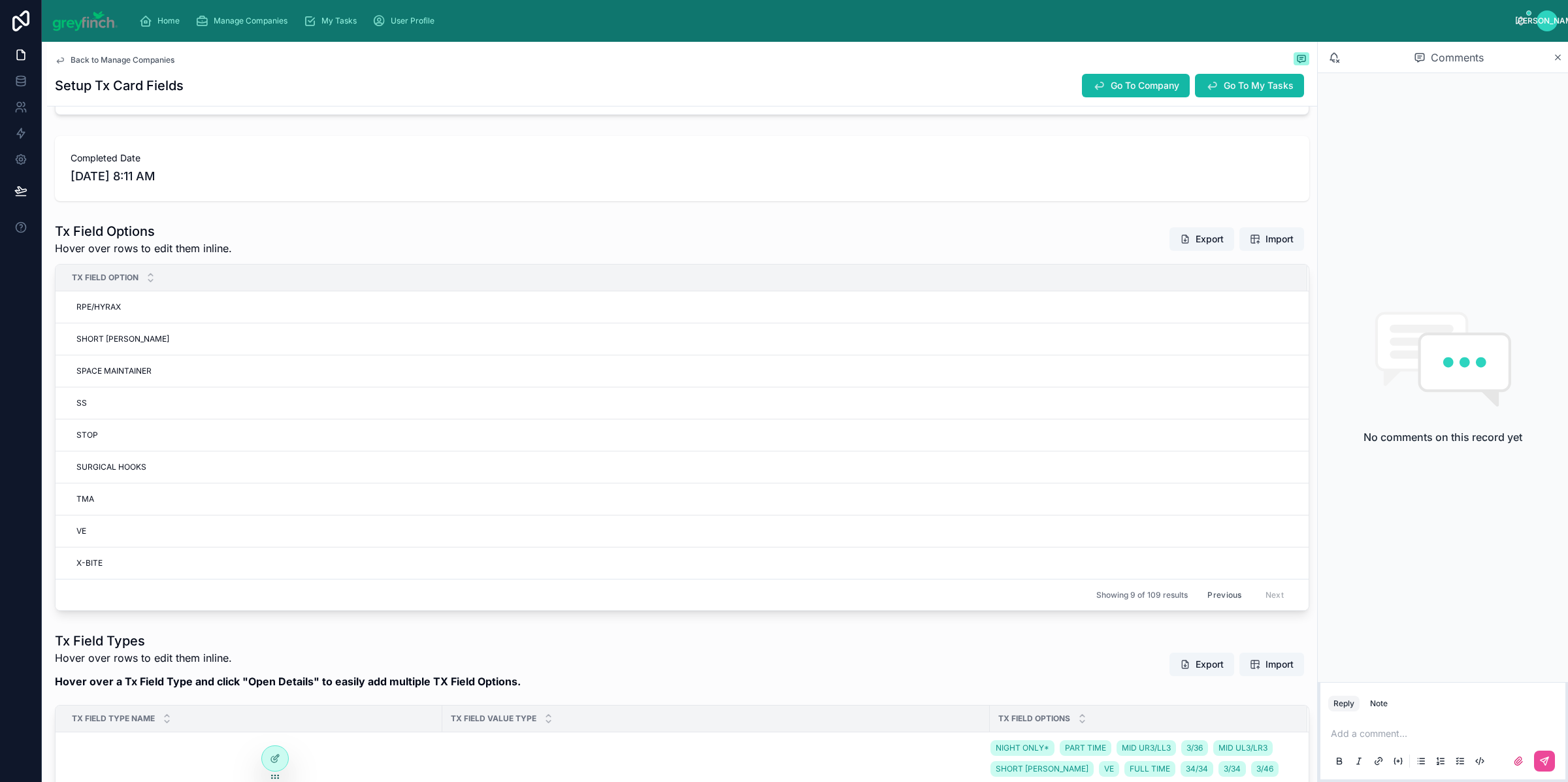
click at [1222, 601] on button "Previous" at bounding box center [1225, 594] width 52 height 20
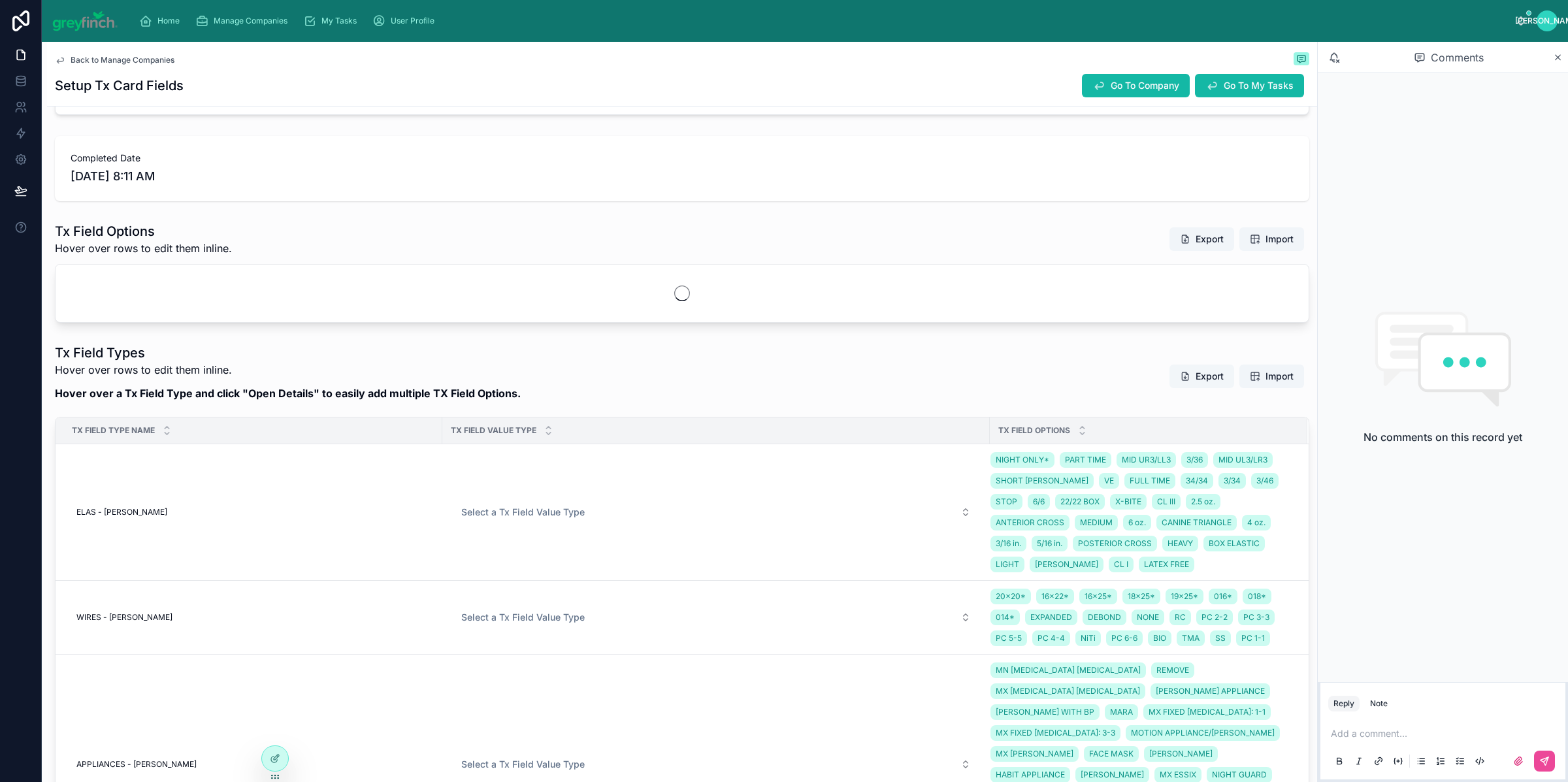
scroll to position [517, 0]
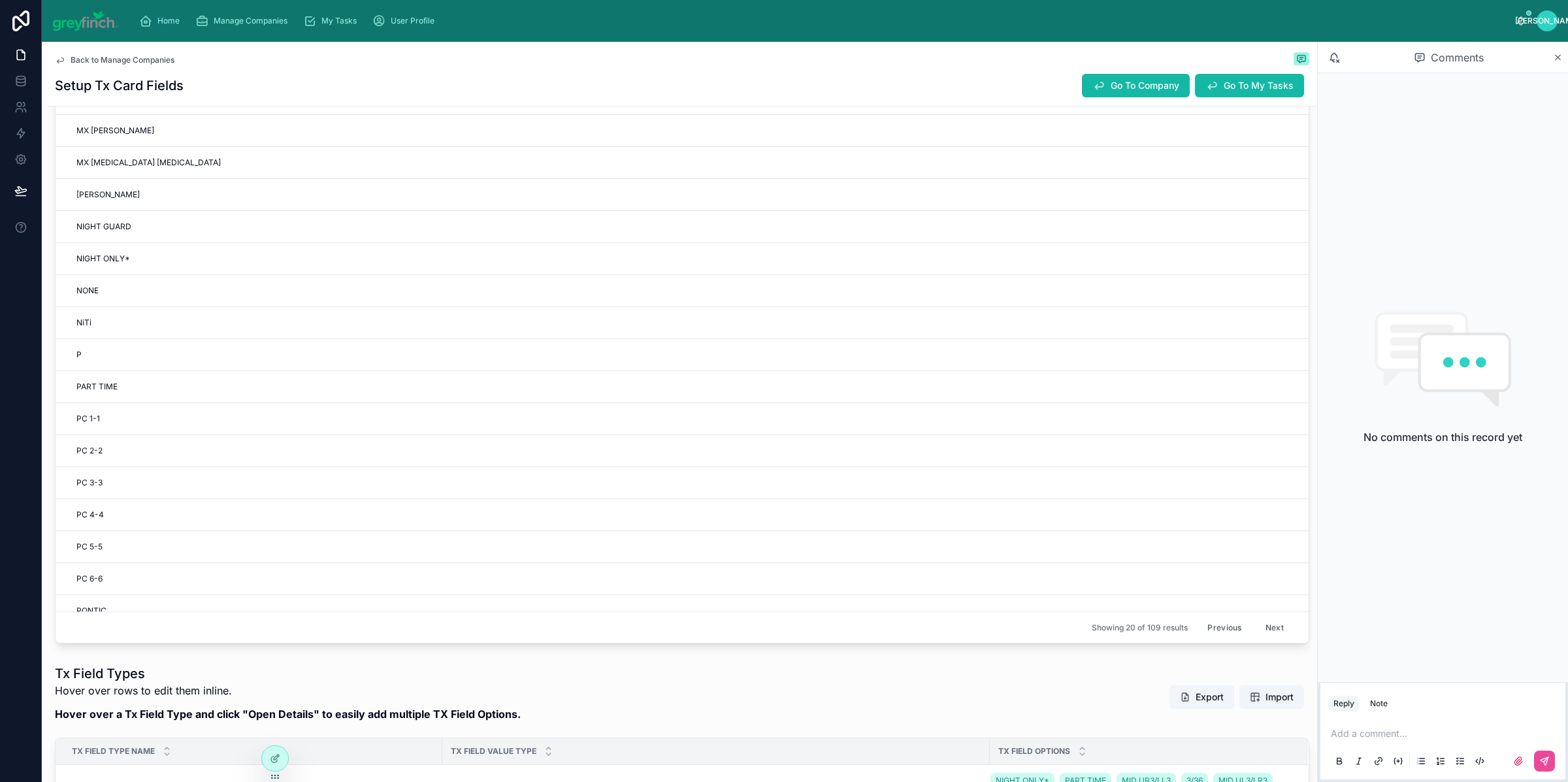
click at [1217, 625] on button "Previous" at bounding box center [1225, 627] width 52 height 20
click at [1199, 630] on button "Previous" at bounding box center [1225, 627] width 52 height 20
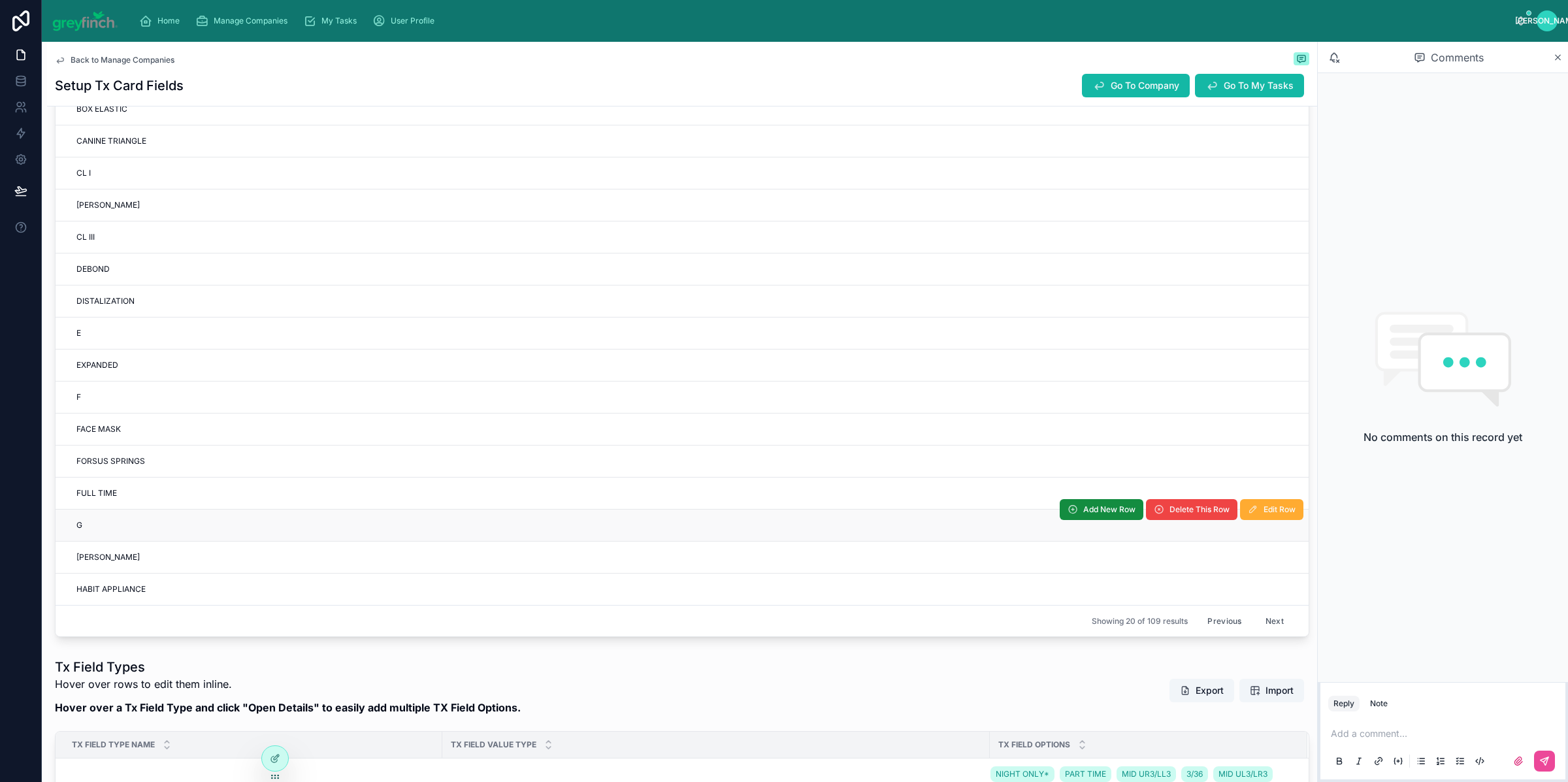
scroll to position [525, 0]
click at [1257, 621] on button "Next" at bounding box center [1274, 620] width 37 height 20
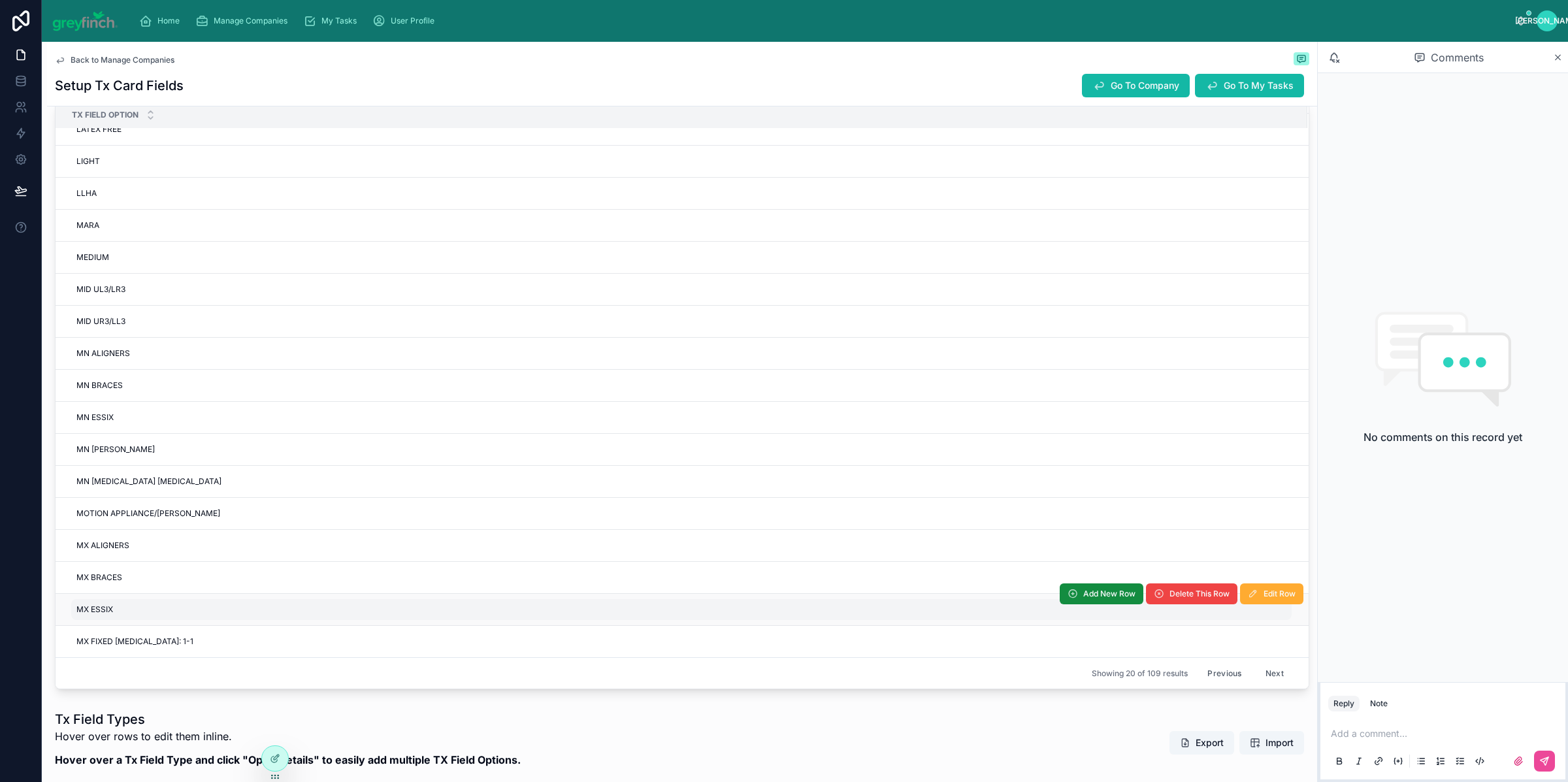
scroll to position [549, 0]
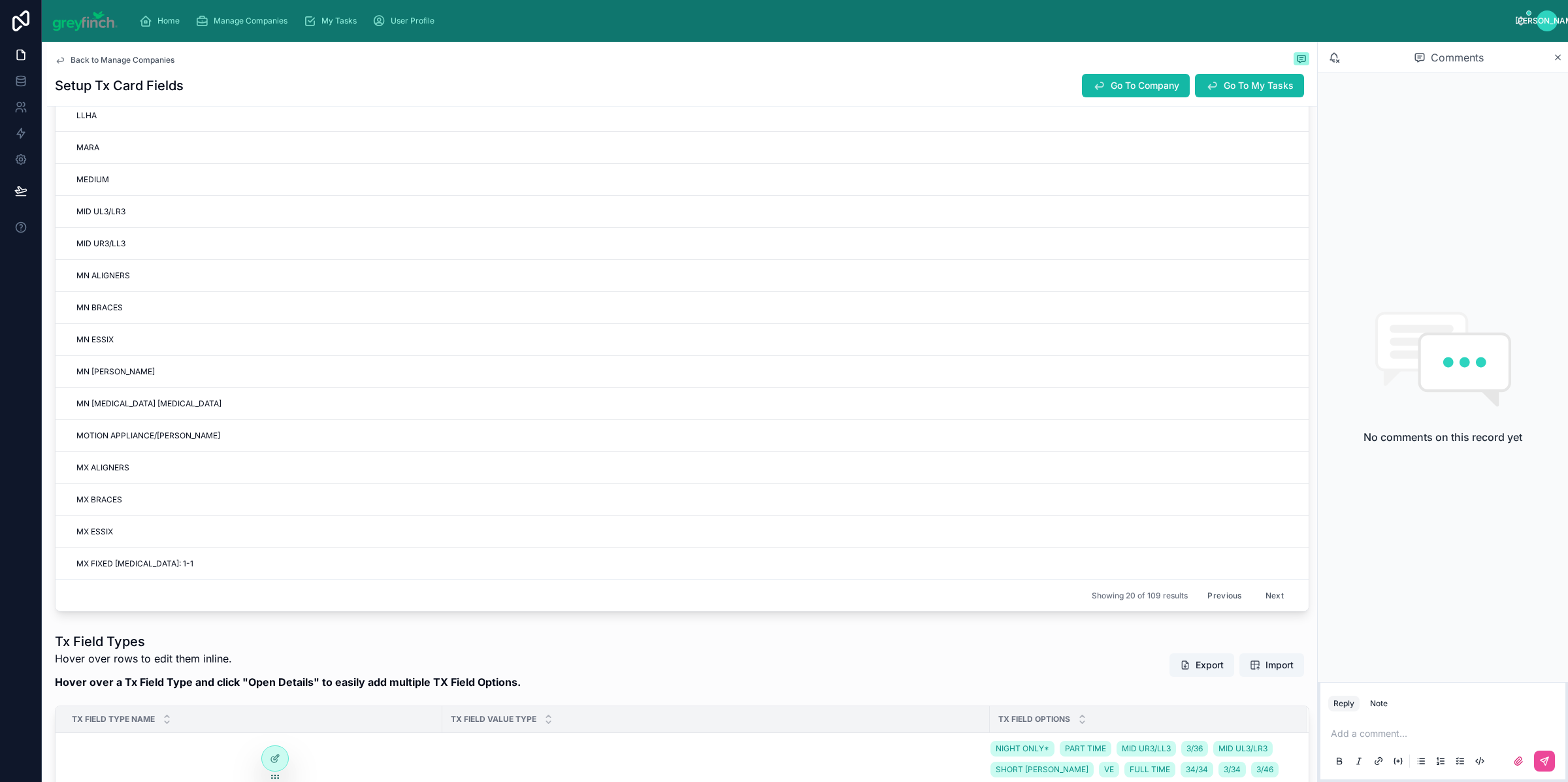
click at [1257, 594] on button "Next" at bounding box center [1274, 595] width 37 height 20
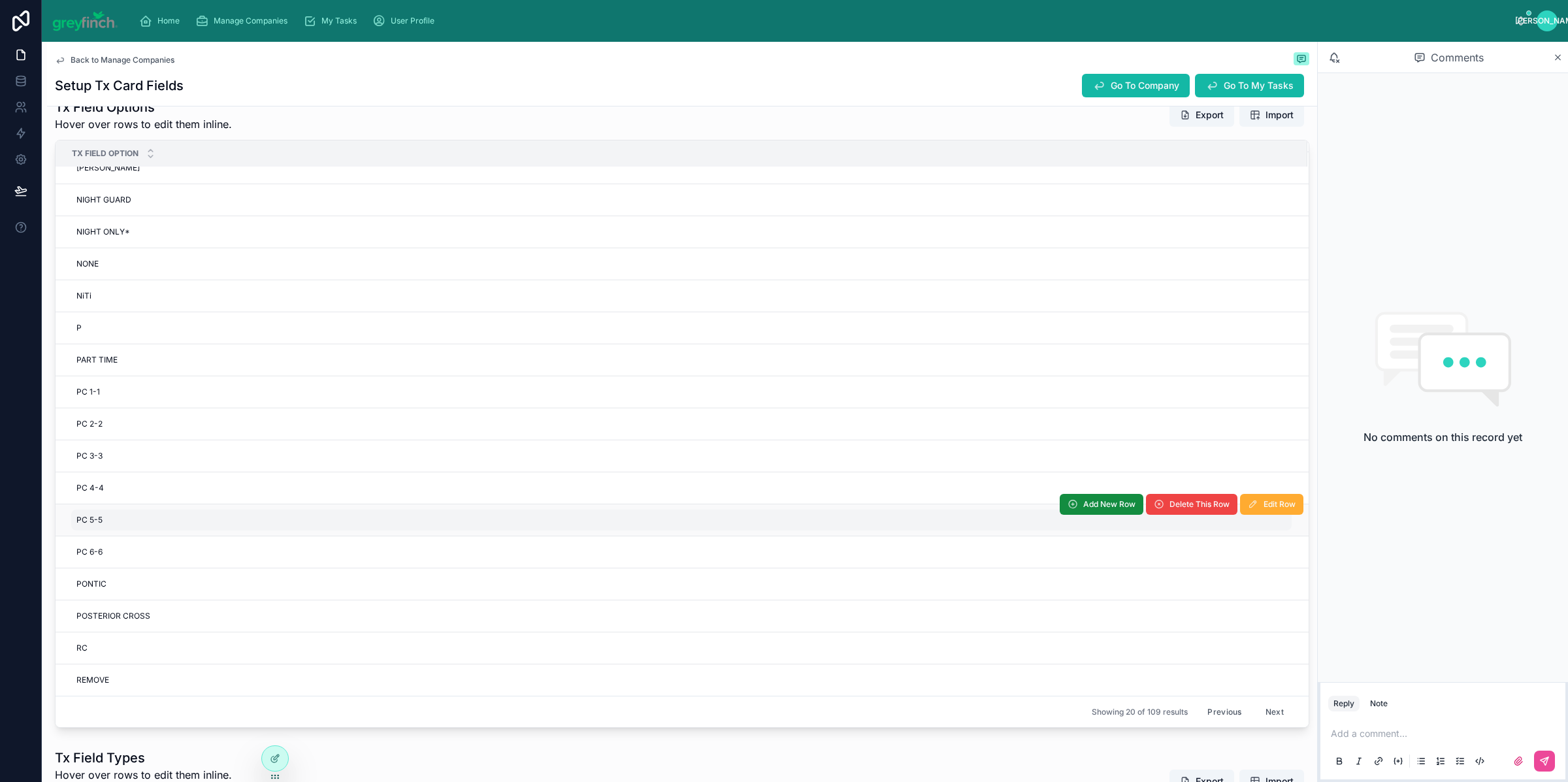
scroll to position [433, 0]
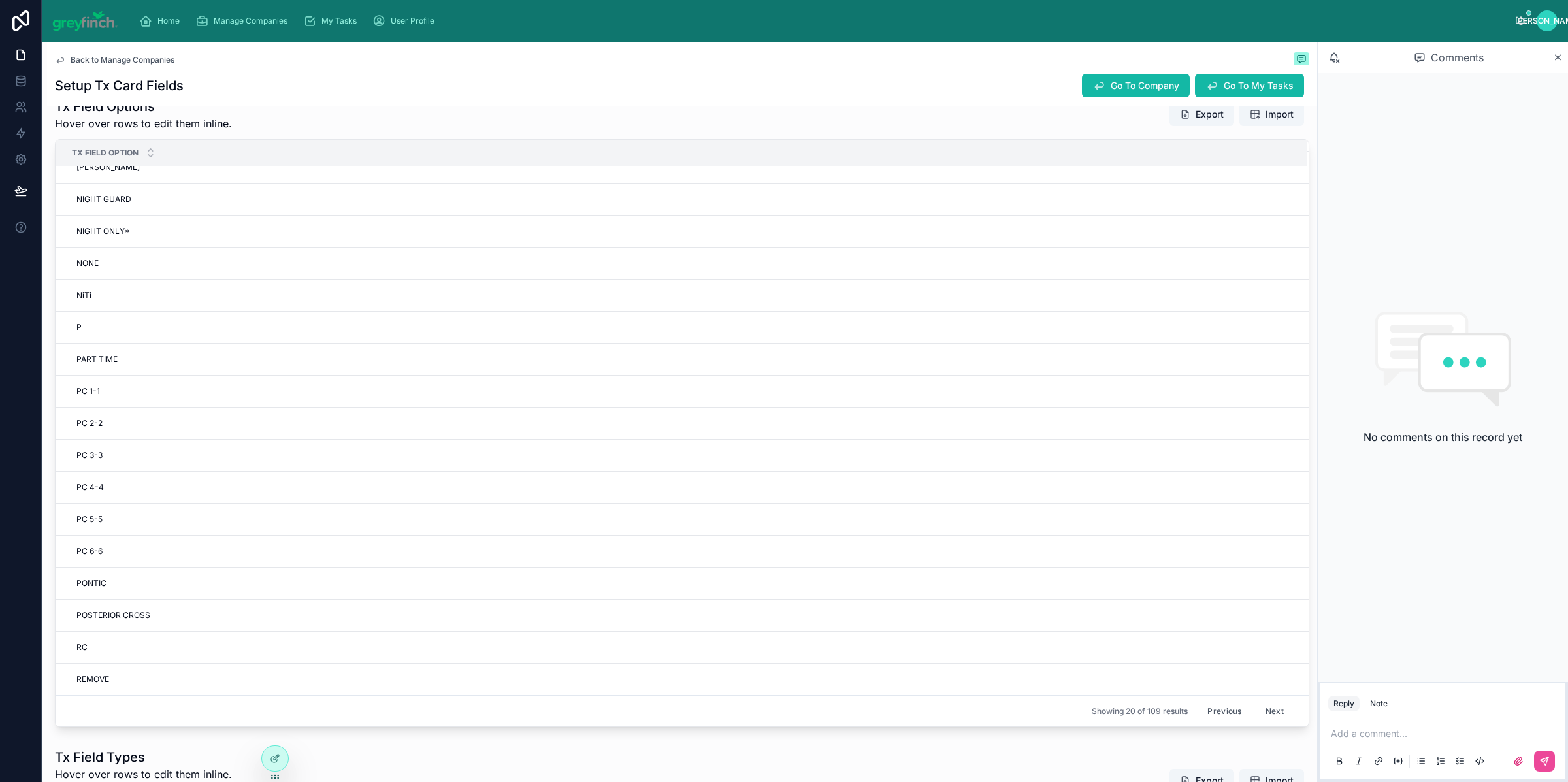
click at [1257, 710] on button "Next" at bounding box center [1274, 711] width 37 height 20
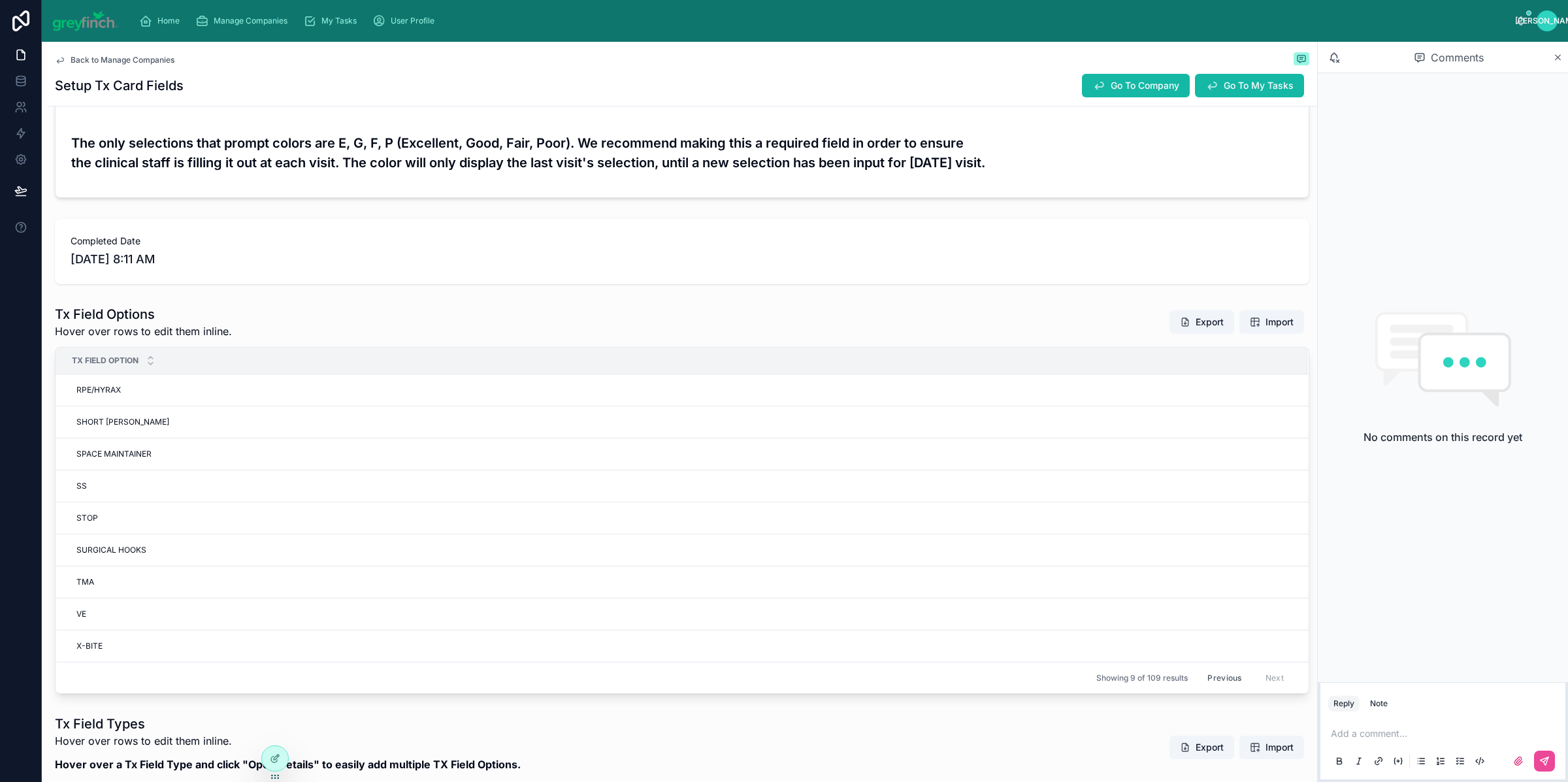
scroll to position [218, 0]
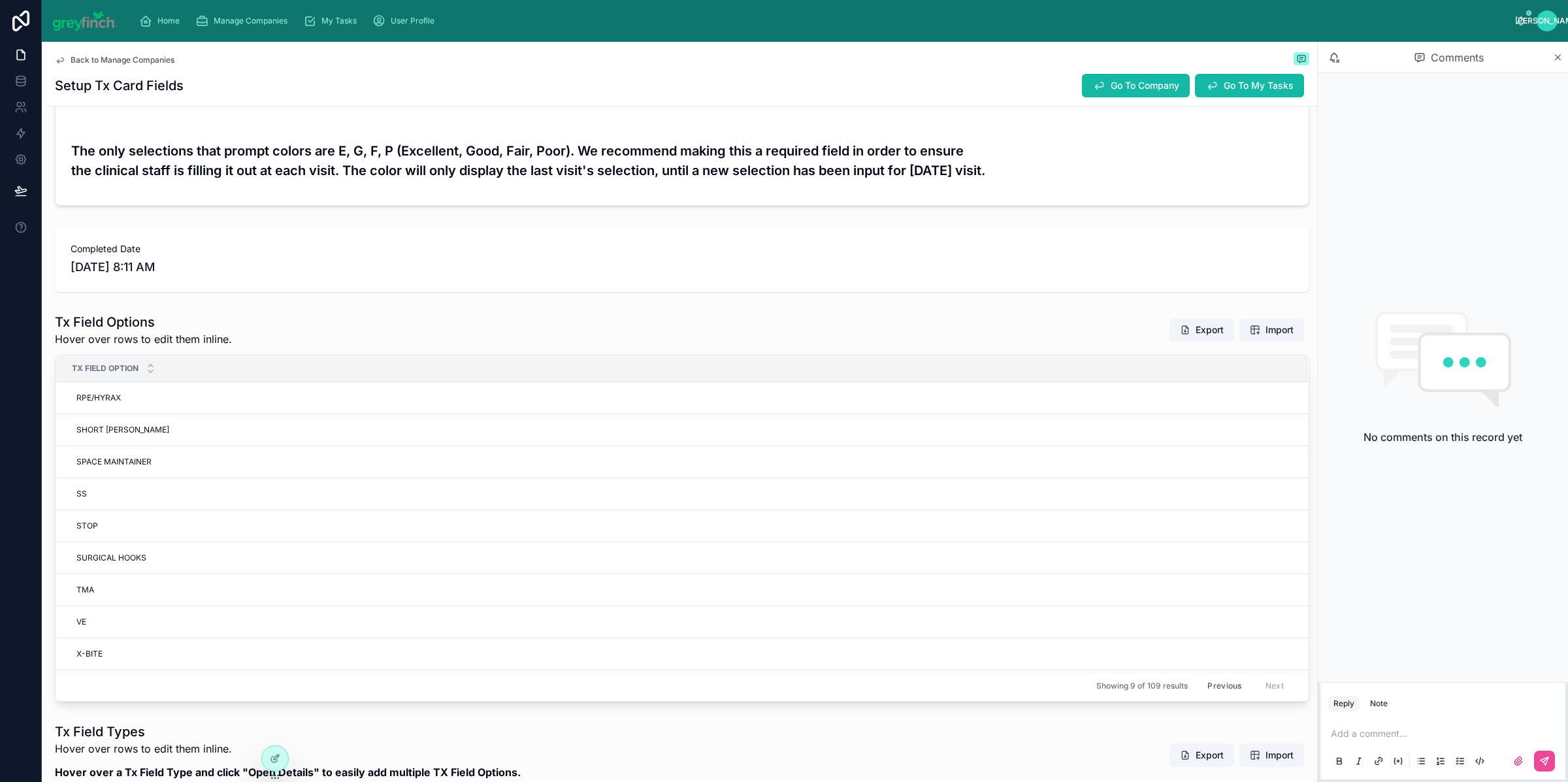
click at [1226, 687] on button "Previous" at bounding box center [1225, 686] width 52 height 20
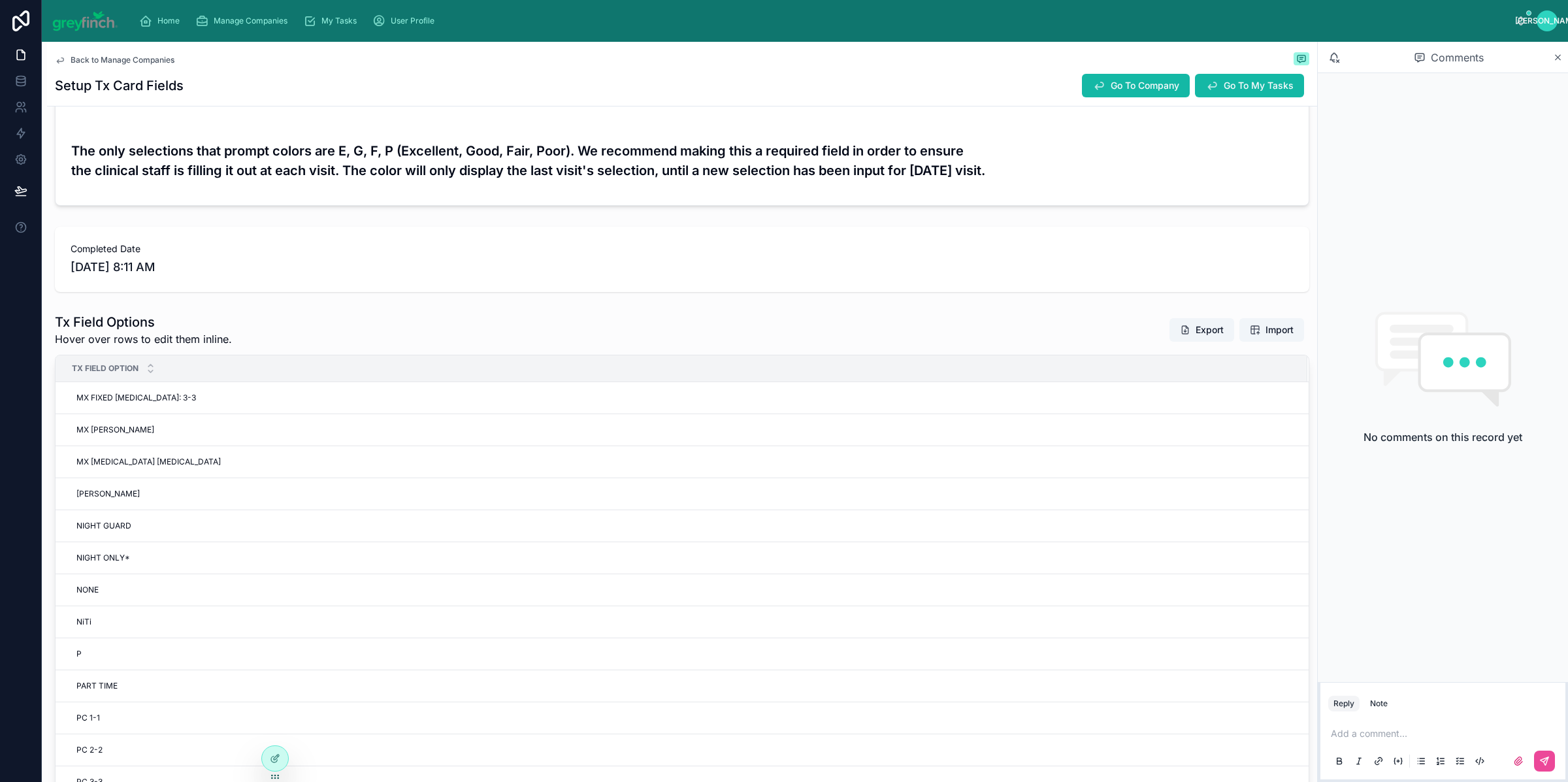
click at [768, 292] on div "Completed Date [DATE] 8:11 AM" at bounding box center [682, 259] width 1255 height 65
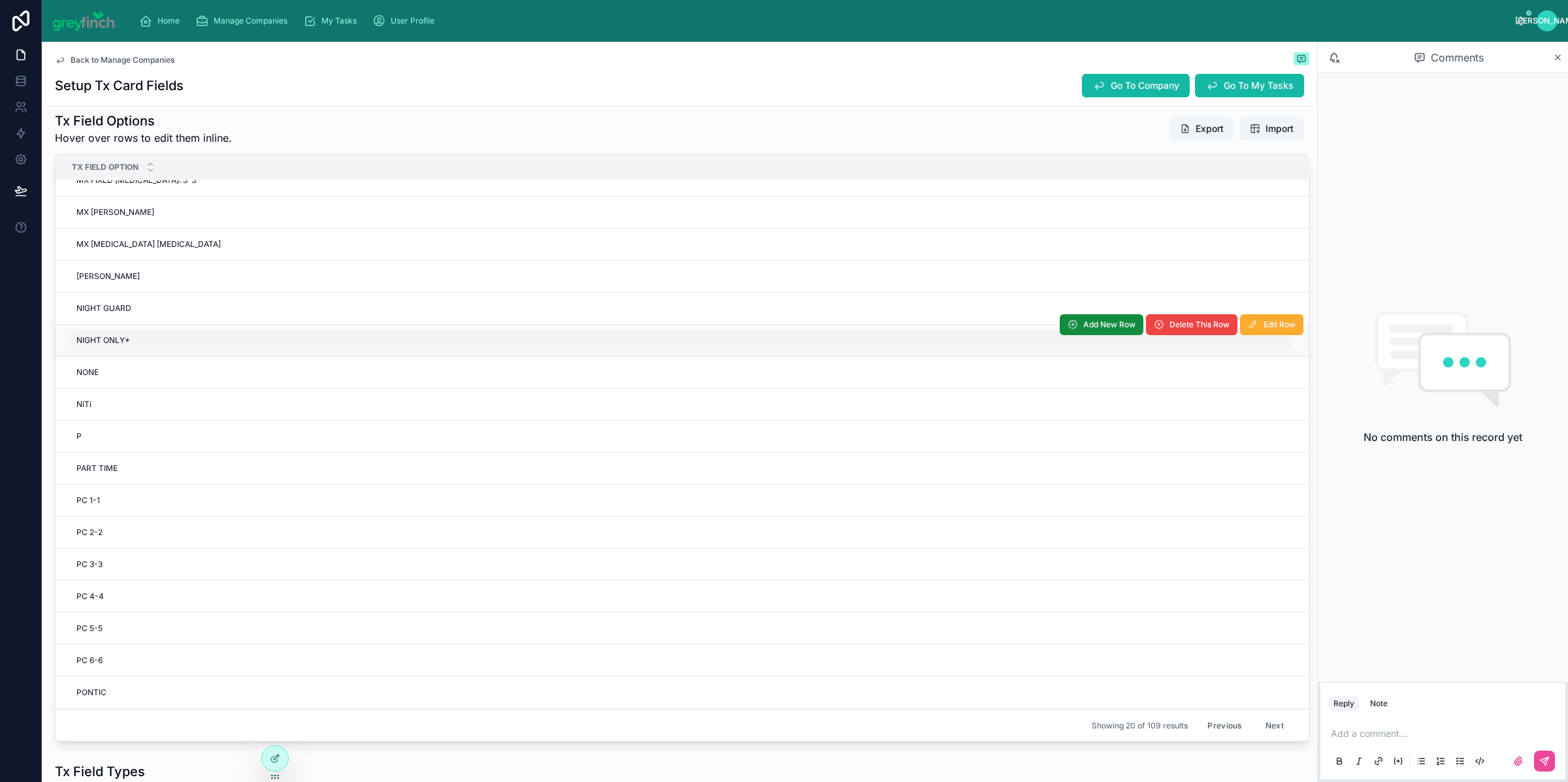
scroll to position [113, 0]
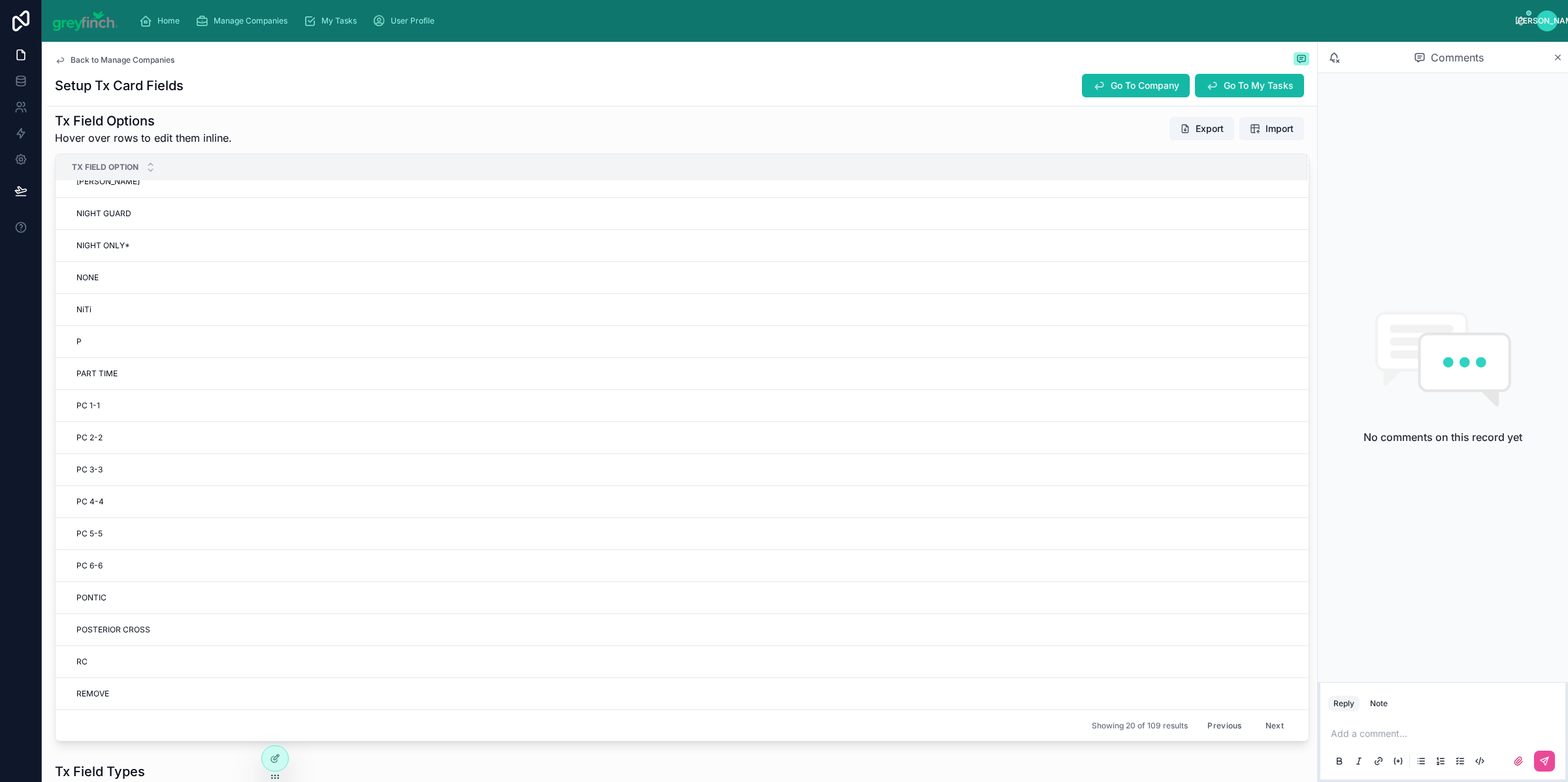
click at [1262, 728] on button "Next" at bounding box center [1274, 726] width 37 height 20
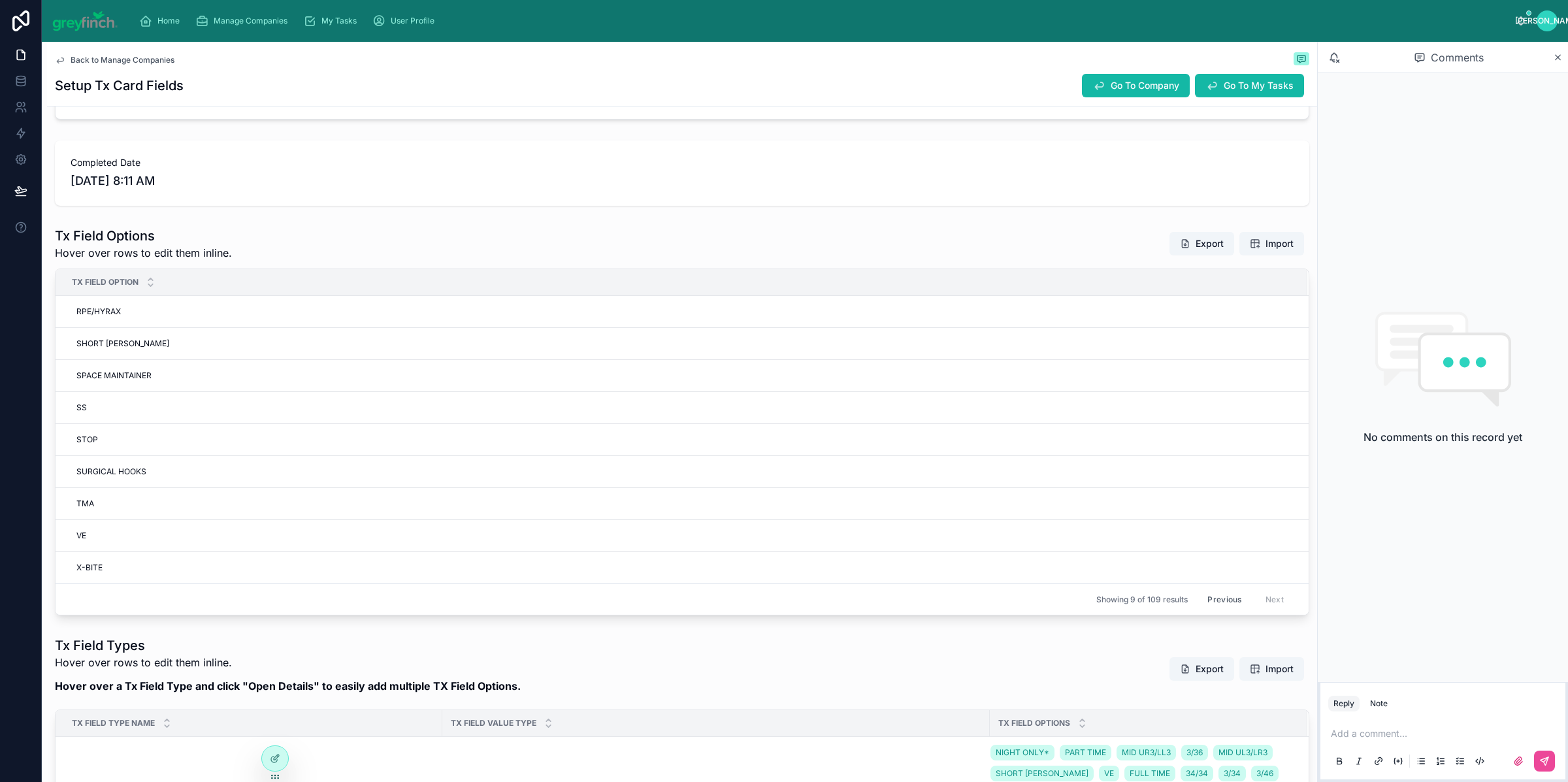
scroll to position [283, 0]
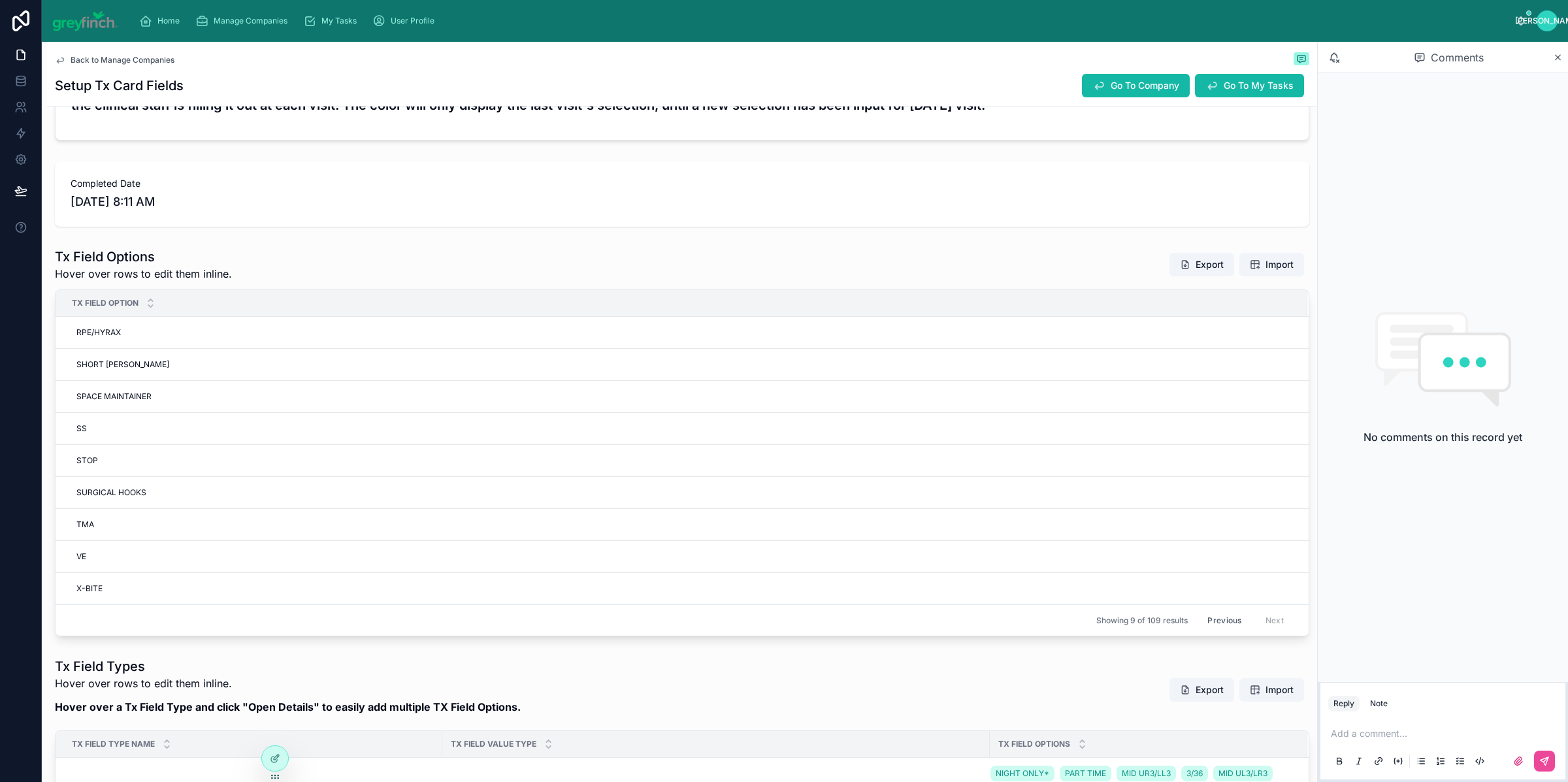
click at [1235, 630] on button "Previous" at bounding box center [1225, 621] width 52 height 20
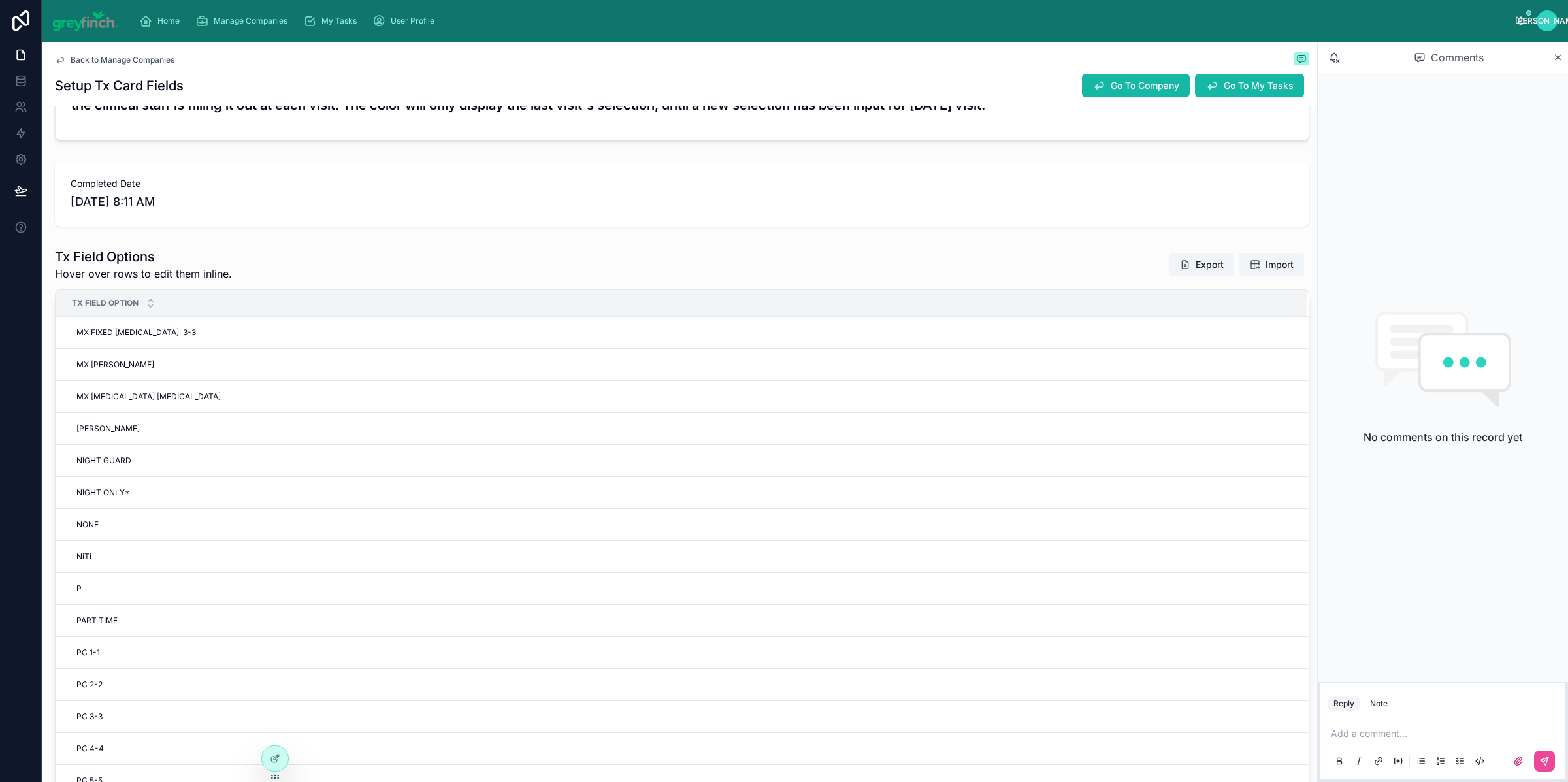
click at [1214, 629] on div "PART TIME PART TIME" at bounding box center [681, 621] width 1221 height 21
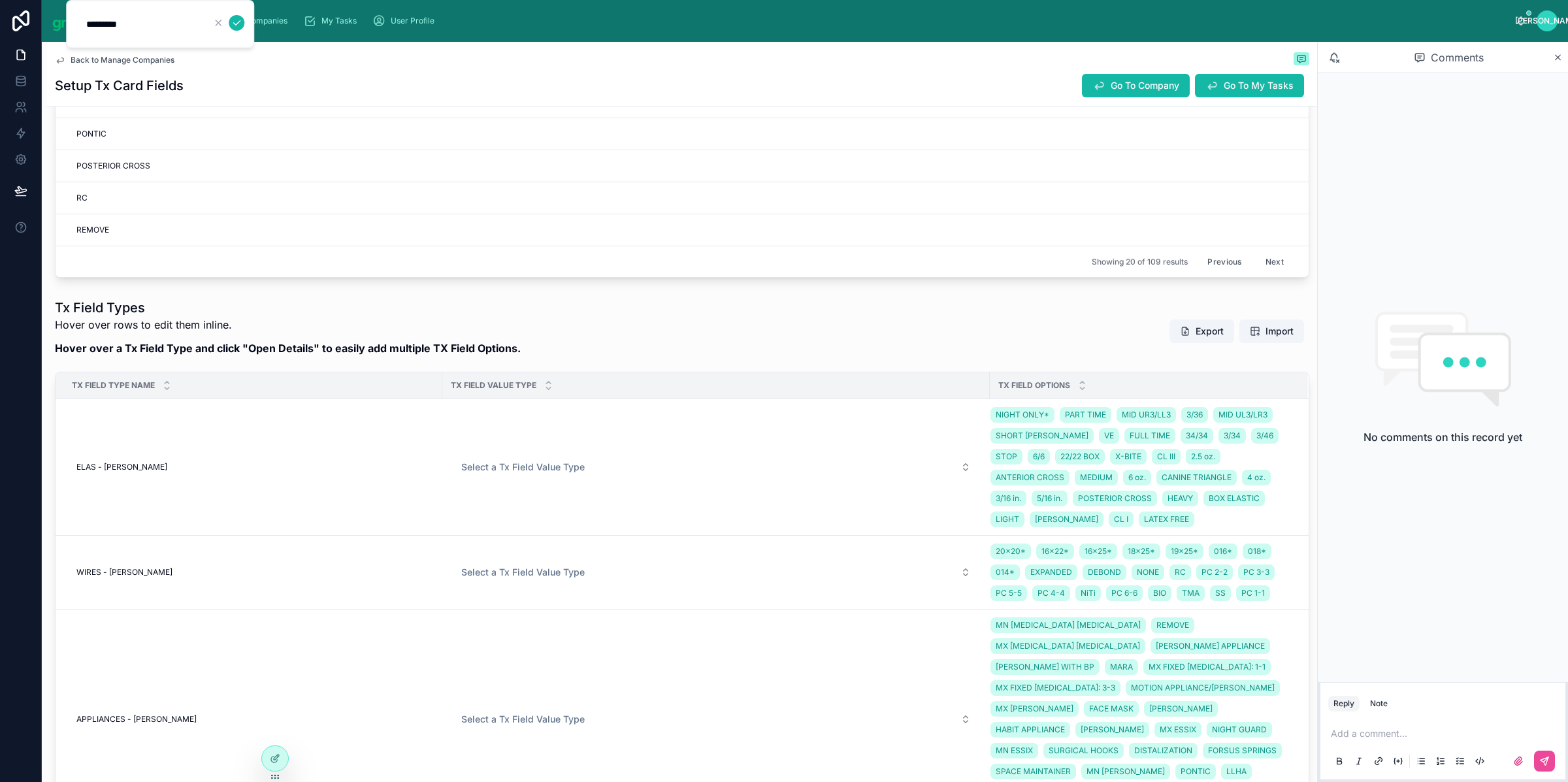
scroll to position [881, 0]
click at [1199, 272] on button "Previous" at bounding box center [1225, 263] width 52 height 20
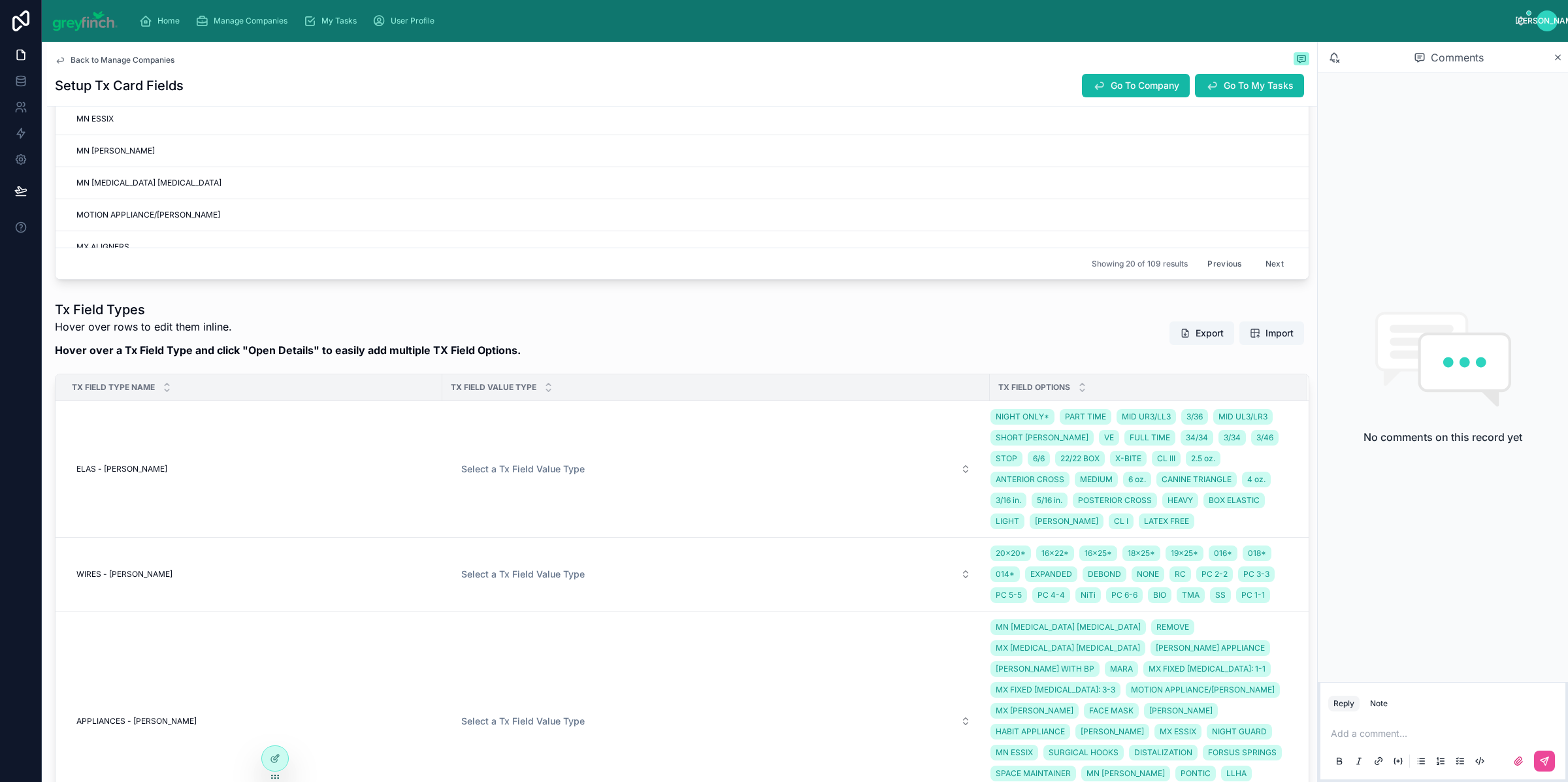
click at [1199, 268] on button "Previous" at bounding box center [1225, 263] width 52 height 20
click at [1199, 265] on button "Previous" at bounding box center [1225, 263] width 52 height 20
click at [1199, 264] on button "Previous" at bounding box center [1225, 263] width 52 height 20
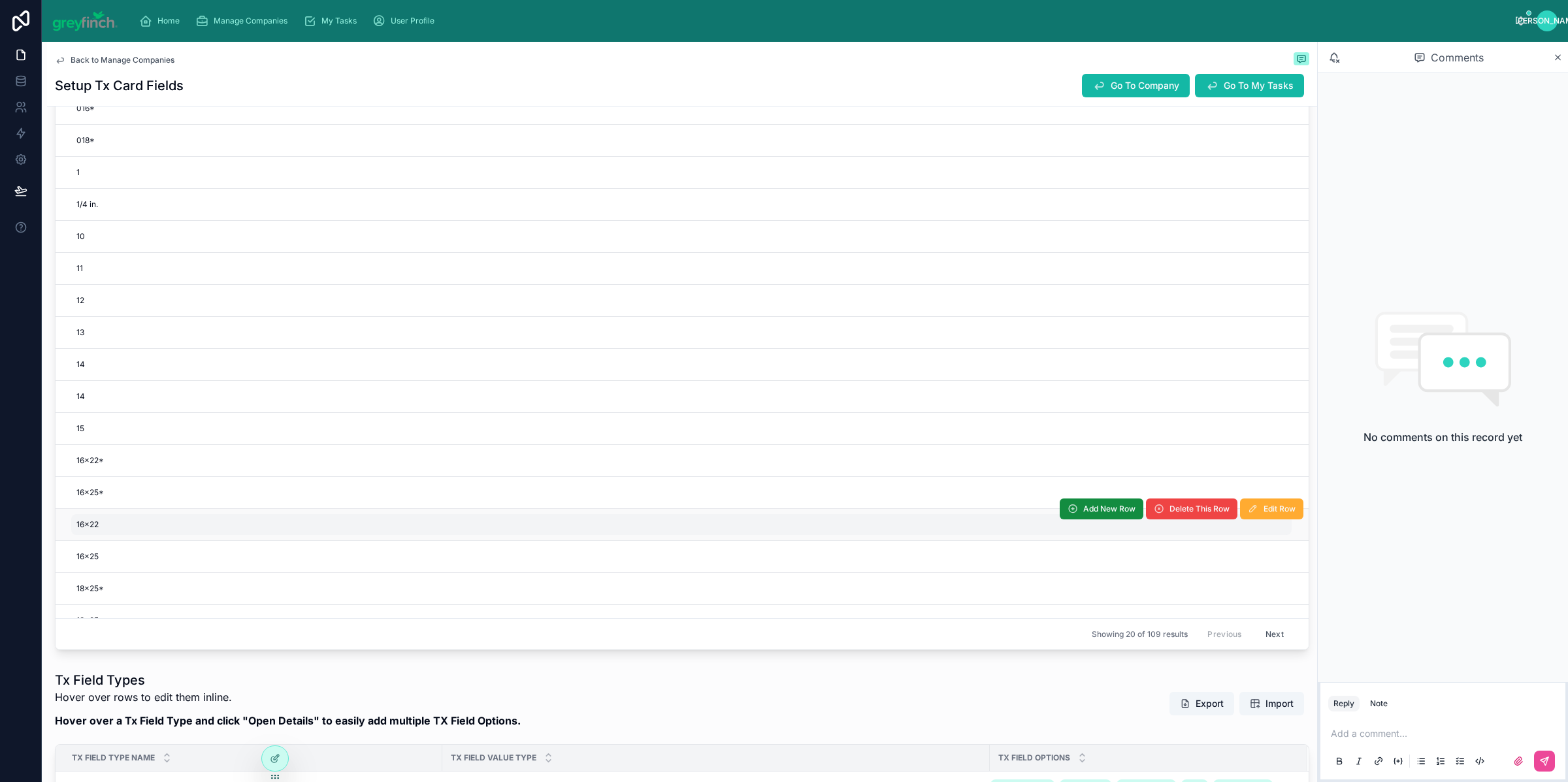
scroll to position [64, 0]
click at [1169, 511] on span "Delete This Row" at bounding box center [1199, 506] width 60 height 11
click at [1182, 507] on span "Delete This Row" at bounding box center [1199, 506] width 60 height 11
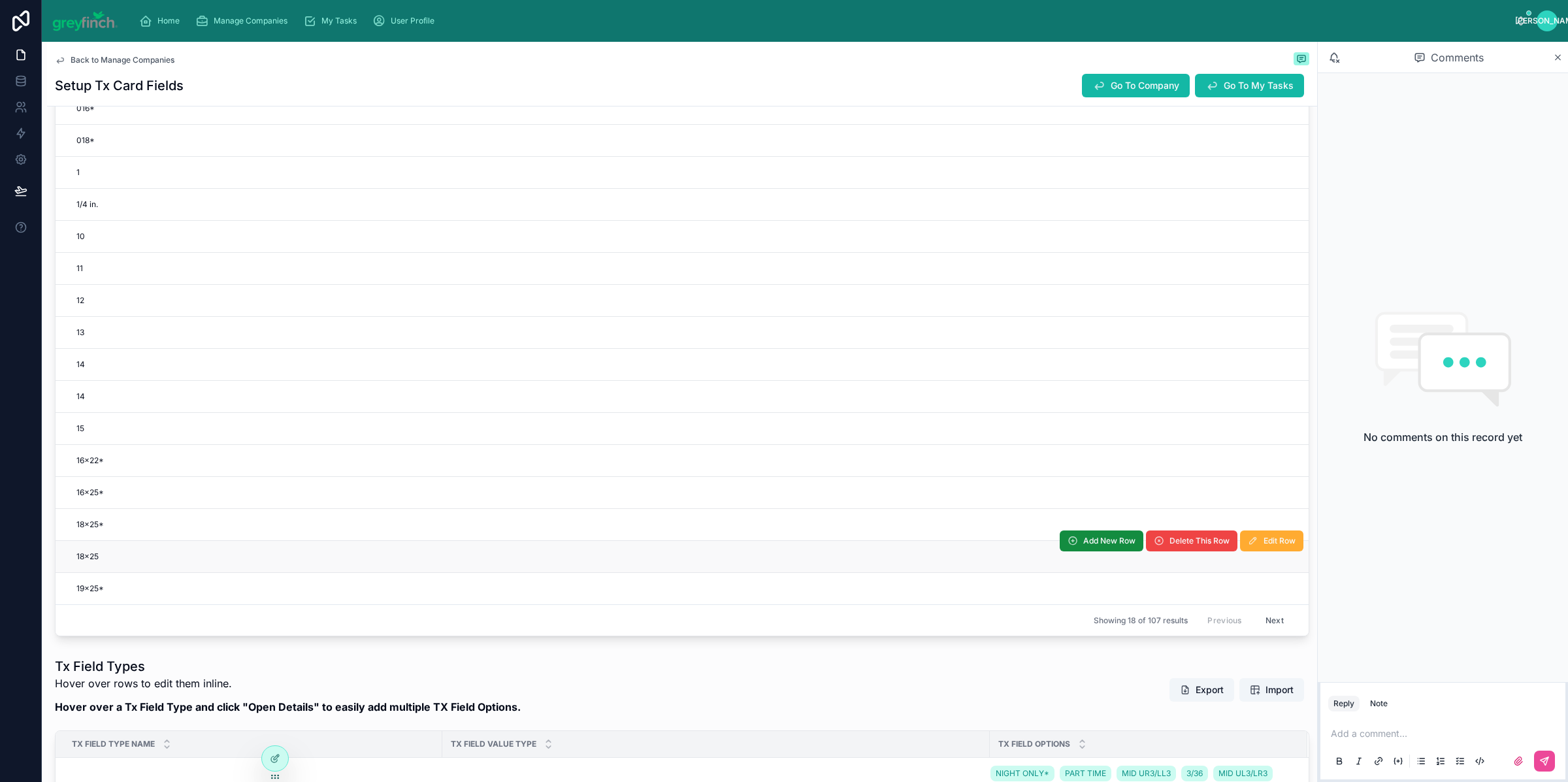
scroll to position [546, 0]
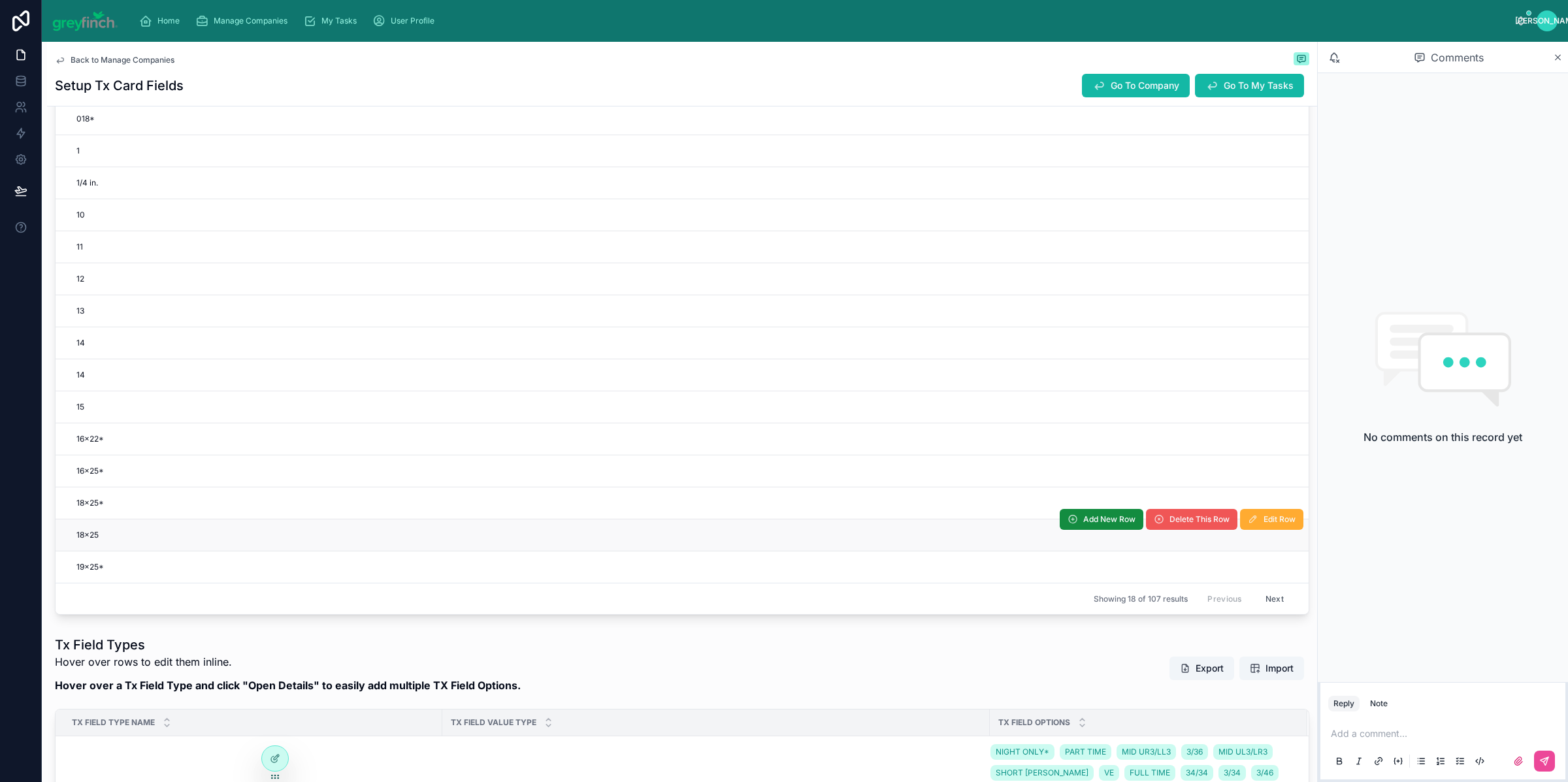
click at [1169, 524] on span "Delete This Row" at bounding box center [1199, 519] width 60 height 11
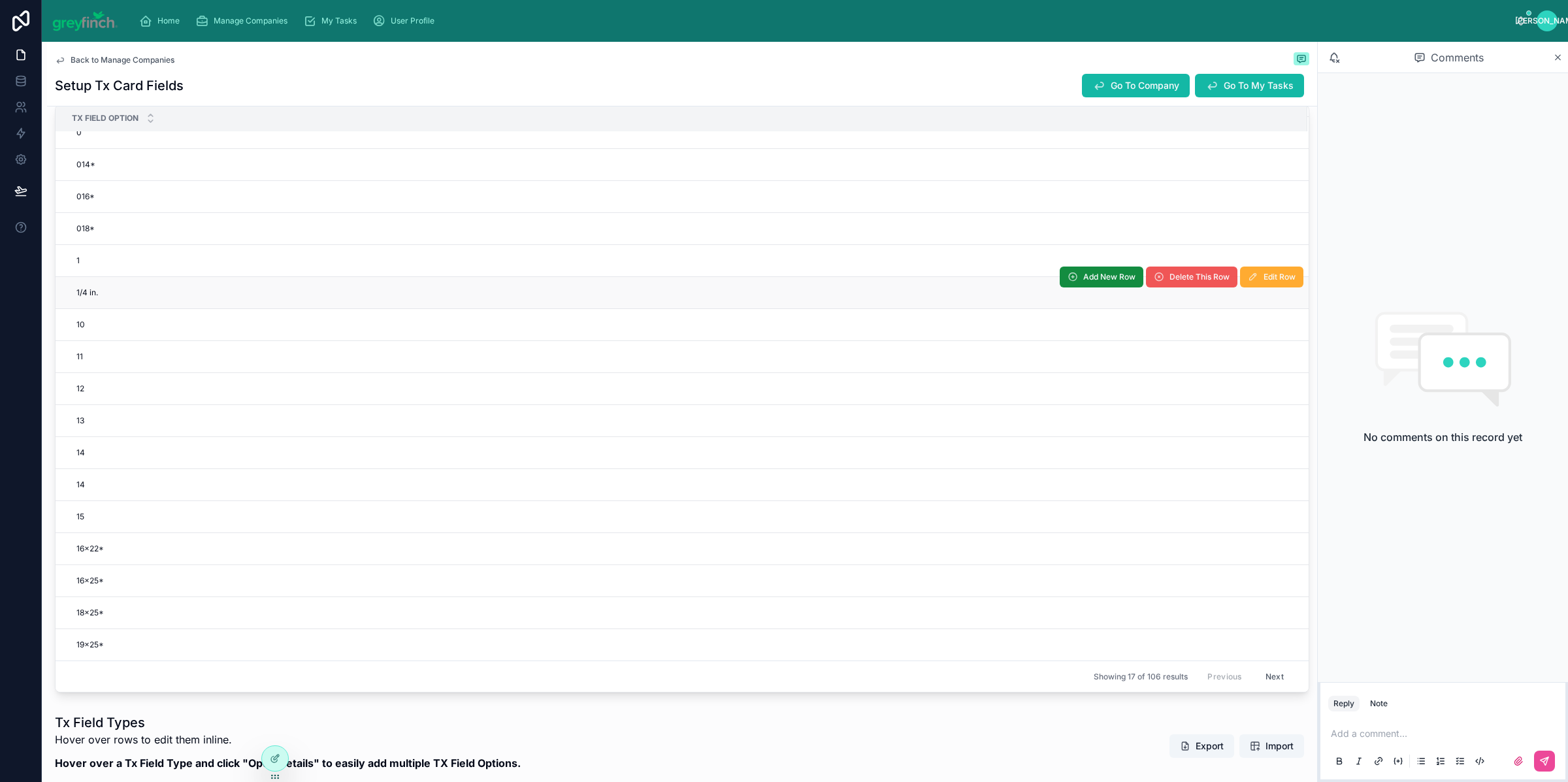
click at [1173, 281] on span "Delete This Row" at bounding box center [1199, 276] width 60 height 11
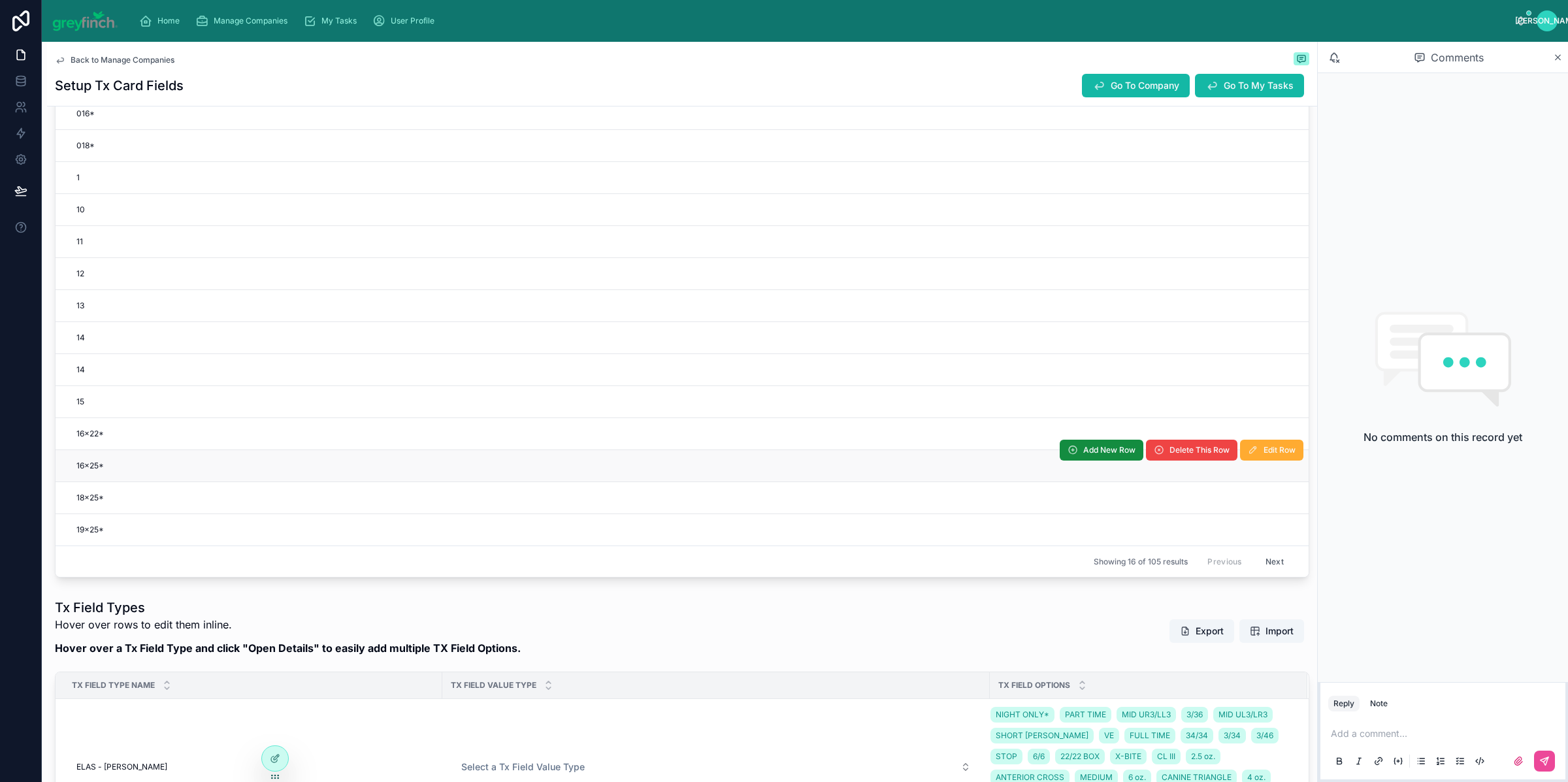
scroll to position [575, 0]
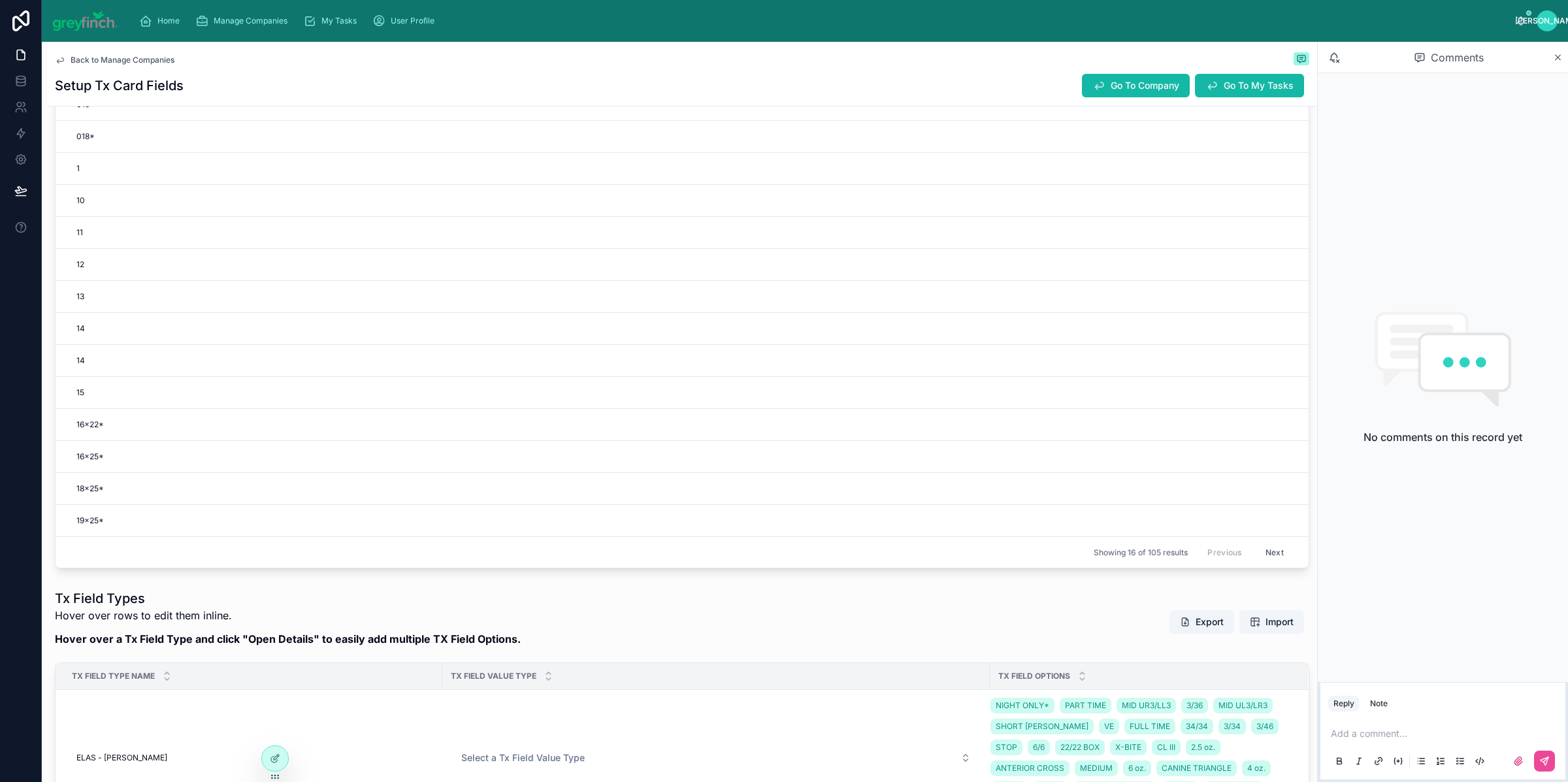
click at [1205, 556] on div "Previous Next" at bounding box center [1246, 552] width 95 height 20
click at [1267, 558] on button "Next" at bounding box center [1274, 552] width 37 height 20
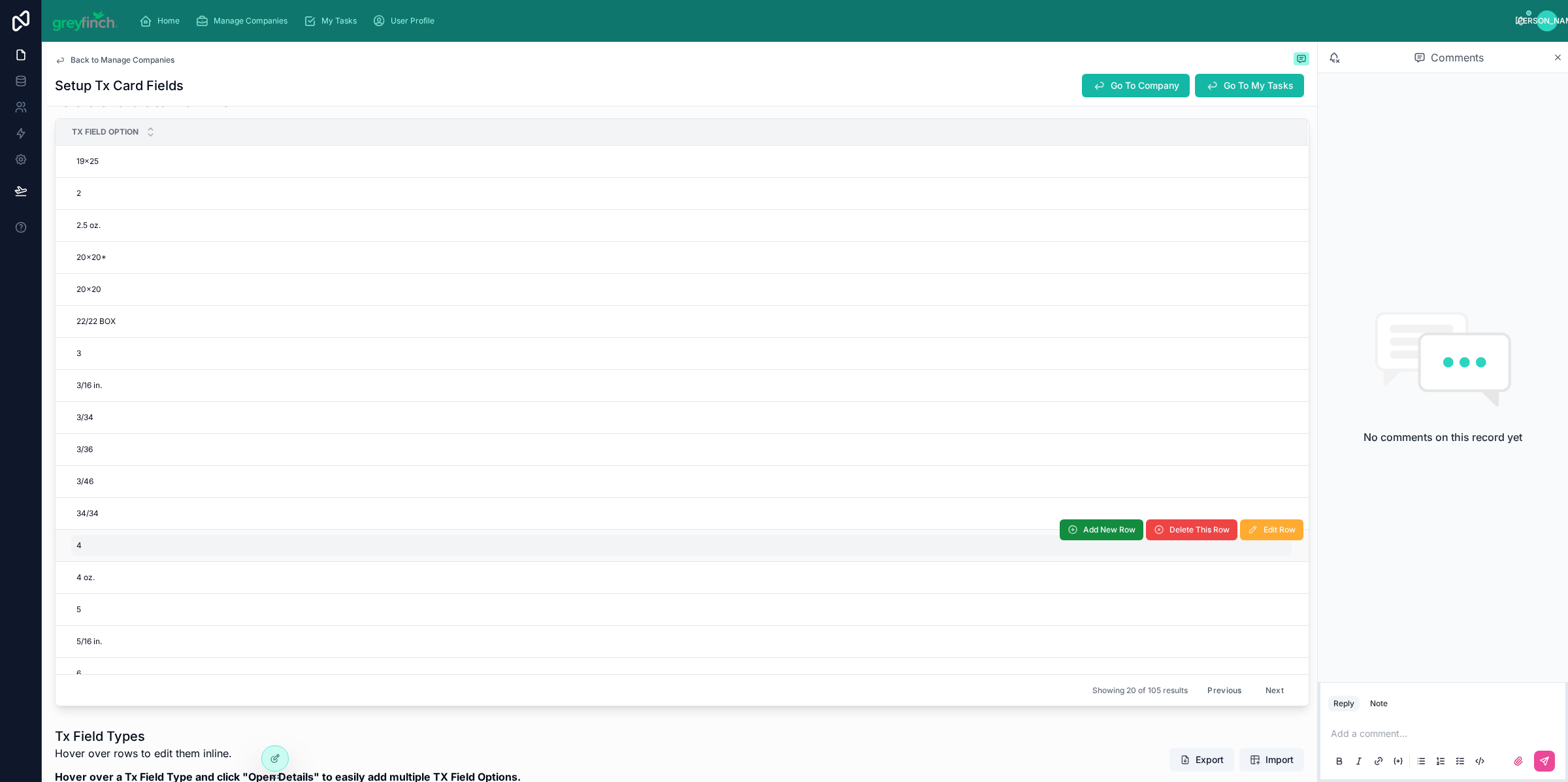
scroll to position [452, 0]
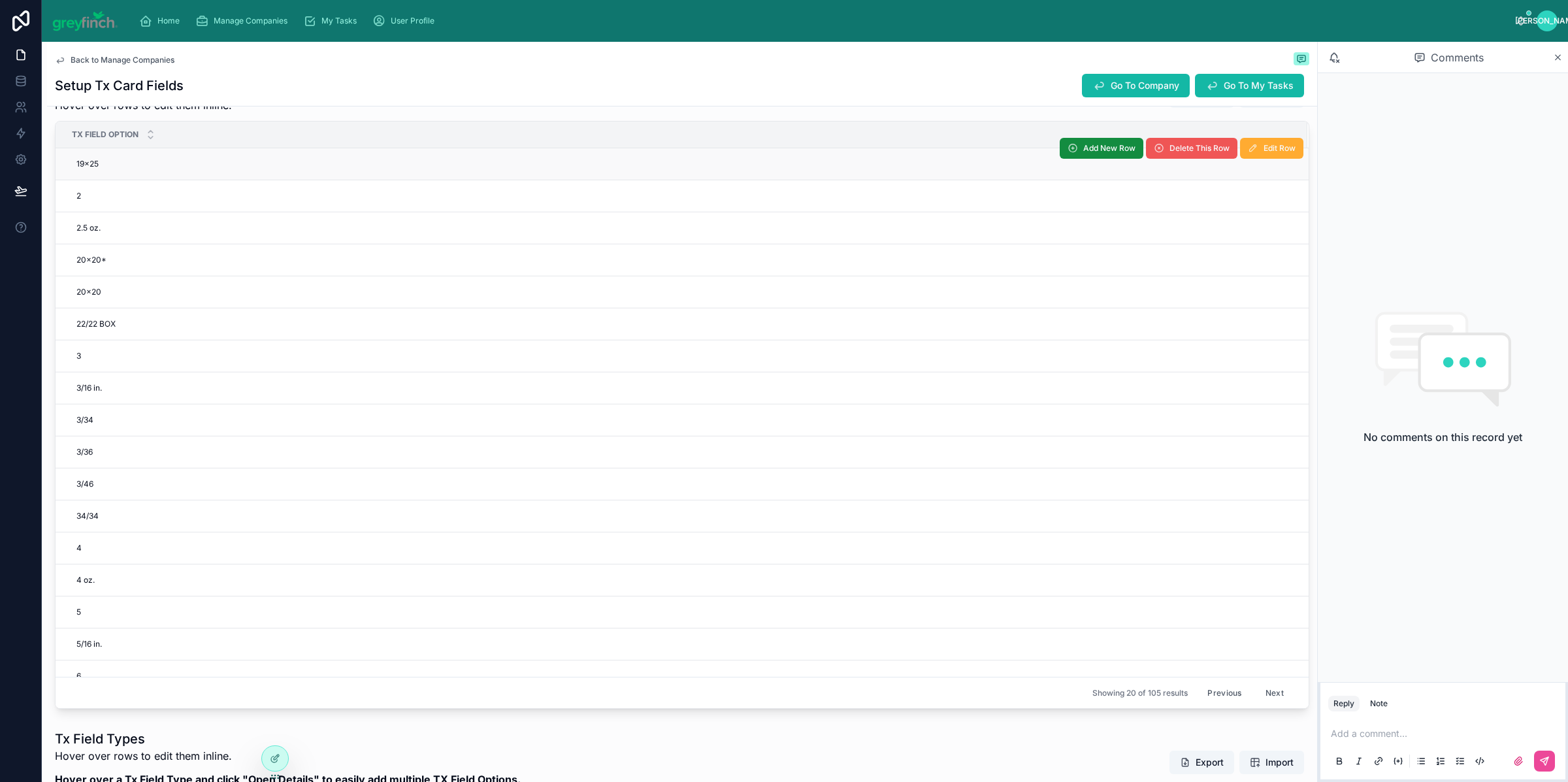
click at [1170, 149] on span "Delete This Row" at bounding box center [1199, 148] width 60 height 11
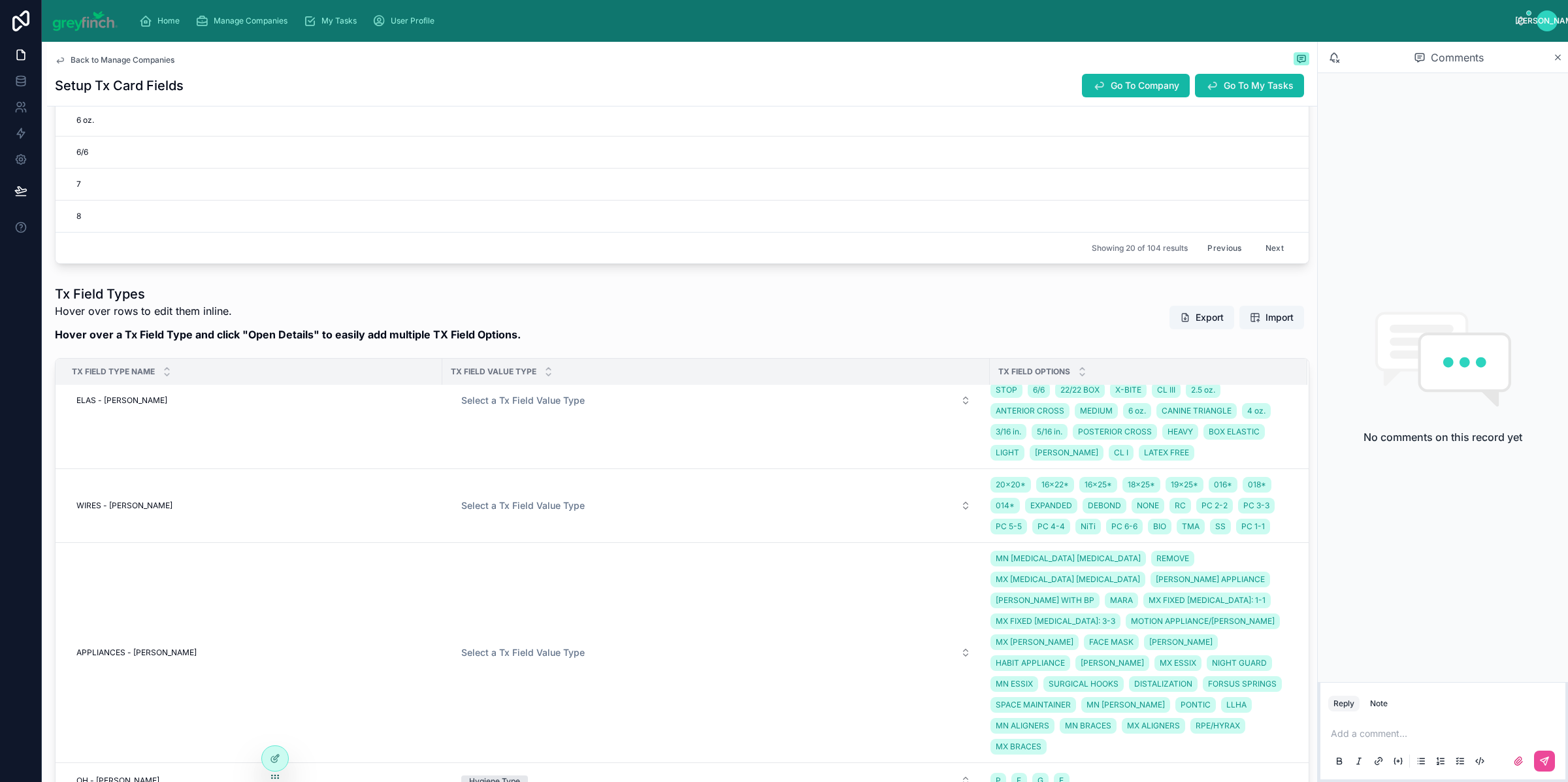
scroll to position [1298, 0]
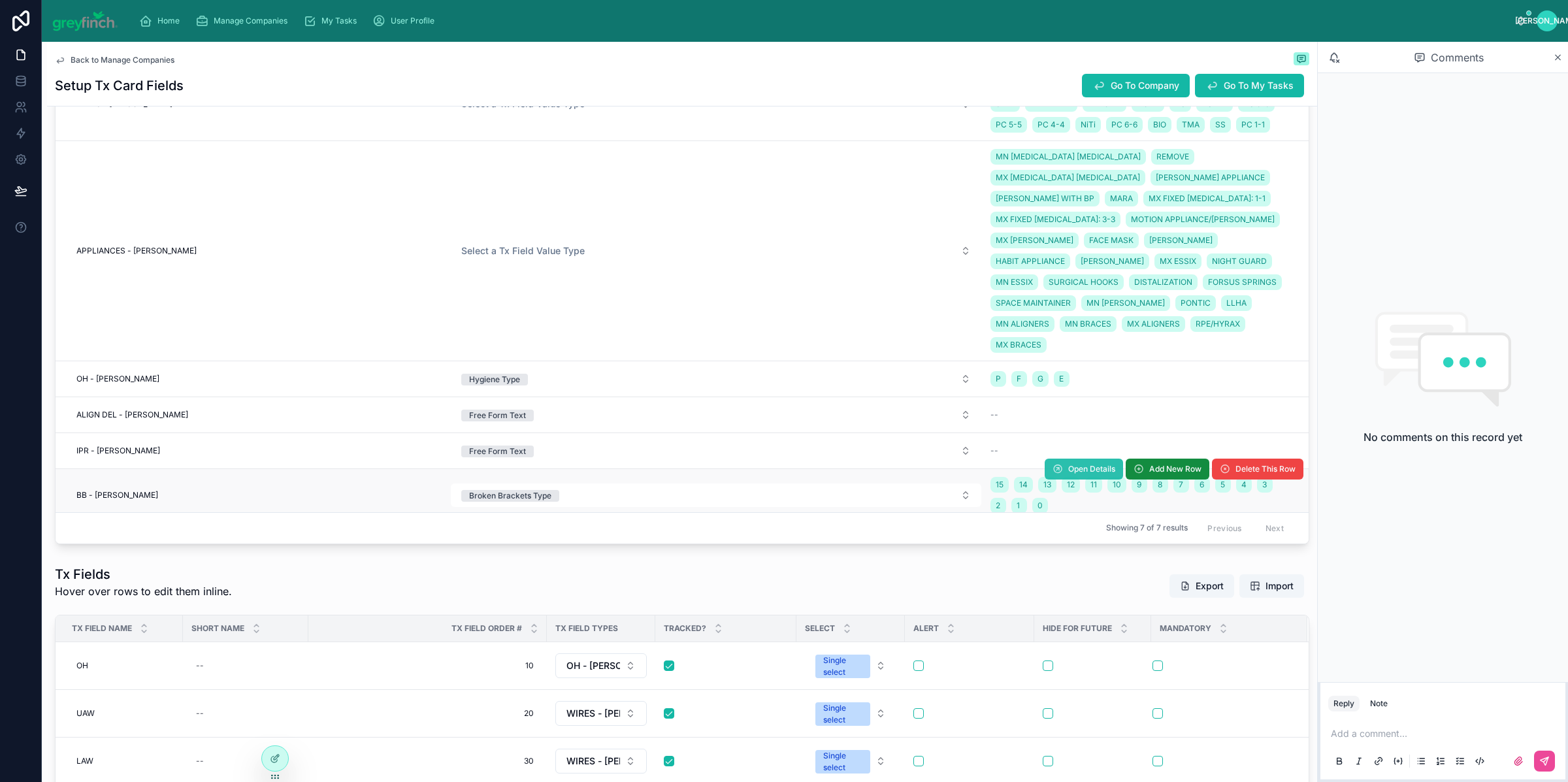
click at [1068, 464] on span "Open Details" at bounding box center [1092, 469] width 47 height 11
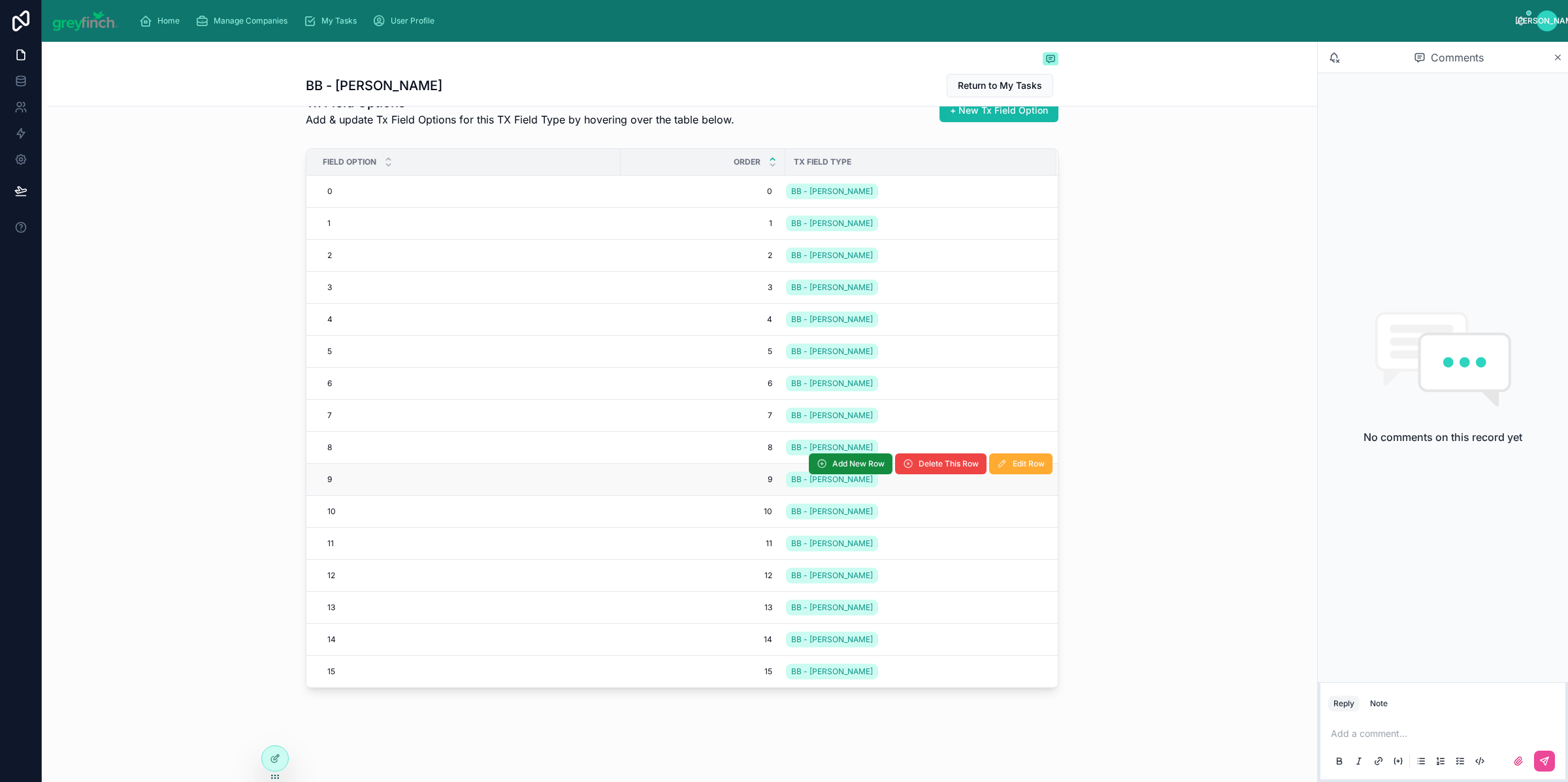
scroll to position [135, 0]
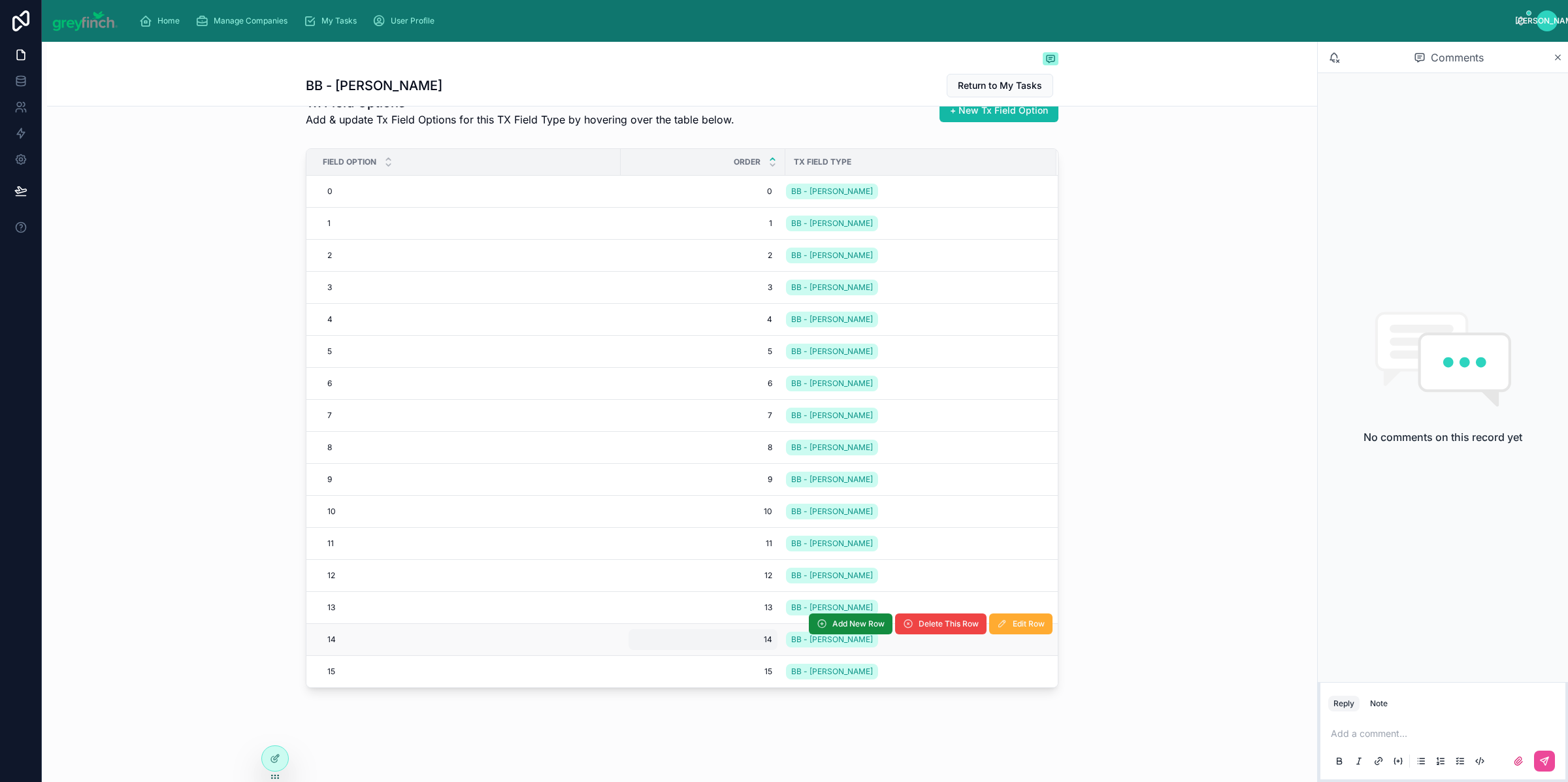
click at [745, 644] on span "14" at bounding box center [703, 639] width 139 height 11
click at [398, 637] on div "14 14" at bounding box center [467, 640] width 291 height 21
type input "***"
click button "submit" at bounding box center [481, 657] width 15 height 15
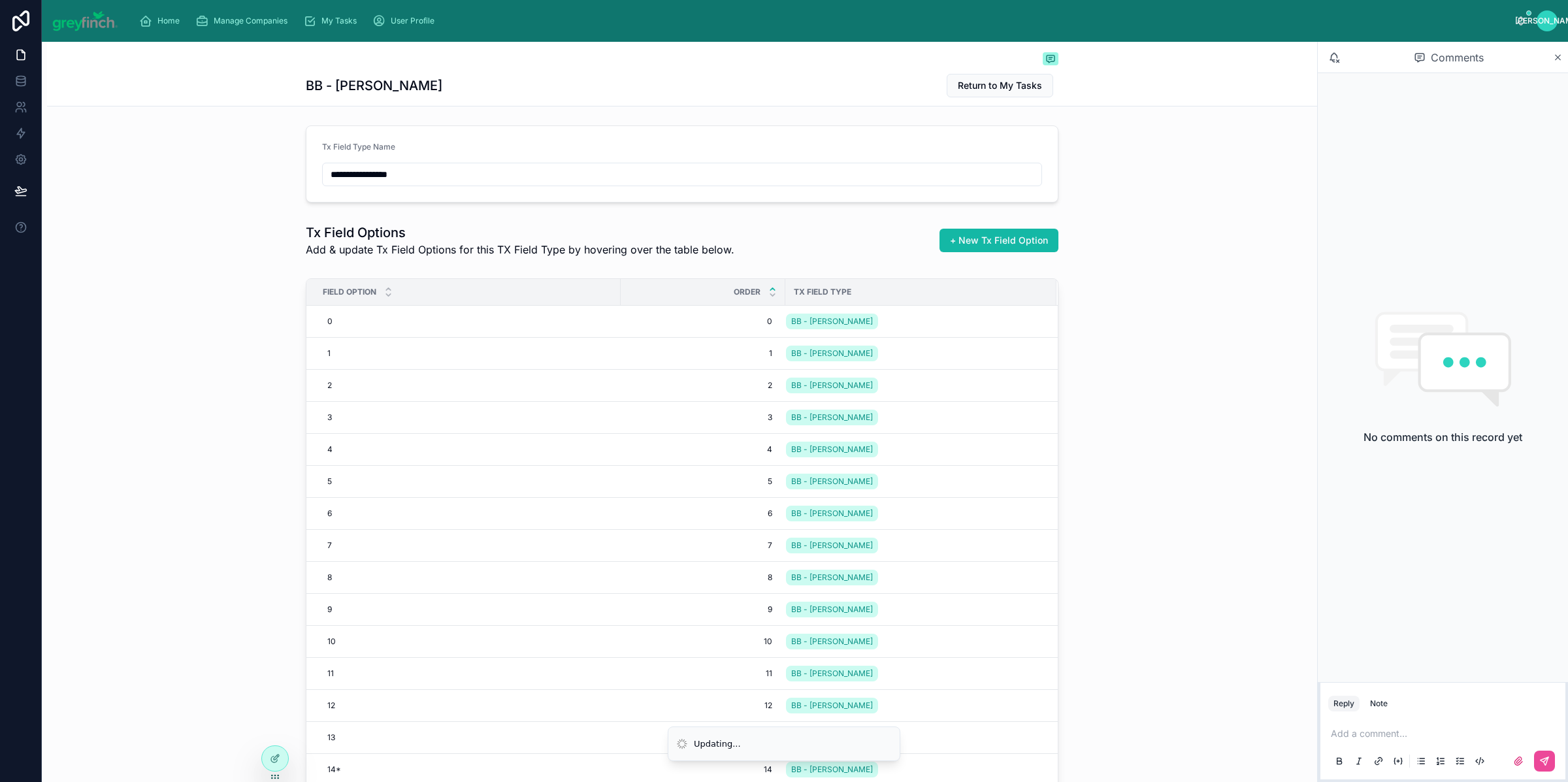
scroll to position [0, 0]
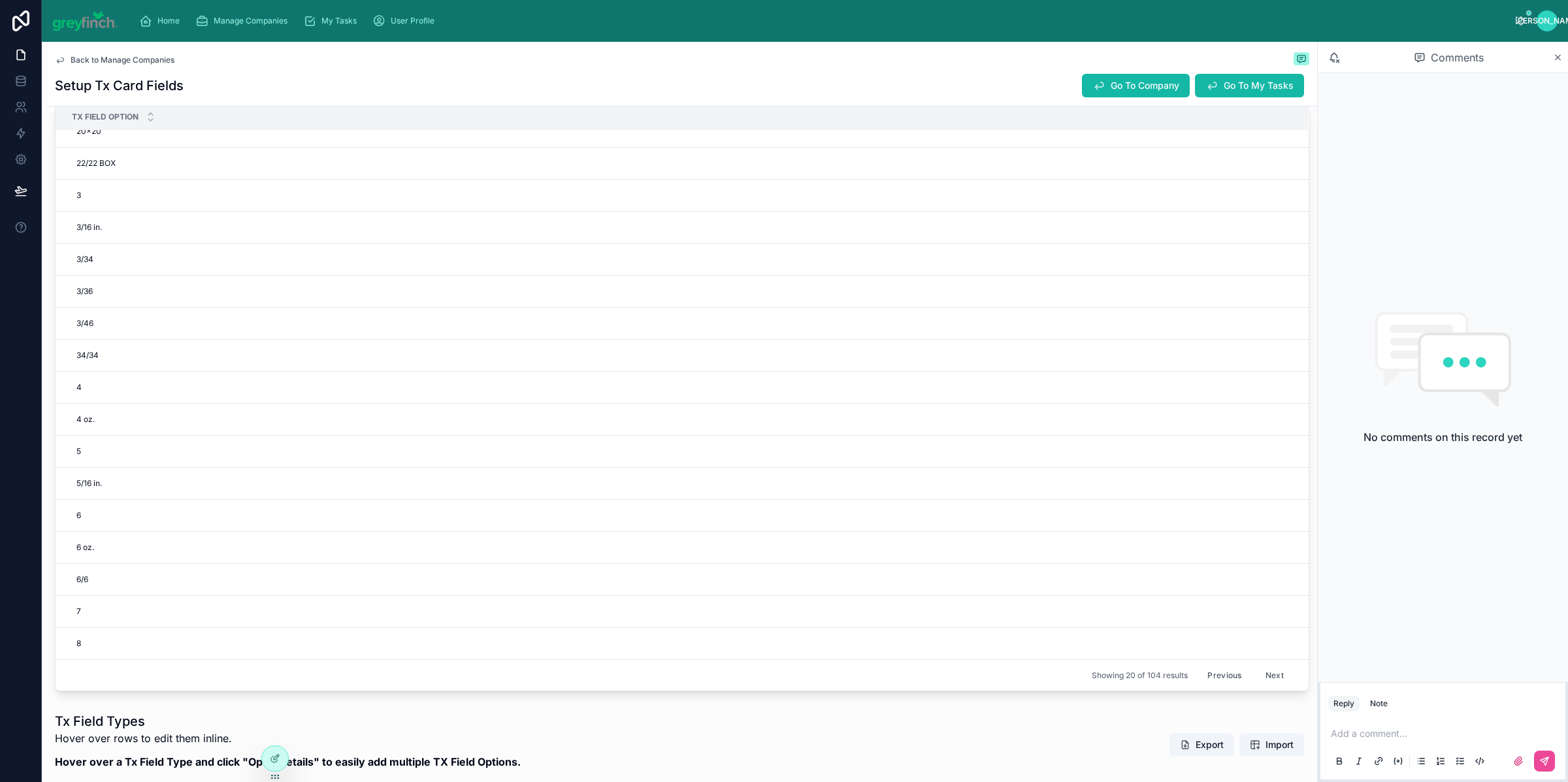
scroll to position [472, 0]
click at [1257, 674] on button "Next" at bounding box center [1274, 672] width 37 height 20
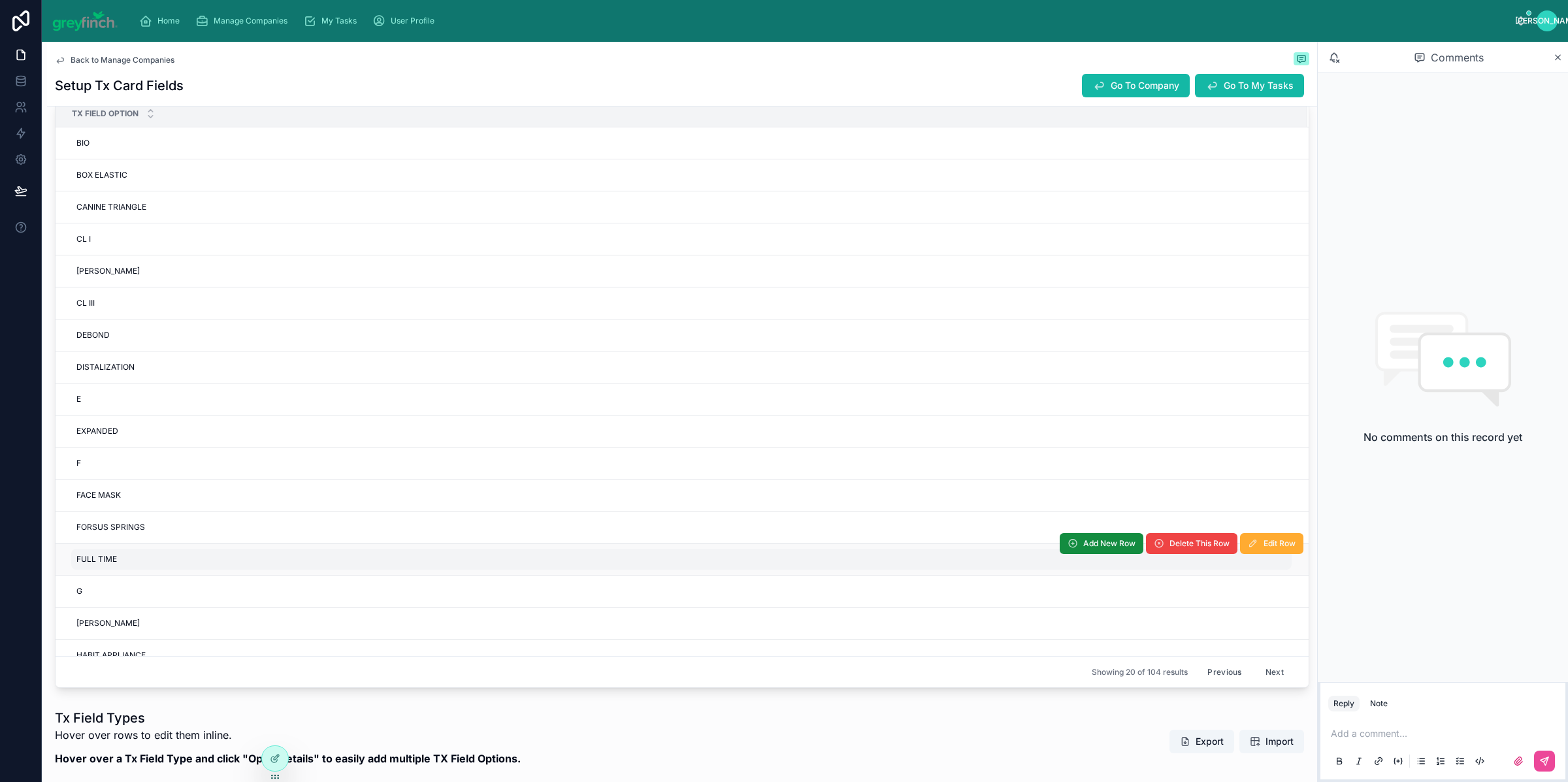
scroll to position [113, 0]
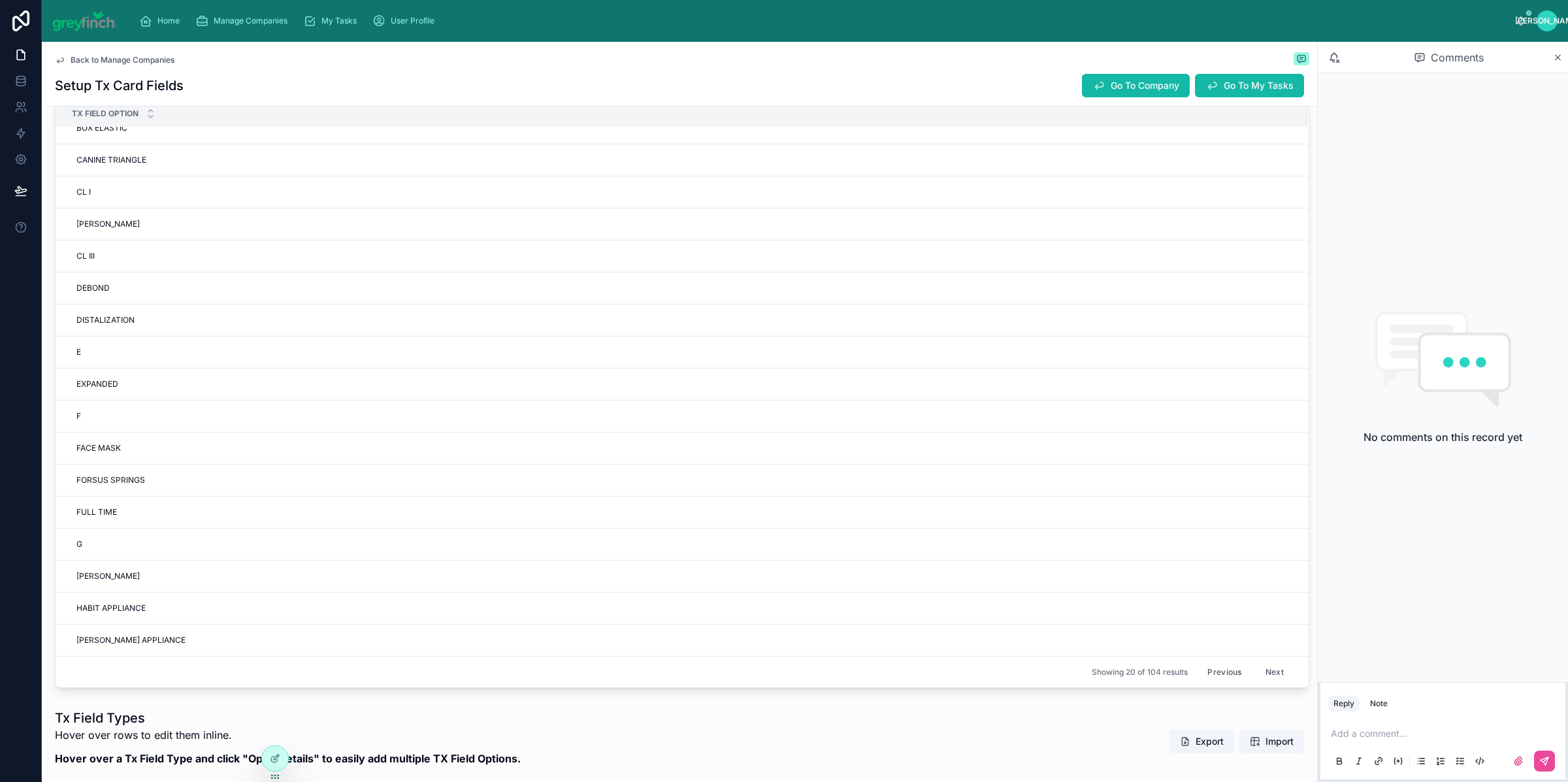
click at [1208, 677] on button "Previous" at bounding box center [1225, 672] width 52 height 20
click at [1200, 670] on button "Previous" at bounding box center [1225, 672] width 52 height 20
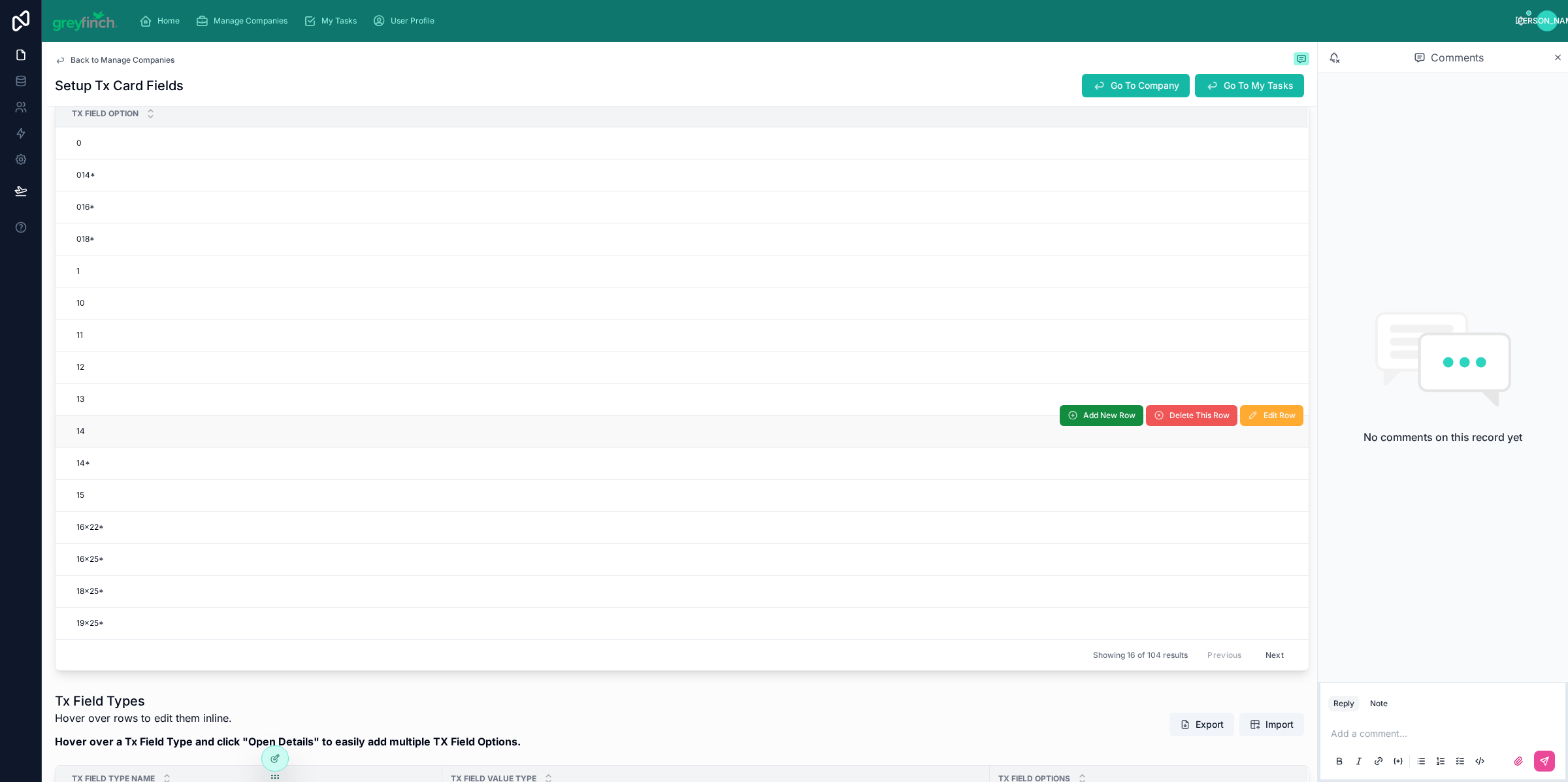
click at [1169, 416] on span "Delete This Row" at bounding box center [1199, 415] width 60 height 11
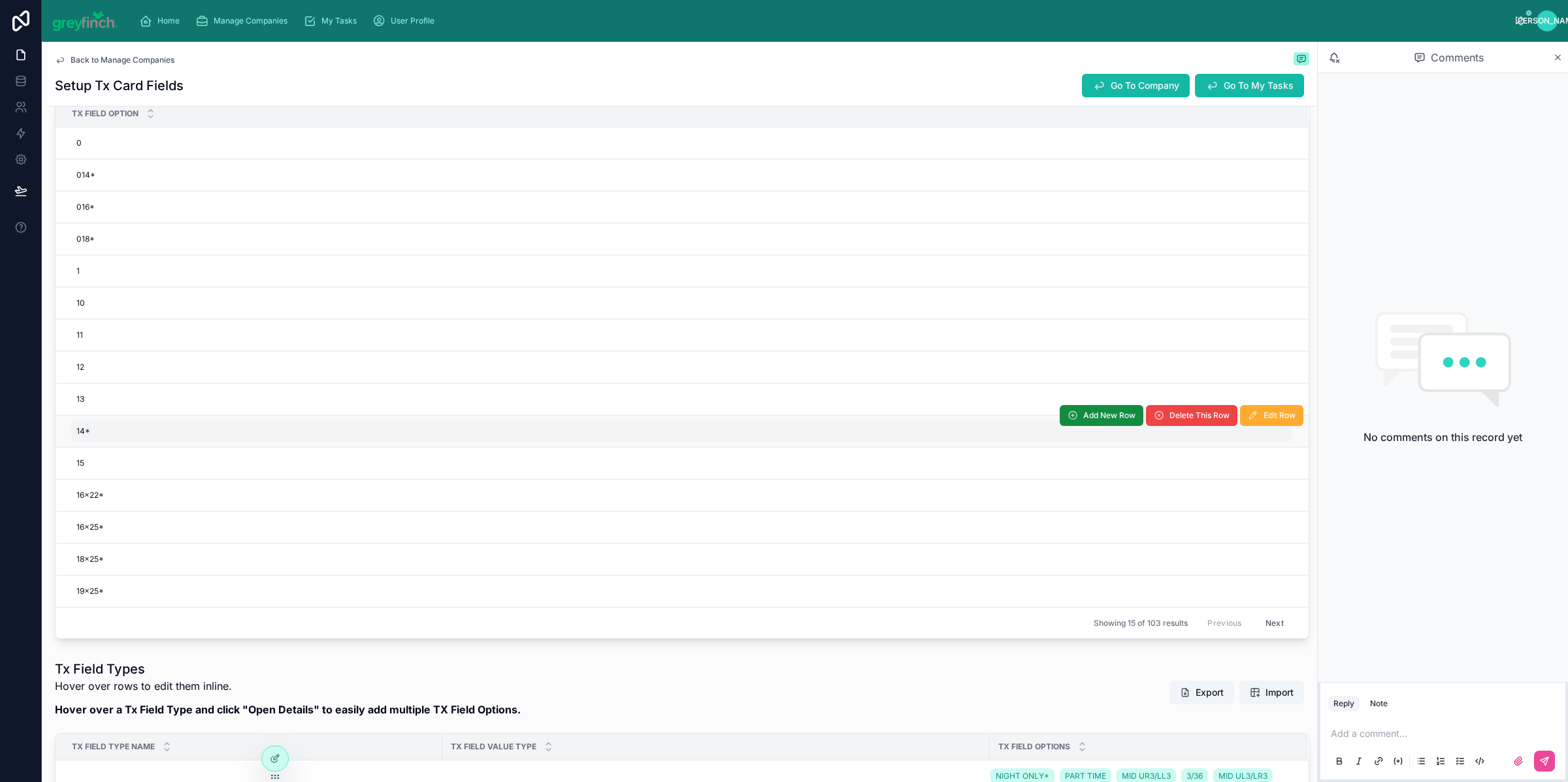
click at [144, 431] on div "14* 14*" at bounding box center [681, 431] width 1221 height 21
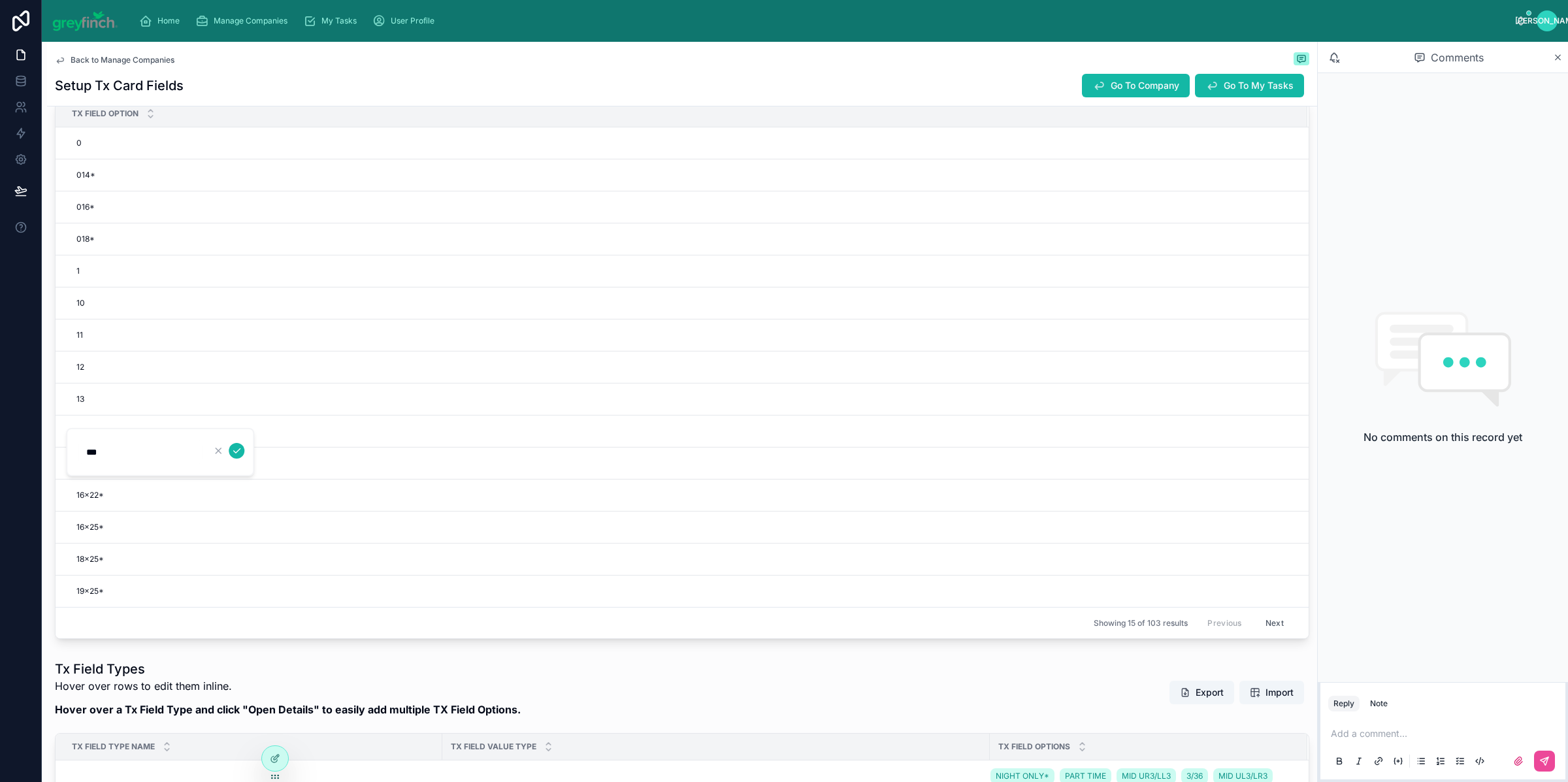
type input "**"
click button "submit" at bounding box center [236, 450] width 15 height 15
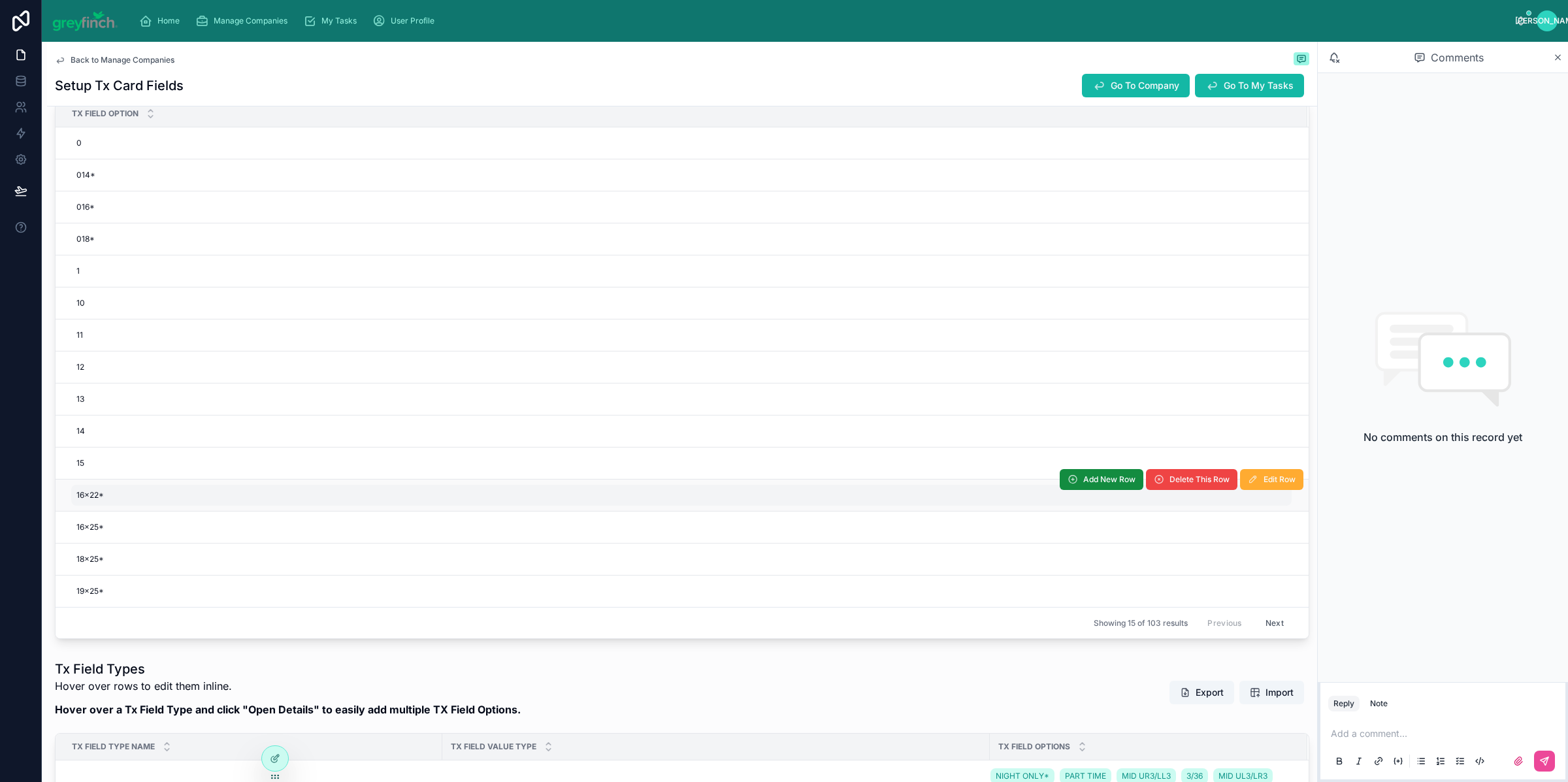
click at [137, 501] on div "16x22* 16x22*" at bounding box center [681, 496] width 1221 height 21
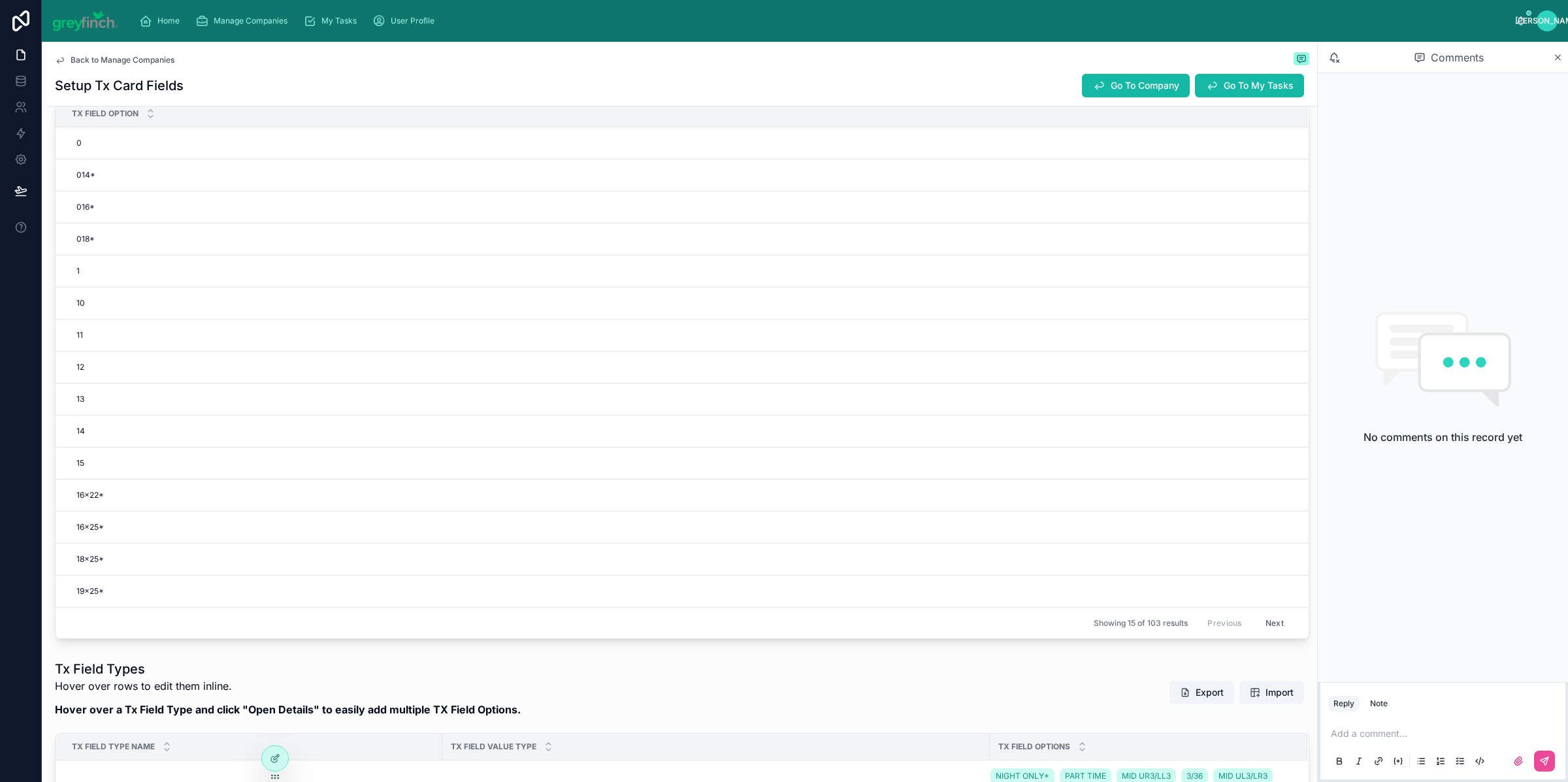
click at [137, 501] on div "16x22* 16x22*" at bounding box center [681, 496] width 1221 height 21
type input "*****"
click button "submit" at bounding box center [236, 515] width 15 height 15
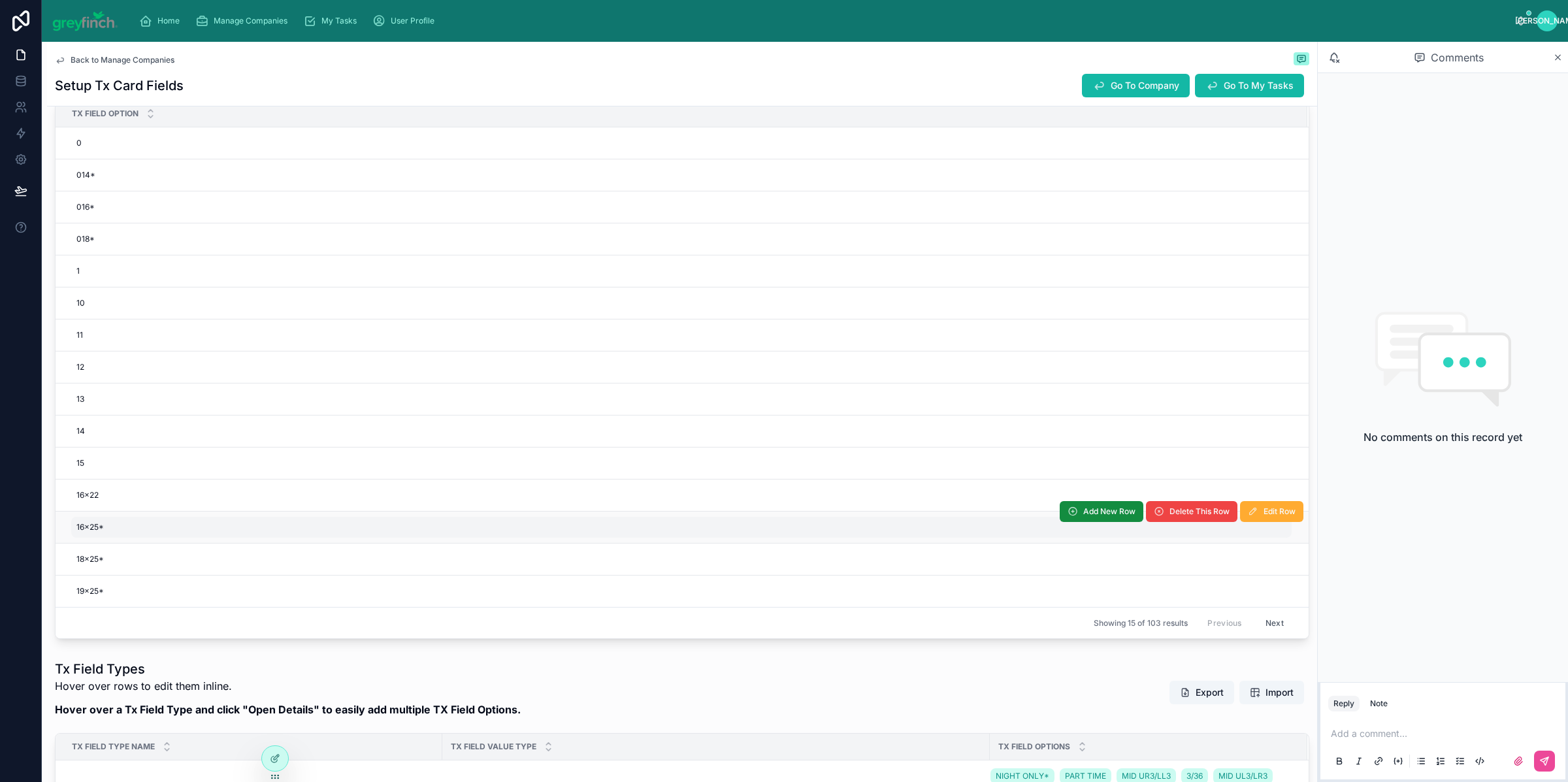
click at [137, 528] on div "16x25* 16x25*" at bounding box center [681, 528] width 1221 height 21
type input "*****"
click button "submit" at bounding box center [236, 547] width 15 height 15
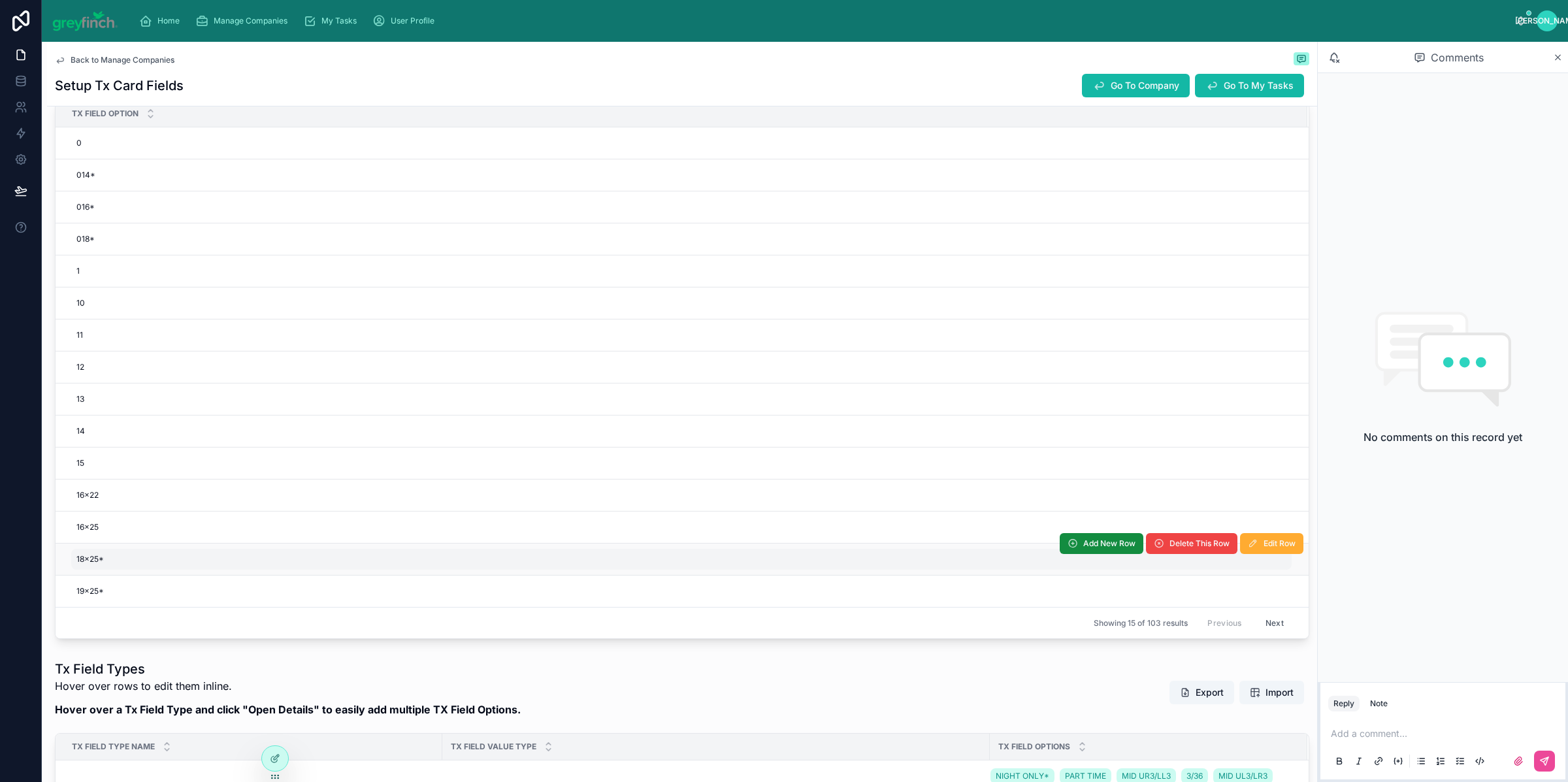
click at [137, 554] on div "18x25* 18x25*" at bounding box center [681, 559] width 1221 height 21
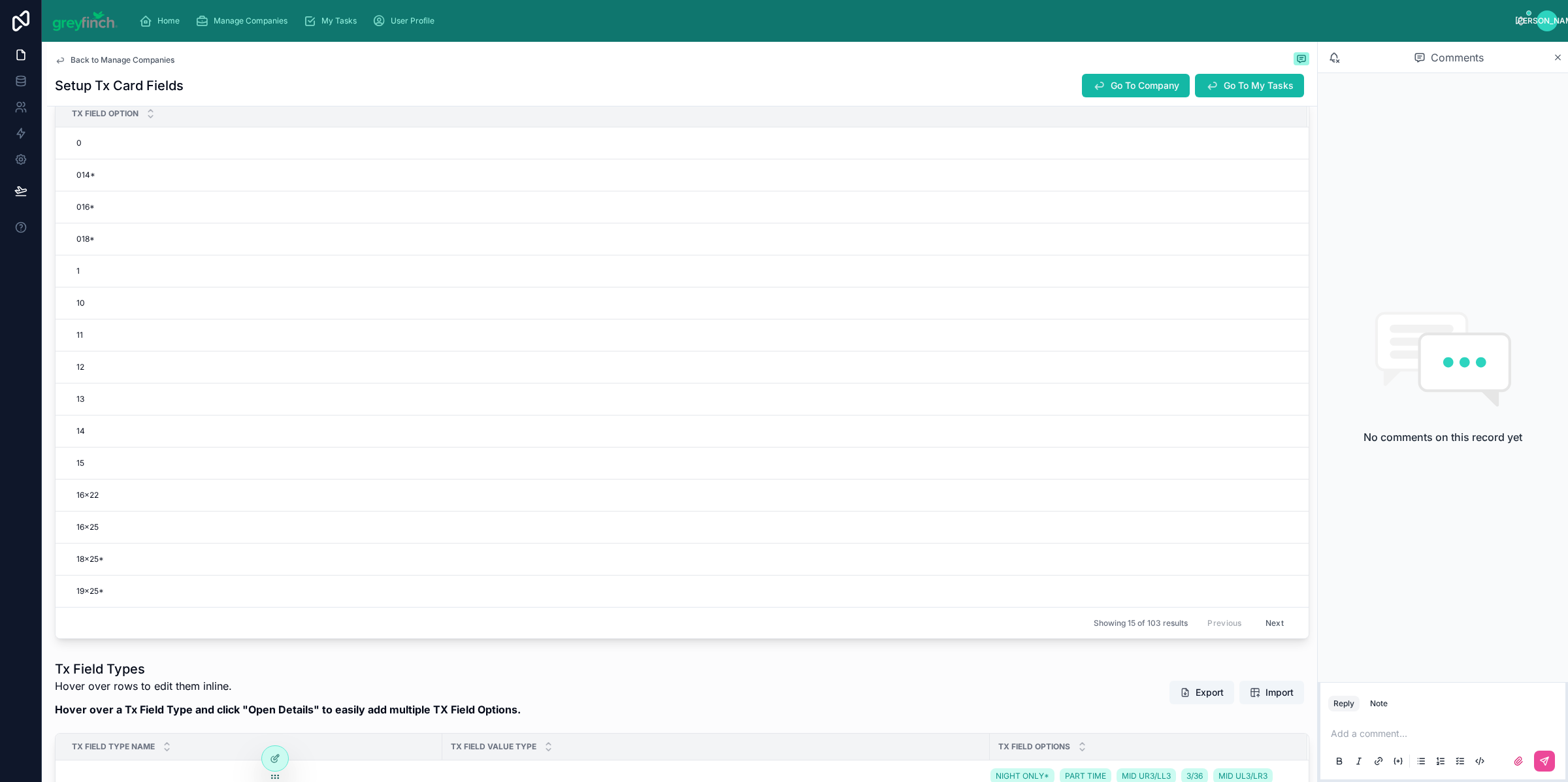
click at [137, 554] on div "18x25* 18x25*" at bounding box center [681, 559] width 1221 height 21
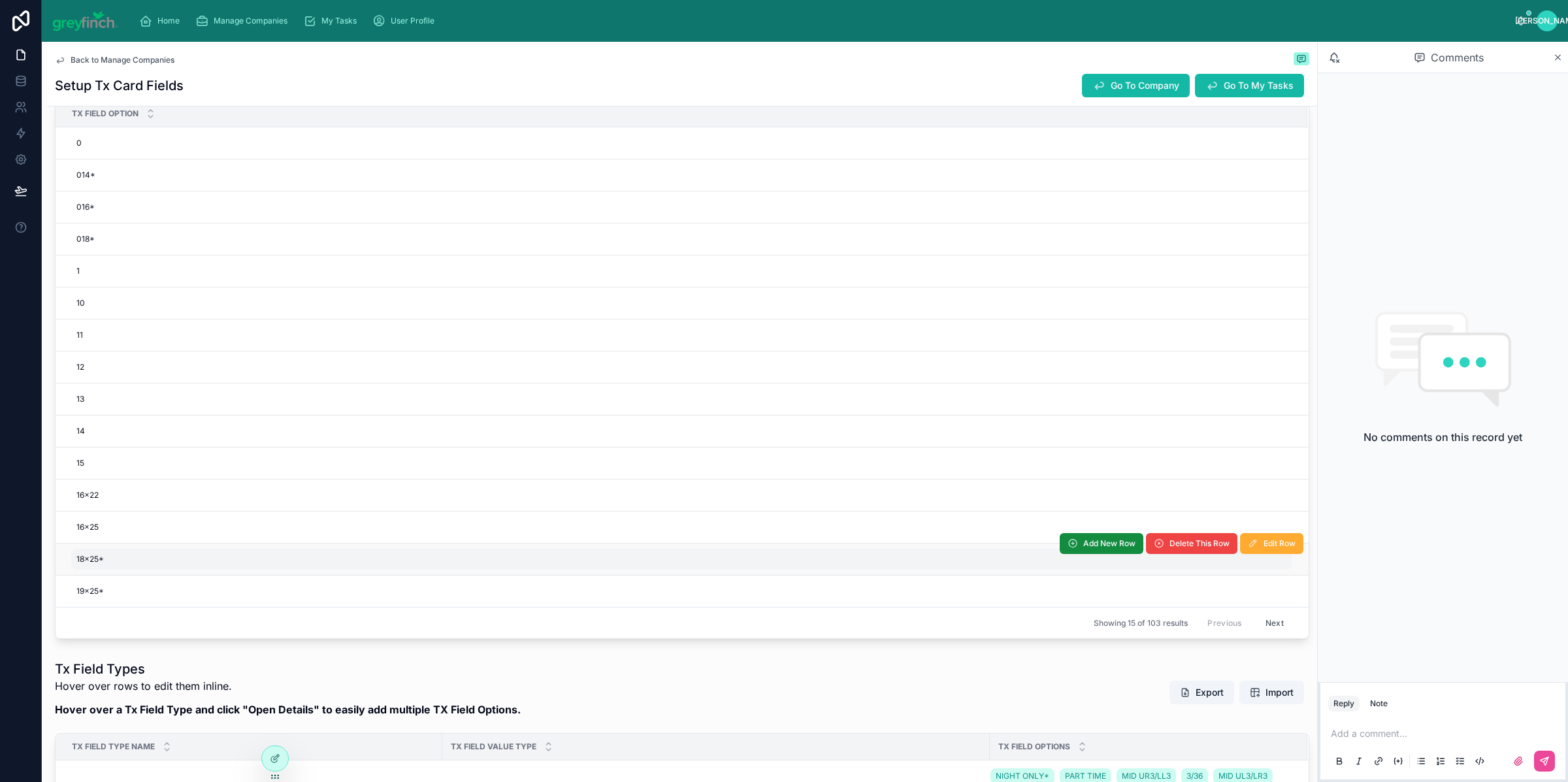
click at [130, 568] on div "18x25* 18x25*" at bounding box center [681, 559] width 1221 height 21
type input "*****"
click button "submit" at bounding box center [236, 578] width 15 height 15
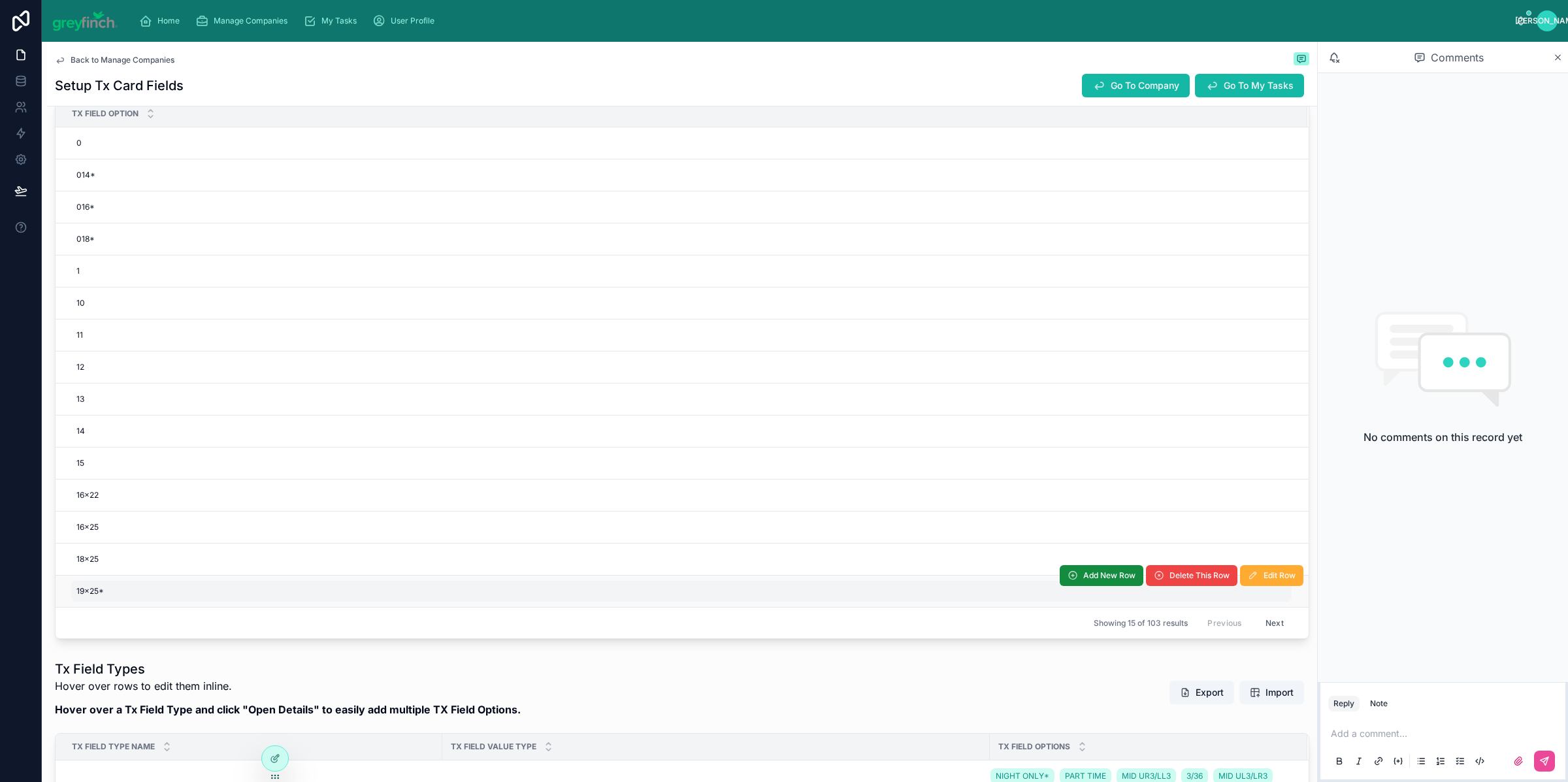
click at [117, 587] on div "19x25* 19x25*" at bounding box center [681, 591] width 1221 height 21
type input "*****"
click button "submit" at bounding box center [236, 611] width 15 height 15
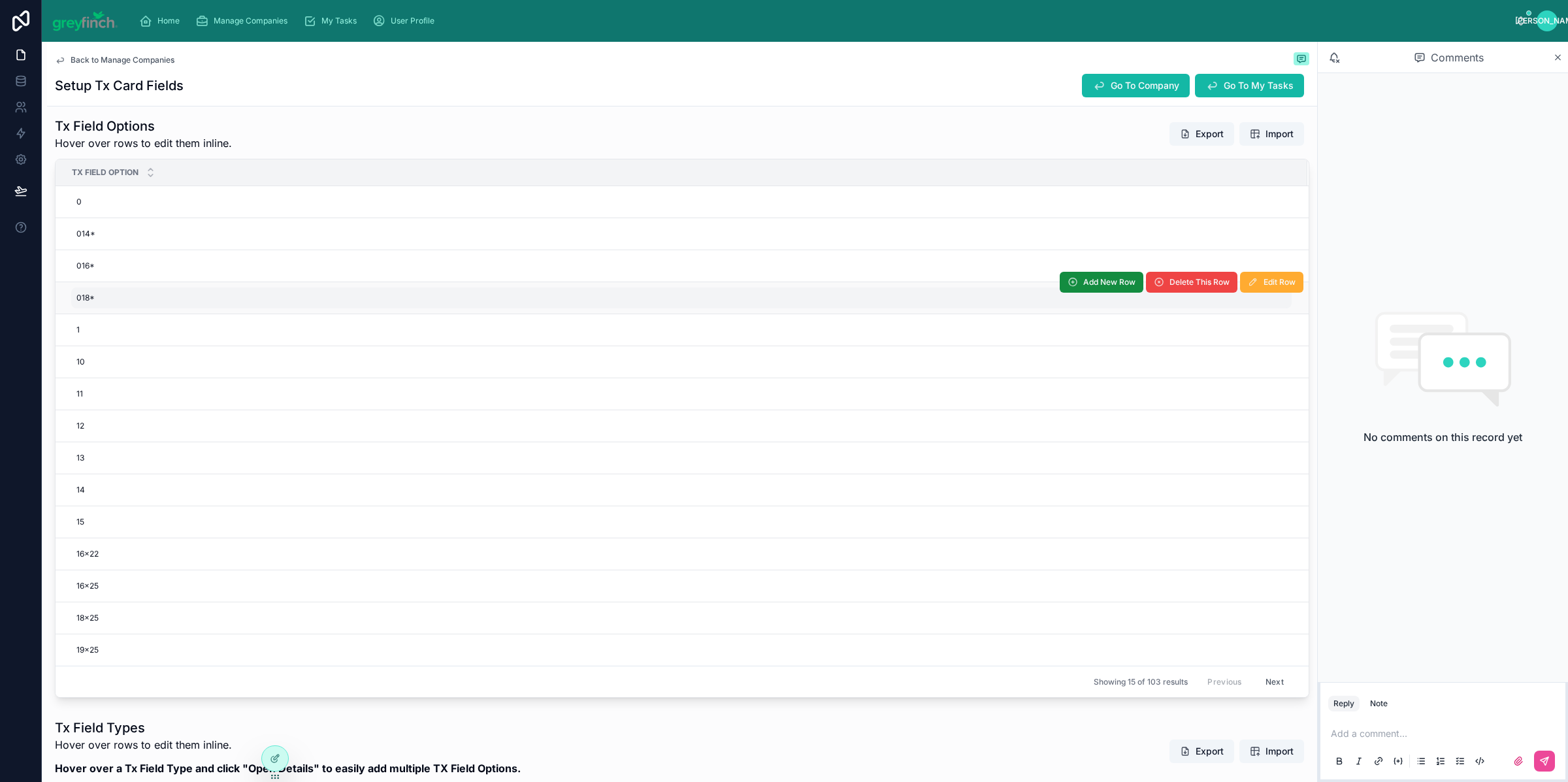
scroll to position [390, 0]
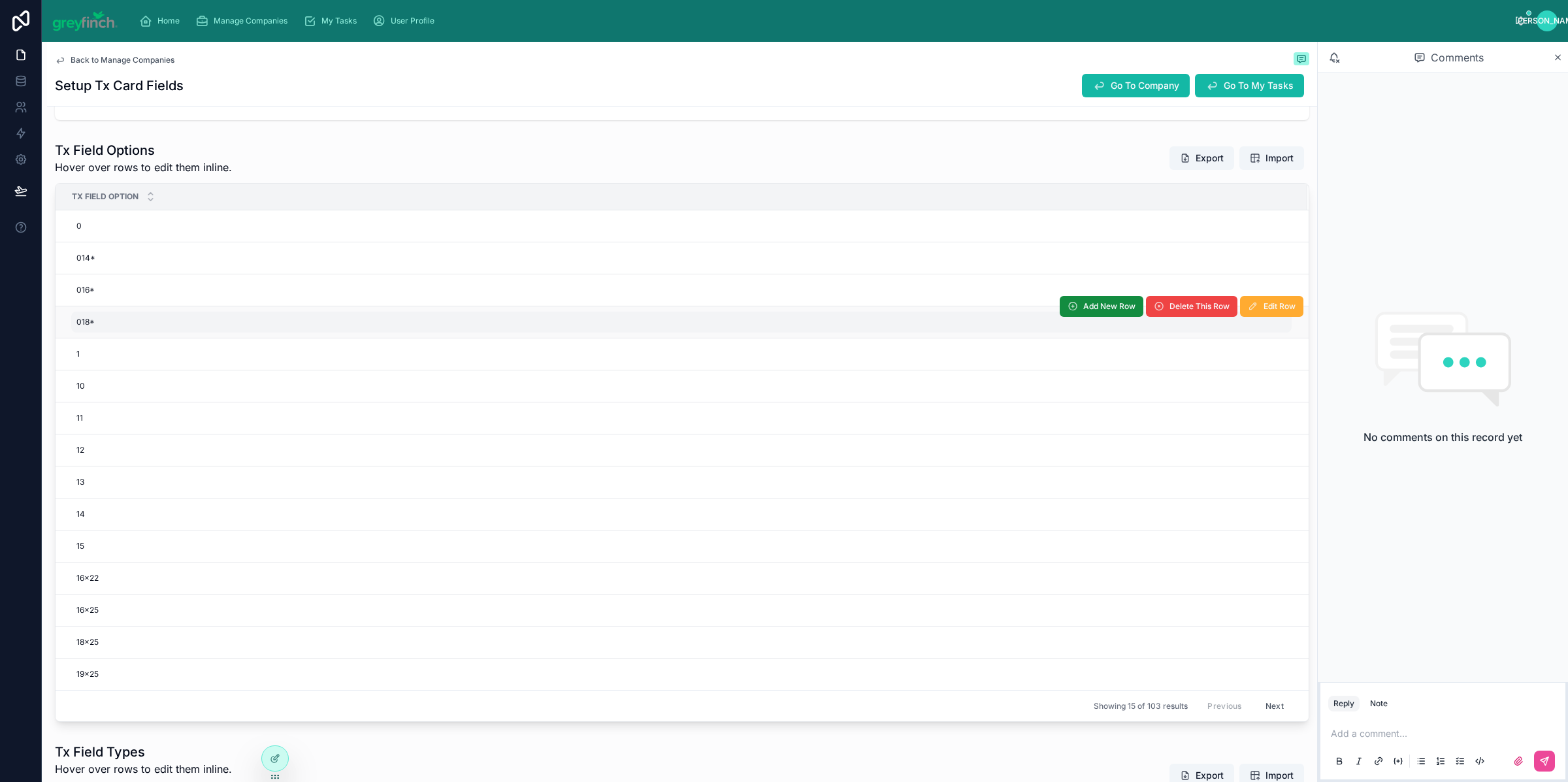
click at [347, 318] on div "018* 018*" at bounding box center [681, 322] width 1221 height 21
type input "***"
click button "submit" at bounding box center [236, 342] width 15 height 15
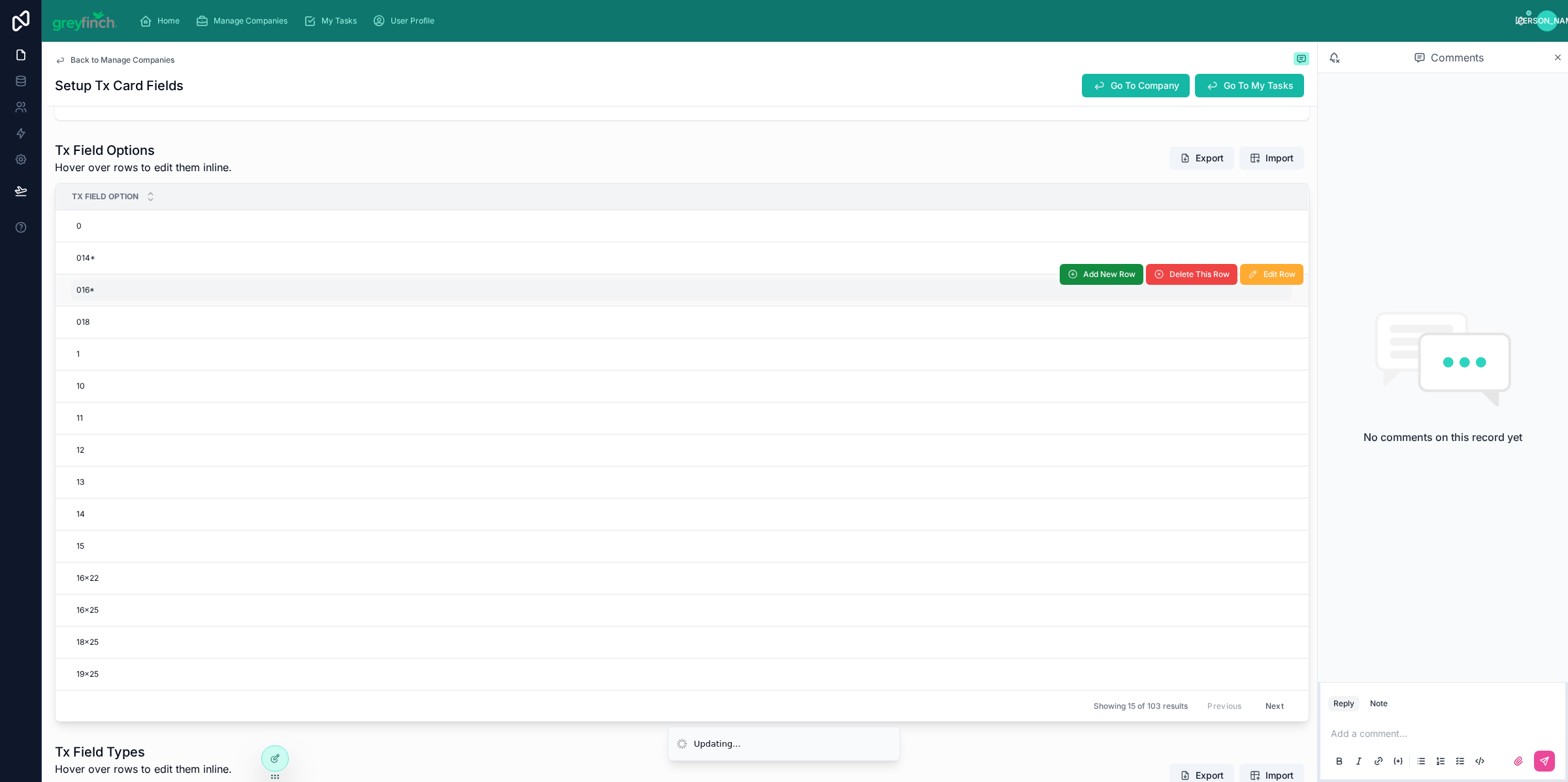
click at [355, 297] on div "016* 016*" at bounding box center [681, 290] width 1221 height 21
type input "***"
click button "submit" at bounding box center [236, 309] width 15 height 15
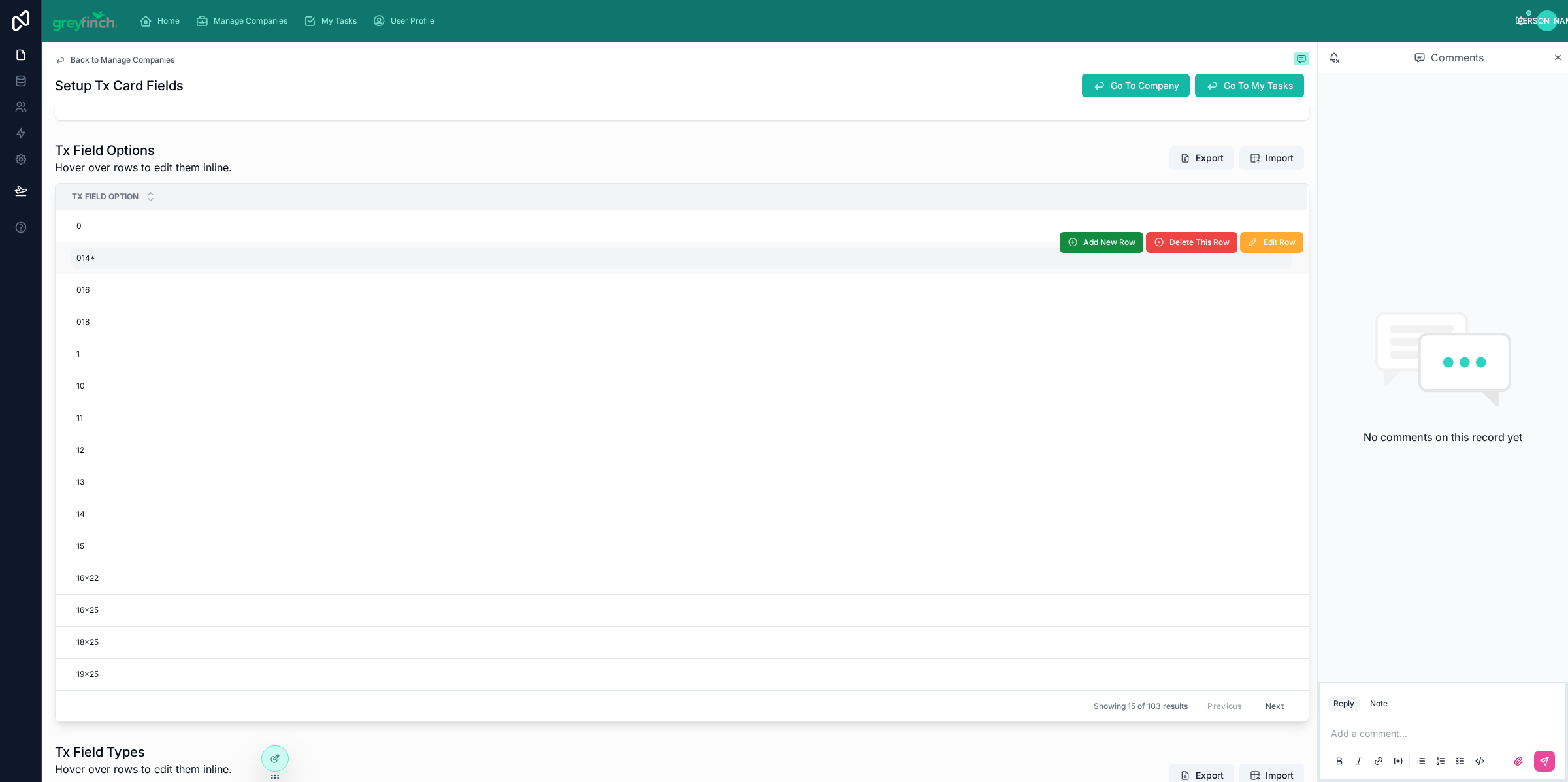
click at [245, 254] on div "014* 014*" at bounding box center [681, 258] width 1221 height 21
click at [192, 252] on div "014* 014*" at bounding box center [681, 258] width 1221 height 21
type input "***"
click button "submit" at bounding box center [236, 276] width 15 height 15
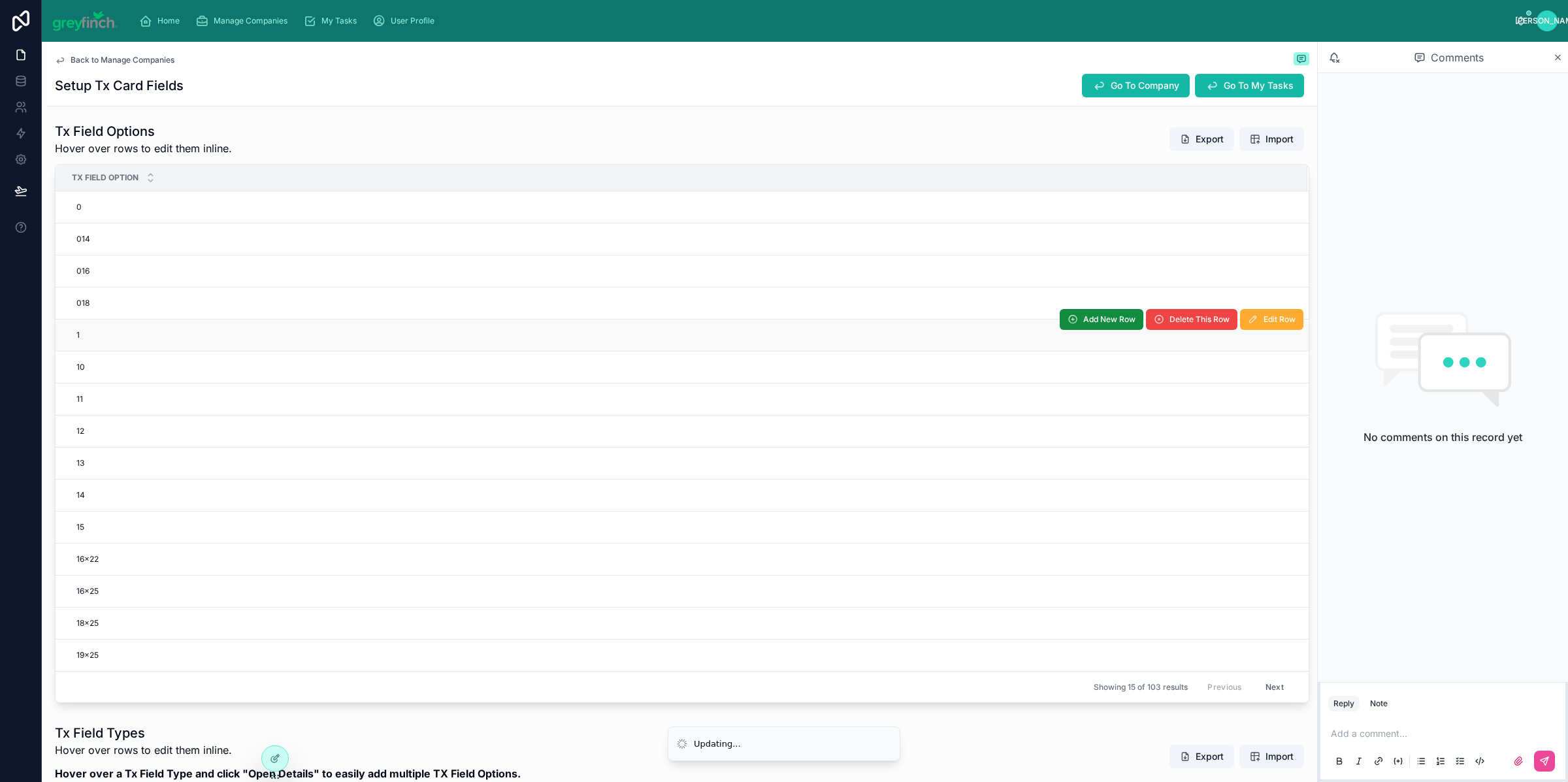
scroll to position [425, 0]
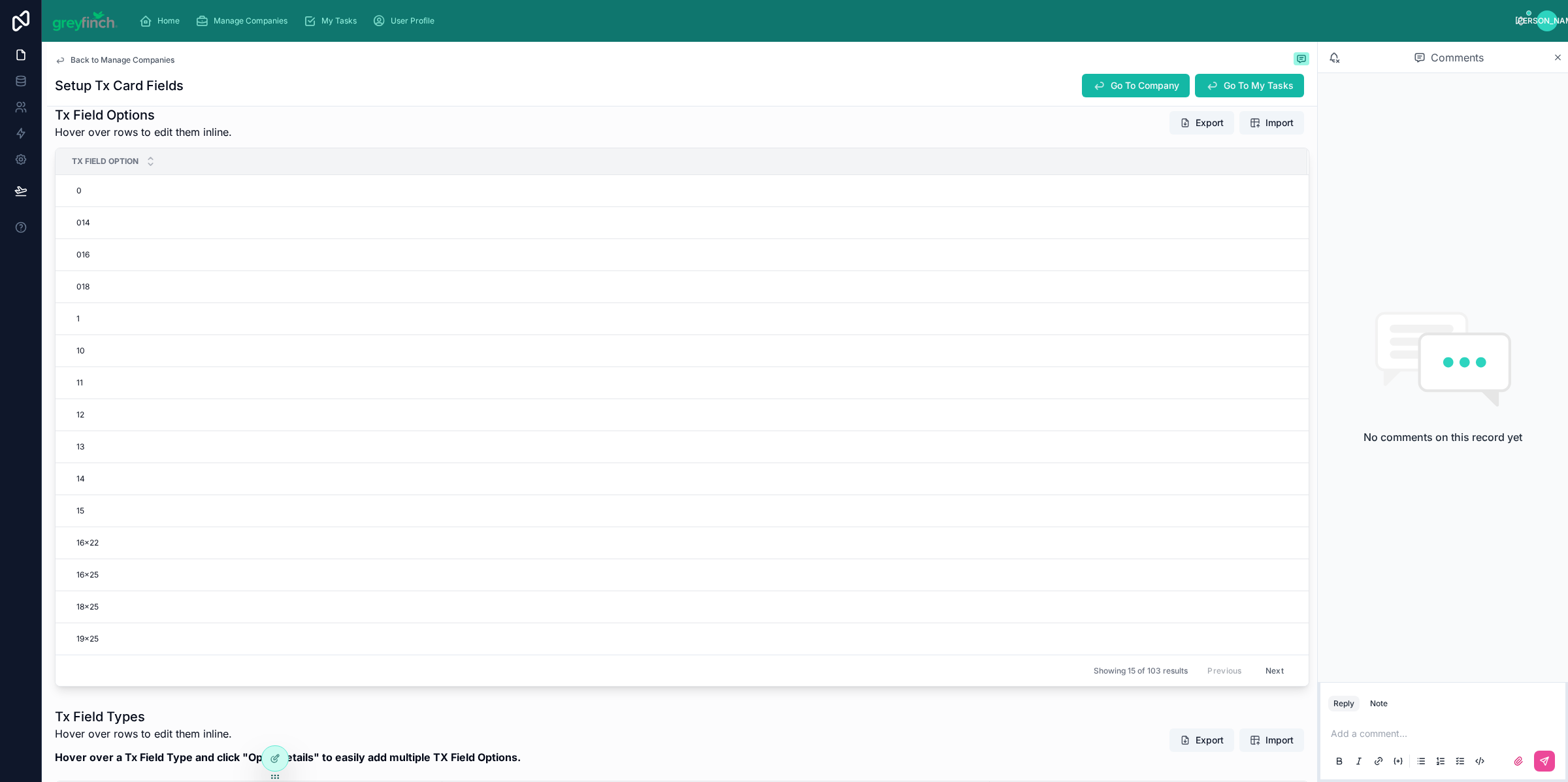
click at [1268, 676] on button "Next" at bounding box center [1274, 670] width 37 height 20
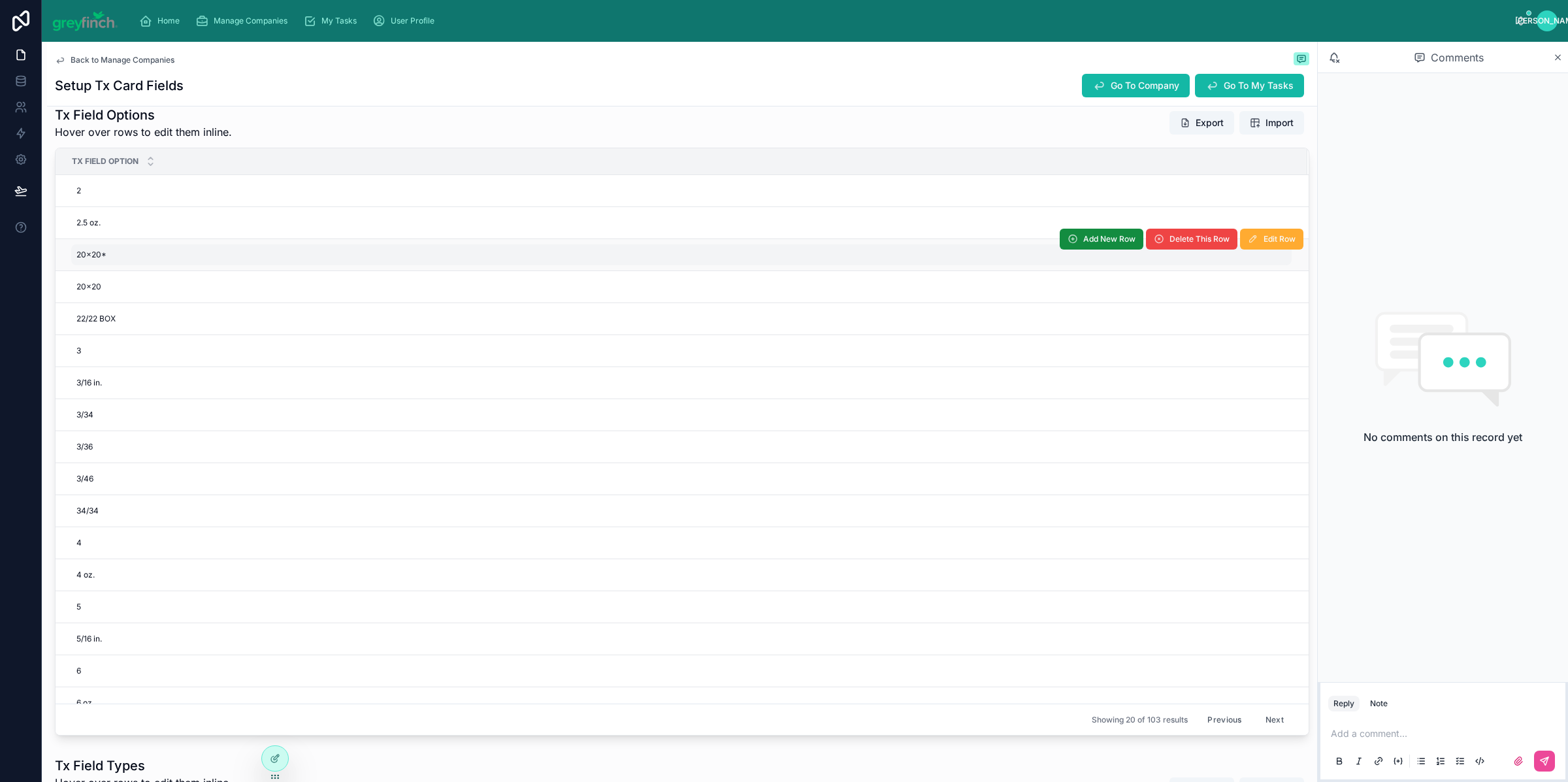
click at [110, 263] on div "20x20* 20x20*" at bounding box center [681, 255] width 1221 height 21
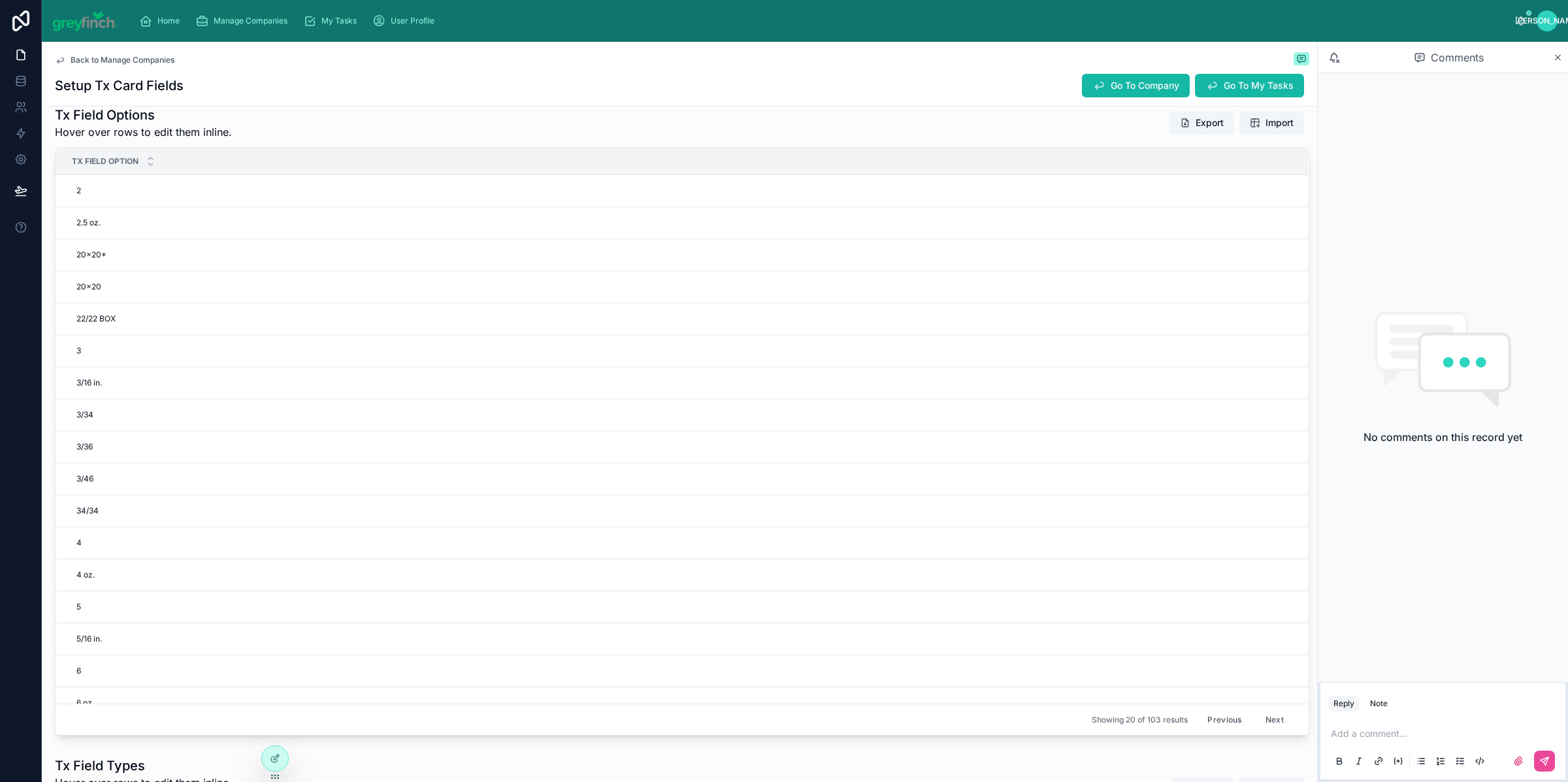
click at [110, 263] on div "20x20* 20x20*" at bounding box center [681, 255] width 1221 height 21
type input "*****"
click button "submit" at bounding box center [236, 274] width 15 height 15
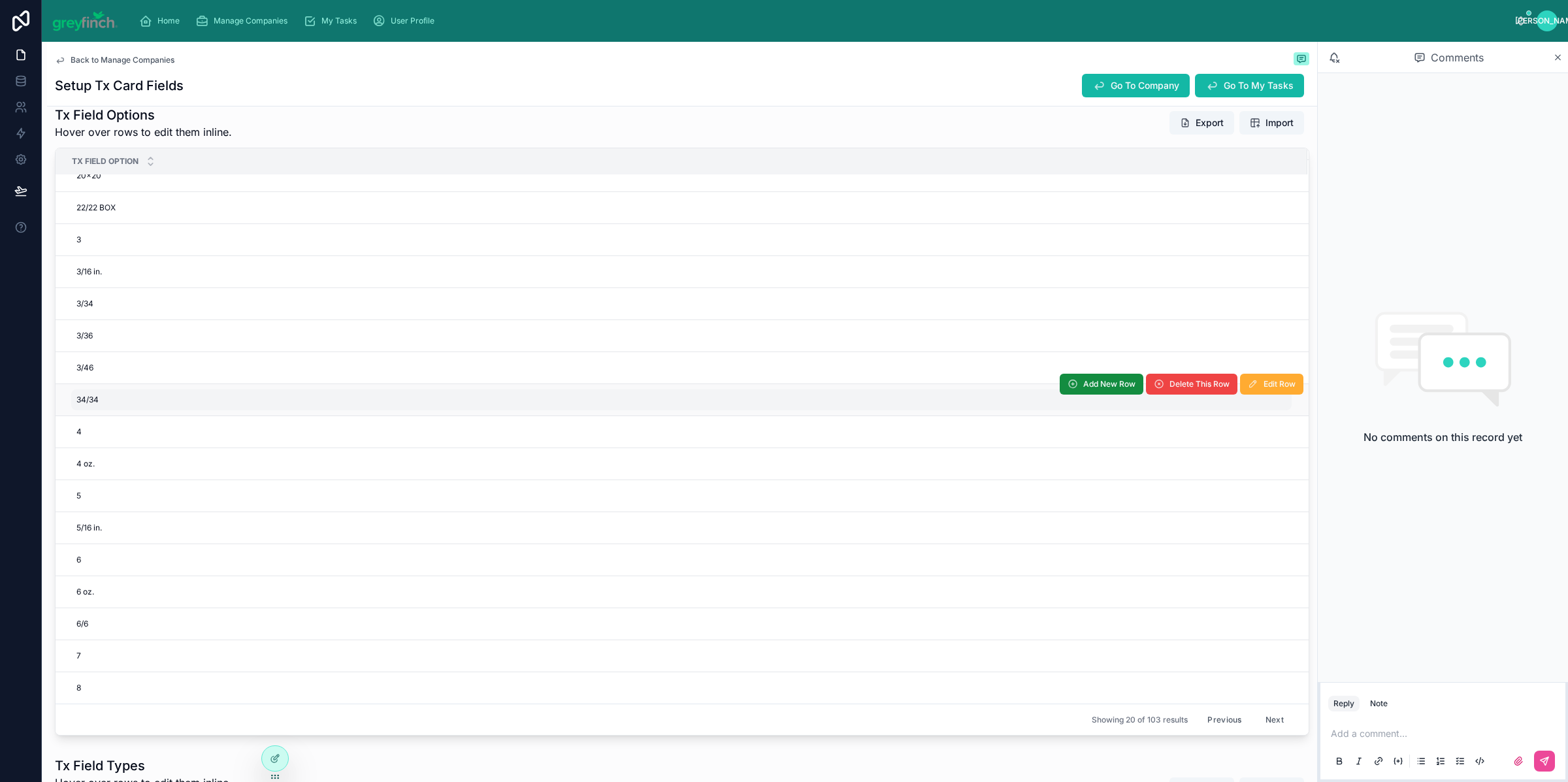
scroll to position [428, 0]
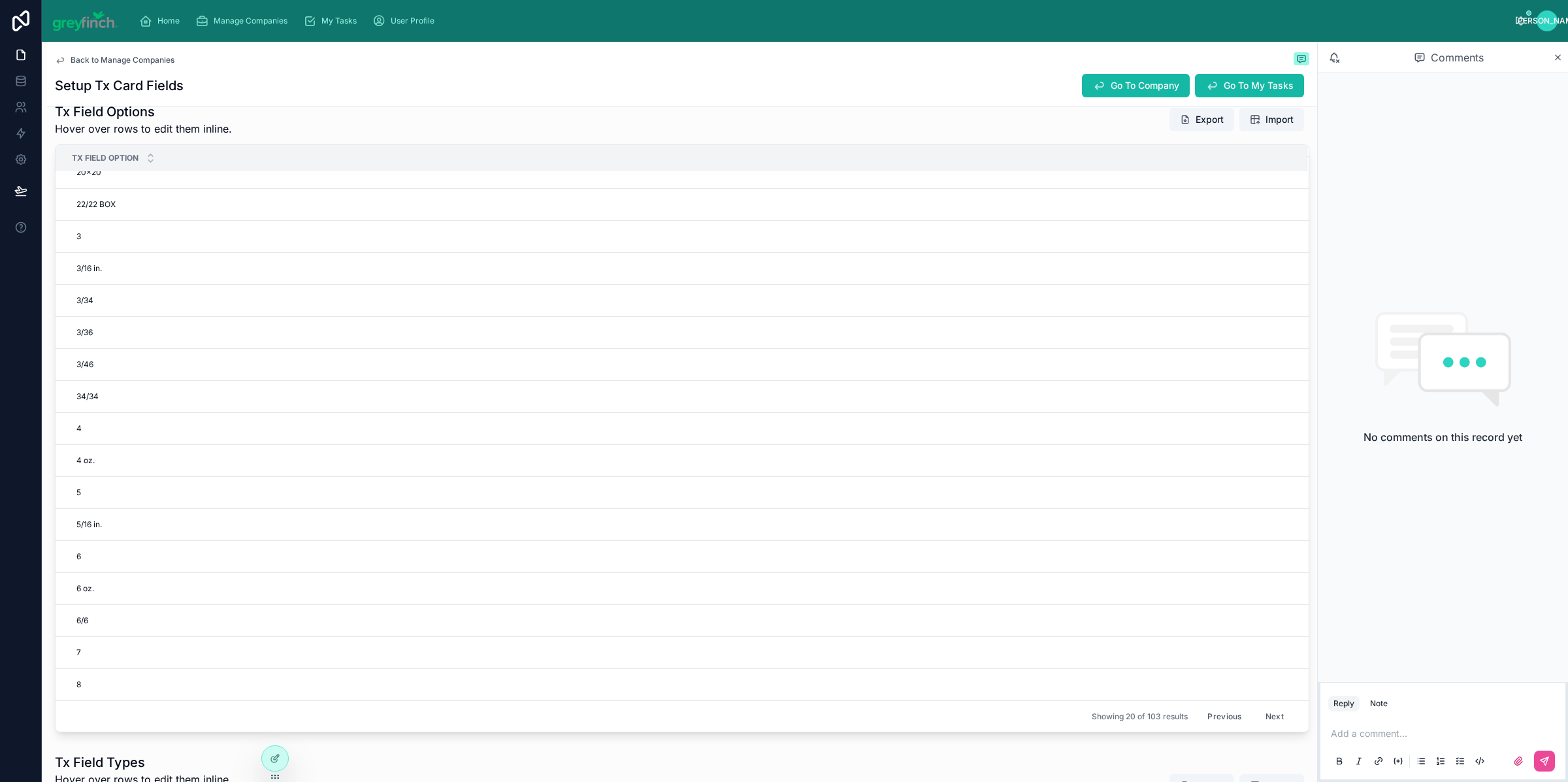
click at [1257, 718] on button "Next" at bounding box center [1274, 716] width 37 height 20
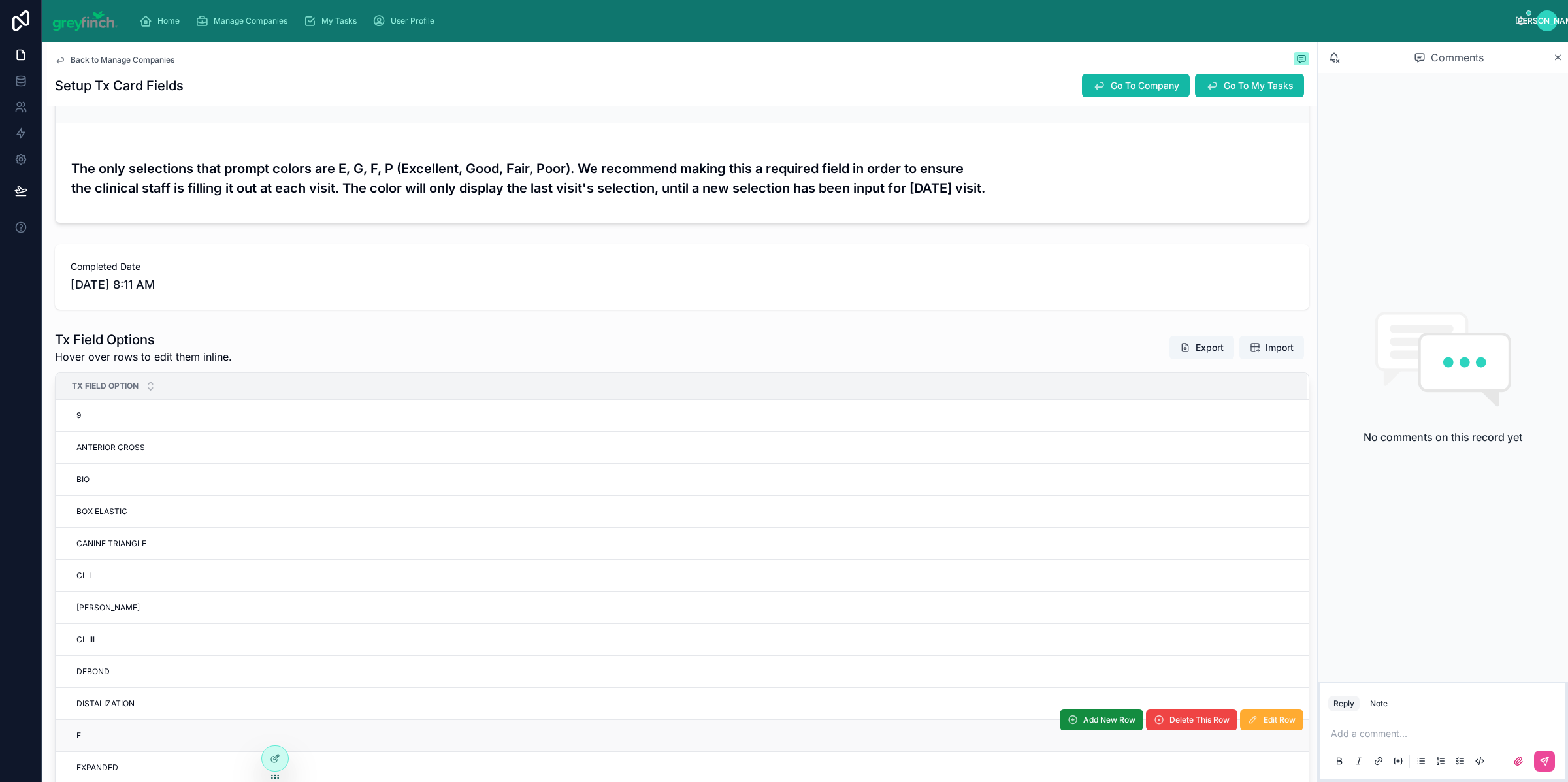
scroll to position [621, 0]
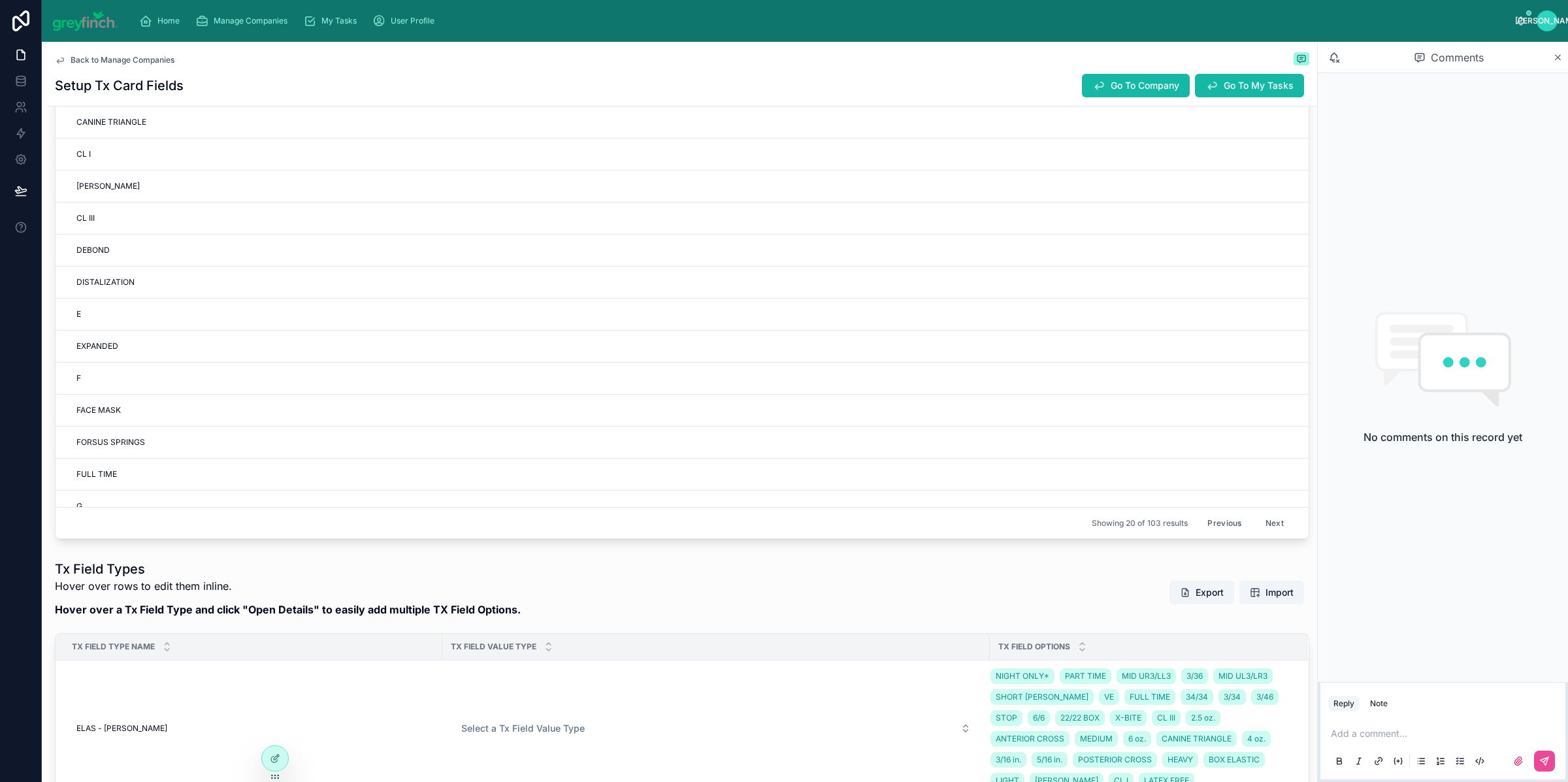
click at [1257, 522] on button "Next" at bounding box center [1274, 523] width 37 height 20
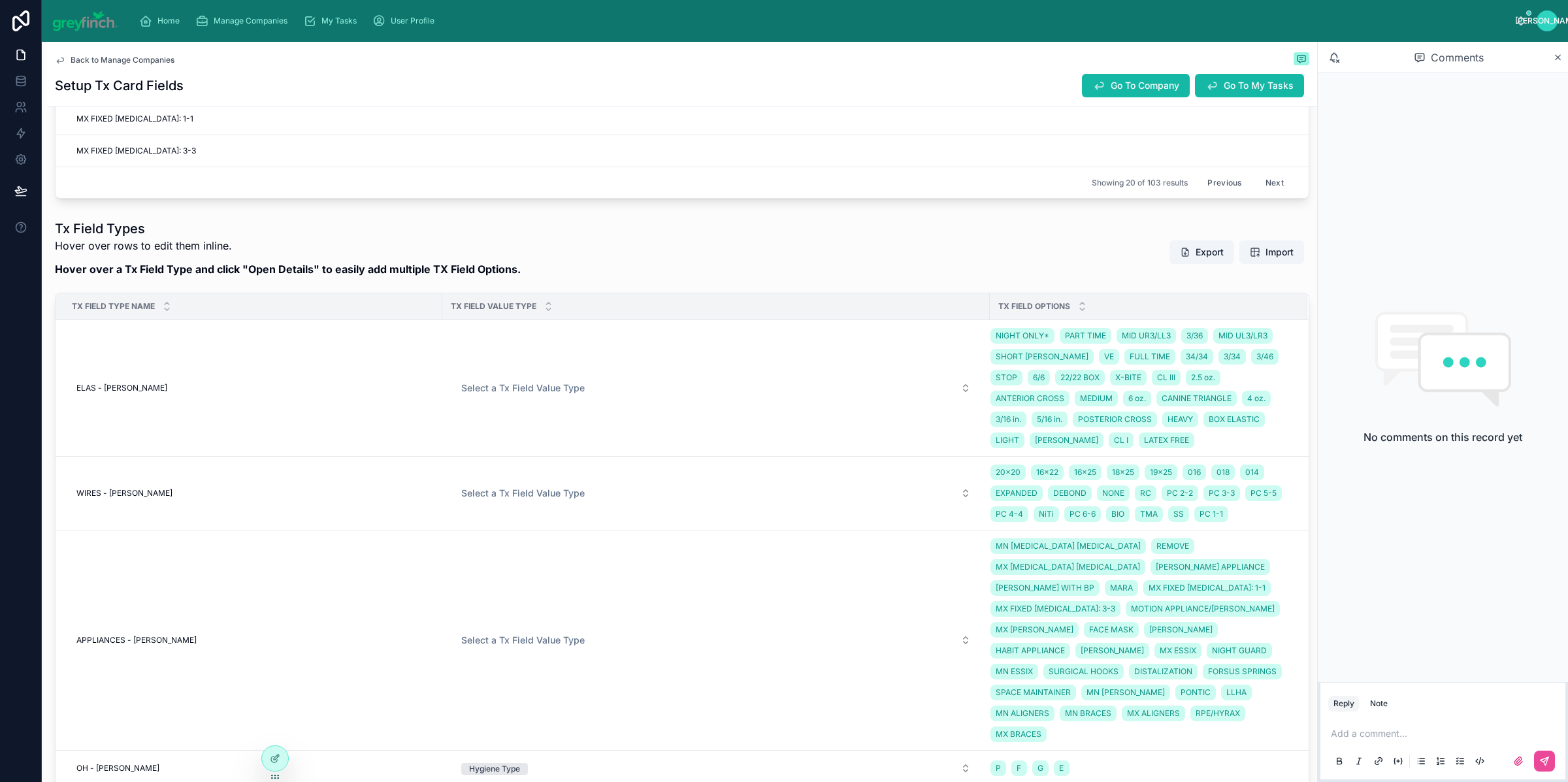
scroll to position [964, 0]
click at [1009, 475] on span "20x20" at bounding box center [1008, 471] width 24 height 11
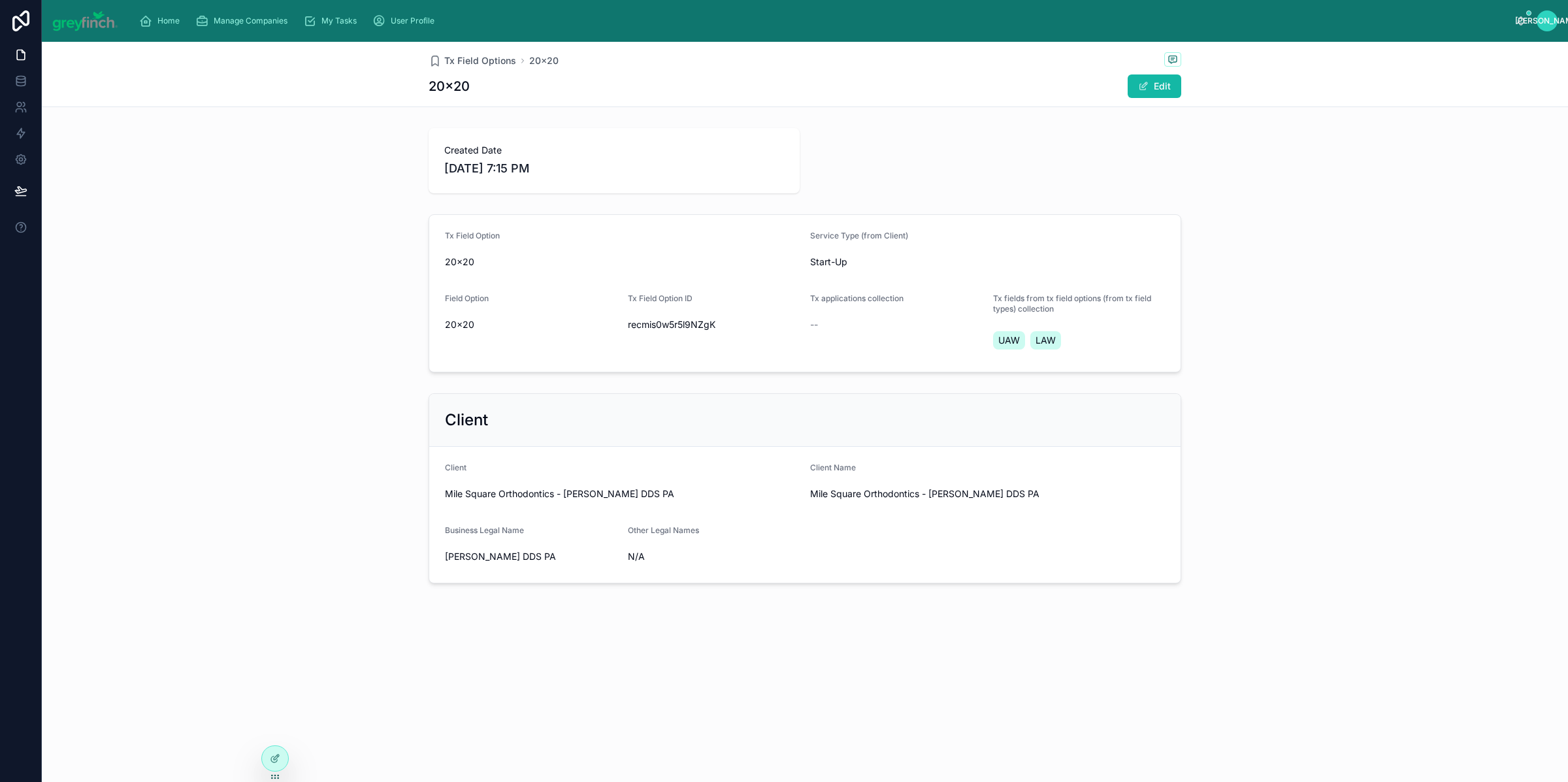
click at [1180, 71] on div "Tx Field Options 20x20 20x20 Edit" at bounding box center [805, 73] width 753 height 64
click at [1171, 82] on button "Edit" at bounding box center [1155, 86] width 54 height 24
click at [531, 322] on input "*****" at bounding box center [532, 326] width 171 height 18
type input "******"
click at [1164, 183] on div "Created Date 10/2/2025 7:15 PM" at bounding box center [805, 161] width 753 height 65
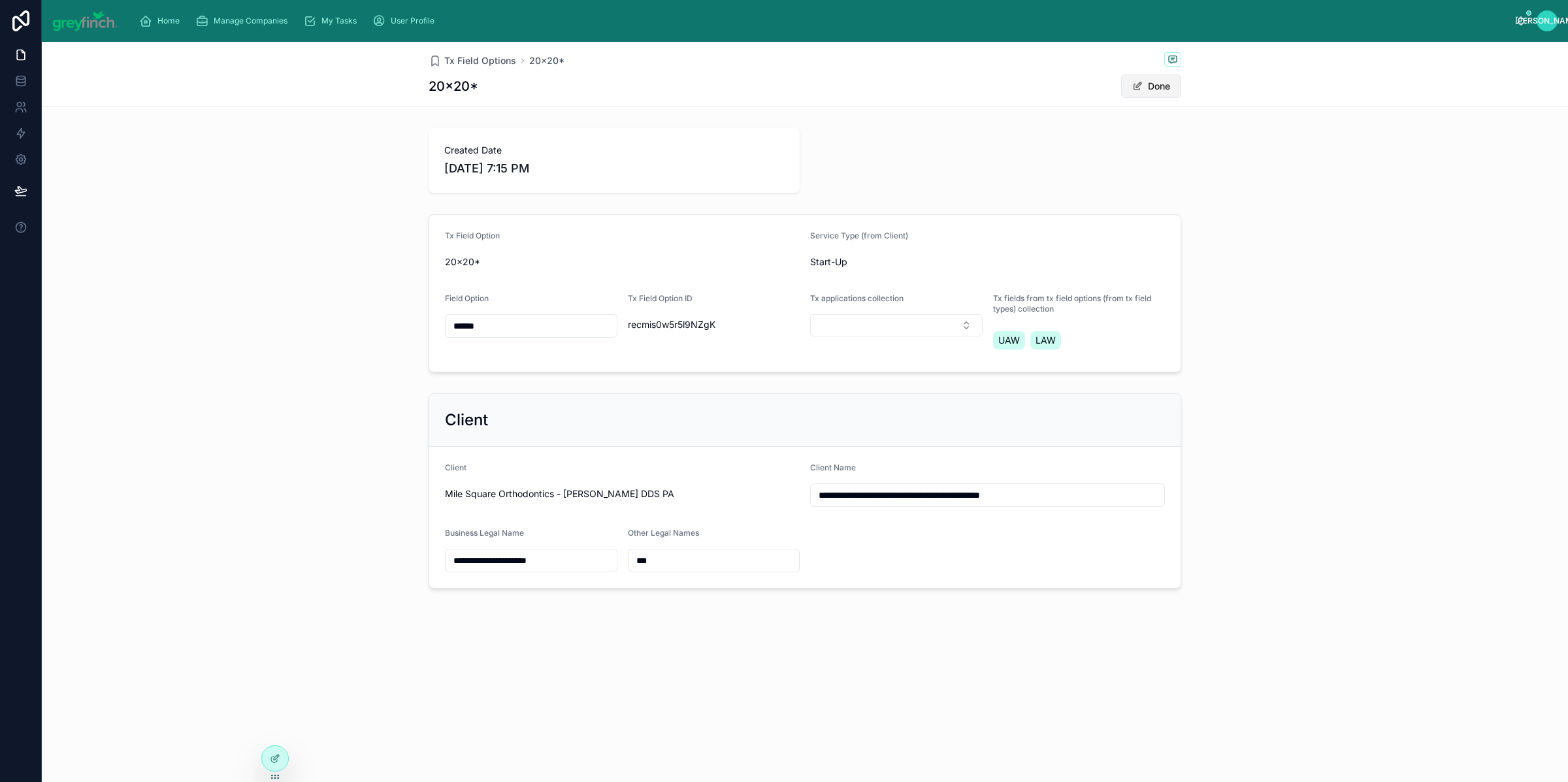
click at [1161, 85] on button "Done" at bounding box center [1151, 86] width 60 height 24
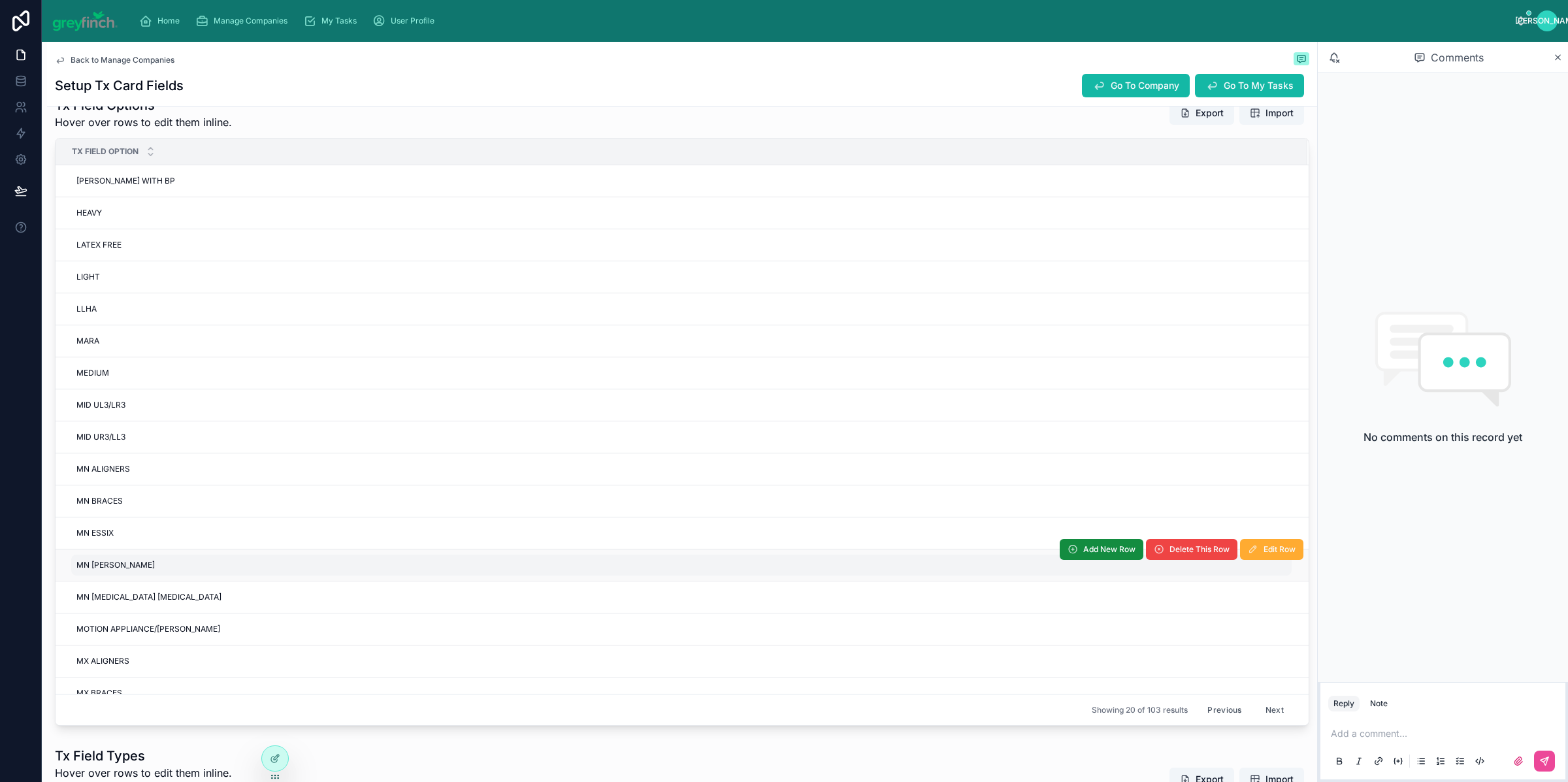
scroll to position [646, 0]
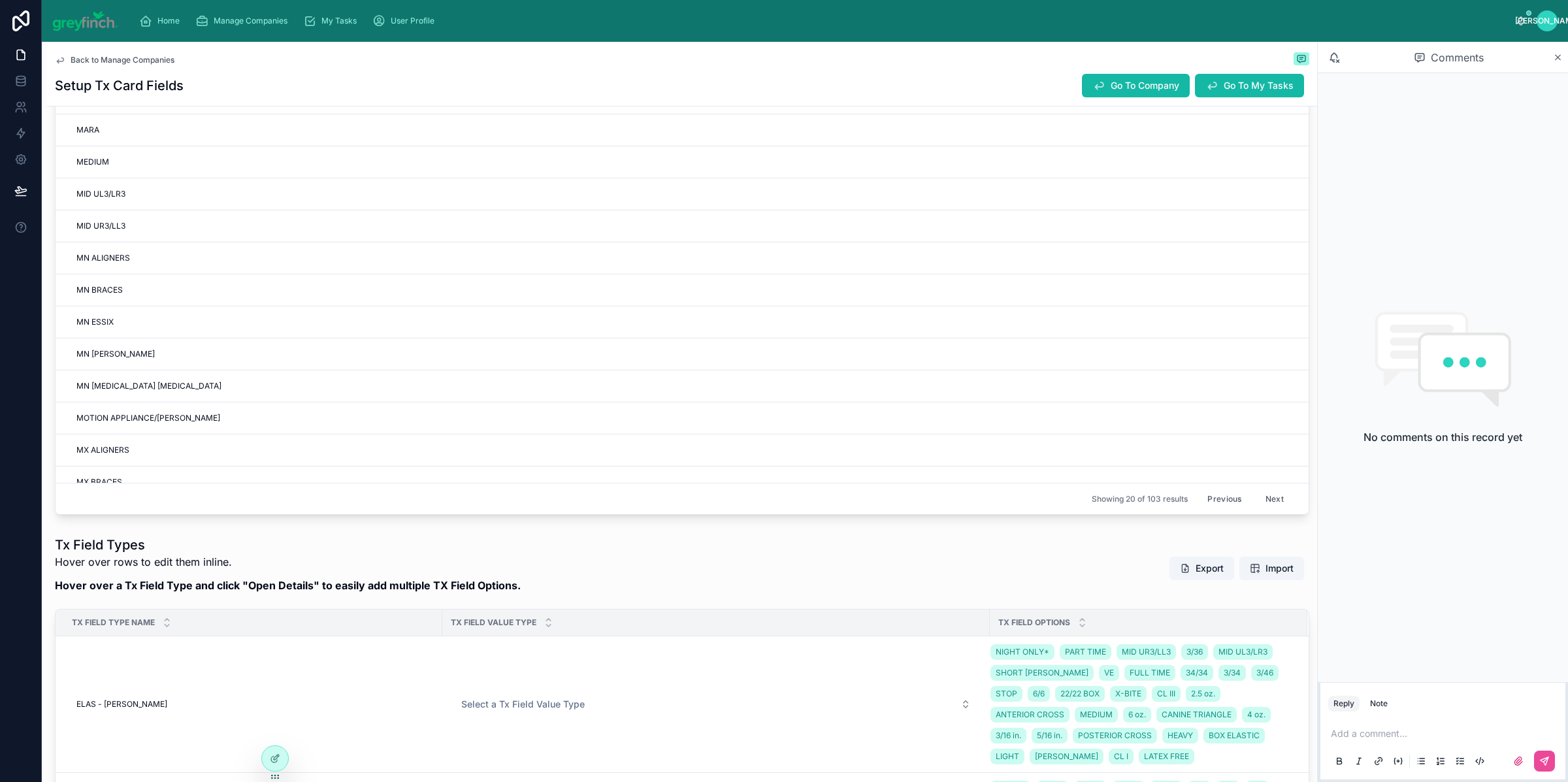
click at [1209, 504] on button "Previous" at bounding box center [1225, 498] width 52 height 20
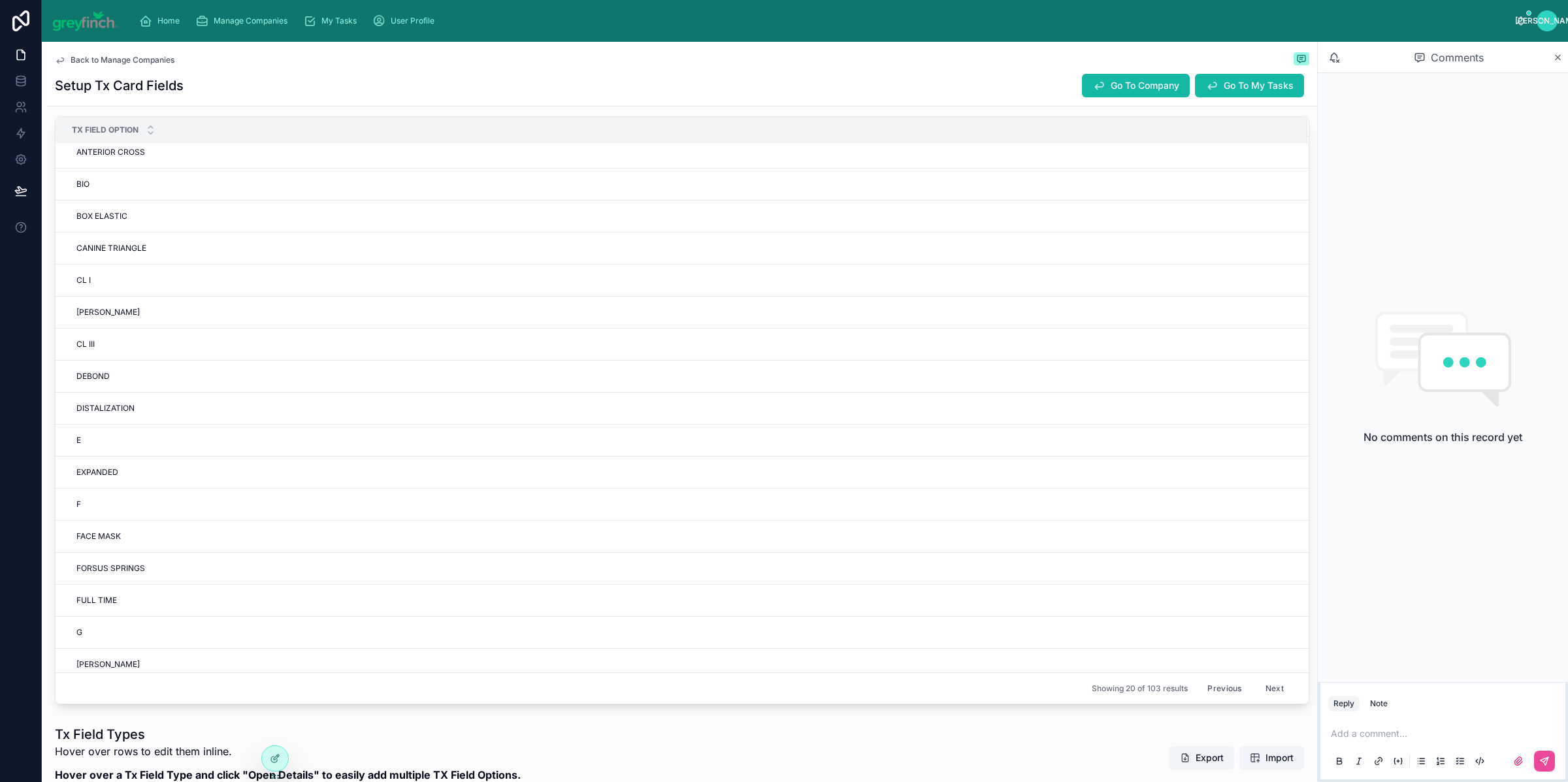
scroll to position [113, 0]
click at [1212, 691] on button "Previous" at bounding box center [1225, 688] width 52 height 20
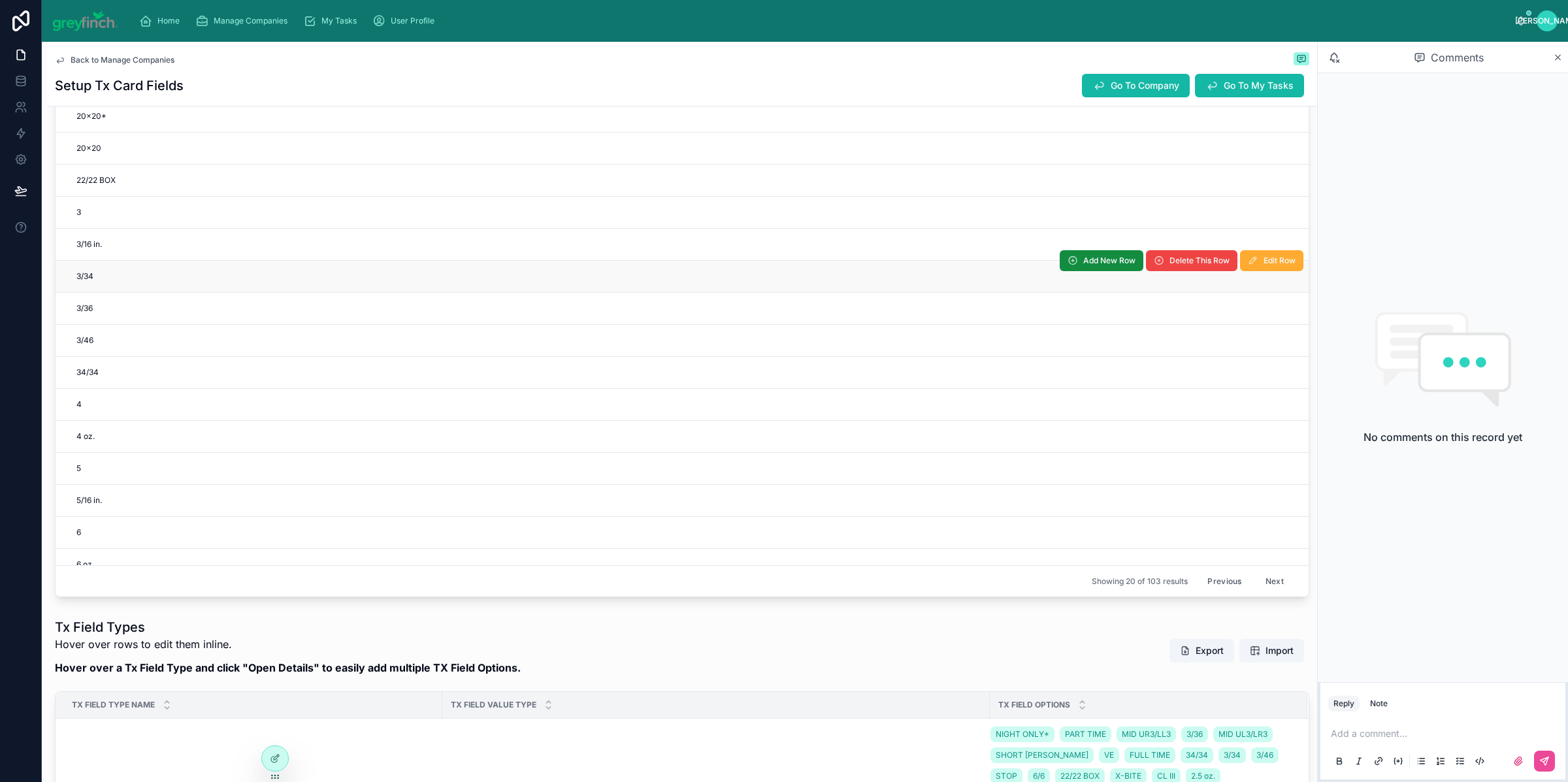
scroll to position [229, 0]
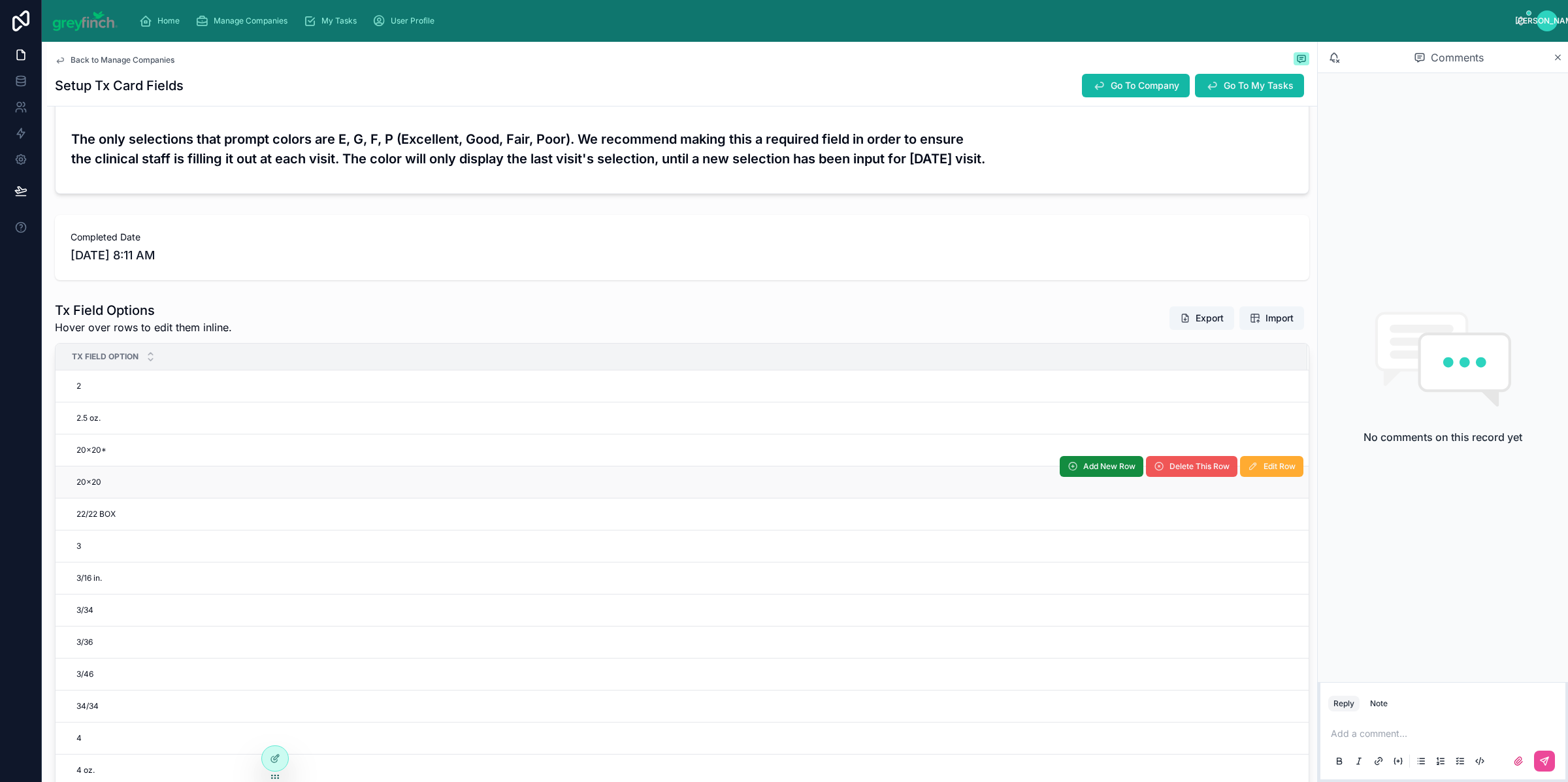
click at [1186, 466] on span "Delete This Row" at bounding box center [1199, 466] width 60 height 11
